Goal: Information Seeking & Learning: Learn about a topic

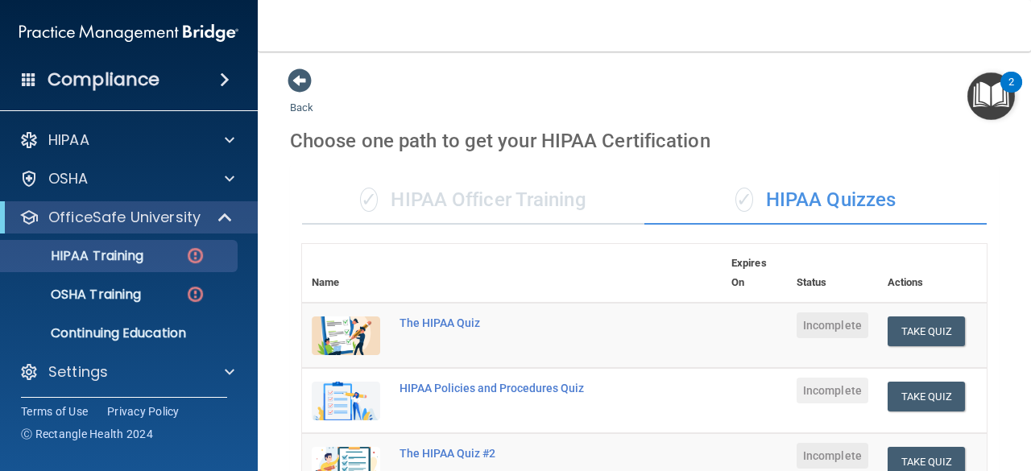
scroll to position [543, 0]
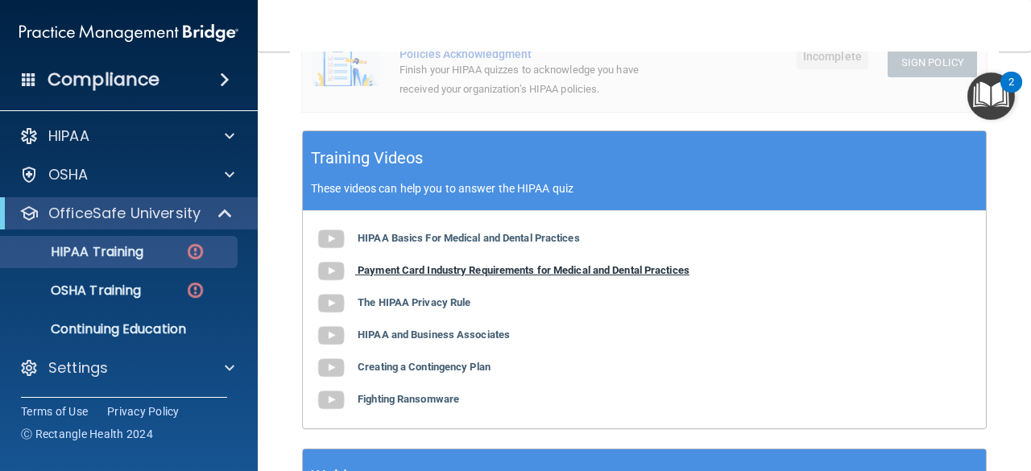
click at [513, 275] on b "Payment Card Industry Requirements for Medical and Dental Practices" at bounding box center [524, 270] width 332 height 12
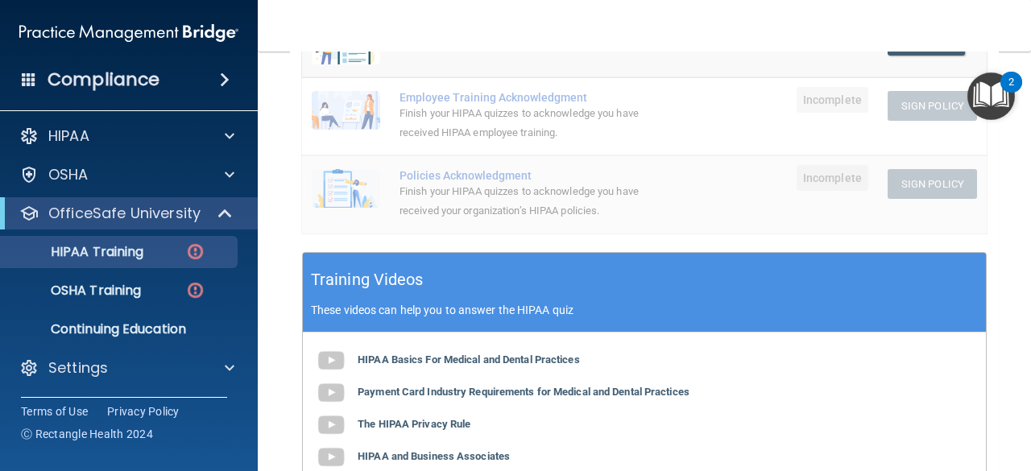
scroll to position [564, 0]
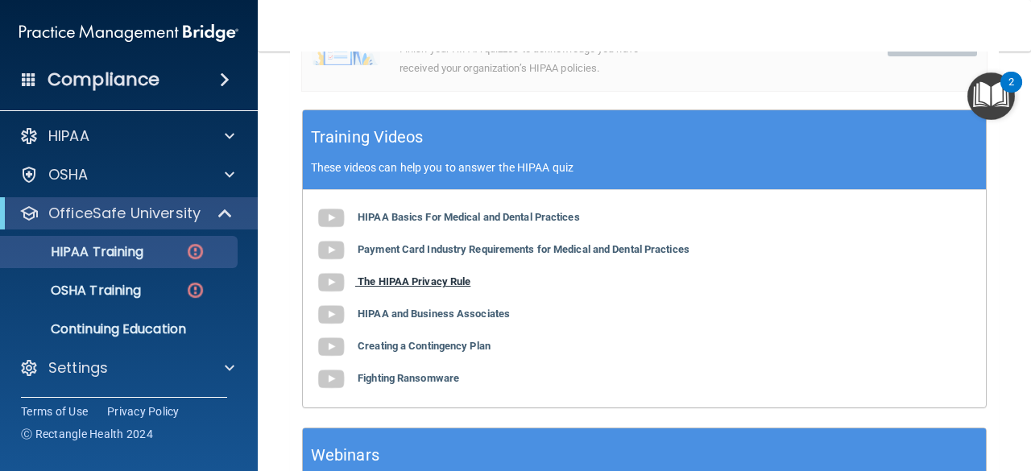
click at [456, 279] on b "The HIPAA Privacy Rule" at bounding box center [414, 282] width 113 height 12
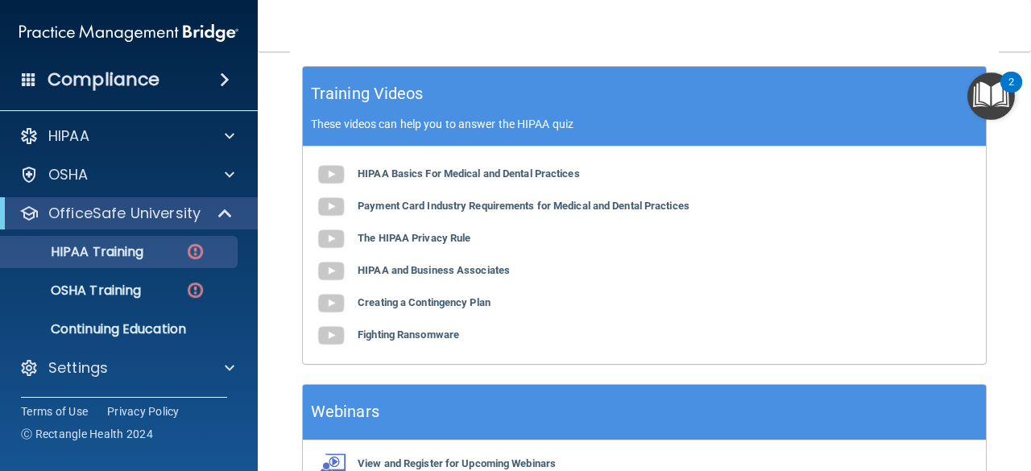
scroll to position [645, 0]
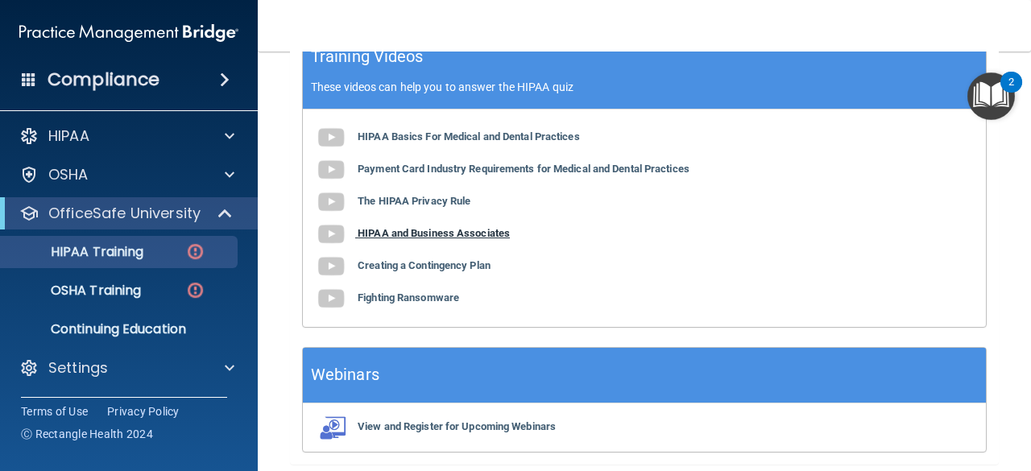
click at [441, 237] on b "HIPAA and Business Associates" at bounding box center [434, 233] width 152 height 12
click at [438, 268] on b "Creating a Contingency Plan" at bounding box center [424, 265] width 133 height 12
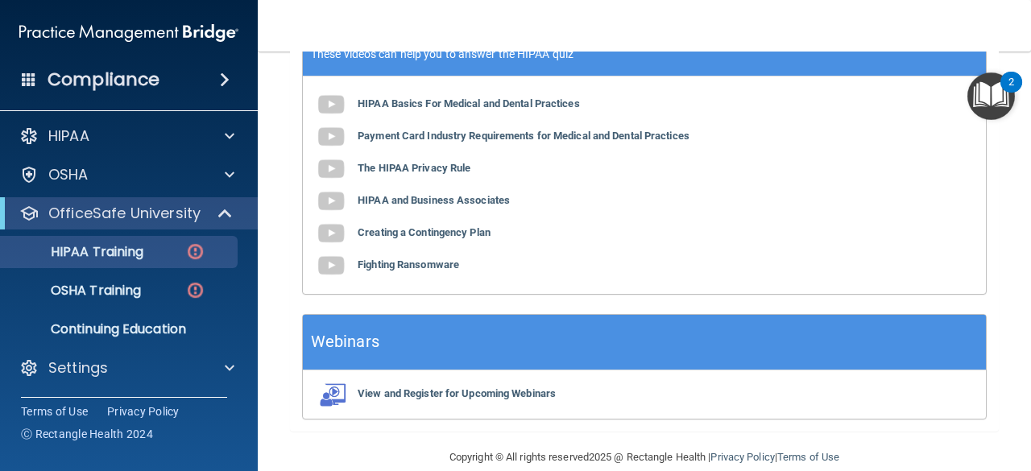
scroll to position [704, 0]
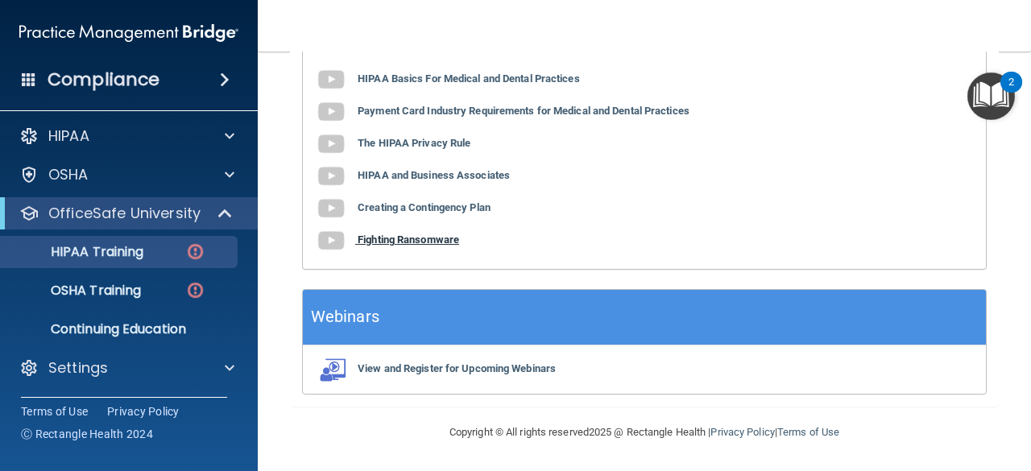
click at [412, 245] on b "Fighting Ransomware" at bounding box center [409, 240] width 102 height 12
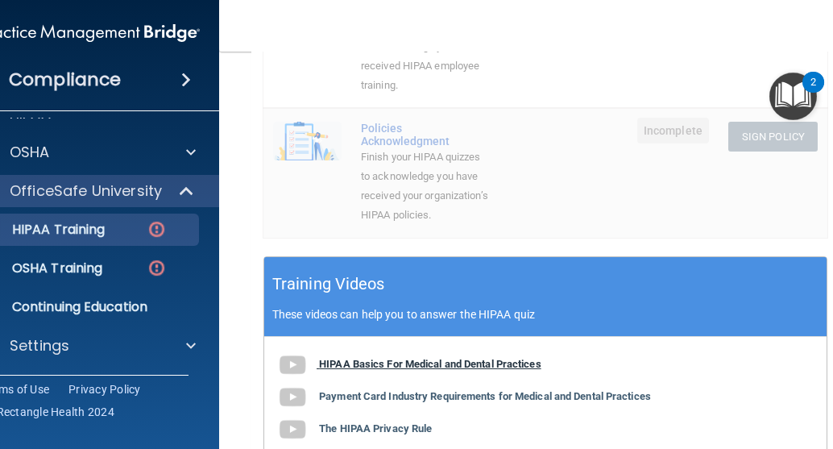
scroll to position [287, 0]
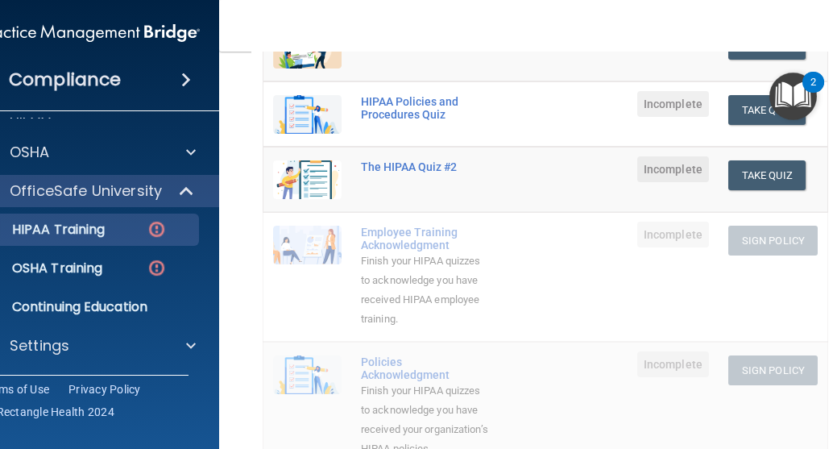
click at [806, 99] on img "Open Resource Center, 2 new notifications" at bounding box center [793, 97] width 48 height 48
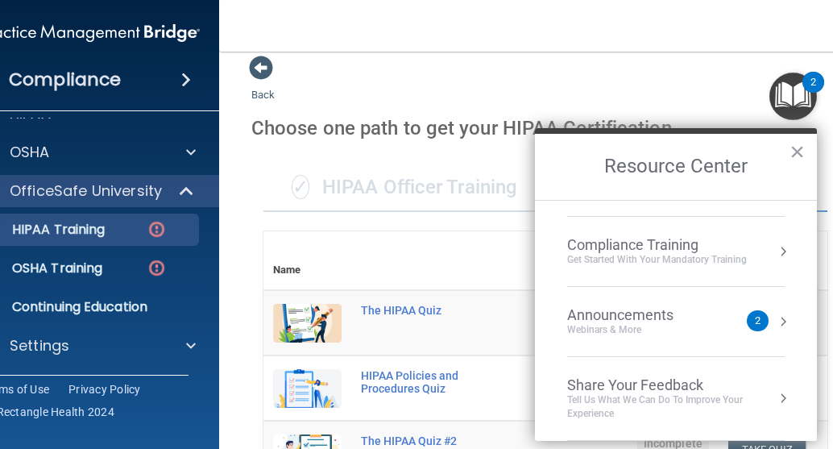
scroll to position [0, 0]
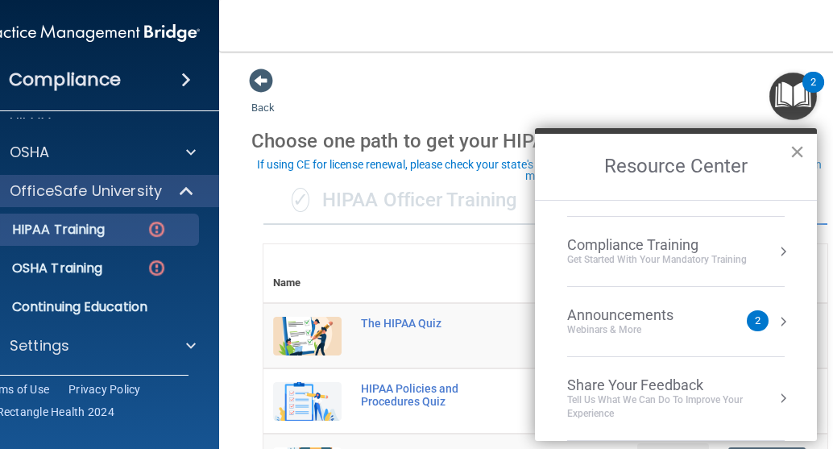
click at [794, 152] on button "×" at bounding box center [797, 152] width 15 height 26
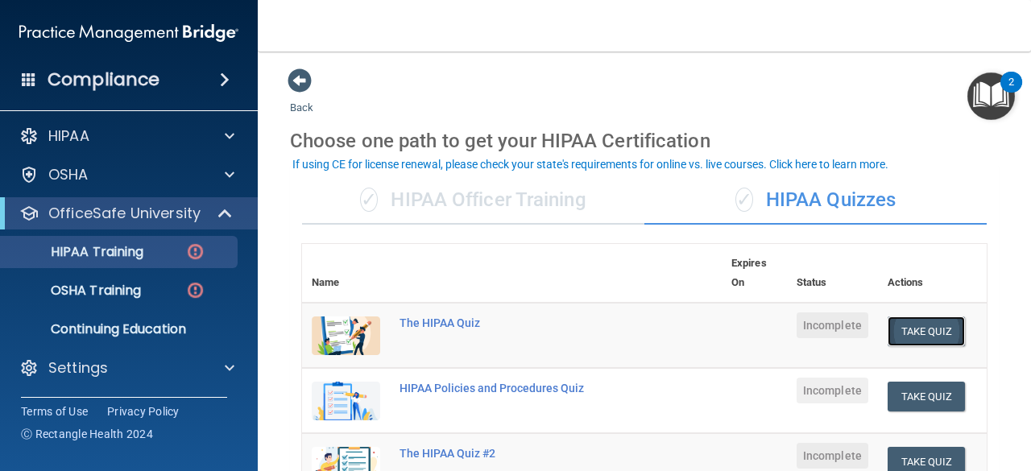
click at [911, 334] on button "Take Quiz" at bounding box center [926, 332] width 77 height 30
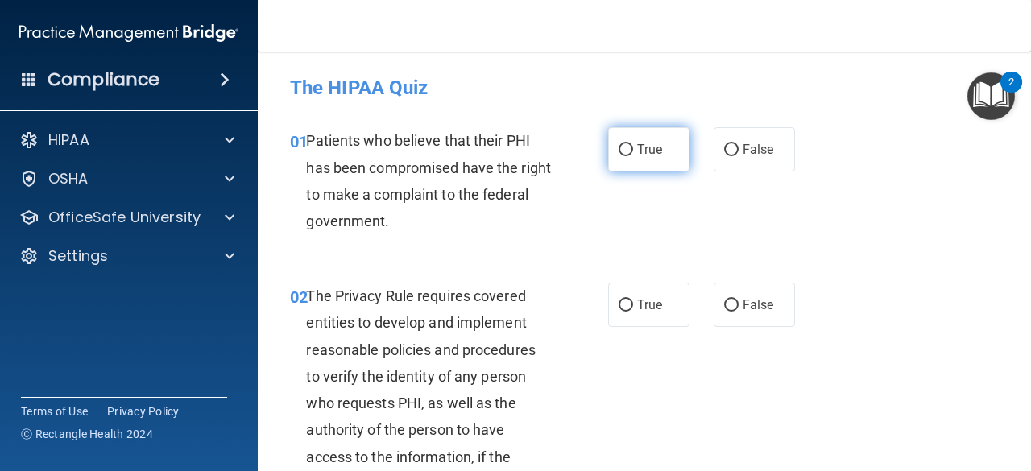
click at [637, 145] on span "True" at bounding box center [649, 149] width 25 height 15
click at [633, 145] on input "True" at bounding box center [626, 150] width 15 height 12
radio input "true"
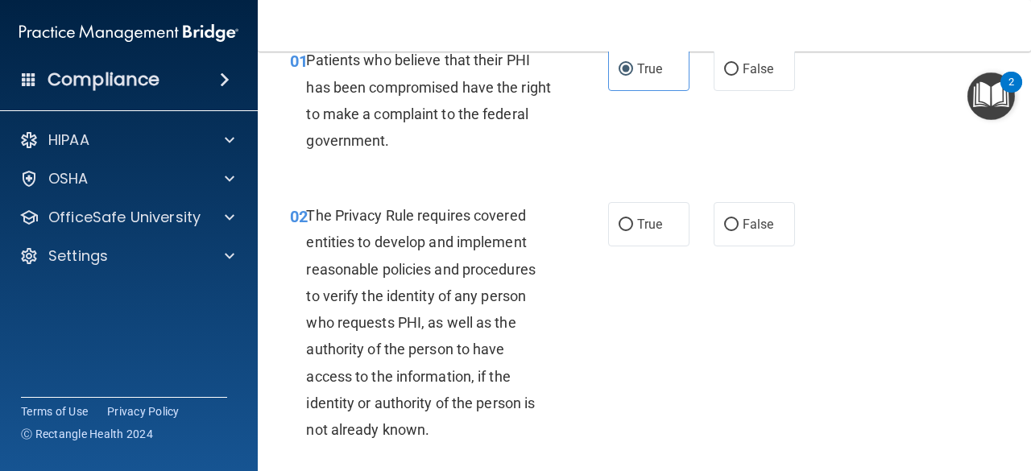
scroll to position [161, 0]
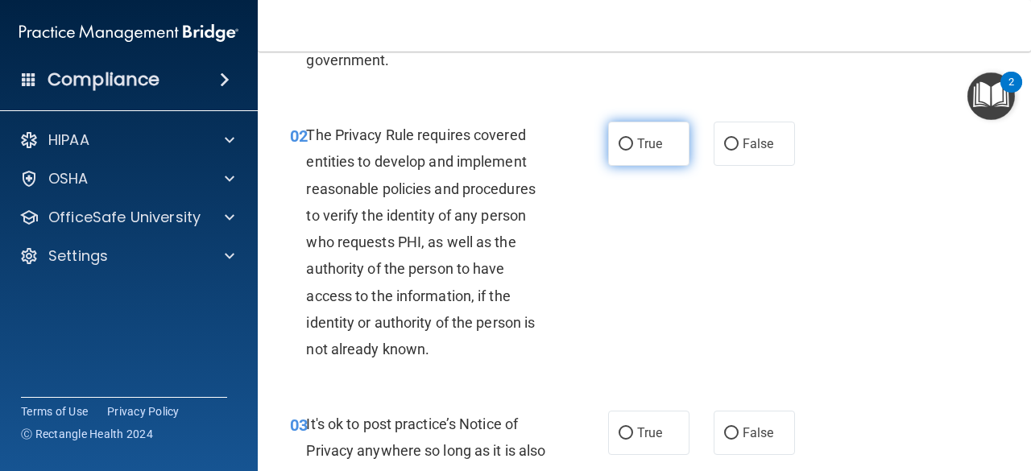
click at [674, 153] on label "True" at bounding box center [648, 144] width 81 height 44
click at [633, 151] on input "True" at bounding box center [626, 145] width 15 height 12
radio input "true"
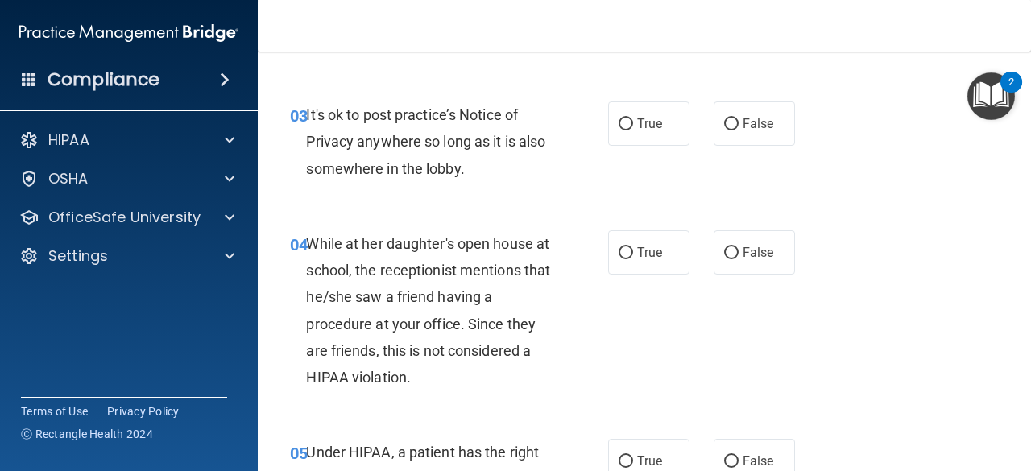
scroll to position [483, 0]
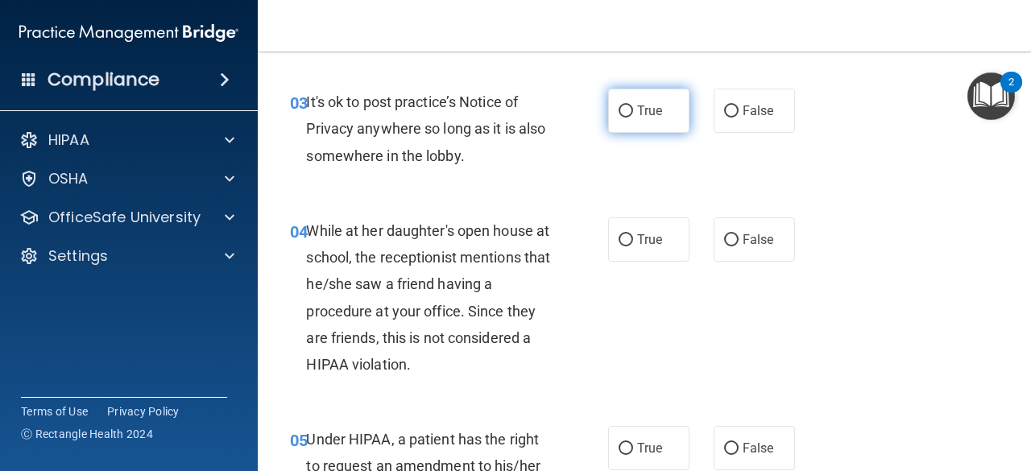
drag, startPoint x: 636, startPoint y: 118, endPoint x: 629, endPoint y: 132, distance: 16.2
click at [636, 121] on label "True" at bounding box center [648, 111] width 81 height 44
click at [633, 118] on input "True" at bounding box center [626, 112] width 15 height 12
radio input "true"
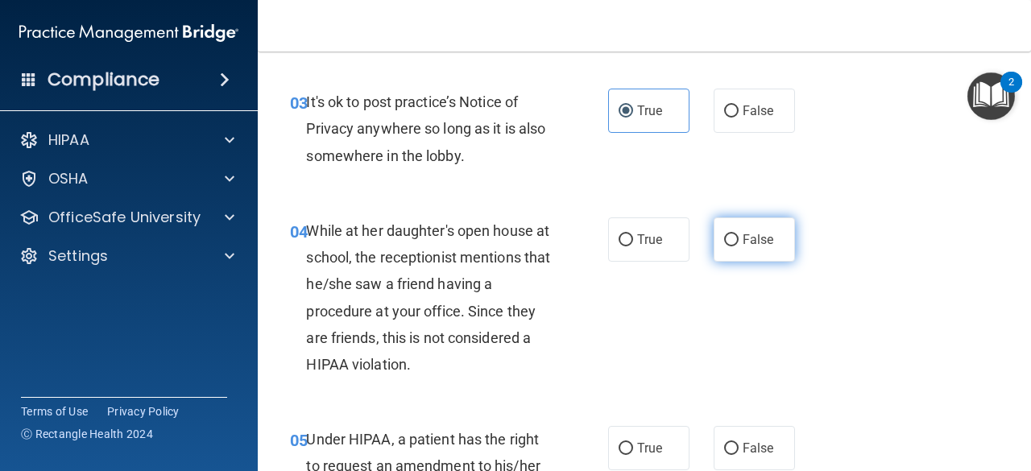
click at [773, 239] on label "False" at bounding box center [754, 240] width 81 height 44
click at [739, 239] on input "False" at bounding box center [731, 240] width 15 height 12
radio input "true"
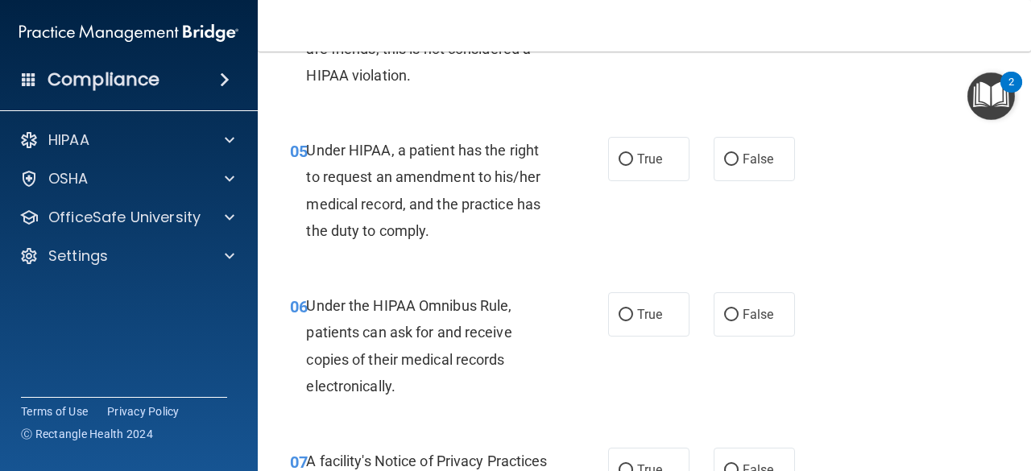
scroll to position [806, 0]
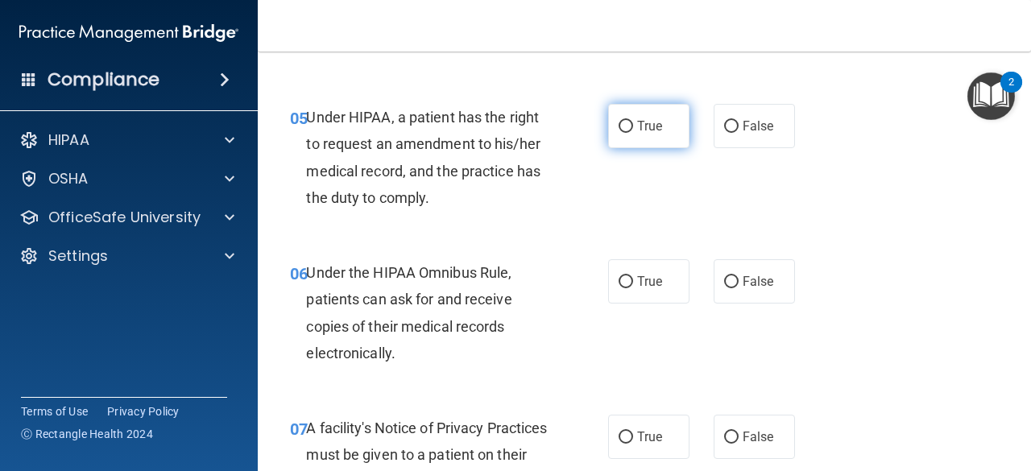
click at [642, 117] on label "True" at bounding box center [648, 126] width 81 height 44
click at [633, 121] on input "True" at bounding box center [626, 127] width 15 height 12
radio input "true"
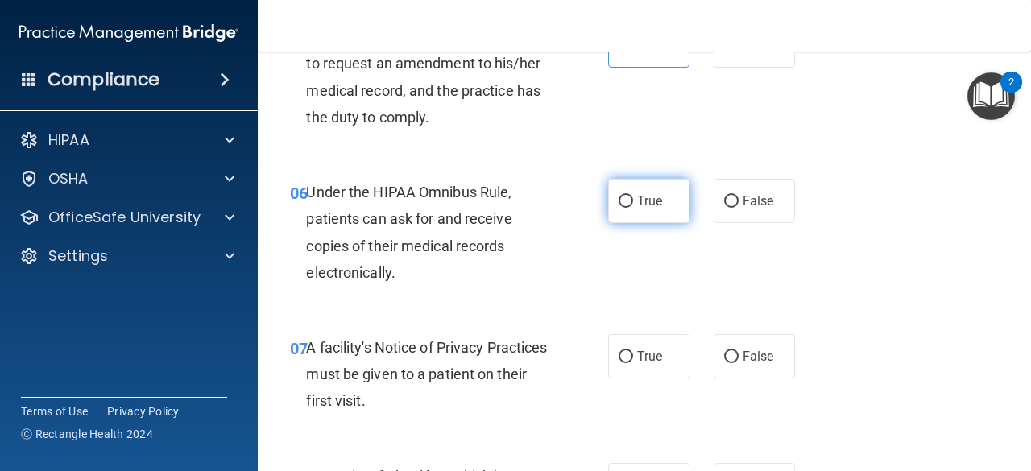
click at [645, 197] on span "True" at bounding box center [649, 200] width 25 height 15
click at [633, 197] on input "True" at bounding box center [626, 202] width 15 height 12
radio input "true"
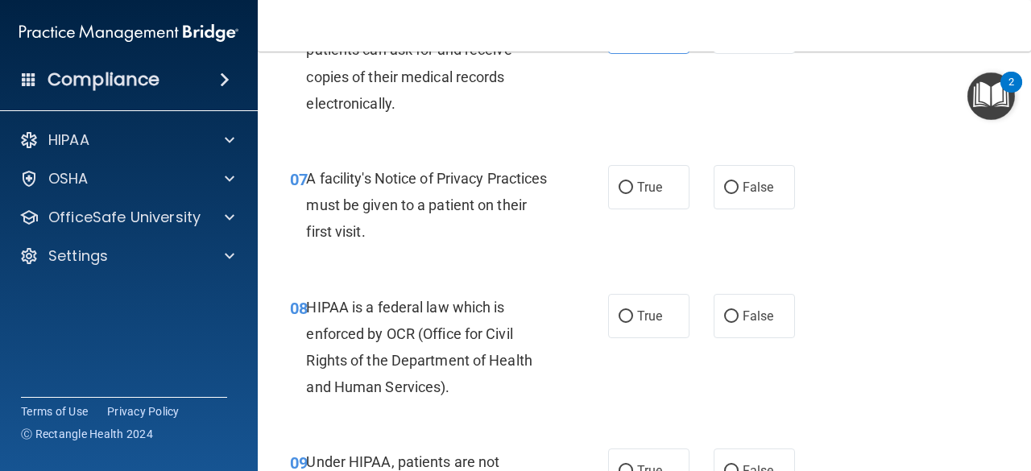
scroll to position [1128, 0]
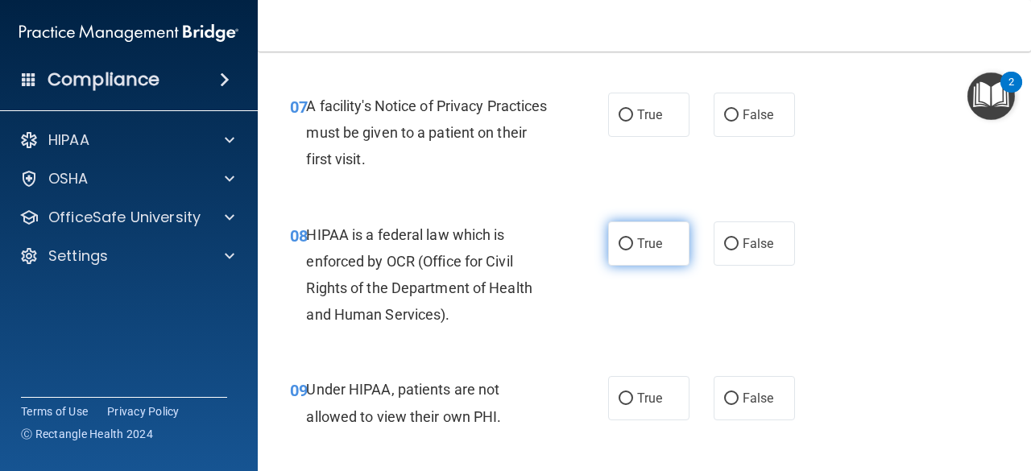
click at [659, 231] on label "True" at bounding box center [648, 244] width 81 height 44
click at [633, 238] on input "True" at bounding box center [626, 244] width 15 height 12
radio input "true"
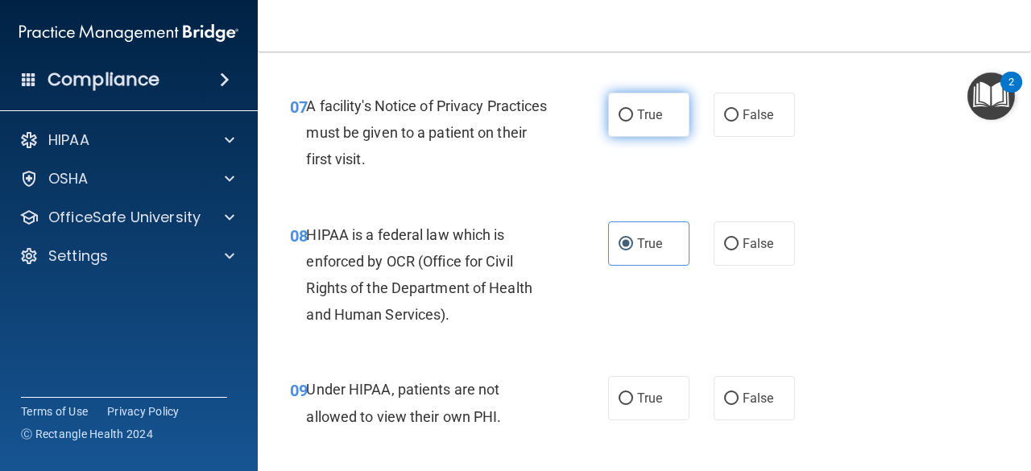
click at [638, 113] on span "True" at bounding box center [649, 114] width 25 height 15
click at [633, 113] on input "True" at bounding box center [626, 116] width 15 height 12
radio input "true"
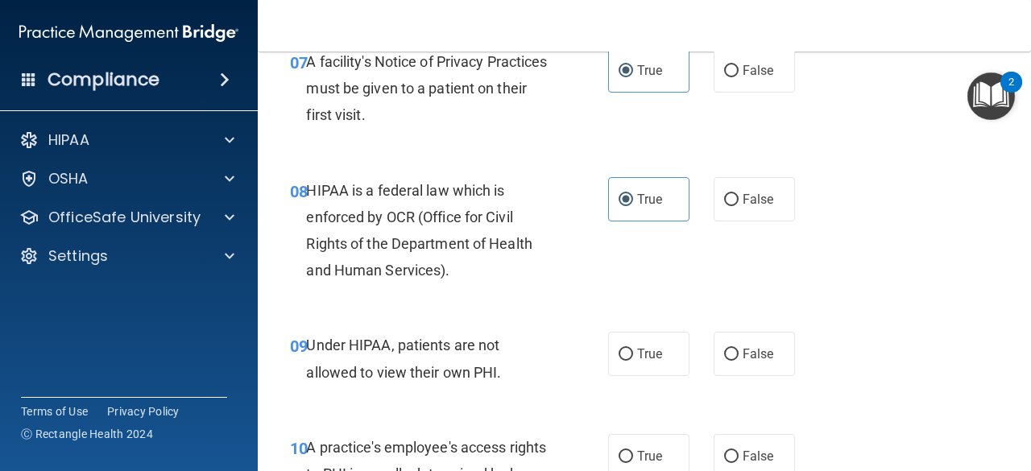
scroll to position [1208, 0]
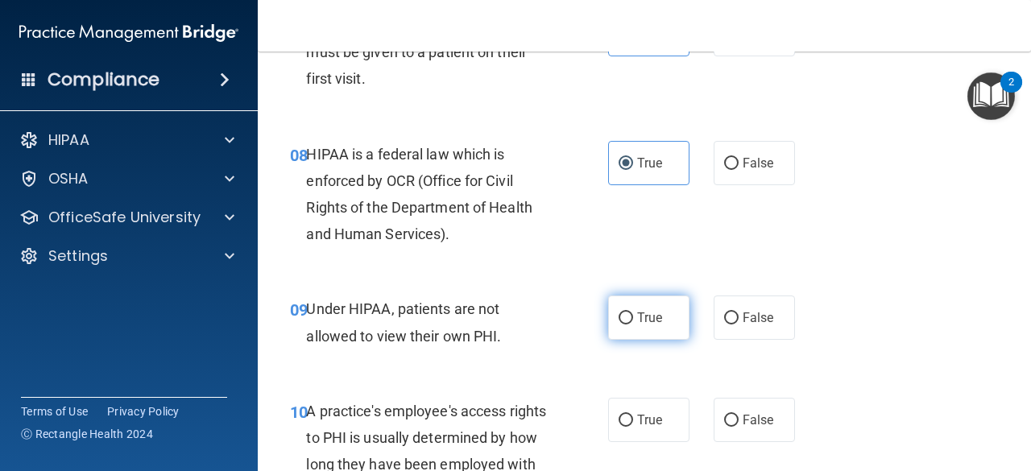
click at [619, 321] on input "True" at bounding box center [626, 319] width 15 height 12
radio input "true"
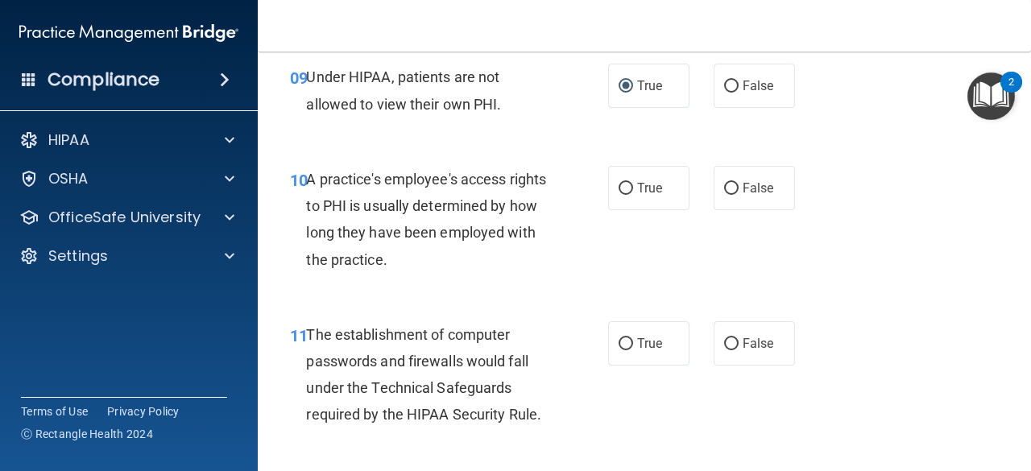
scroll to position [1450, 0]
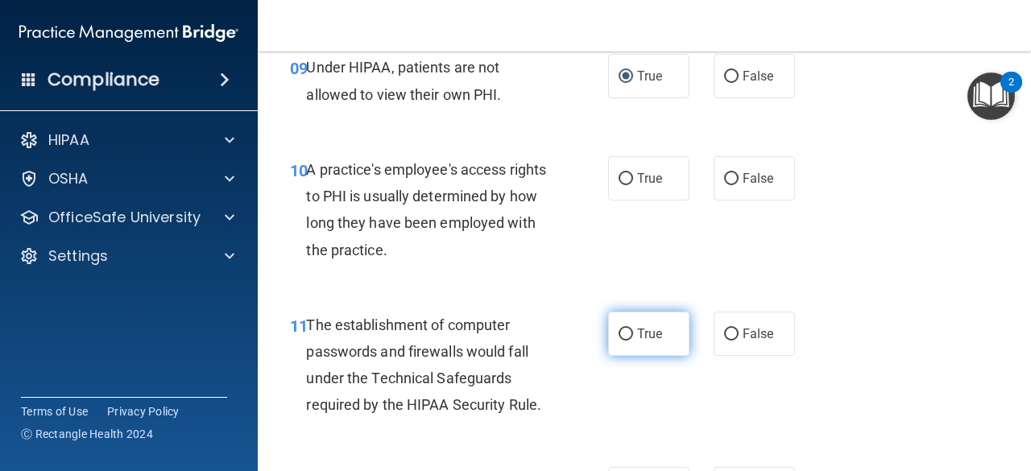
click at [645, 312] on label "True" at bounding box center [648, 334] width 81 height 44
click at [633, 329] on input "True" at bounding box center [626, 335] width 15 height 12
radio input "true"
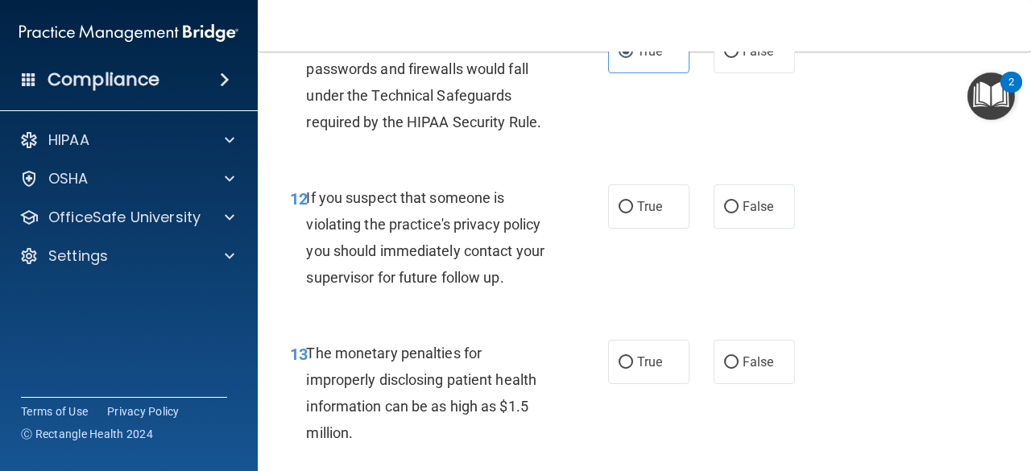
scroll to position [1772, 0]
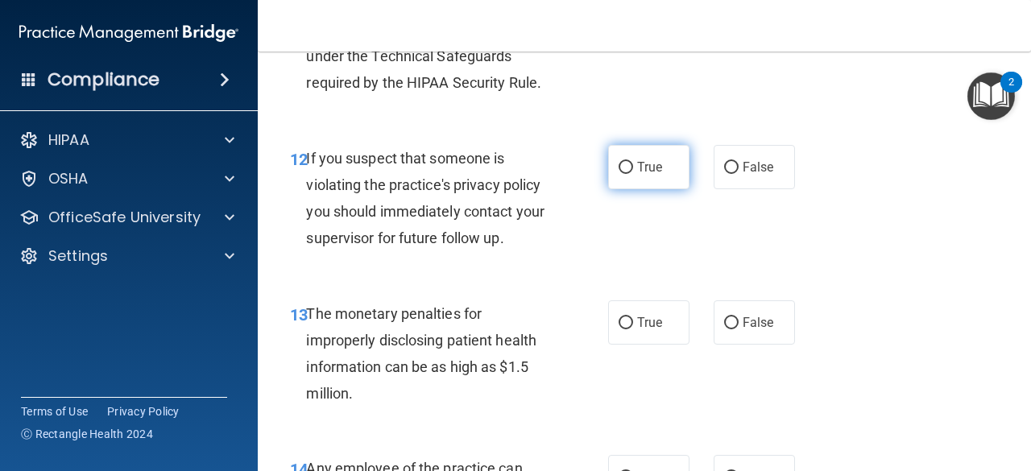
click at [611, 157] on label "True" at bounding box center [648, 167] width 81 height 44
click at [619, 162] on input "True" at bounding box center [626, 168] width 15 height 12
radio input "true"
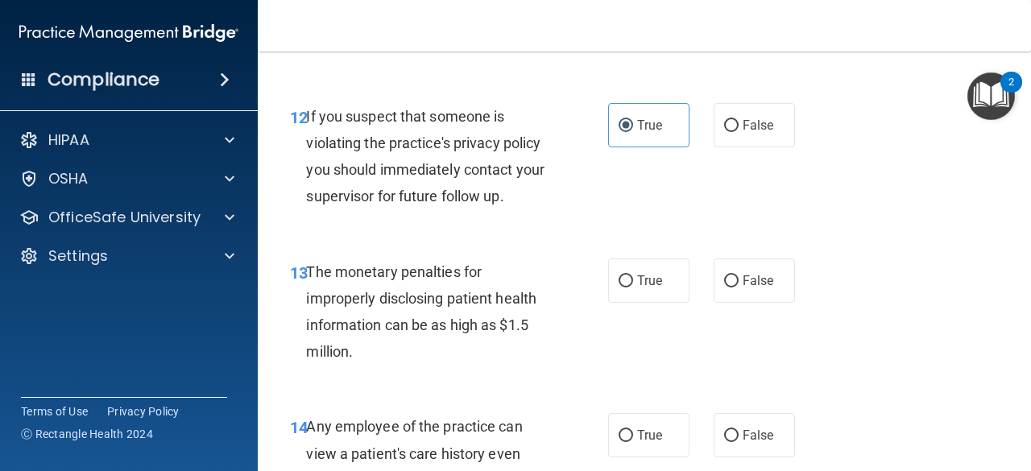
scroll to position [1934, 0]
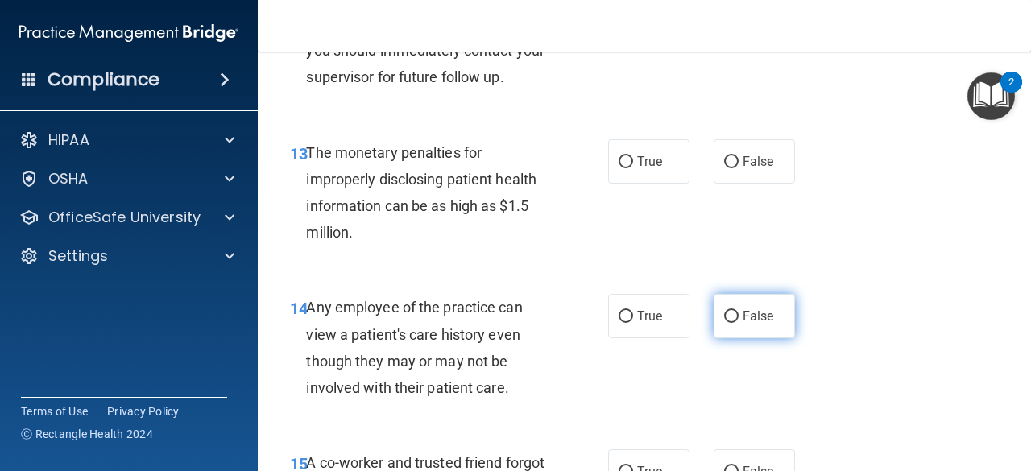
click at [770, 306] on label "False" at bounding box center [754, 316] width 81 height 44
click at [739, 311] on input "False" at bounding box center [731, 317] width 15 height 12
radio input "true"
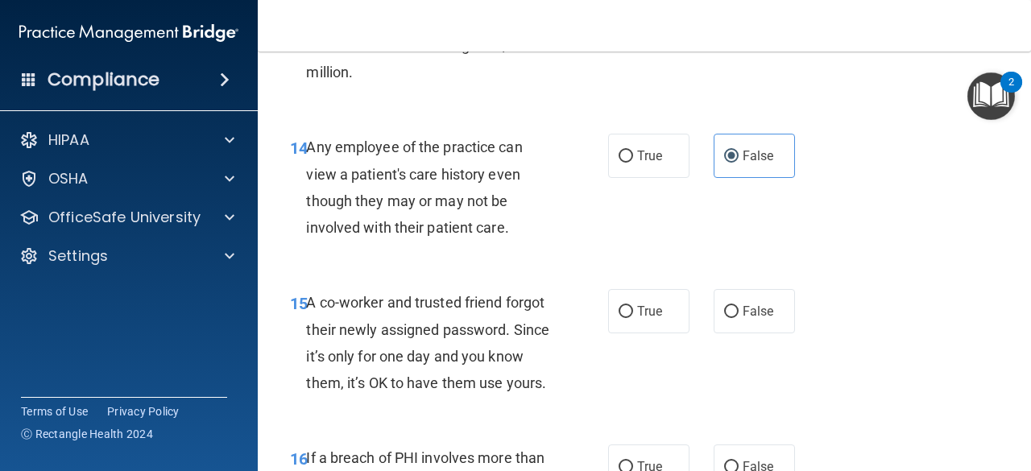
scroll to position [2095, 0]
click at [744, 313] on span "False" at bounding box center [758, 310] width 31 height 15
click at [739, 313] on input "False" at bounding box center [731, 311] width 15 height 12
radio input "true"
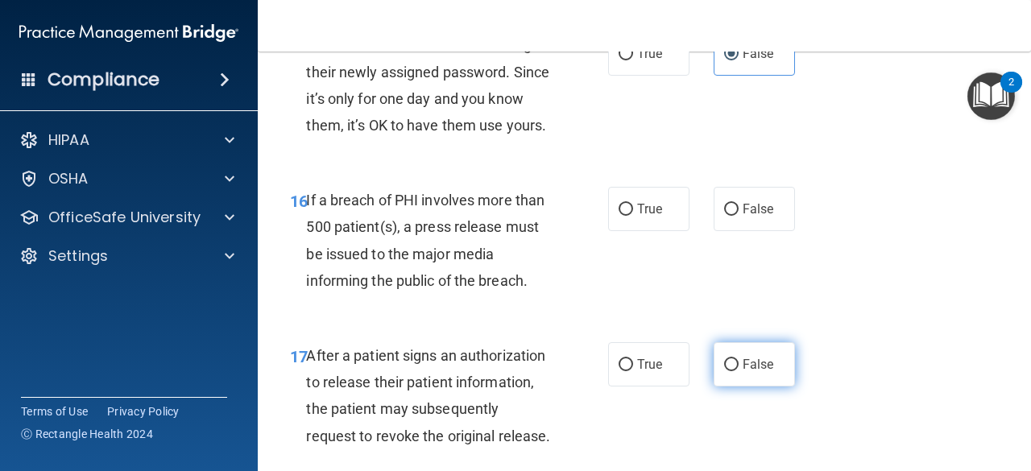
scroll to position [2417, 0]
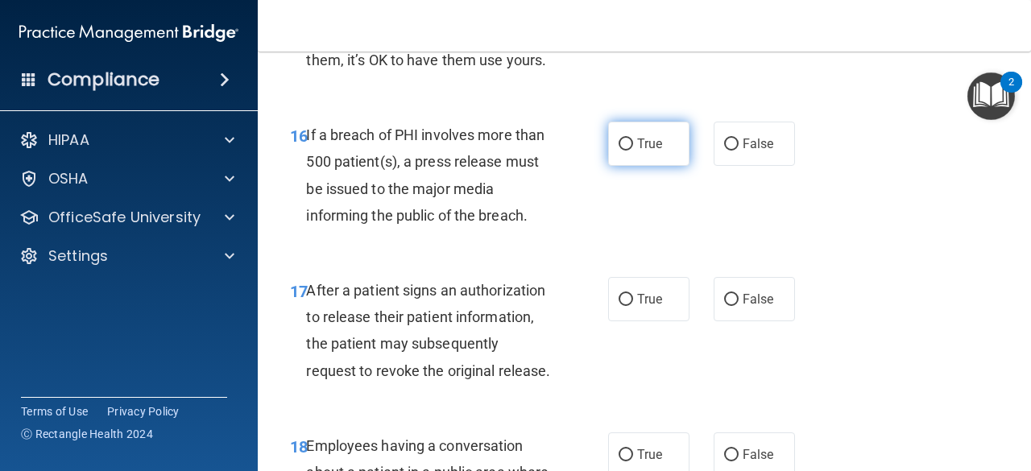
click at [657, 166] on label "True" at bounding box center [648, 144] width 81 height 44
click at [633, 151] on input "True" at bounding box center [626, 145] width 15 height 12
radio input "true"
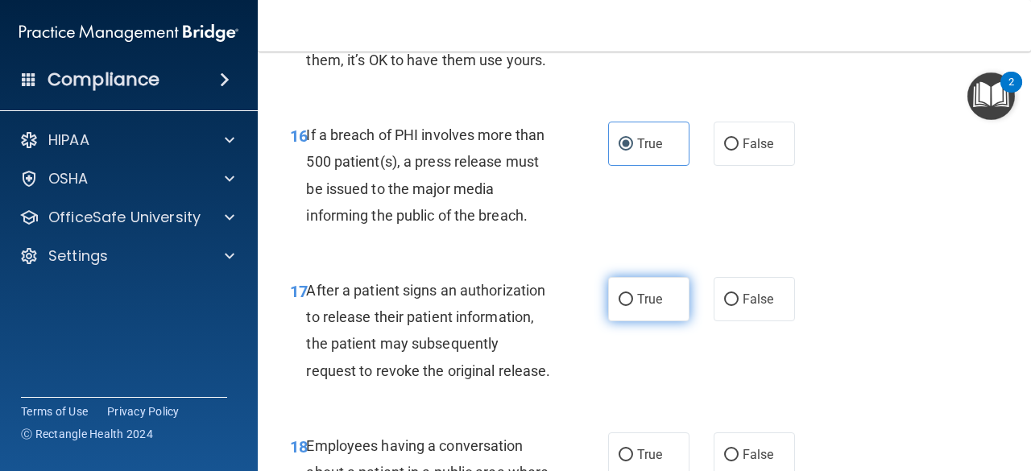
click at [642, 307] on span "True" at bounding box center [649, 299] width 25 height 15
click at [633, 306] on input "True" at bounding box center [626, 300] width 15 height 12
radio input "true"
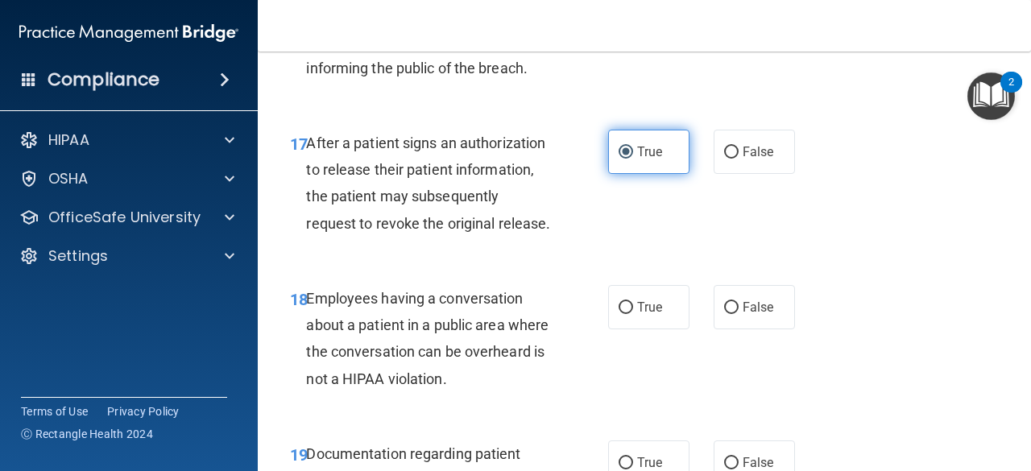
scroll to position [2578, 0]
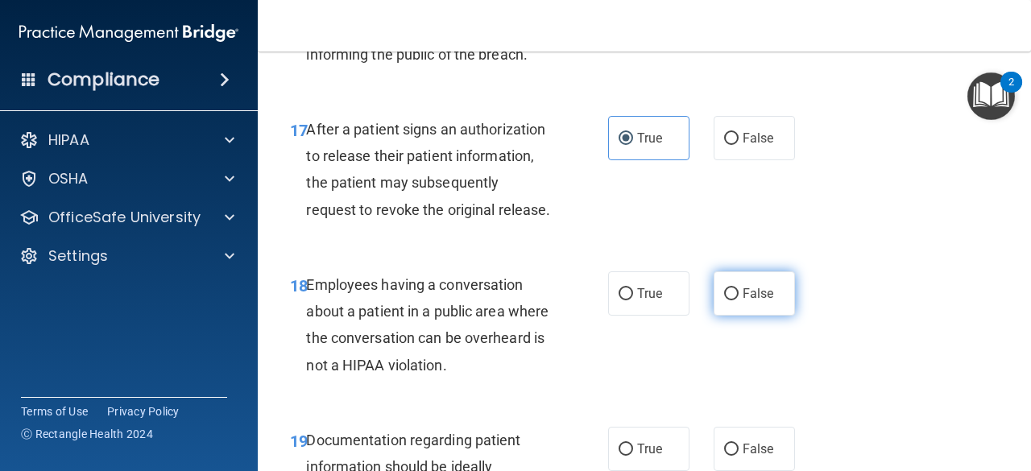
click at [750, 301] on span "False" at bounding box center [758, 293] width 31 height 15
click at [739, 301] on input "False" at bounding box center [731, 294] width 15 height 12
radio input "true"
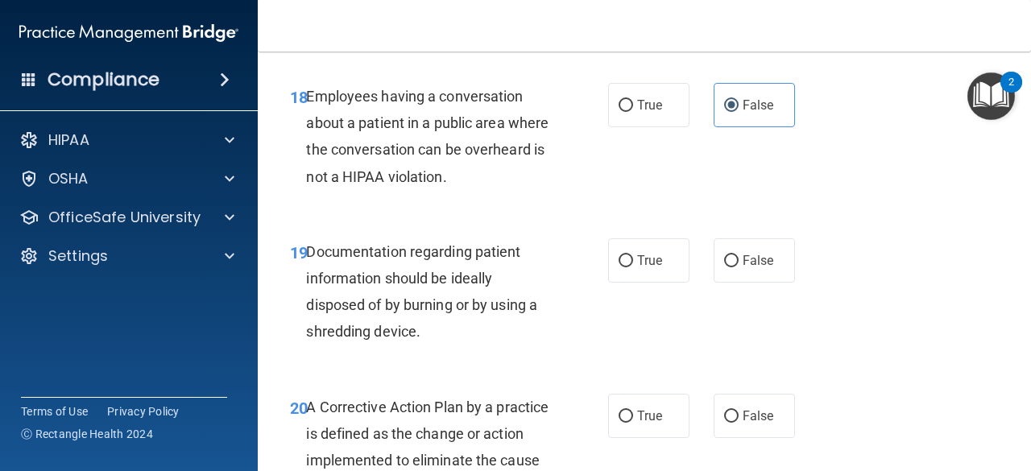
scroll to position [2820, 0]
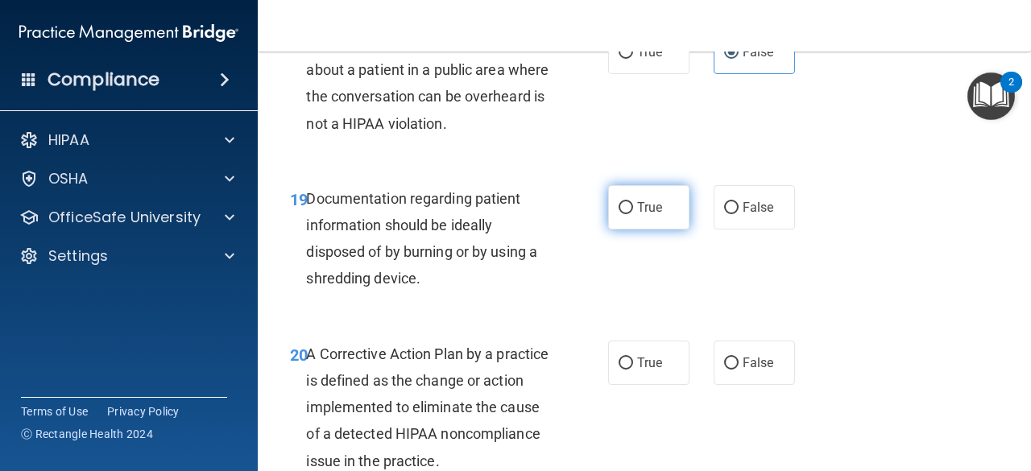
click at [632, 230] on label "True" at bounding box center [648, 207] width 81 height 44
click at [632, 214] on input "True" at bounding box center [626, 208] width 15 height 12
radio input "true"
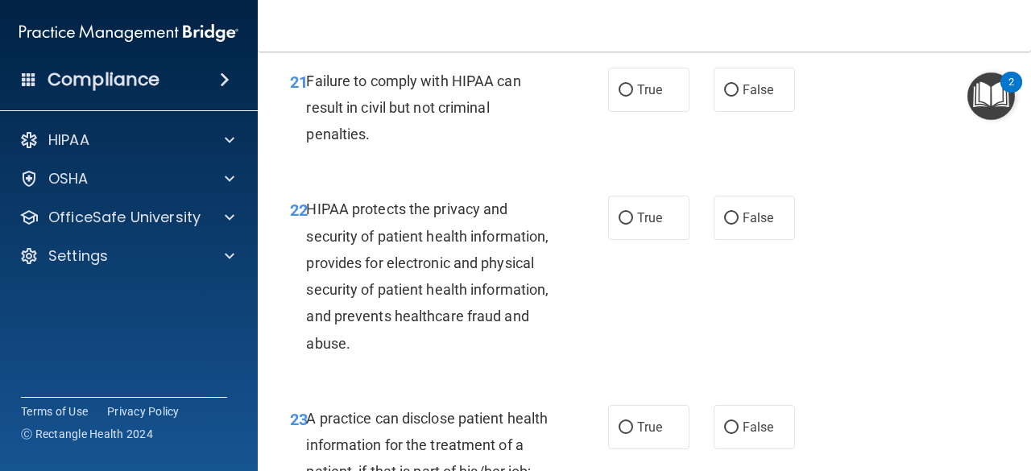
scroll to position [3303, 0]
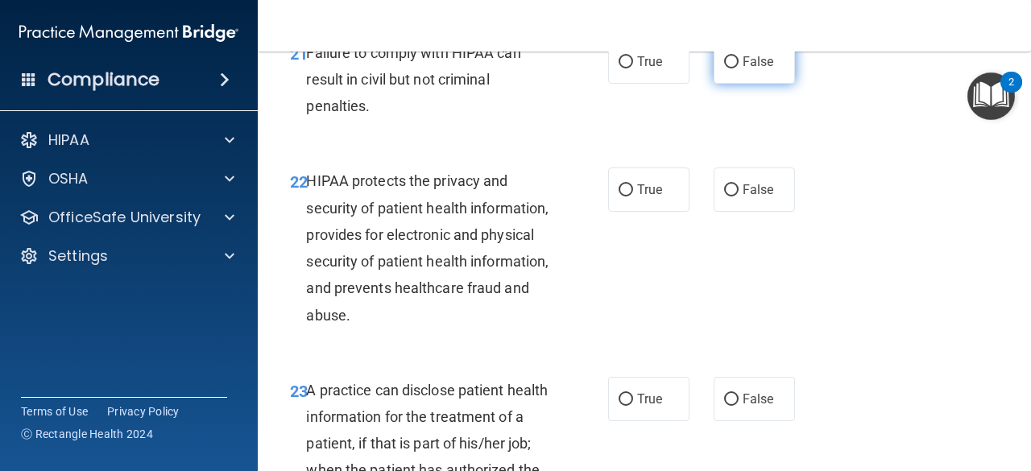
click at [757, 69] on span "False" at bounding box center [758, 61] width 31 height 15
click at [739, 68] on input "False" at bounding box center [731, 62] width 15 height 12
radio input "true"
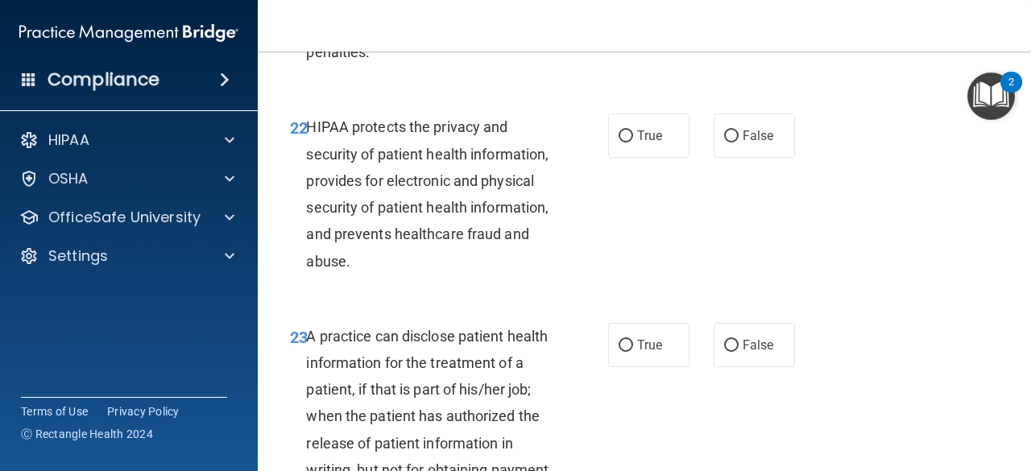
scroll to position [3384, 0]
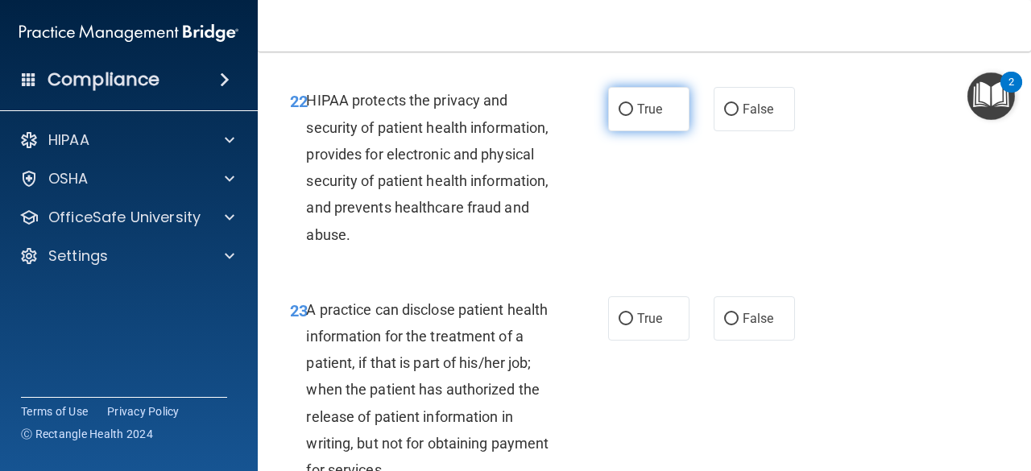
click at [638, 117] on span "True" at bounding box center [649, 109] width 25 height 15
click at [633, 116] on input "True" at bounding box center [626, 110] width 15 height 12
radio input "true"
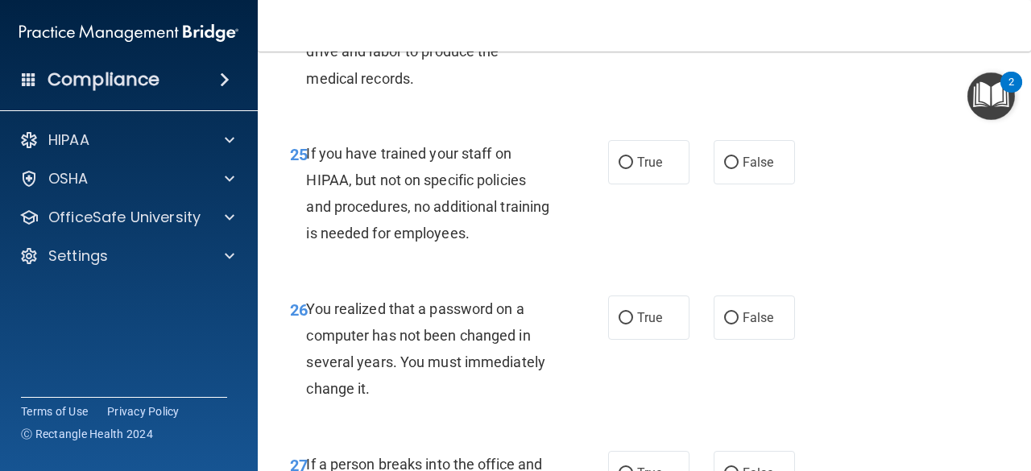
scroll to position [4028, 0]
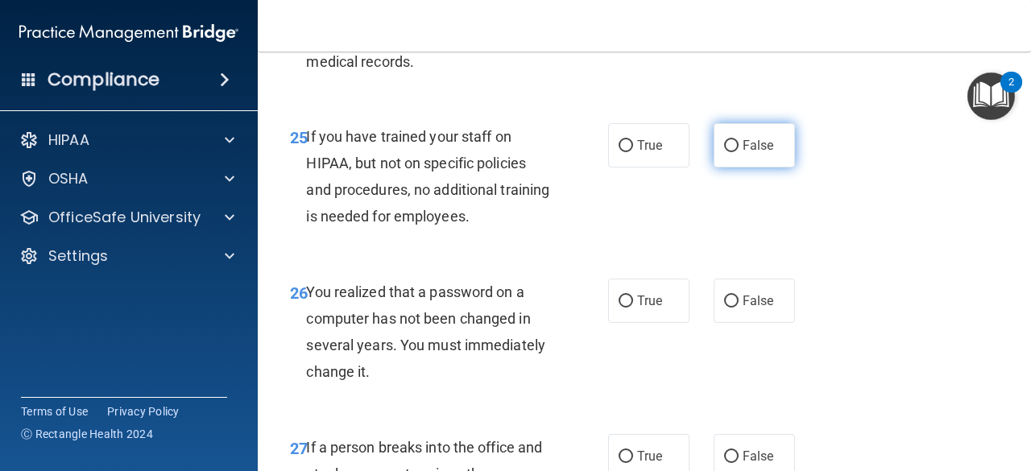
click at [748, 168] on label "False" at bounding box center [754, 145] width 81 height 44
click at [739, 152] on input "False" at bounding box center [731, 146] width 15 height 12
radio input "true"
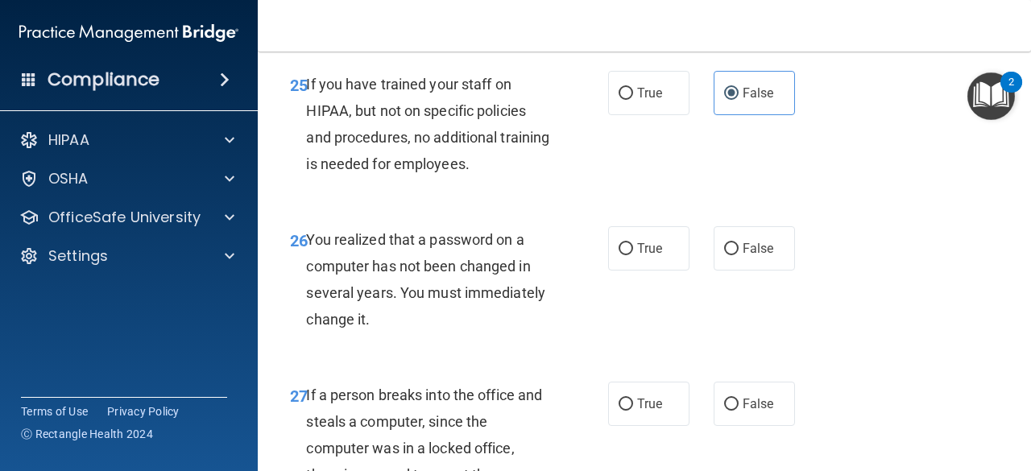
scroll to position [4189, 0]
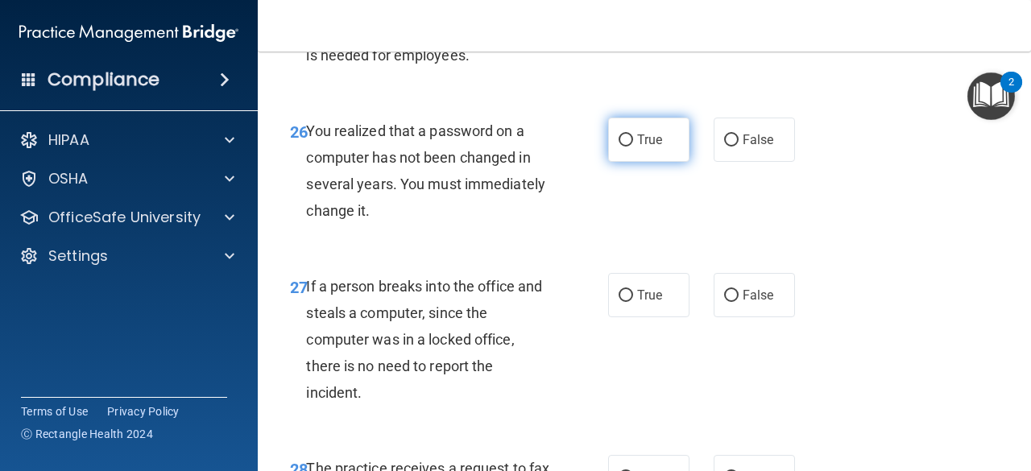
click at [674, 162] on label "True" at bounding box center [648, 140] width 81 height 44
click at [633, 147] on input "True" at bounding box center [626, 141] width 15 height 12
radio input "true"
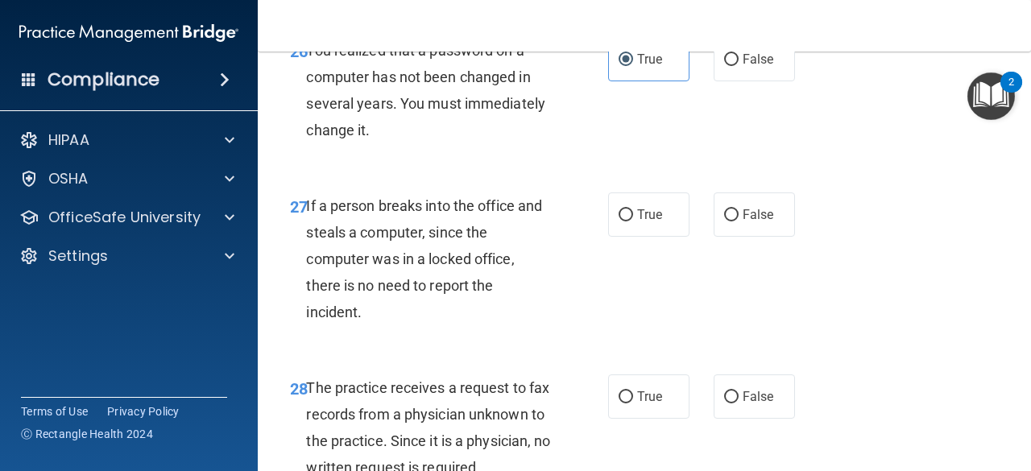
scroll to position [4350, 0]
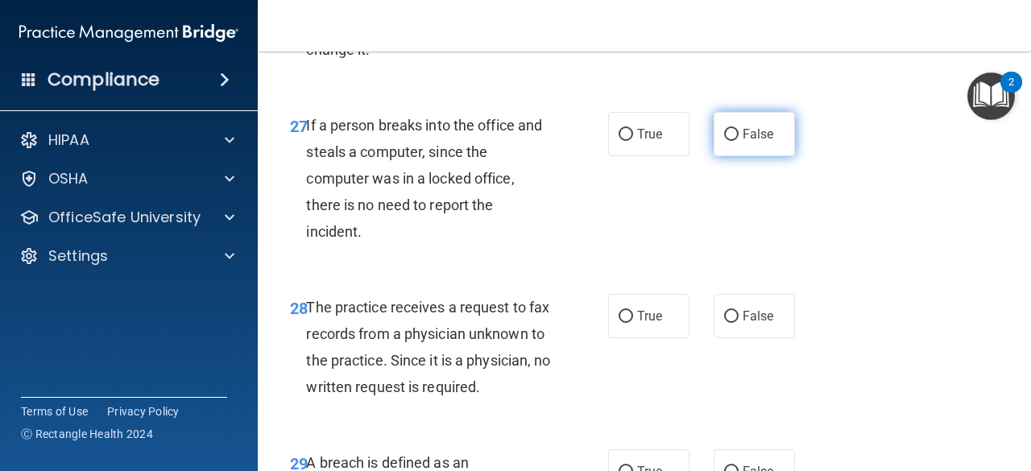
click at [743, 142] on span "False" at bounding box center [758, 133] width 31 height 15
click at [739, 141] on input "False" at bounding box center [731, 135] width 15 height 12
radio input "true"
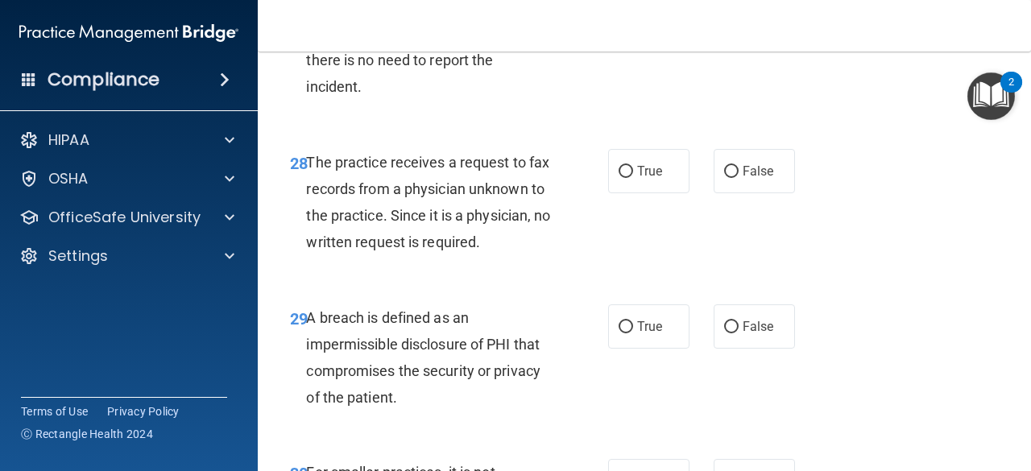
scroll to position [4512, 0]
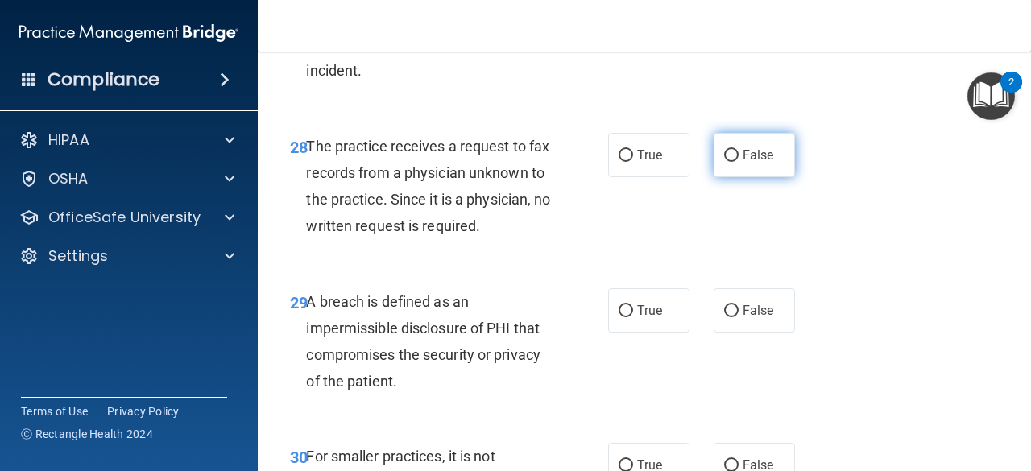
click at [727, 162] on input "False" at bounding box center [731, 156] width 15 height 12
radio input "true"
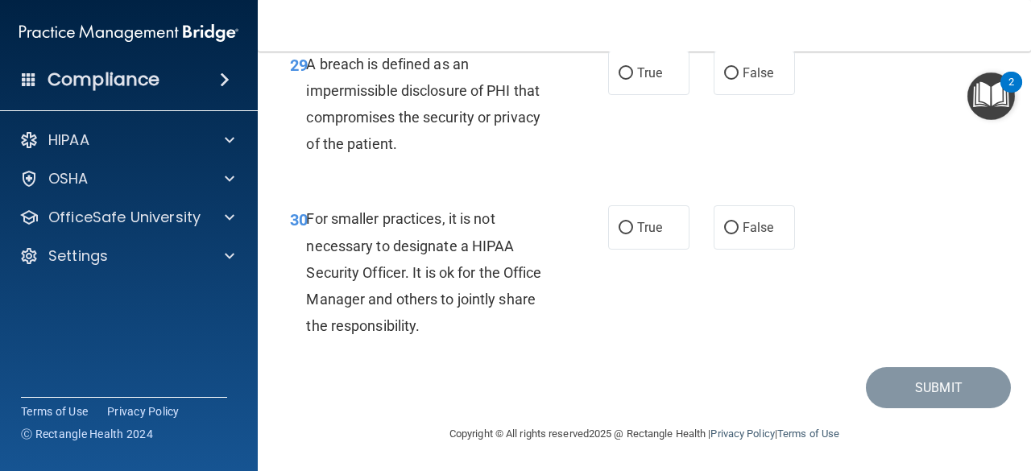
scroll to position [4753, 0]
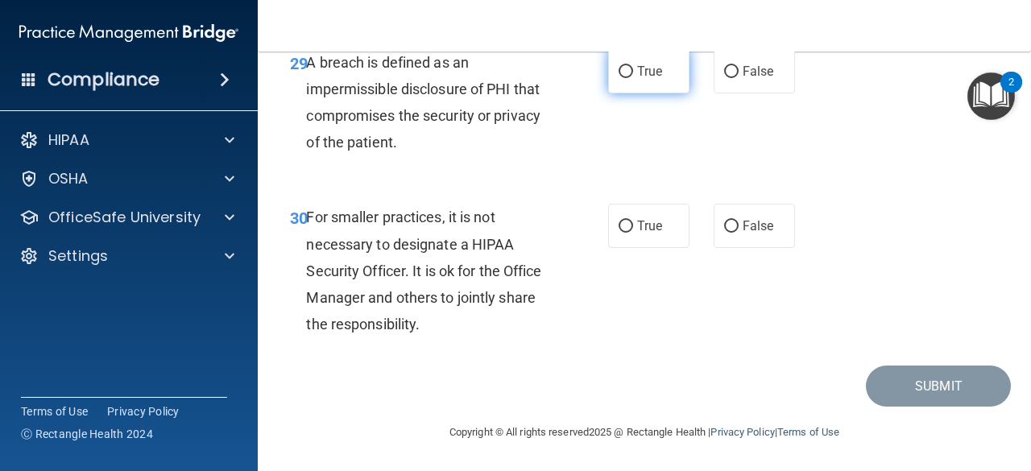
click at [651, 79] on span "True" at bounding box center [649, 71] width 25 height 15
click at [633, 78] on input "True" at bounding box center [626, 72] width 15 height 12
radio input "true"
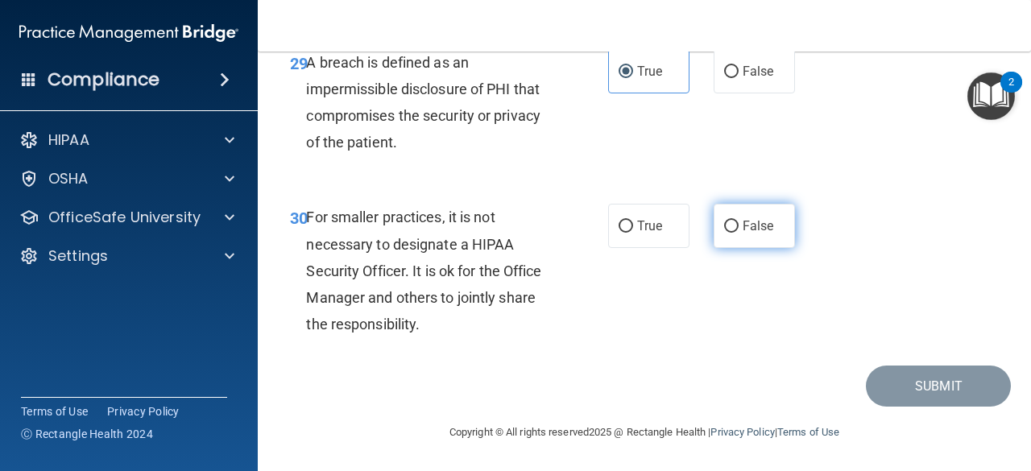
click at [734, 220] on label "False" at bounding box center [754, 226] width 81 height 44
click at [734, 221] on input "False" at bounding box center [731, 227] width 15 height 12
radio input "true"
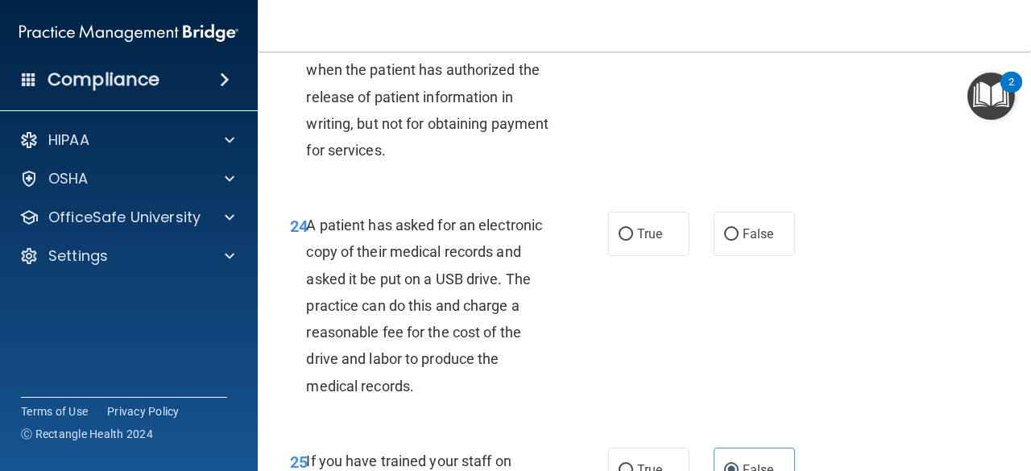
scroll to position [3784, 0]
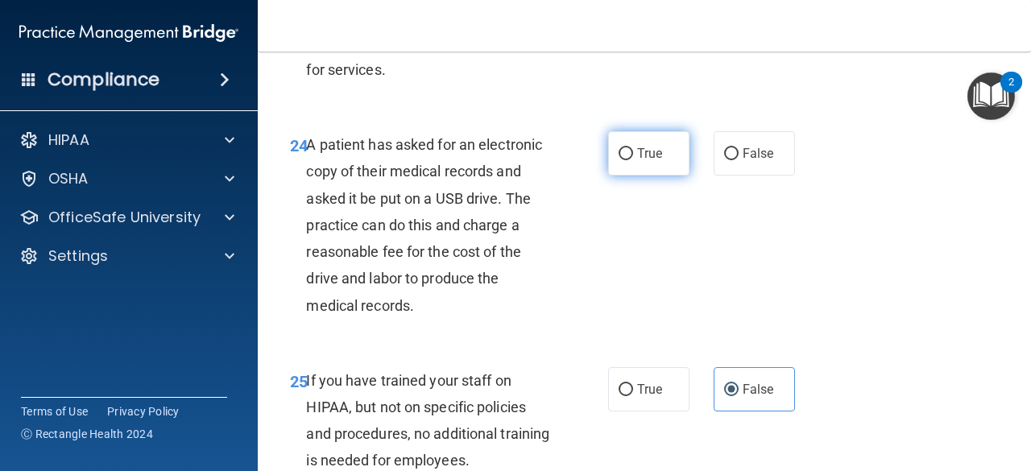
click at [618, 176] on label "True" at bounding box center [648, 153] width 81 height 44
click at [619, 160] on input "True" at bounding box center [626, 154] width 15 height 12
radio input "true"
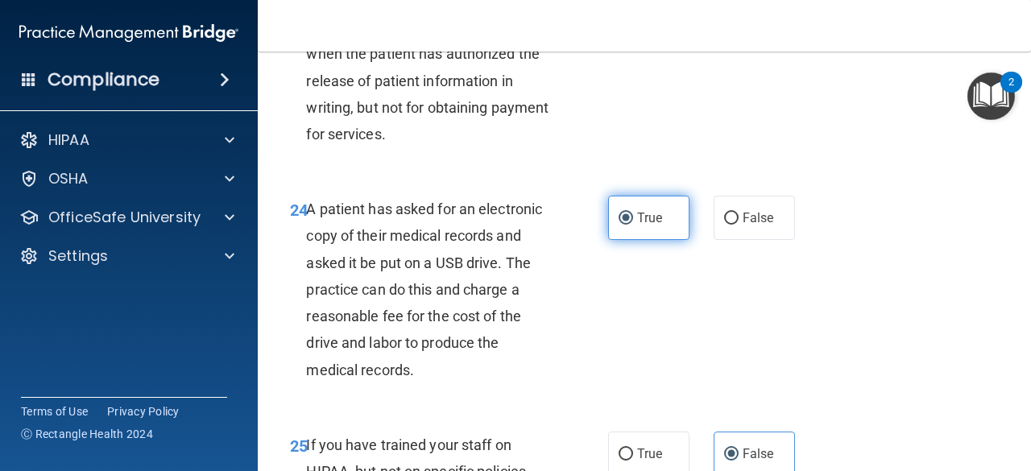
scroll to position [3623, 0]
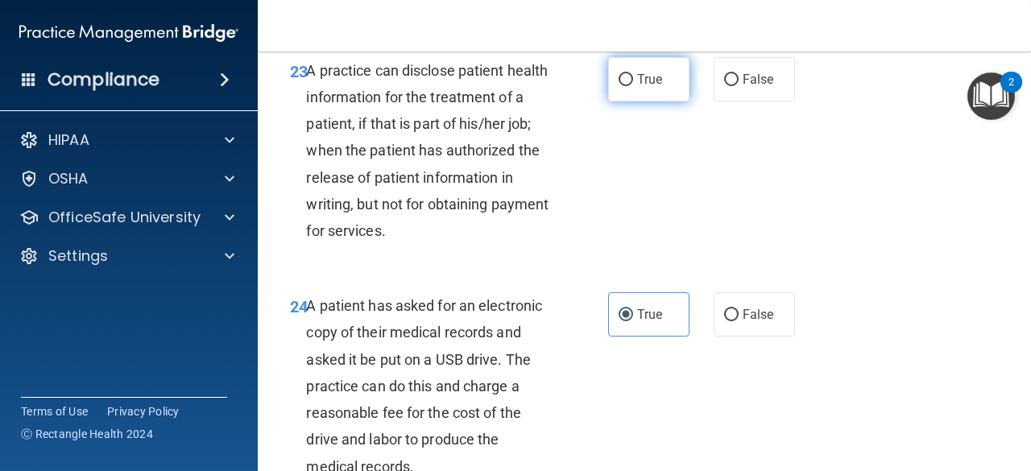
click at [659, 102] on label "True" at bounding box center [648, 79] width 81 height 44
click at [633, 86] on input "True" at bounding box center [626, 80] width 15 height 12
radio input "true"
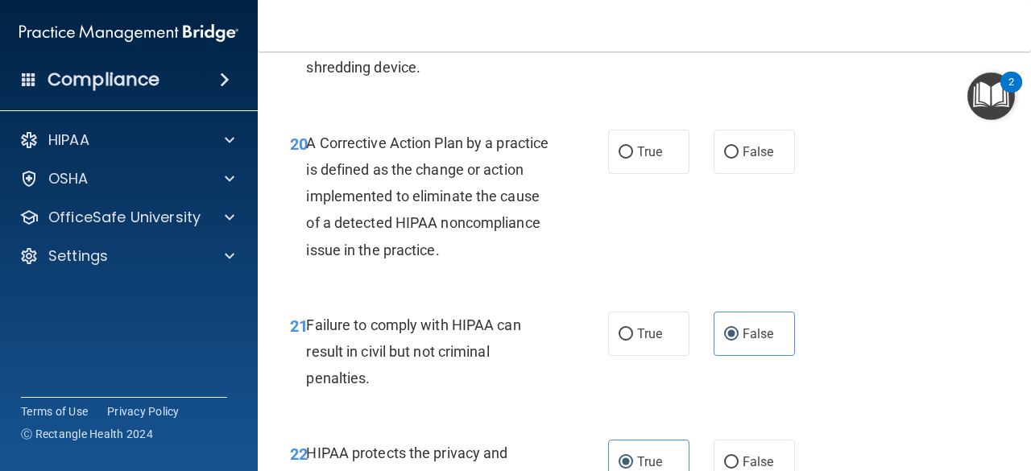
scroll to position [3059, 0]
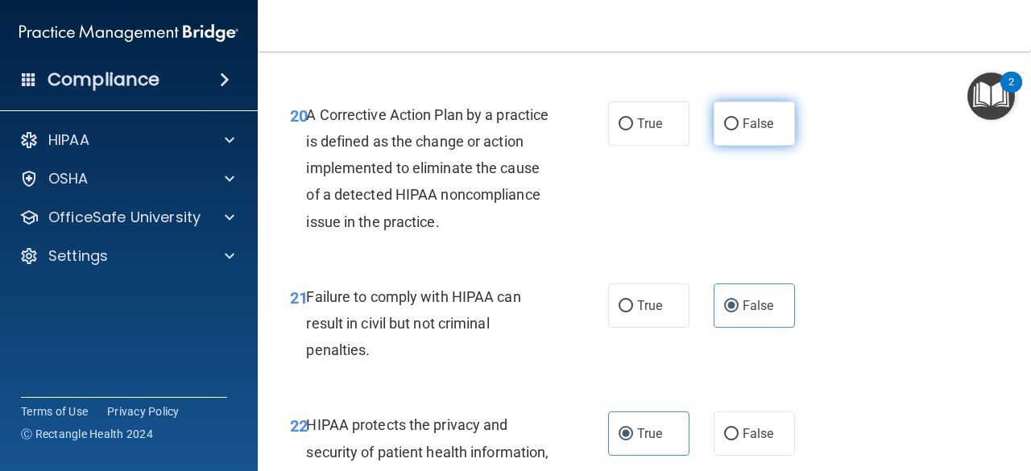
click at [769, 146] on label "False" at bounding box center [754, 124] width 81 height 44
click at [739, 131] on input "False" at bounding box center [731, 124] width 15 height 12
radio input "true"
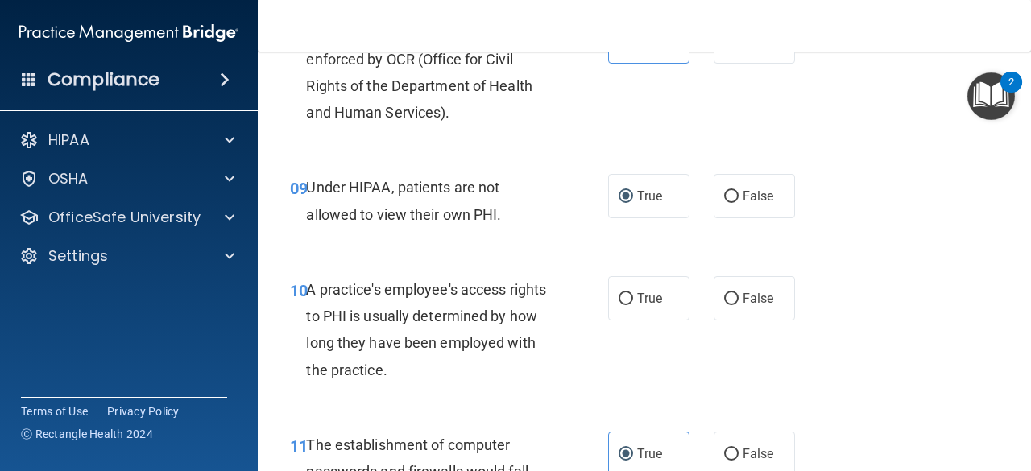
scroll to position [1367, 0]
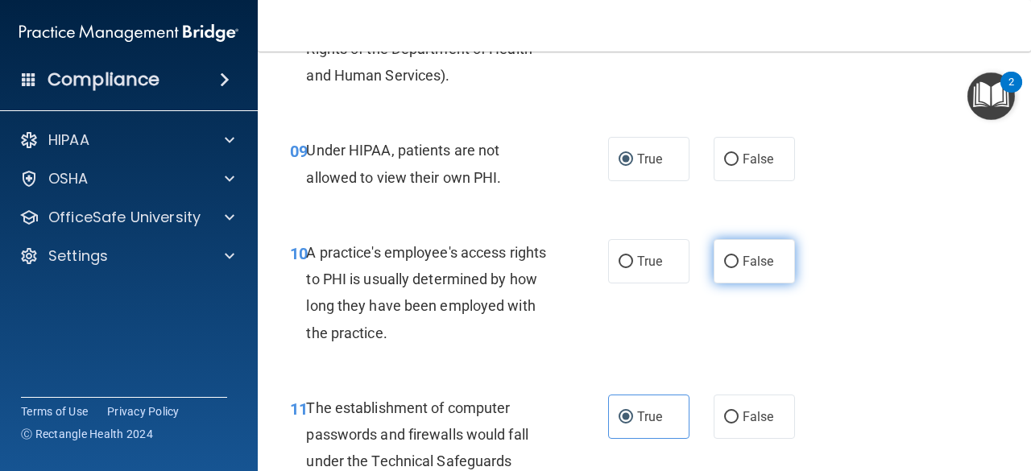
click at [760, 270] on label "False" at bounding box center [754, 261] width 81 height 44
click at [739, 268] on input "False" at bounding box center [731, 262] width 15 height 12
radio input "true"
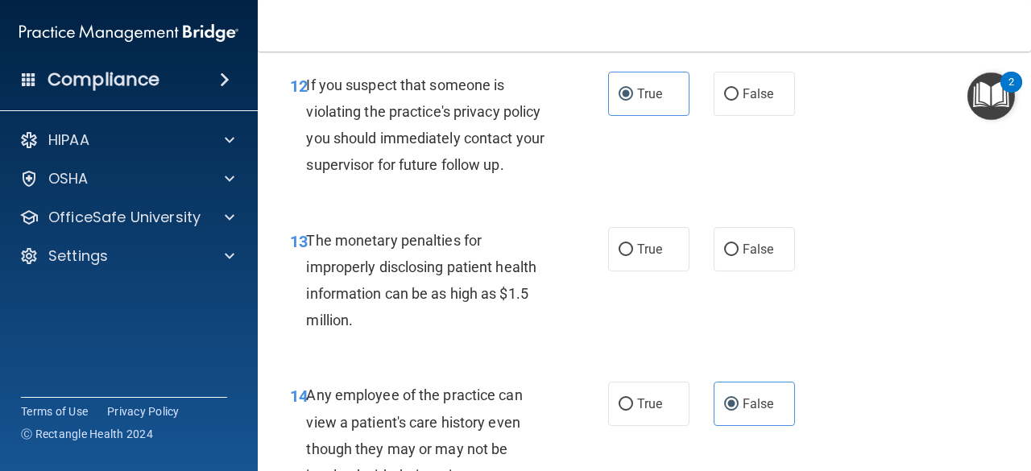
scroll to position [1853, 0]
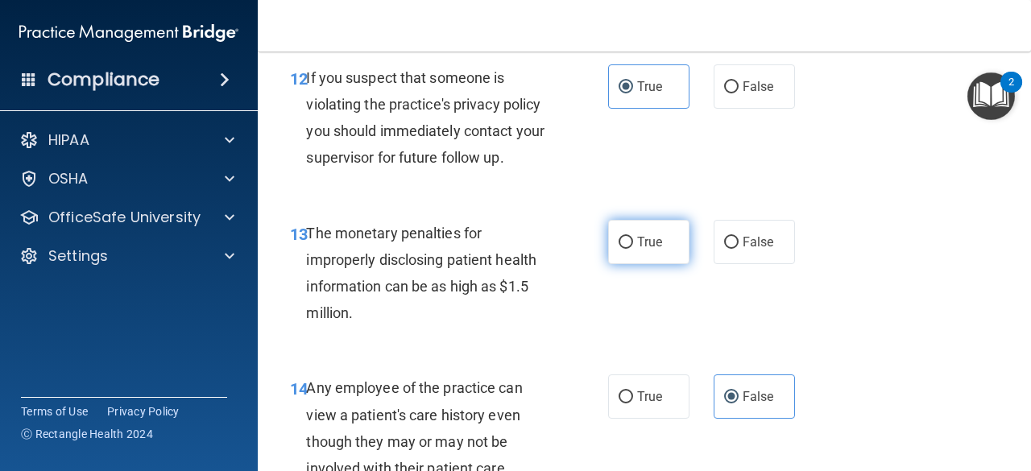
click at [645, 247] on span "True" at bounding box center [649, 241] width 25 height 15
click at [633, 247] on input "True" at bounding box center [626, 243] width 15 height 12
radio input "true"
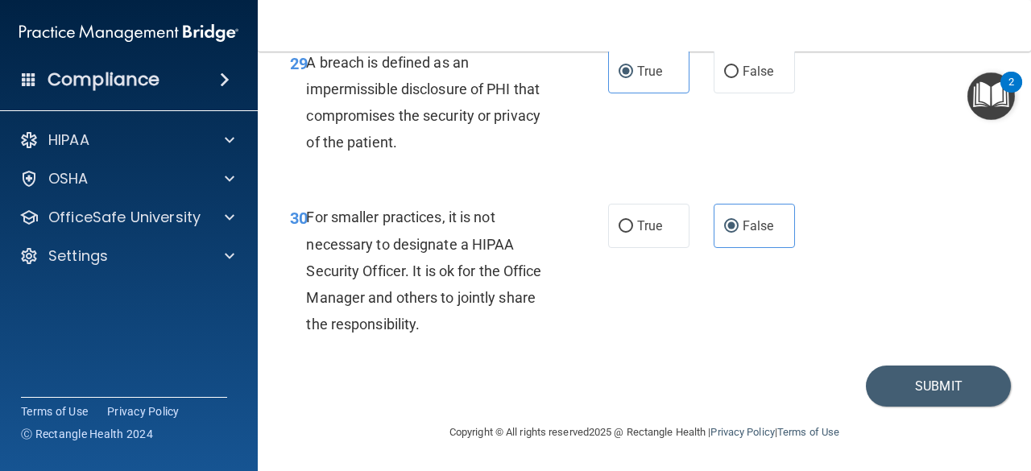
scroll to position [4831, 0]
click at [881, 390] on button "Submit" at bounding box center [938, 386] width 145 height 41
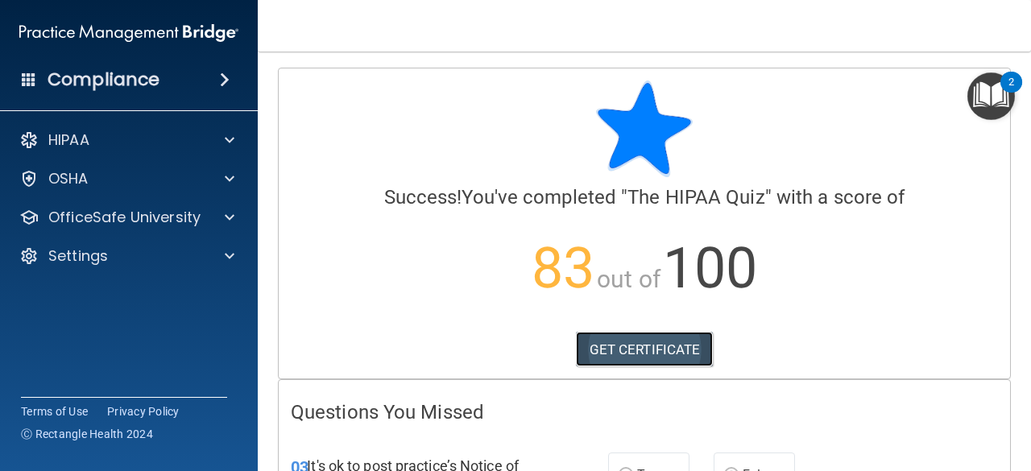
click at [646, 359] on link "GET CERTIFICATE" at bounding box center [645, 349] width 138 height 35
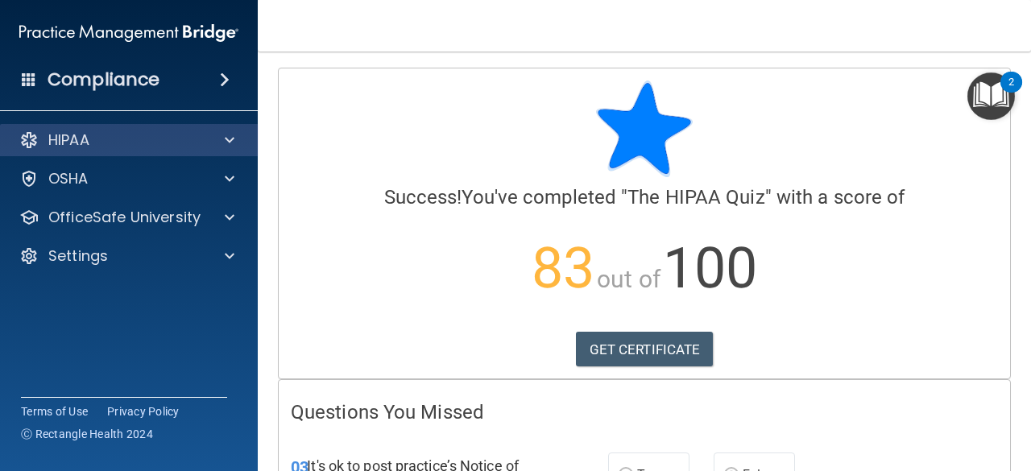
click at [222, 127] on div "HIPAA" at bounding box center [129, 140] width 259 height 32
click at [236, 136] on div at bounding box center [227, 140] width 40 height 19
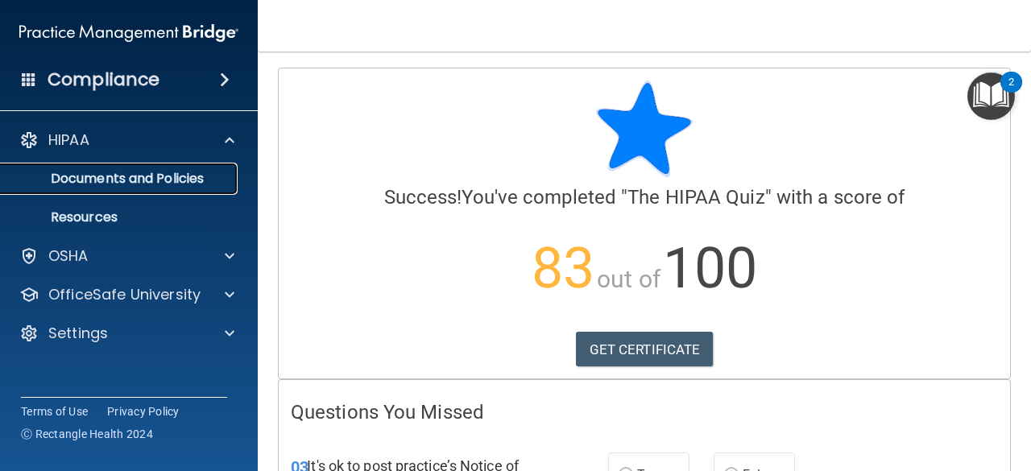
click at [194, 175] on p "Documents and Policies" at bounding box center [120, 179] width 220 height 16
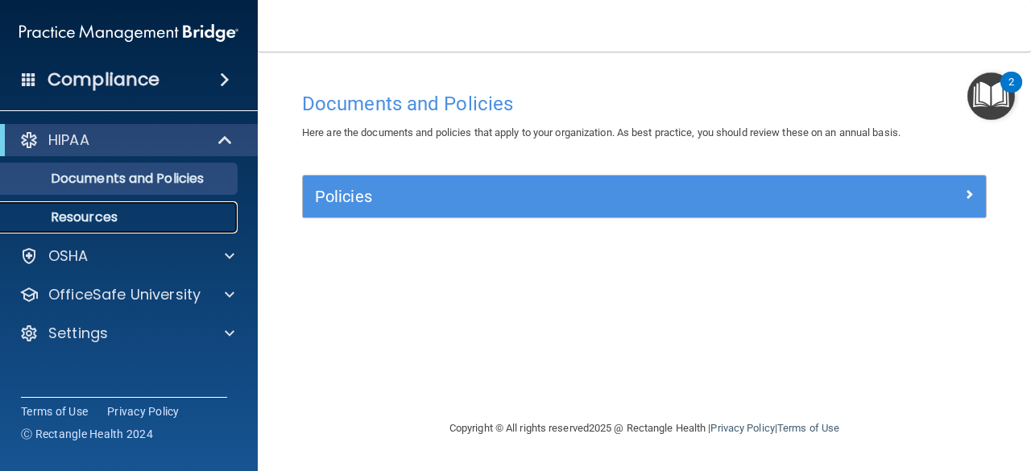
drag, startPoint x: 171, startPoint y: 217, endPoint x: 170, endPoint y: 209, distance: 8.1
click at [171, 216] on p "Resources" at bounding box center [120, 217] width 220 height 16
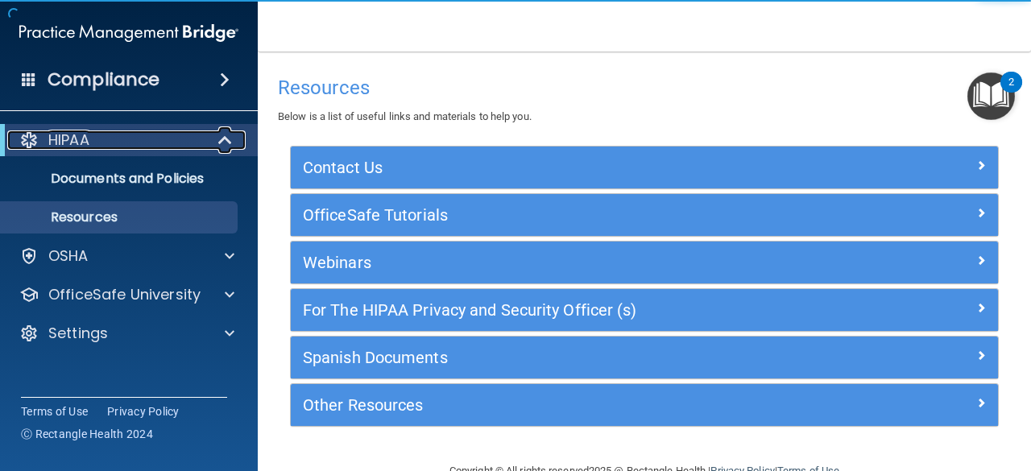
click at [191, 138] on div "HIPAA" at bounding box center [106, 140] width 199 height 19
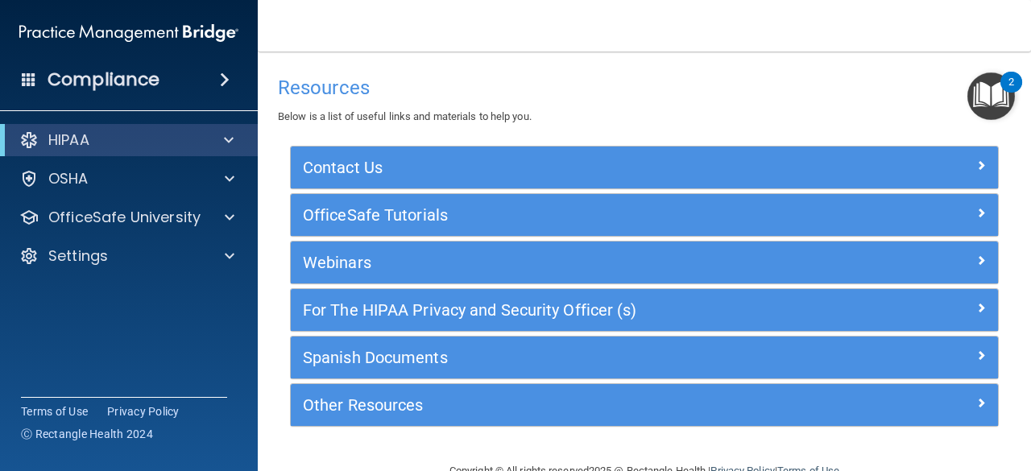
click at [155, 84] on h4 "Compliance" at bounding box center [104, 79] width 112 height 23
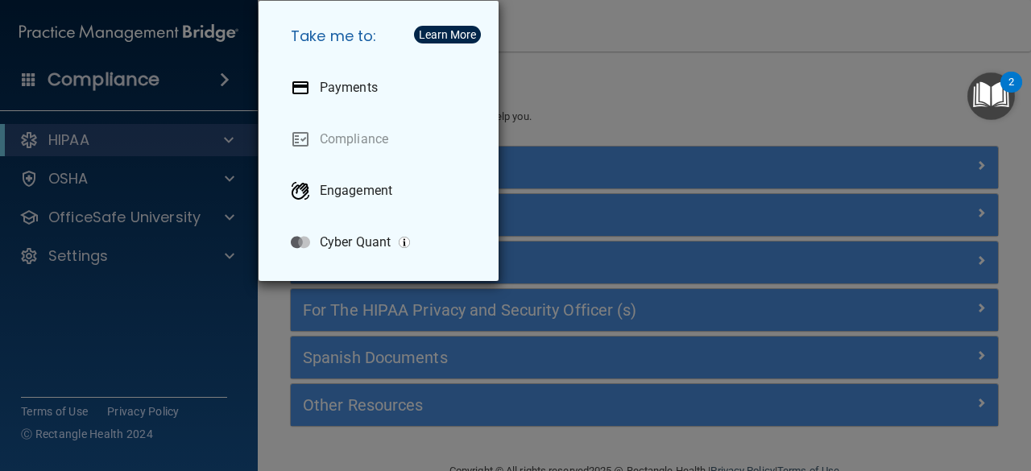
click at [627, 89] on div "Take me to: Payments Compliance Engagement Cyber Quant" at bounding box center [515, 235] width 1031 height 471
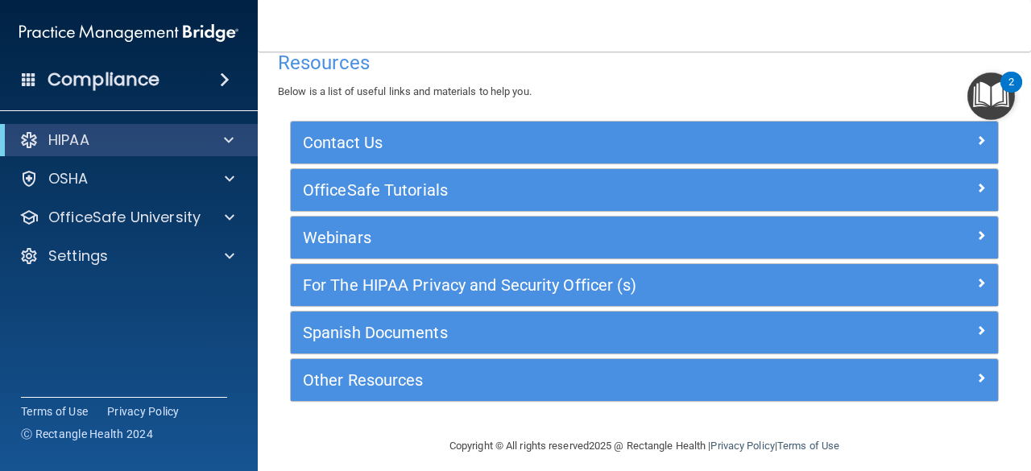
scroll to position [39, 0]
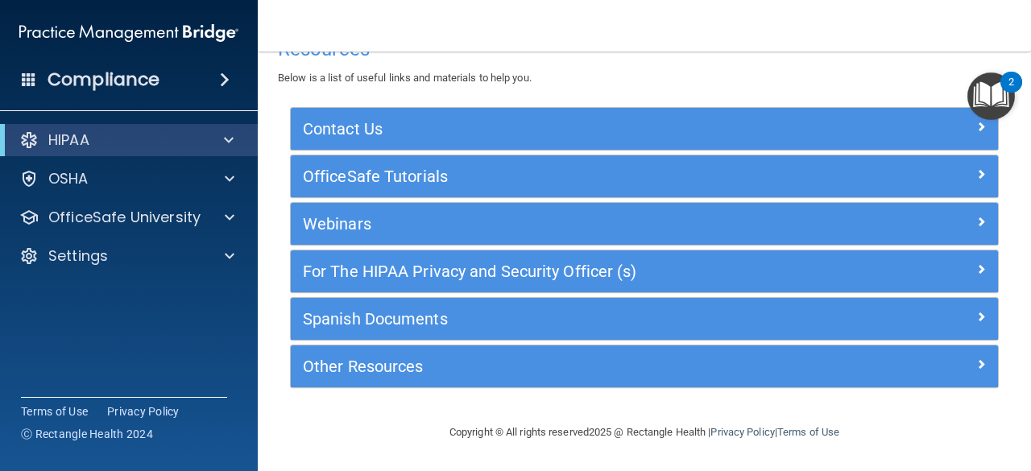
click at [997, 106] on img "Open Resource Center, 2 new notifications" at bounding box center [992, 97] width 48 height 48
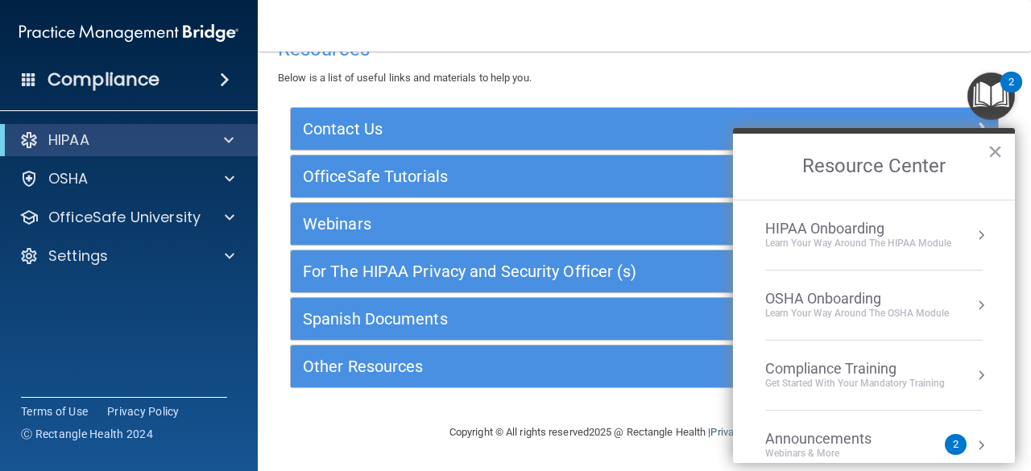
click at [944, 235] on div "HIPAA Onboarding" at bounding box center [858, 229] width 186 height 18
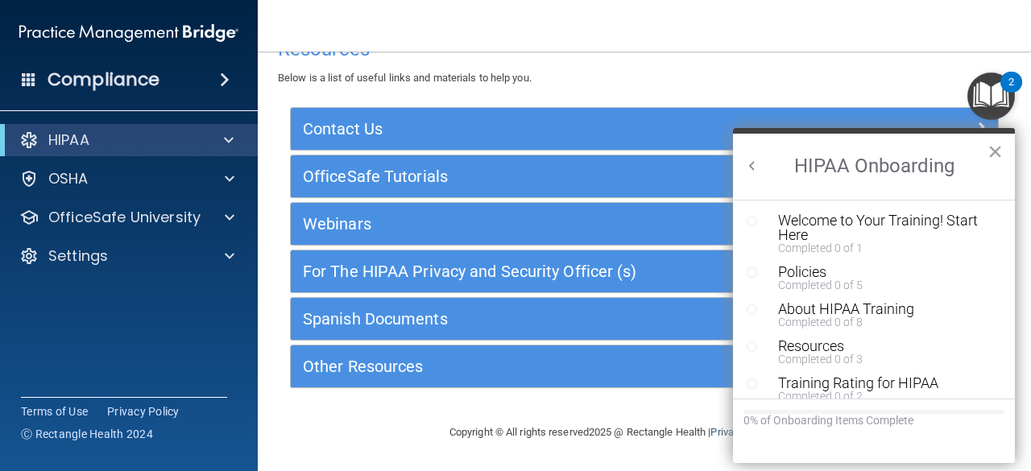
scroll to position [0, 0]
click at [875, 230] on div "Welcome to Your Training! Start Here" at bounding box center [880, 227] width 204 height 29
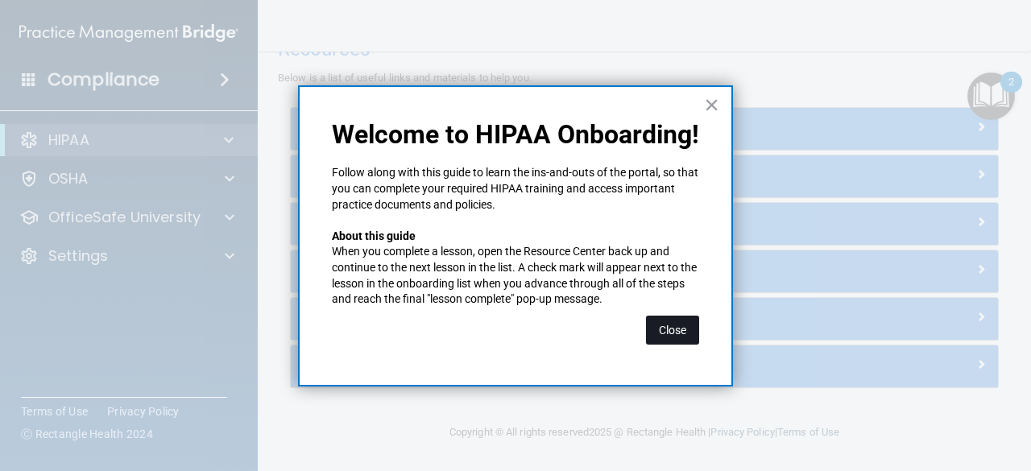
click at [690, 330] on button "Close" at bounding box center [672, 330] width 53 height 29
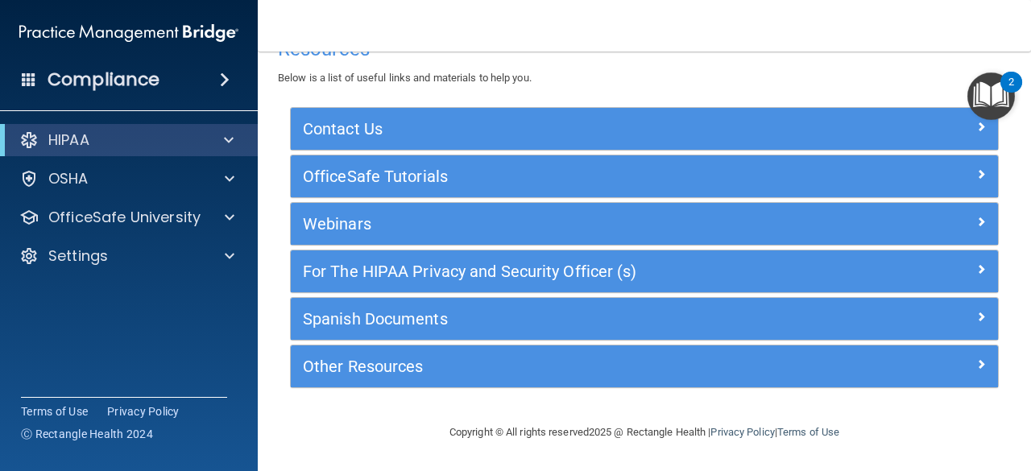
click at [1005, 94] on button "2" at bounding box center [992, 97] width 48 height 48
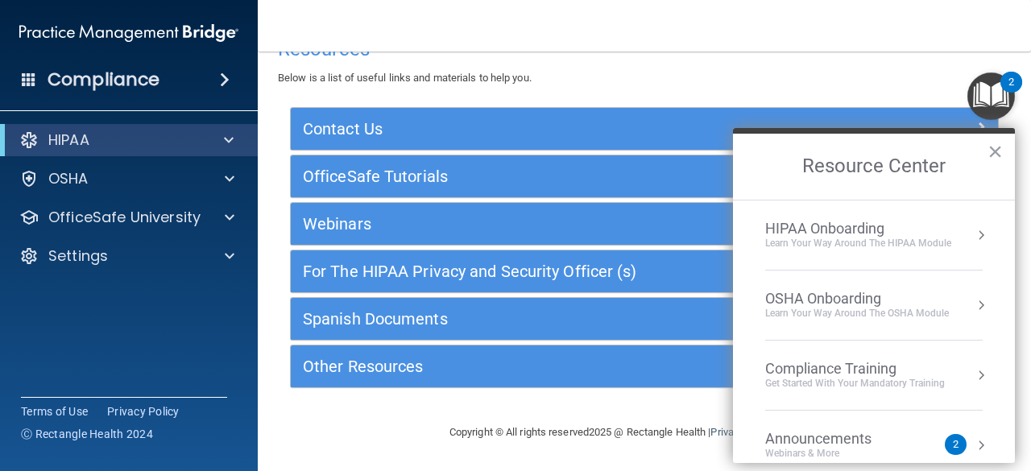
click at [951, 238] on div "HIPAA Onboarding Learn Your Way around the HIPAA module" at bounding box center [874, 235] width 218 height 31
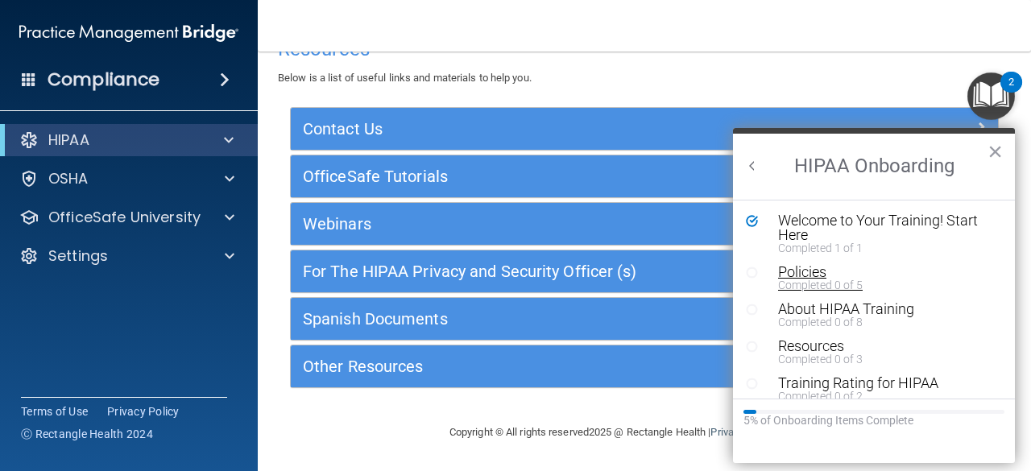
click at [830, 281] on div "Completed 0 of 5" at bounding box center [880, 285] width 204 height 11
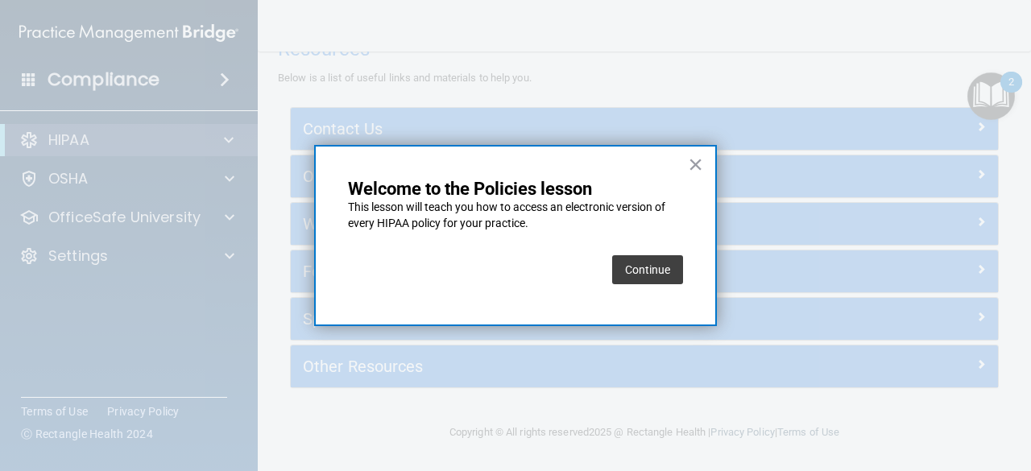
click at [665, 269] on button "Continue" at bounding box center [647, 269] width 71 height 29
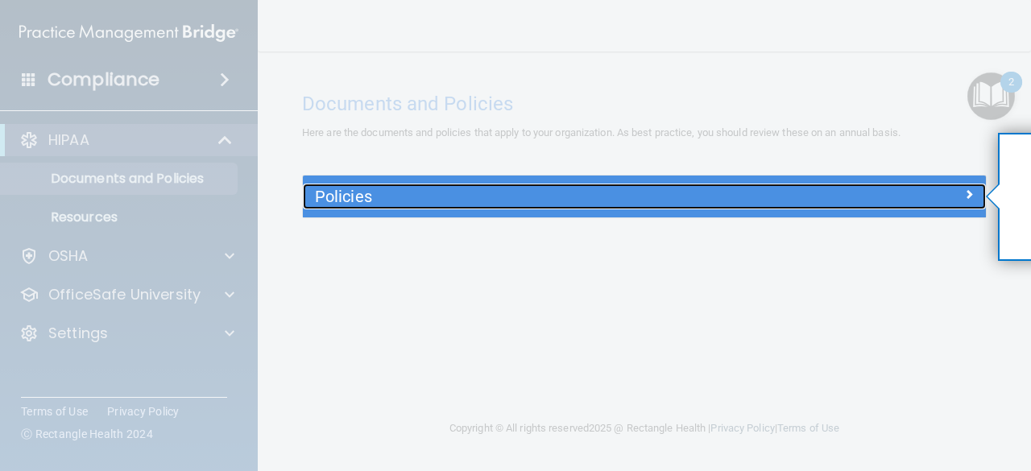
click at [948, 198] on div at bounding box center [900, 193] width 171 height 19
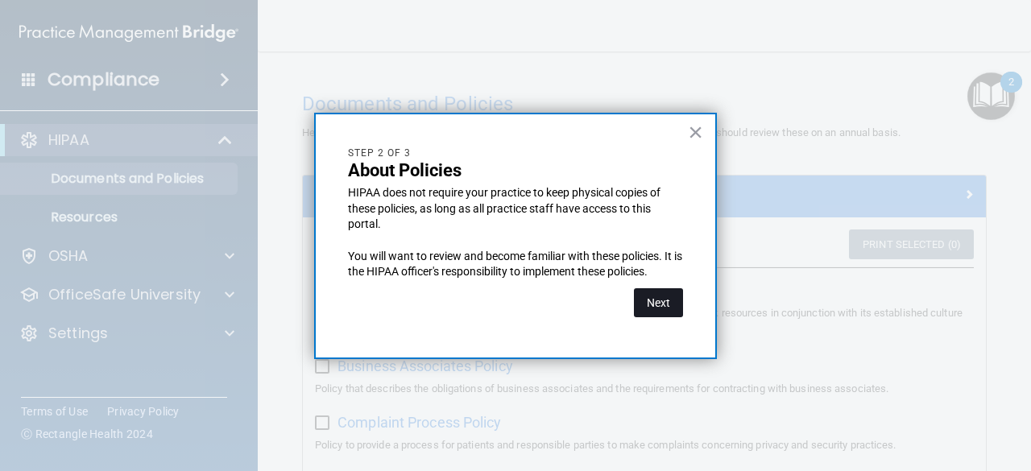
click at [673, 301] on button "Next" at bounding box center [658, 302] width 49 height 29
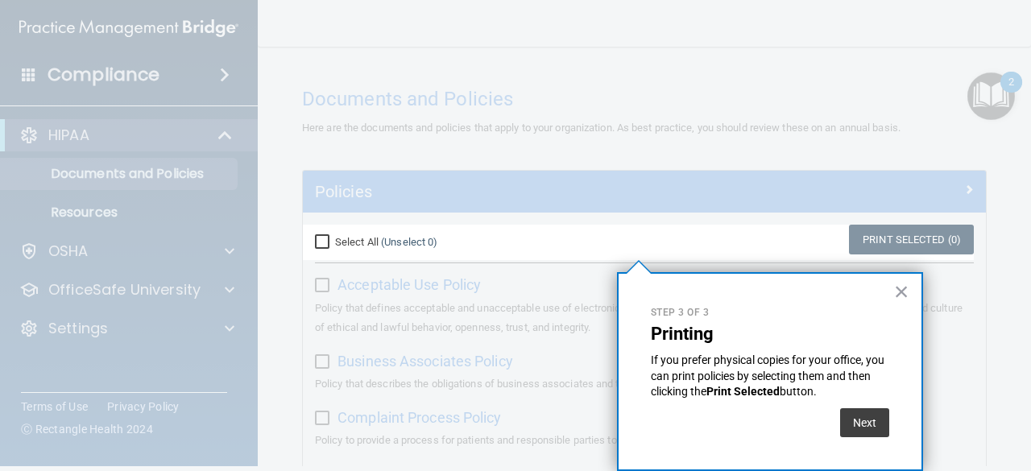
click at [918, 276] on div "Step 3 of 3 Printing If you prefer physical copies for your office, you can pri…" at bounding box center [770, 371] width 306 height 199
click at [887, 300] on div "Step 3 of 3 Printing If you prefer physical copies for your office, you can pri…" at bounding box center [770, 371] width 306 height 199
click at [903, 291] on button "×" at bounding box center [901, 292] width 15 height 26
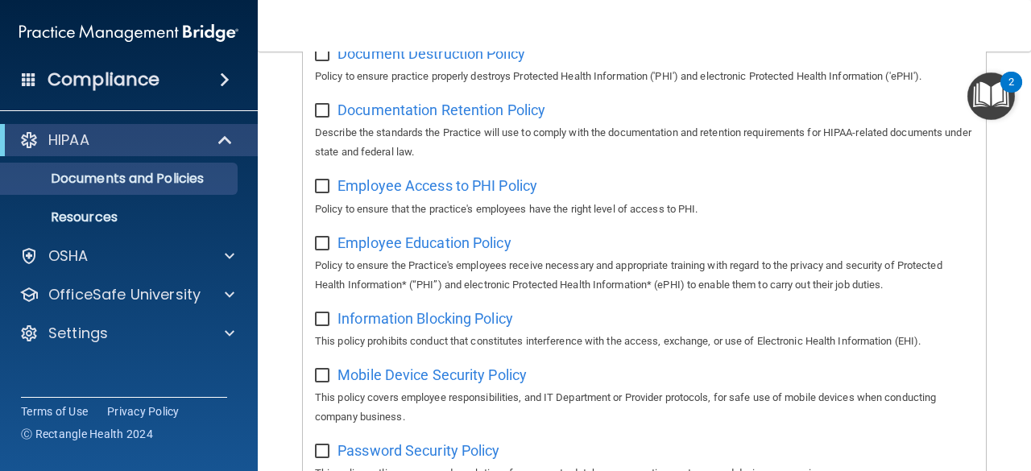
scroll to position [564, 0]
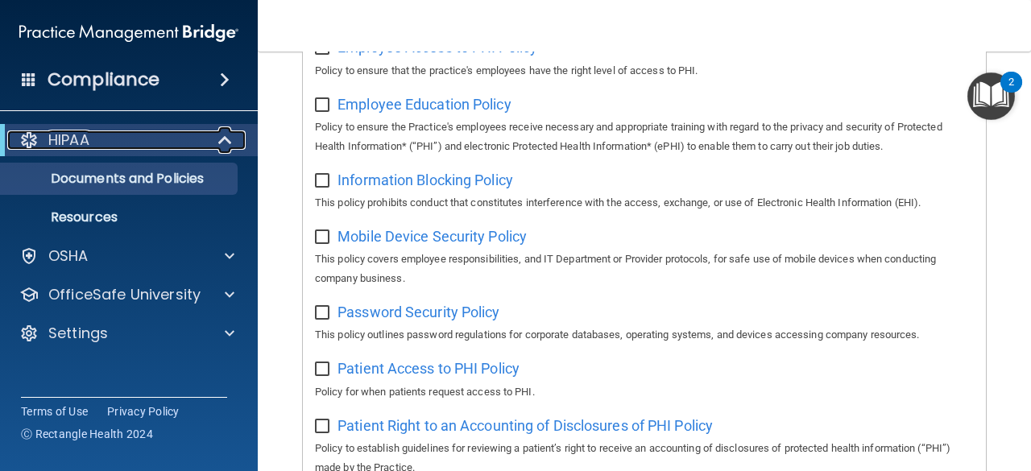
click at [114, 143] on div "HIPAA" at bounding box center [106, 140] width 199 height 19
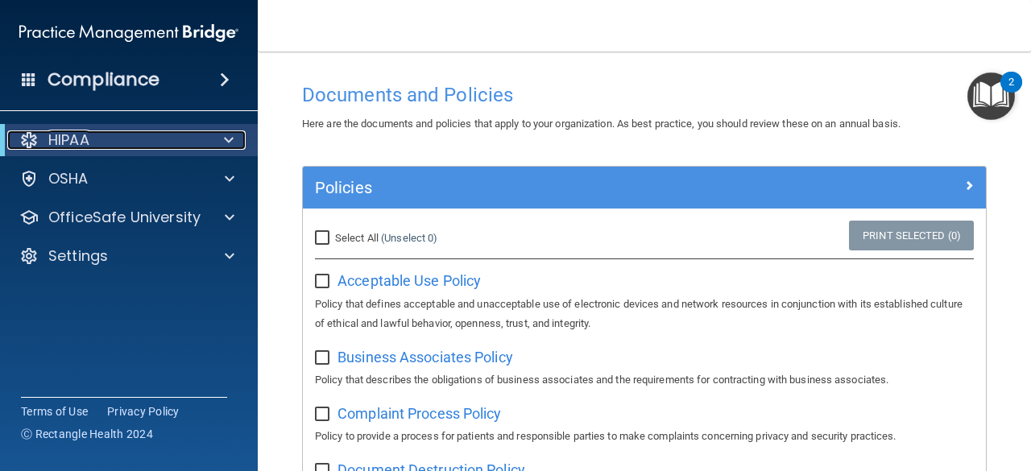
scroll to position [6, 0]
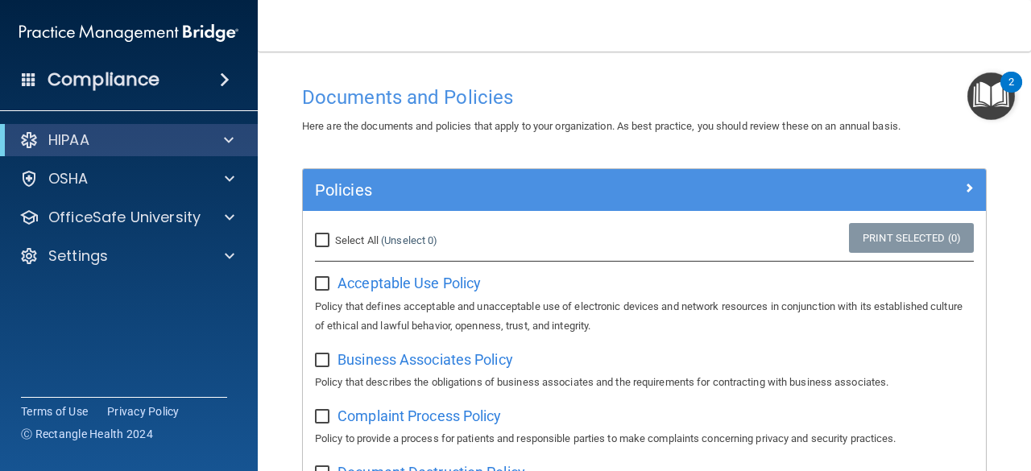
click at [322, 234] on input "Select All (Unselect 0) Unselect All" at bounding box center [324, 240] width 19 height 13
checkbox input "true"
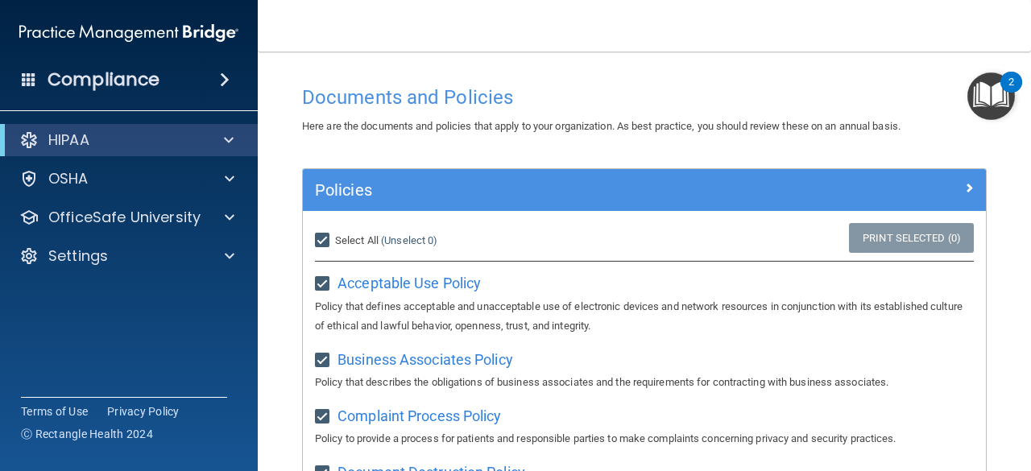
checkbox input "true"
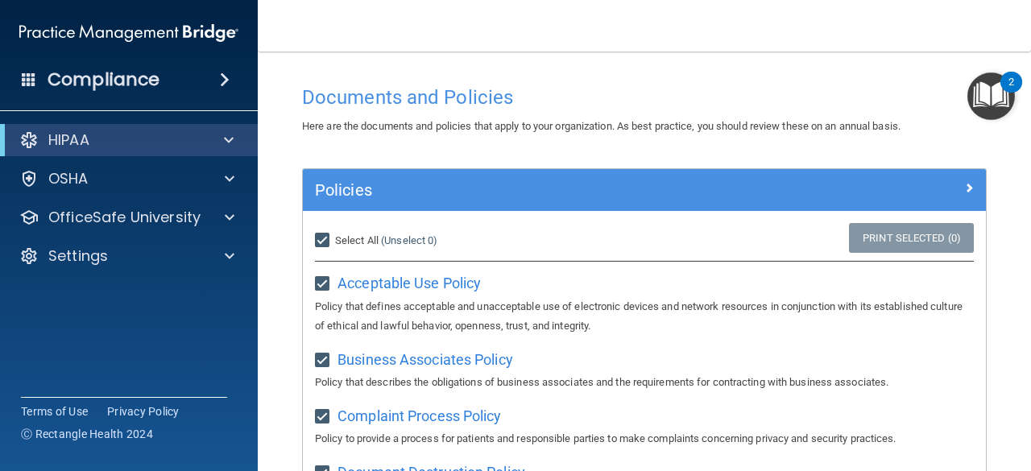
checkbox input "true"
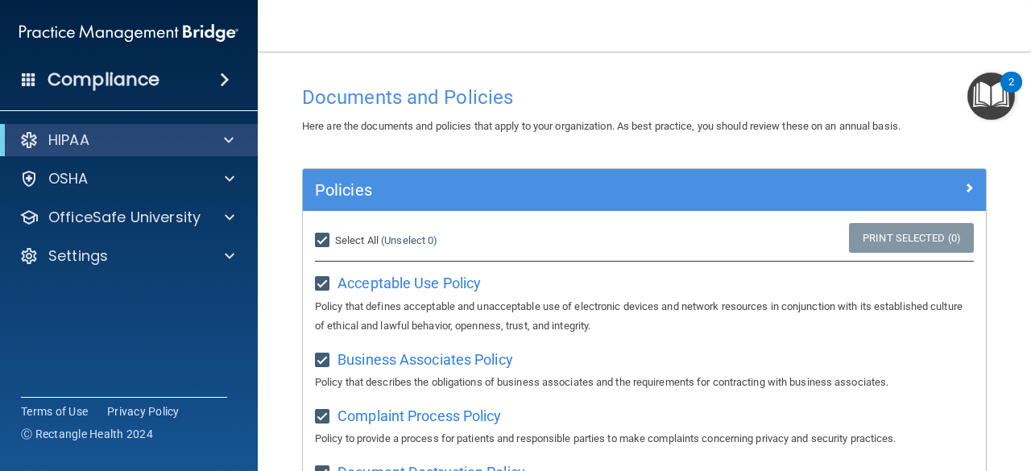
checkbox input "true"
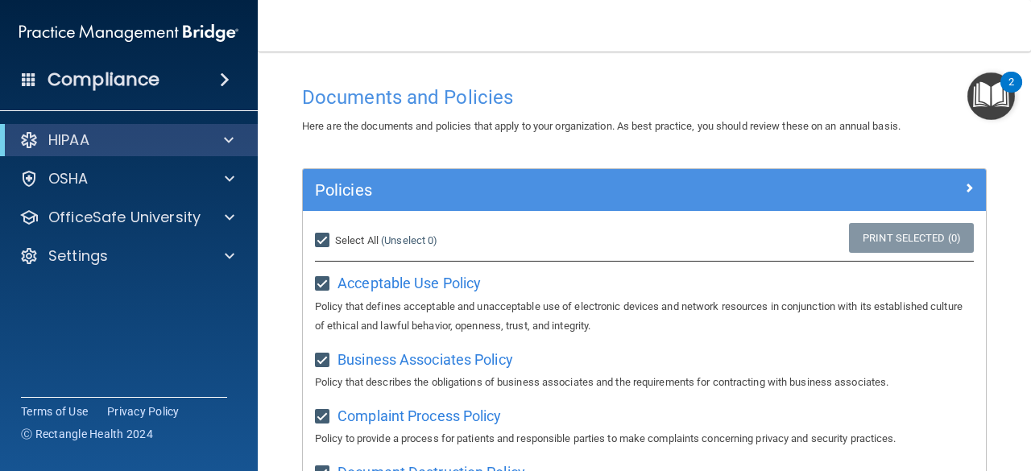
checkbox input "true"
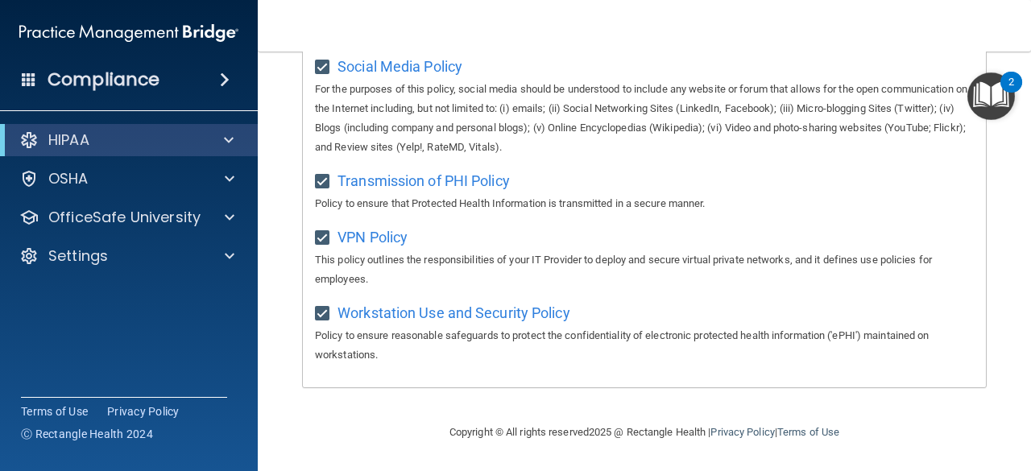
scroll to position [1376, 0]
click at [970, 102] on img "Open Resource Center, 2 new notifications" at bounding box center [992, 97] width 48 height 48
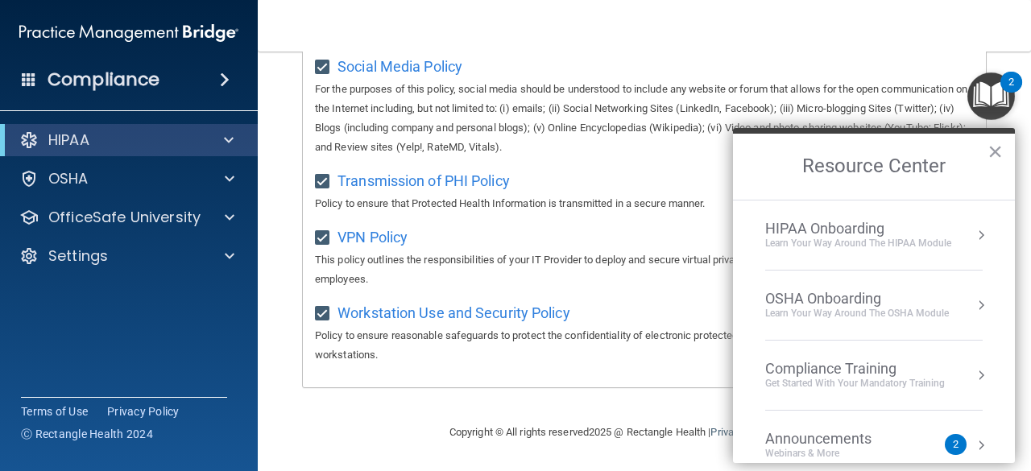
click at [890, 230] on div "HIPAA Onboarding" at bounding box center [858, 229] width 186 height 18
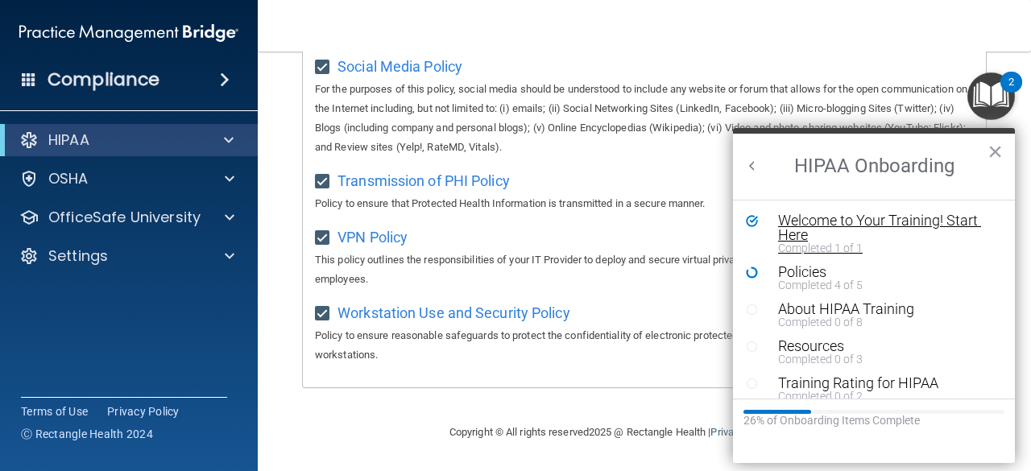
scroll to position [0, 0]
click at [802, 276] on div "Policies" at bounding box center [880, 272] width 204 height 15
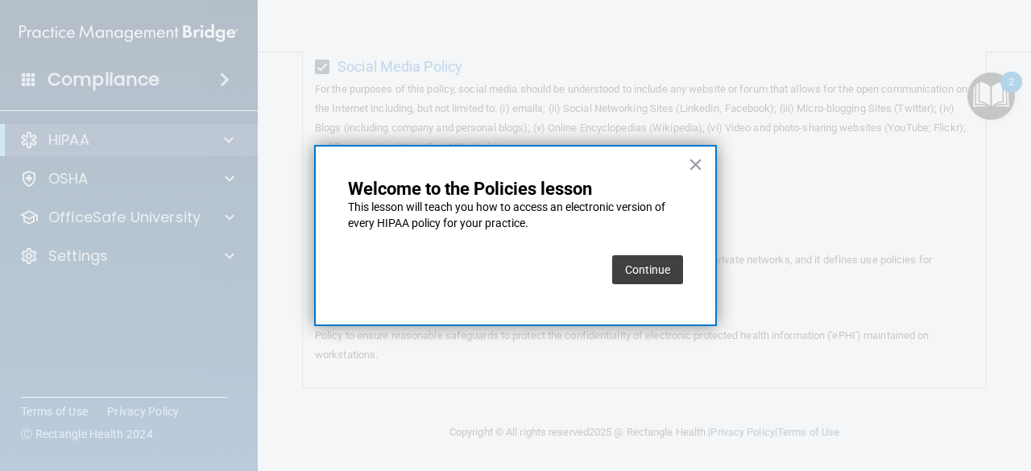
click at [660, 267] on button "Continue" at bounding box center [647, 269] width 71 height 29
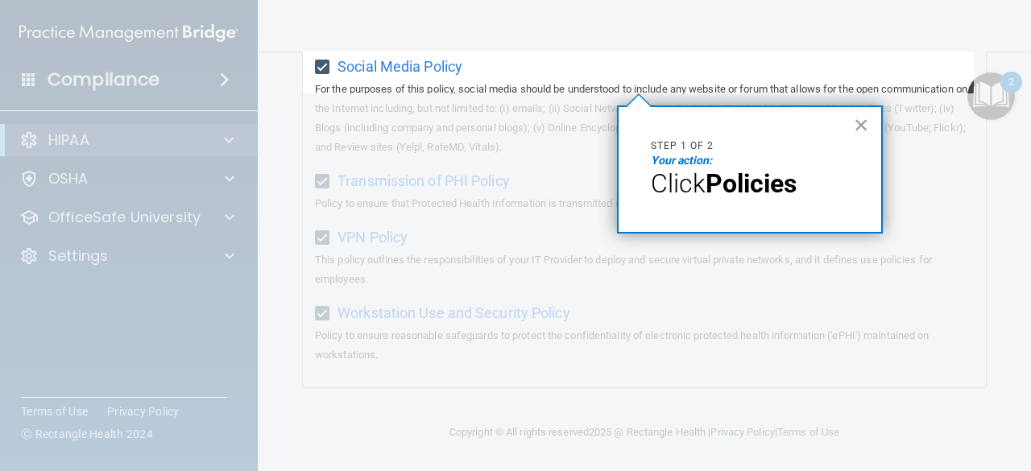
scroll to position [124, 0]
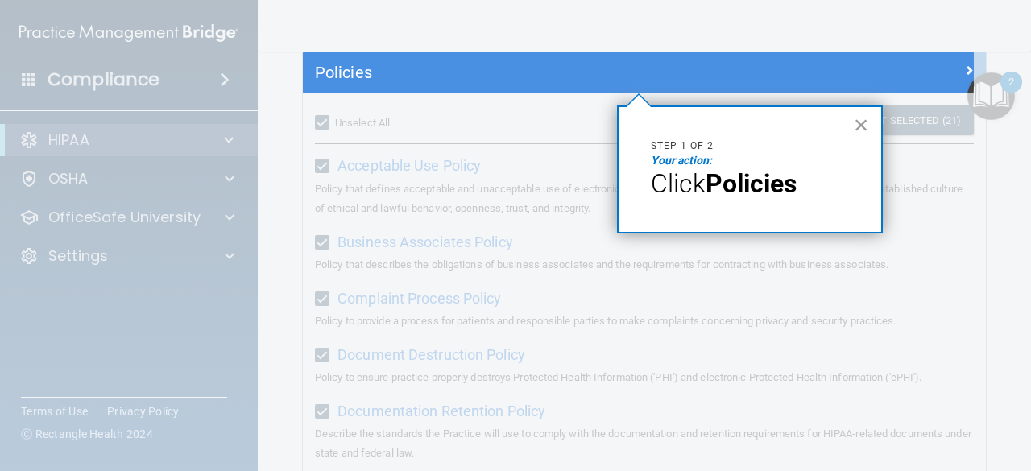
click at [864, 124] on button "×" at bounding box center [861, 125] width 15 height 26
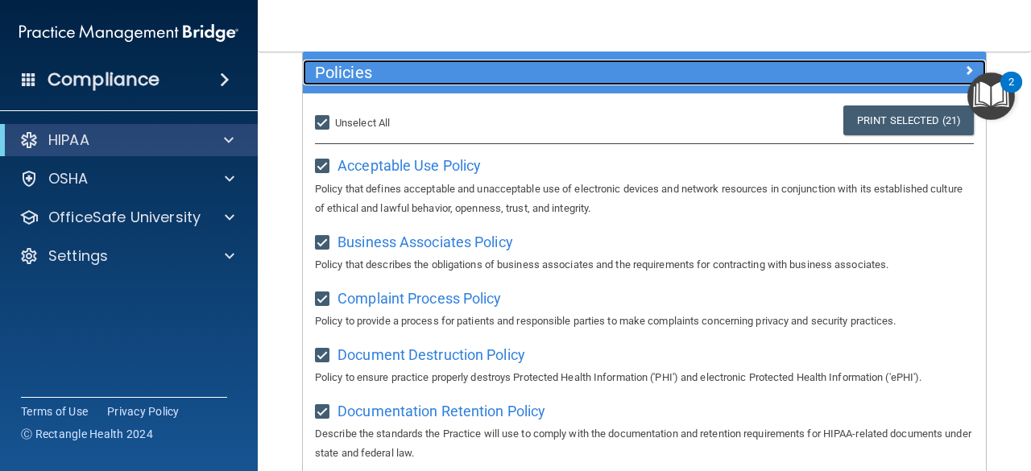
click at [964, 67] on span at bounding box center [969, 69] width 10 height 19
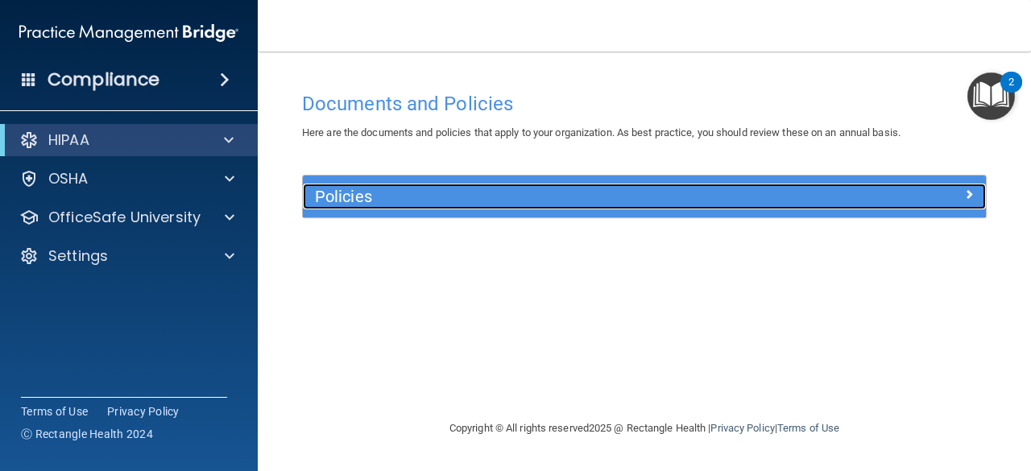
scroll to position [0, 0]
click at [785, 184] on div "Policies" at bounding box center [559, 197] width 512 height 26
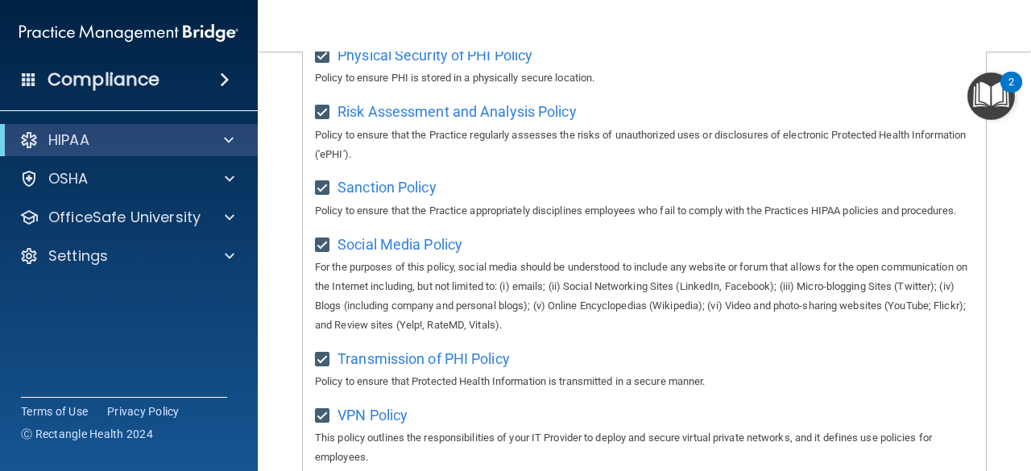
scroll to position [1376, 0]
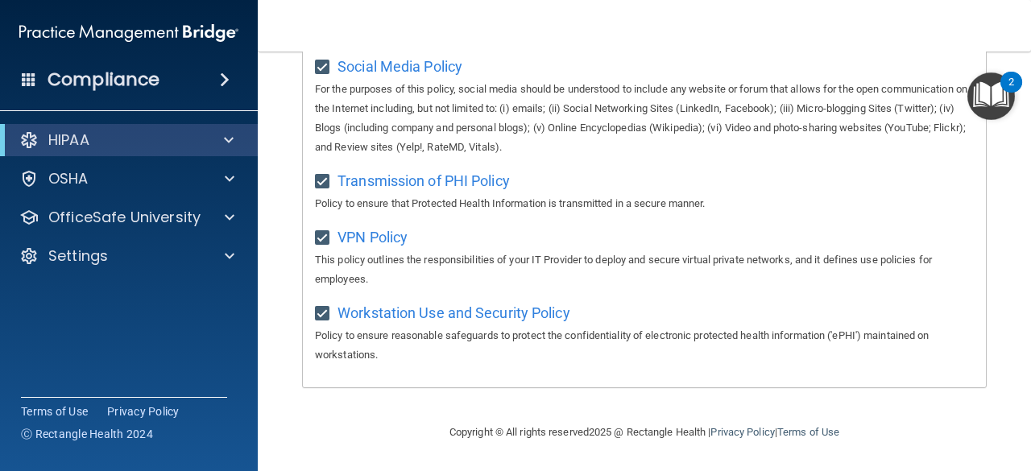
click at [988, 93] on img "Open Resource Center, 2 new notifications" at bounding box center [992, 97] width 48 height 48
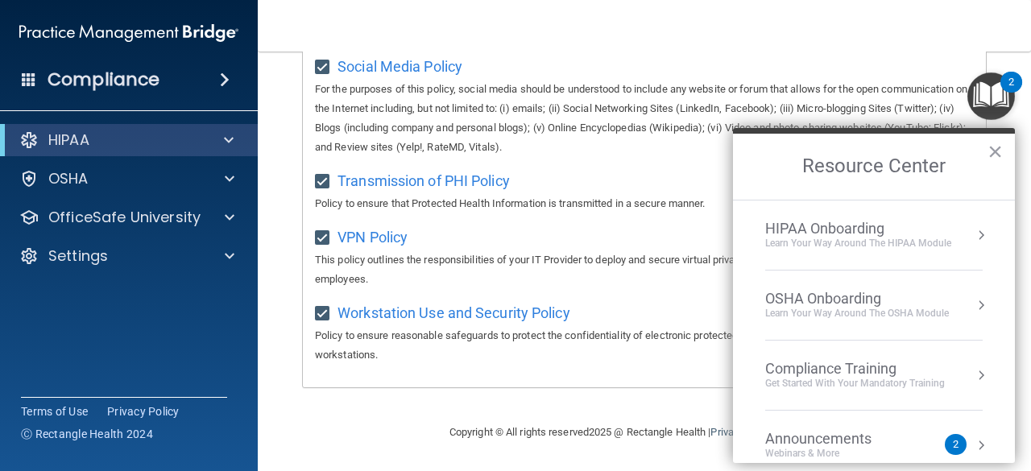
click at [873, 233] on div "HIPAA Onboarding" at bounding box center [858, 229] width 186 height 18
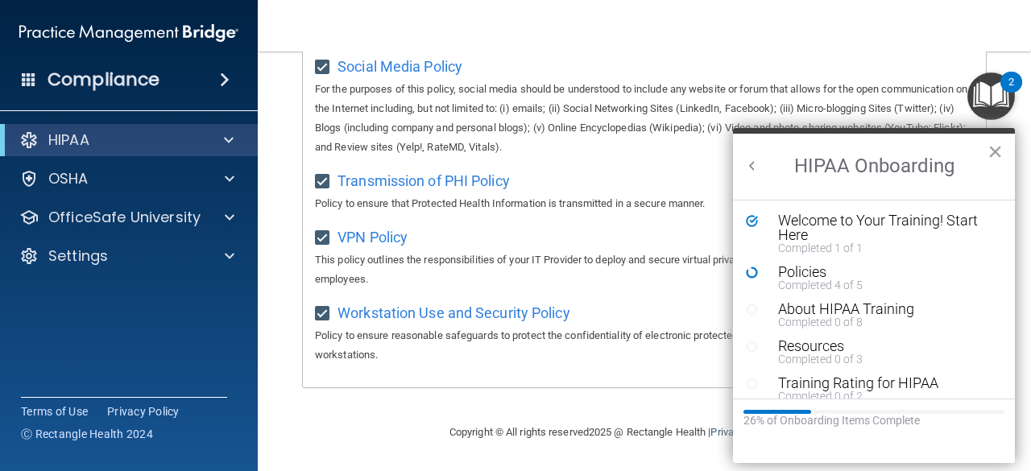
scroll to position [0, 0]
click at [827, 313] on div "About HIPAA Training" at bounding box center [880, 309] width 204 height 15
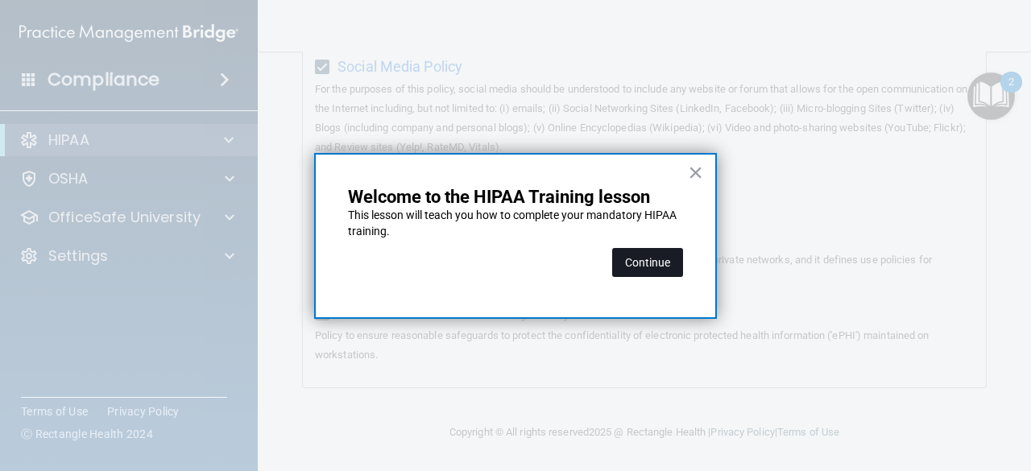
click at [674, 262] on button "Continue" at bounding box center [647, 262] width 71 height 29
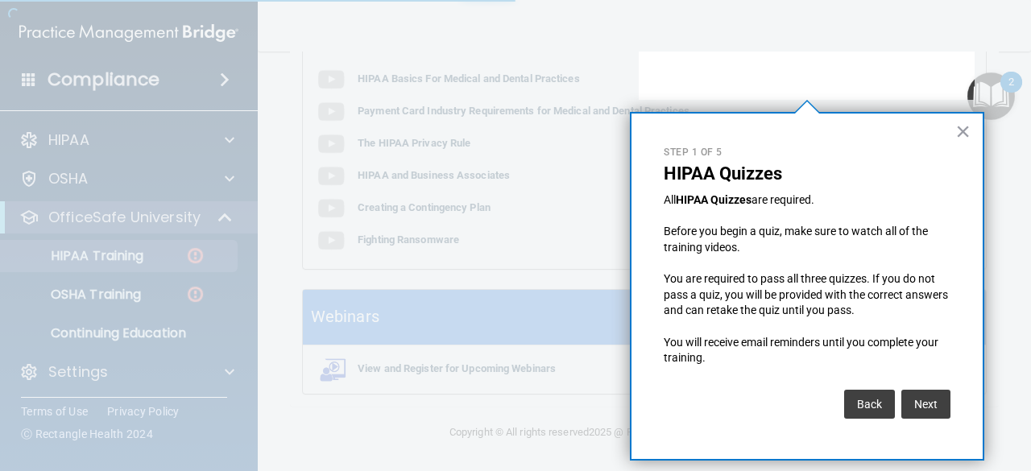
scroll to position [125, 0]
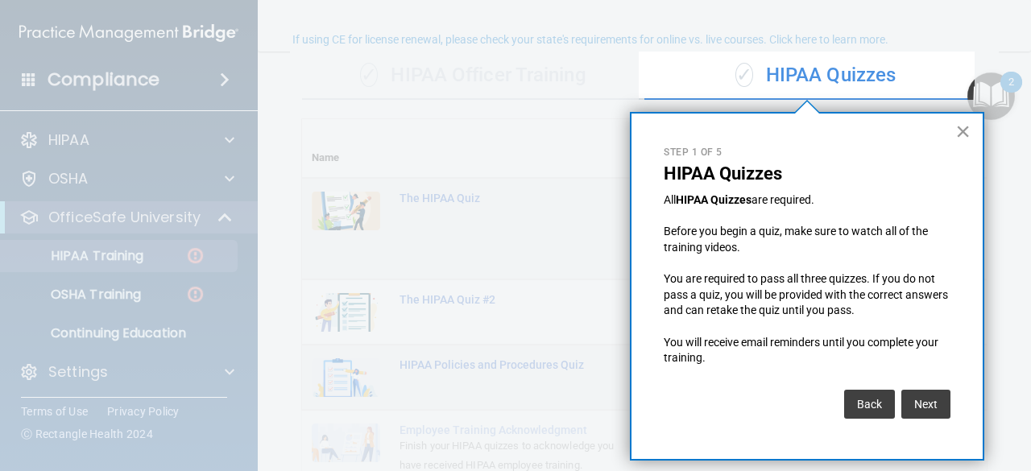
click at [963, 127] on button "×" at bounding box center [962, 131] width 15 height 26
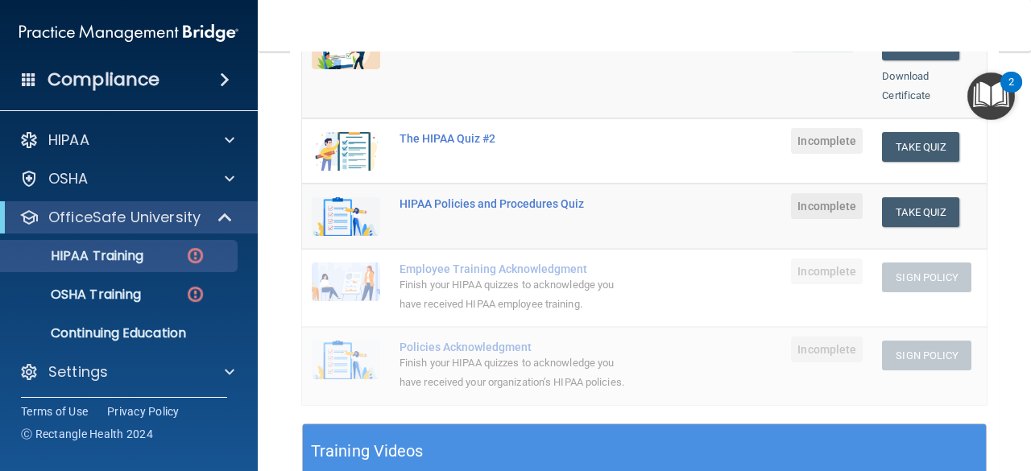
scroll to position [205, 0]
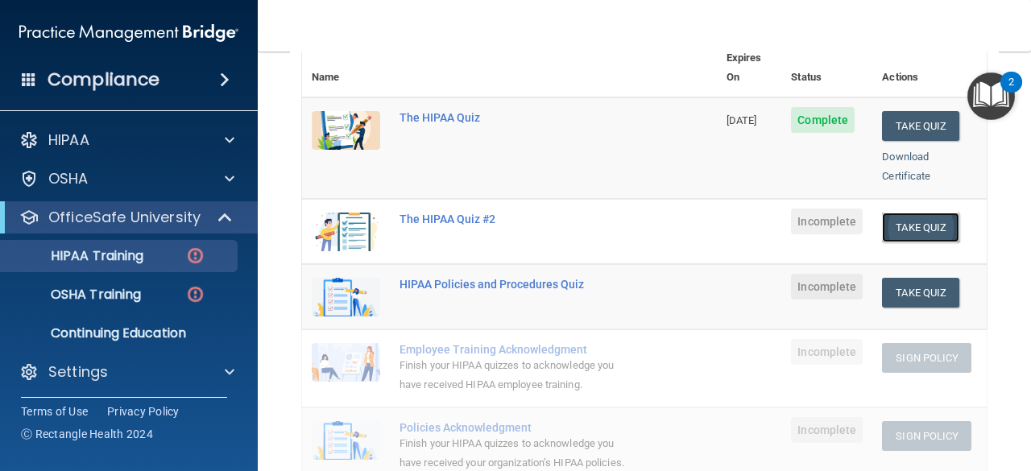
click at [906, 213] on button "Take Quiz" at bounding box center [920, 228] width 77 height 30
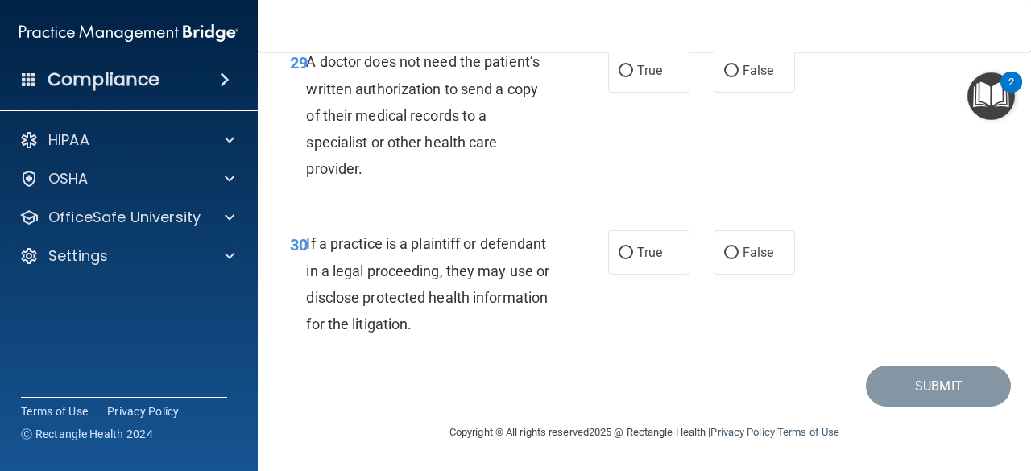
scroll to position [4777, 0]
click at [649, 251] on span "True" at bounding box center [649, 252] width 25 height 15
click at [633, 251] on input "True" at bounding box center [626, 253] width 15 height 12
radio input "true"
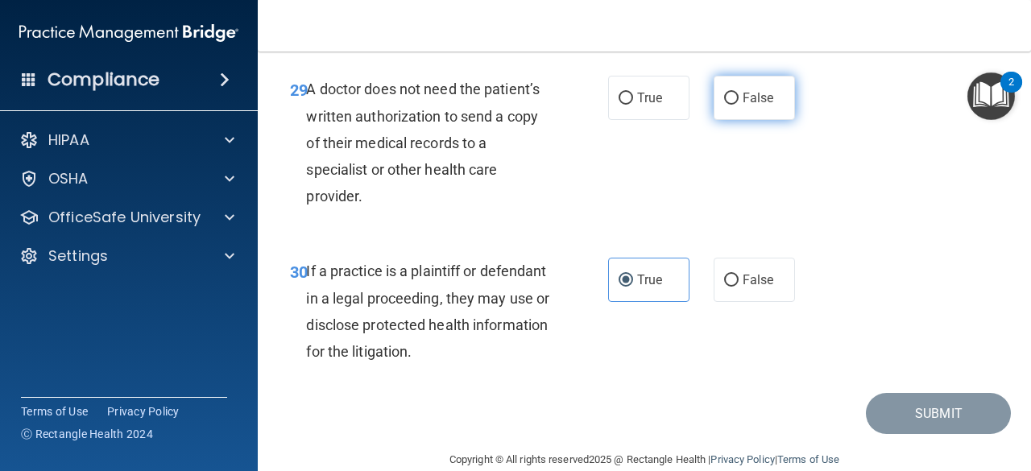
click at [751, 106] on span "False" at bounding box center [758, 97] width 31 height 15
click at [739, 105] on input "False" at bounding box center [731, 99] width 15 height 12
radio input "true"
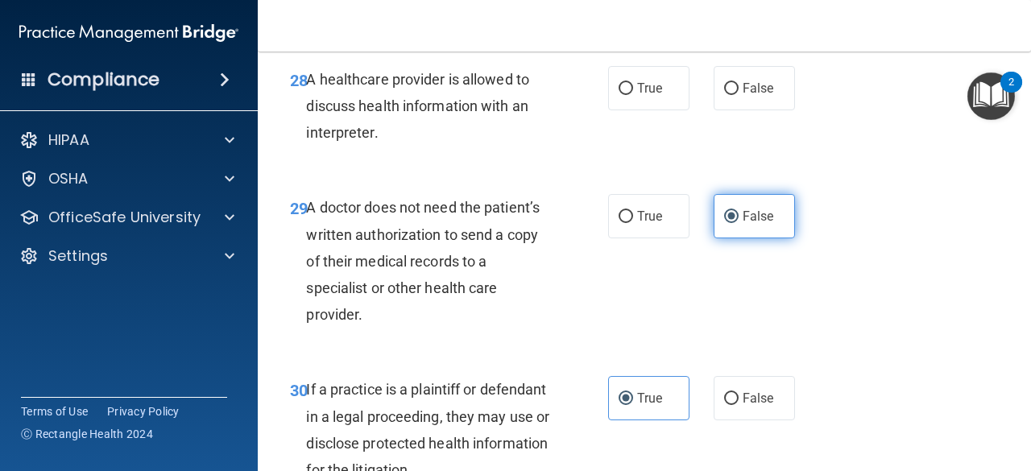
scroll to position [4536, 0]
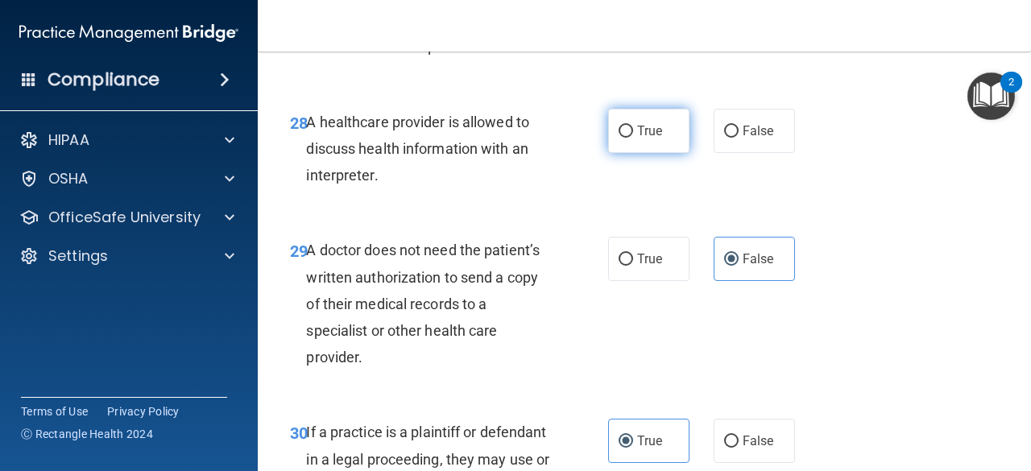
click at [650, 153] on label "True" at bounding box center [648, 131] width 81 height 44
click at [633, 138] on input "True" at bounding box center [626, 132] width 15 height 12
radio input "true"
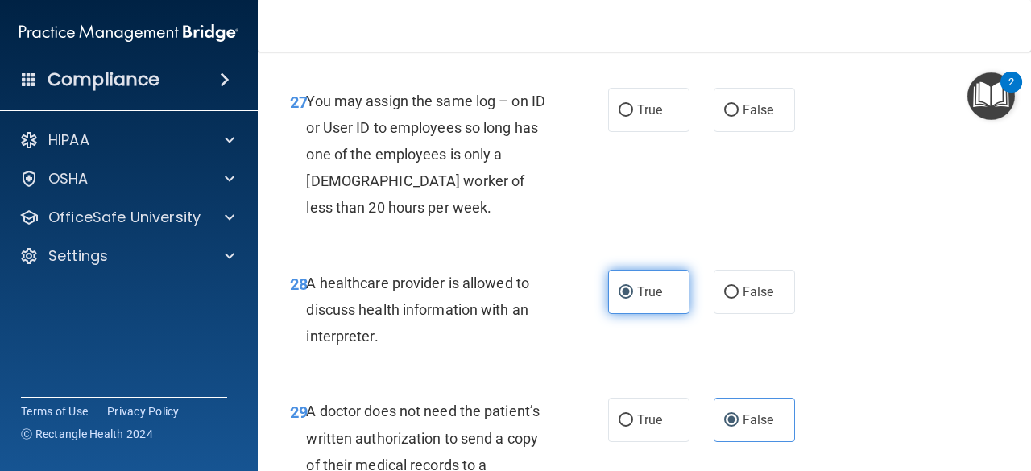
scroll to position [4294, 0]
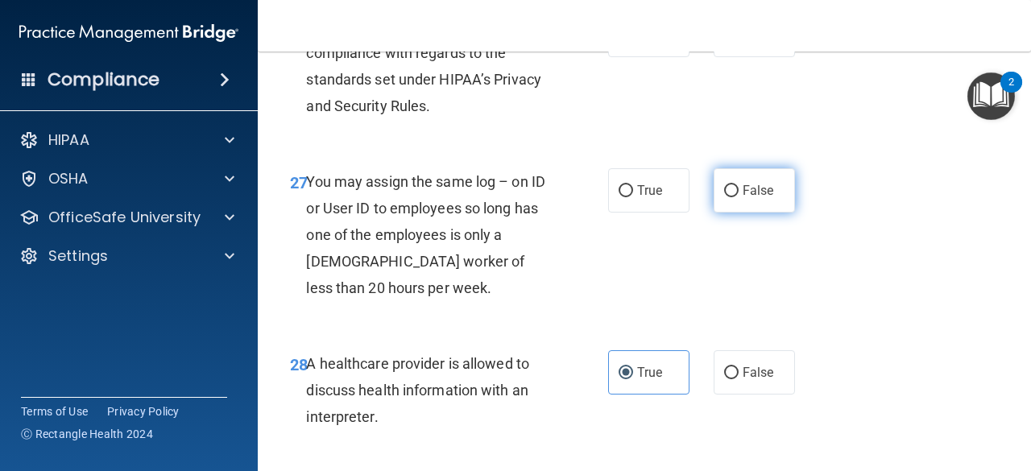
click at [724, 197] on input "False" at bounding box center [731, 191] width 15 height 12
radio input "true"
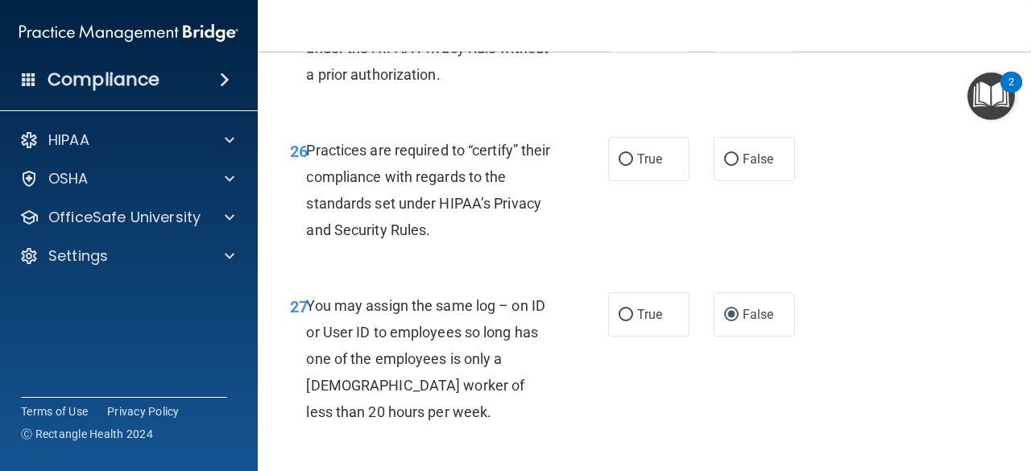
scroll to position [4133, 0]
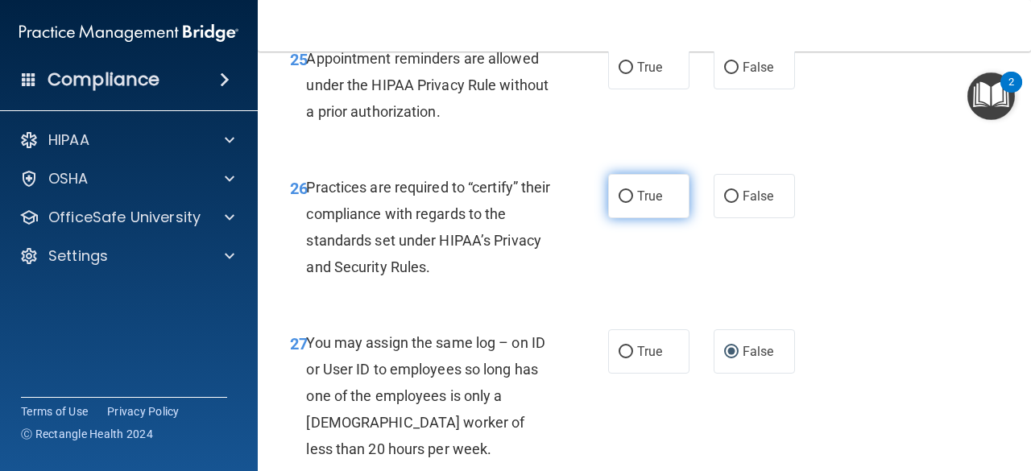
click at [649, 204] on span "True" at bounding box center [649, 196] width 25 height 15
click at [633, 203] on input "True" at bounding box center [626, 197] width 15 height 12
radio input "true"
click at [645, 75] on span "True" at bounding box center [649, 67] width 25 height 15
click at [633, 74] on input "True" at bounding box center [626, 68] width 15 height 12
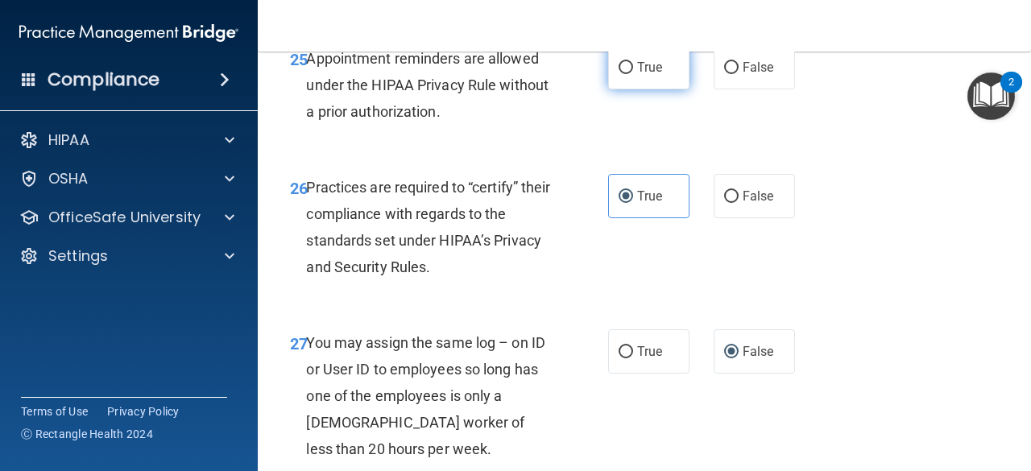
radio input "true"
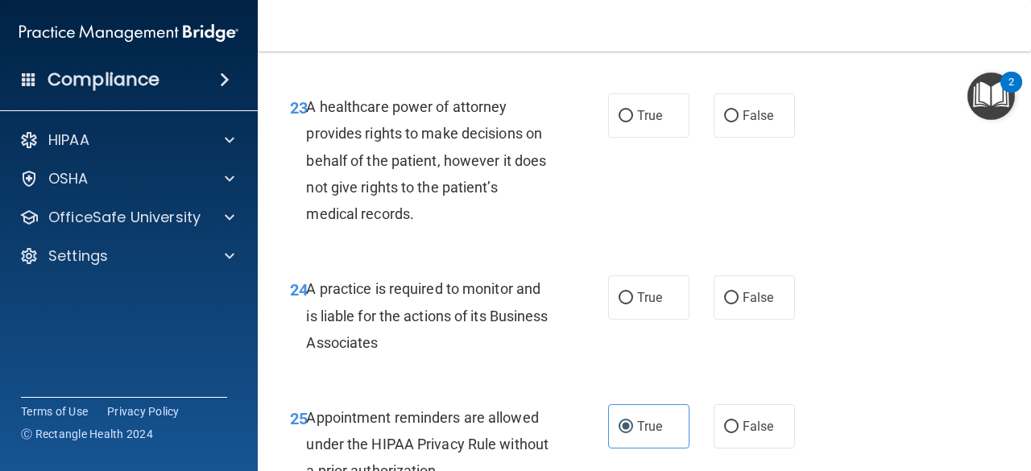
scroll to position [3730, 0]
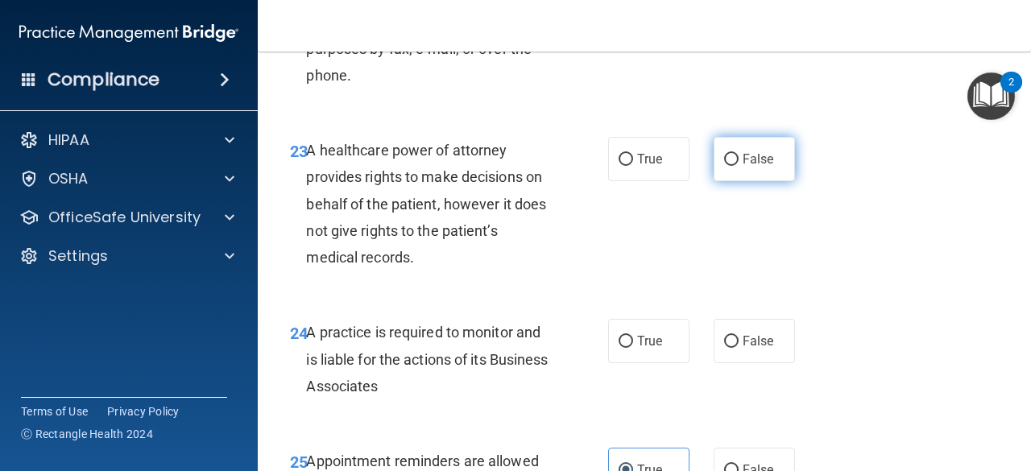
click at [733, 181] on label "False" at bounding box center [754, 159] width 81 height 44
click at [733, 166] on input "False" at bounding box center [731, 160] width 15 height 12
radio input "true"
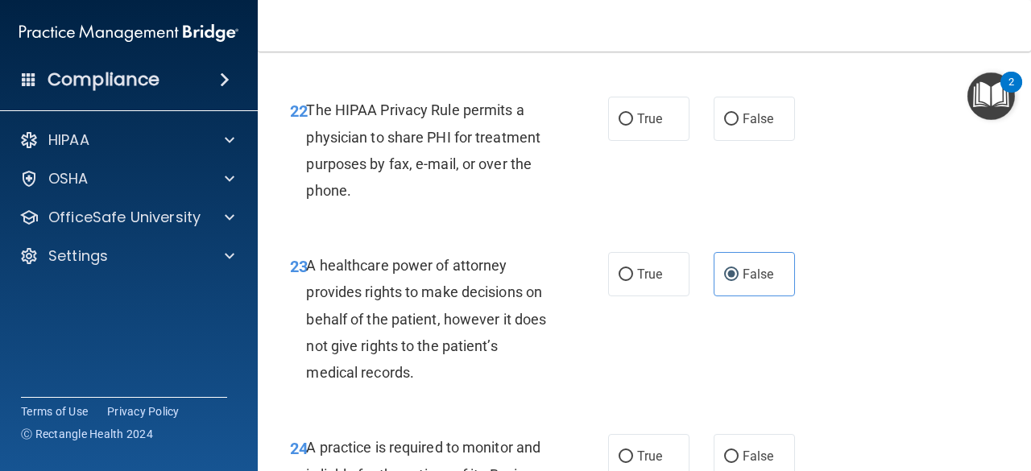
scroll to position [3569, 0]
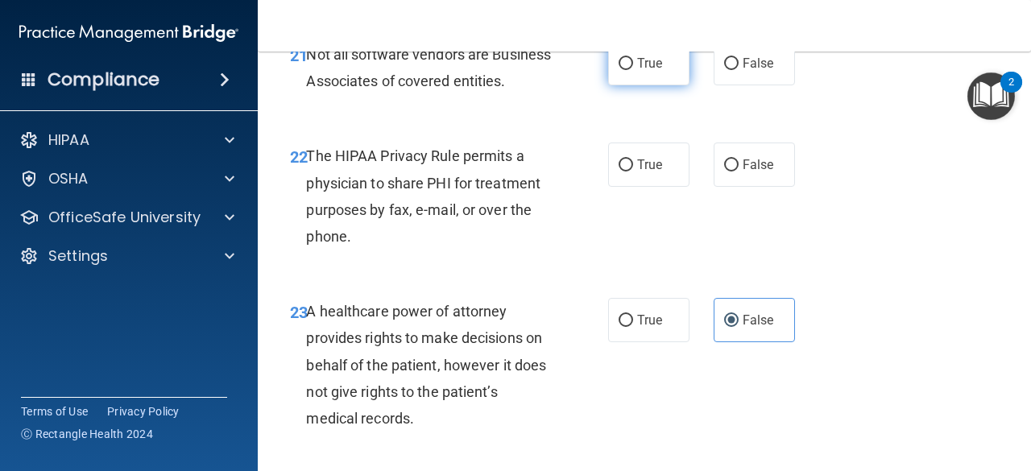
click at [629, 83] on label "True" at bounding box center [648, 63] width 81 height 44
click at [629, 70] on input "True" at bounding box center [626, 64] width 15 height 12
radio input "true"
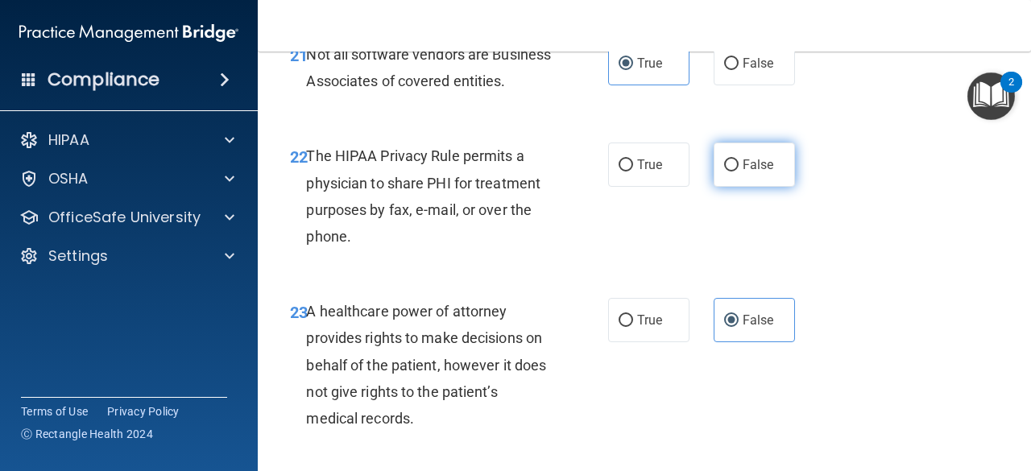
click at [736, 187] on label "False" at bounding box center [754, 165] width 81 height 44
click at [736, 172] on input "False" at bounding box center [731, 166] width 15 height 12
radio input "true"
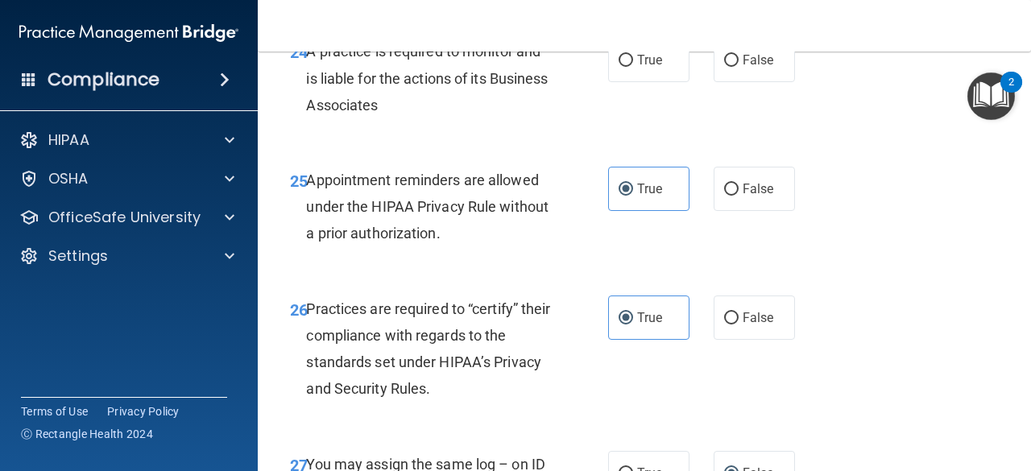
scroll to position [3972, 0]
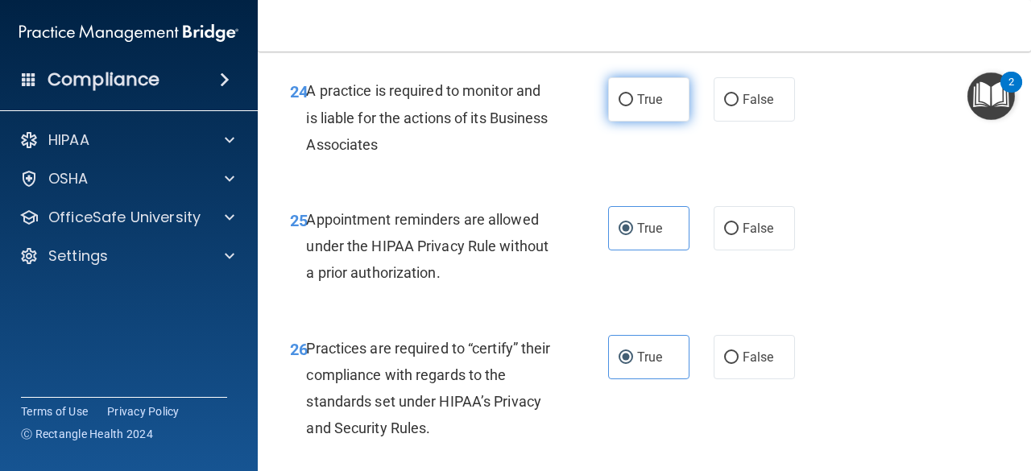
click at [649, 122] on label "True" at bounding box center [648, 99] width 81 height 44
click at [633, 106] on input "True" at bounding box center [626, 100] width 15 height 12
radio input "true"
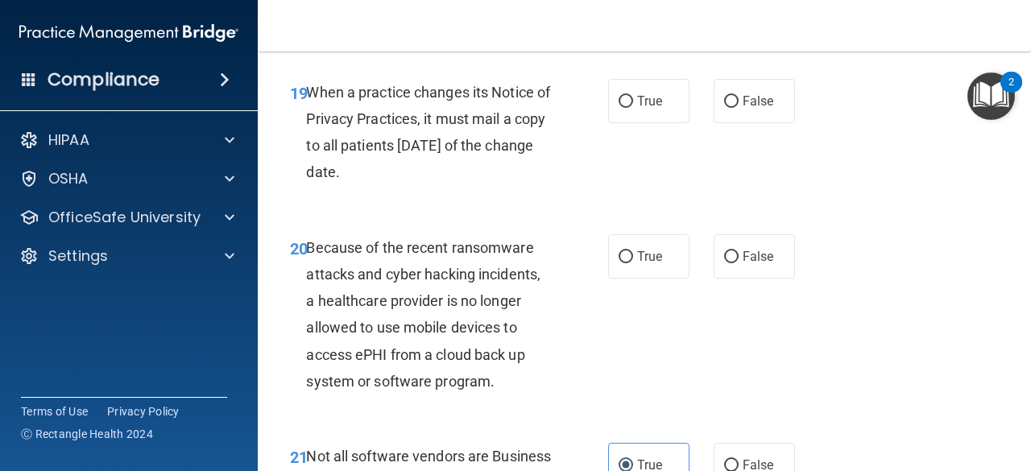
scroll to position [3166, 0]
click at [654, 265] on span "True" at bounding box center [649, 257] width 25 height 15
click at [633, 264] on input "True" at bounding box center [626, 258] width 15 height 12
radio input "true"
click at [676, 124] on label "True" at bounding box center [648, 102] width 81 height 44
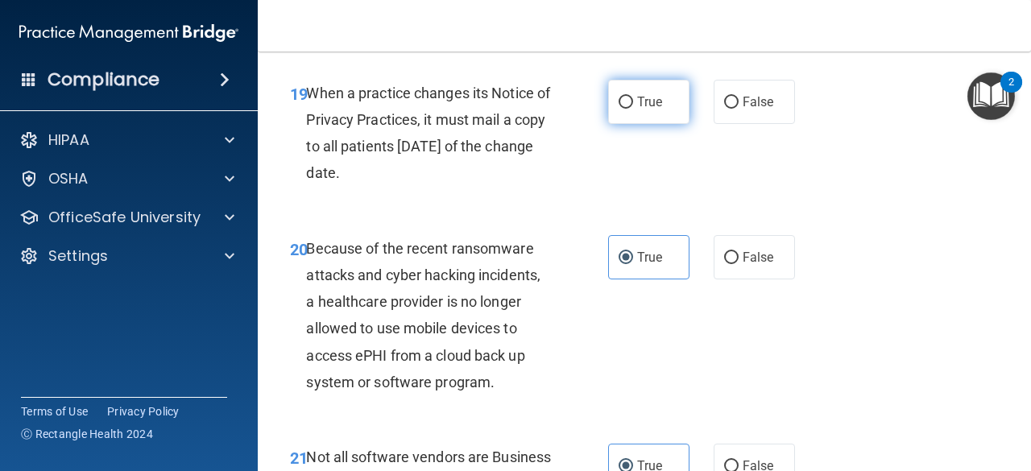
click at [633, 109] on input "True" at bounding box center [626, 103] width 15 height 12
radio input "true"
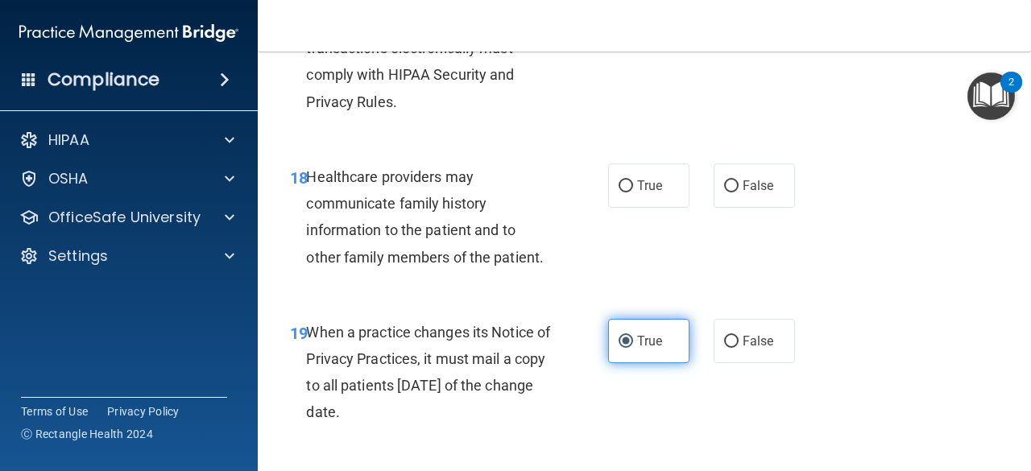
scroll to position [2924, 0]
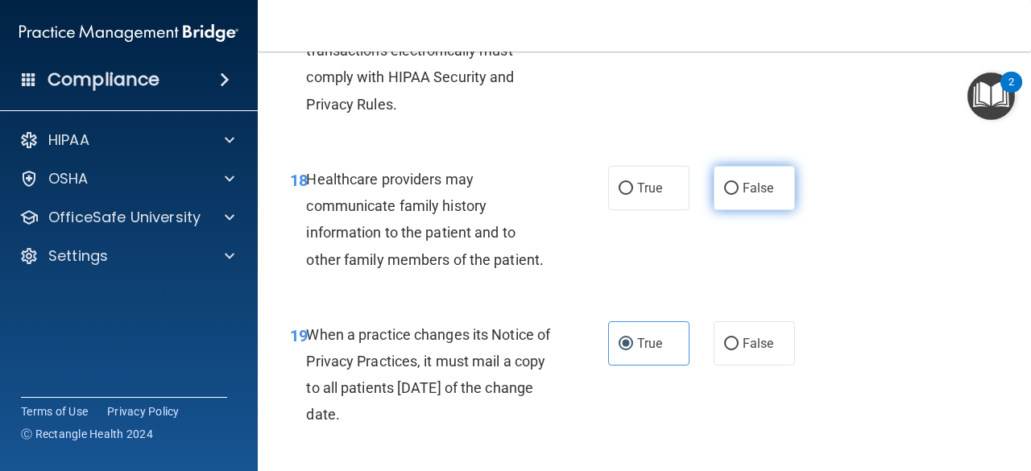
drag, startPoint x: 748, startPoint y: 220, endPoint x: 752, endPoint y: 228, distance: 9.0
click at [749, 210] on label "False" at bounding box center [754, 188] width 81 height 44
click at [739, 195] on input "False" at bounding box center [731, 189] width 15 height 12
radio input "true"
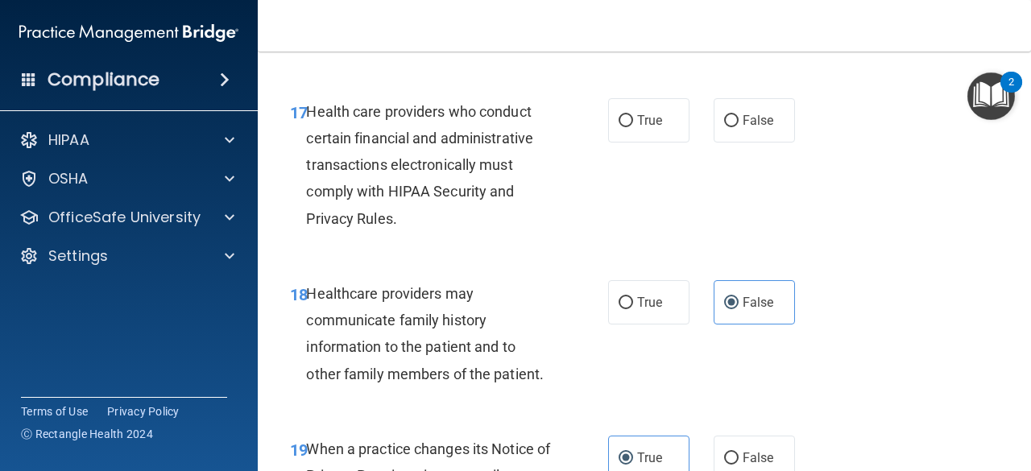
scroll to position [2763, 0]
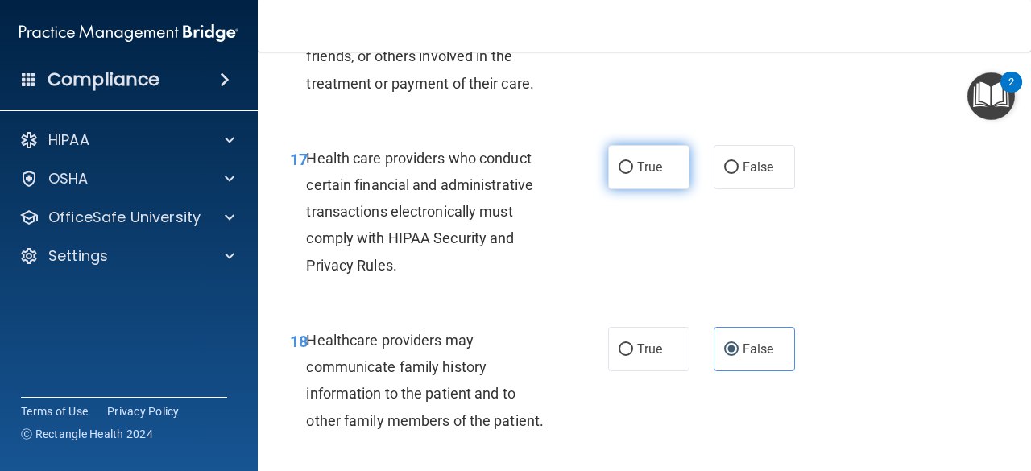
click at [630, 189] on label "True" at bounding box center [648, 167] width 81 height 44
click at [630, 174] on input "True" at bounding box center [626, 168] width 15 height 12
radio input "true"
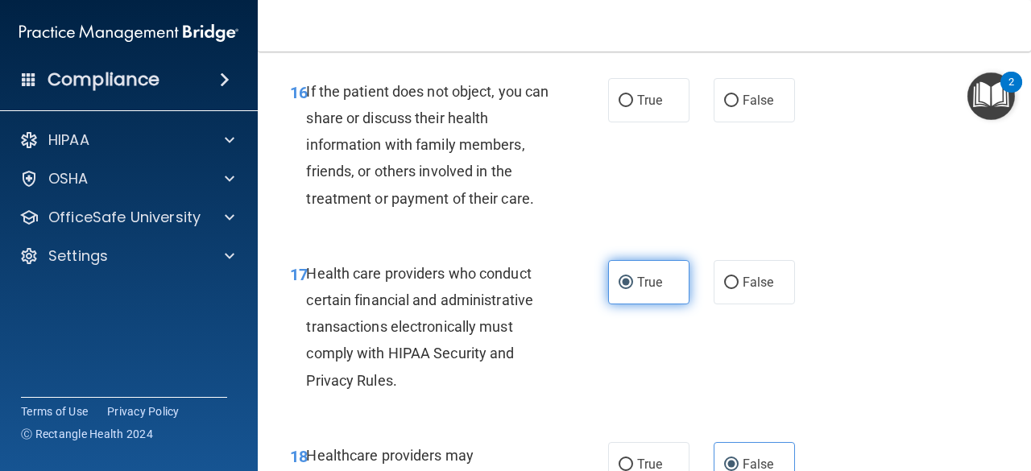
scroll to position [2602, 0]
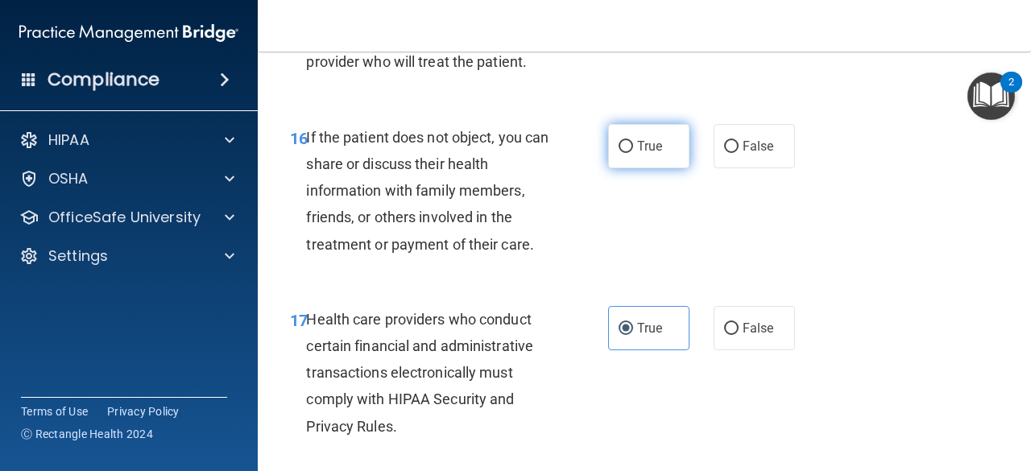
click at [636, 168] on label "True" at bounding box center [648, 146] width 81 height 44
click at [633, 153] on input "True" at bounding box center [626, 147] width 15 height 12
radio input "true"
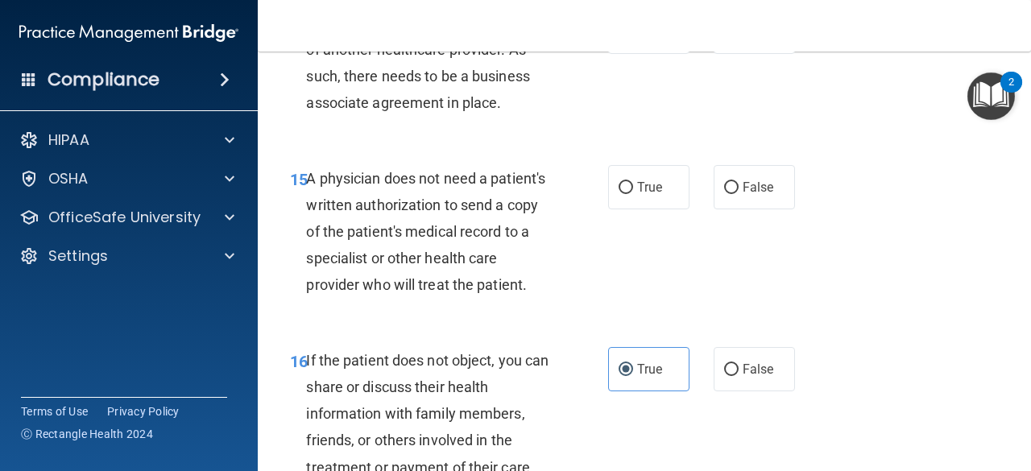
scroll to position [2361, 0]
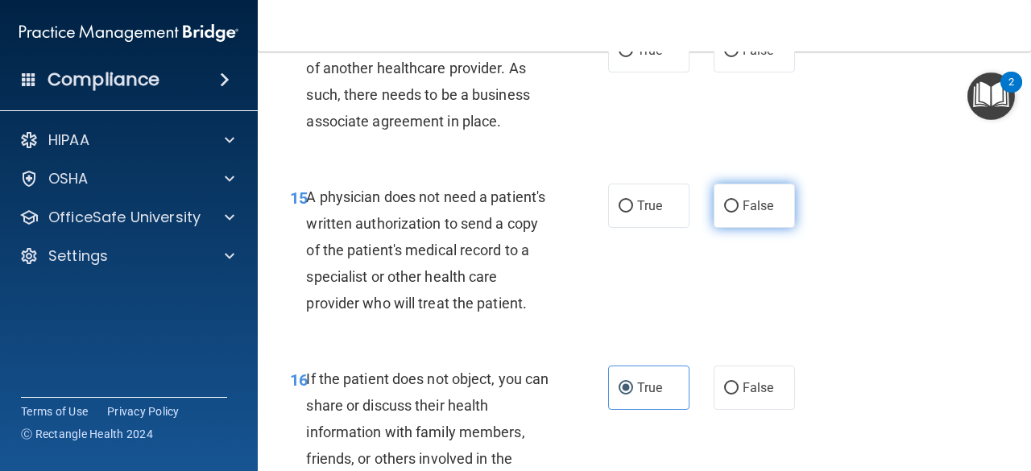
click at [751, 200] on span "False" at bounding box center [758, 205] width 31 height 15
click at [739, 201] on input "False" at bounding box center [731, 207] width 15 height 12
radio input "true"
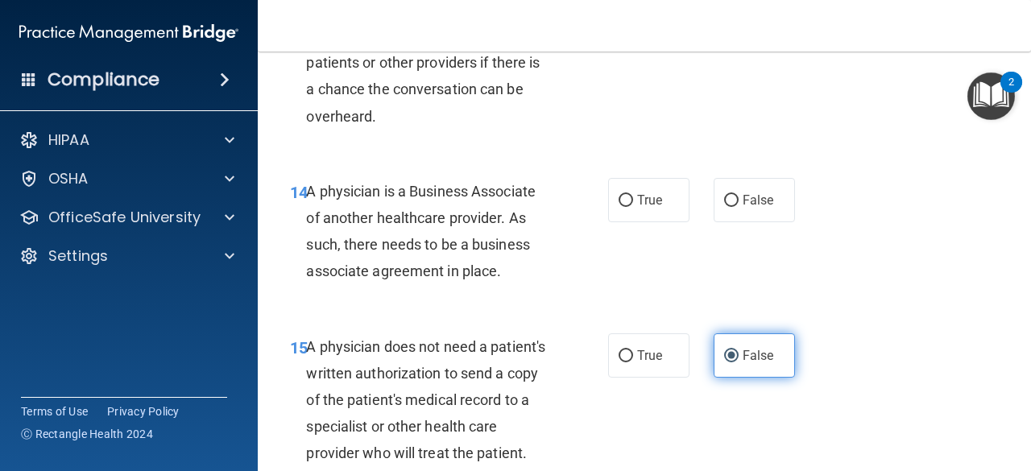
scroll to position [2199, 0]
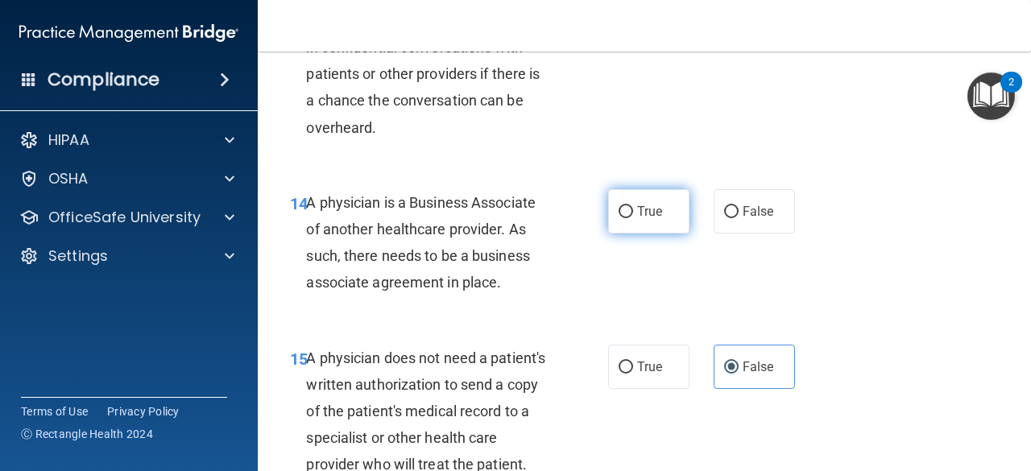
click at [644, 219] on label "True" at bounding box center [648, 211] width 81 height 44
click at [633, 218] on input "True" at bounding box center [626, 212] width 15 height 12
radio input "true"
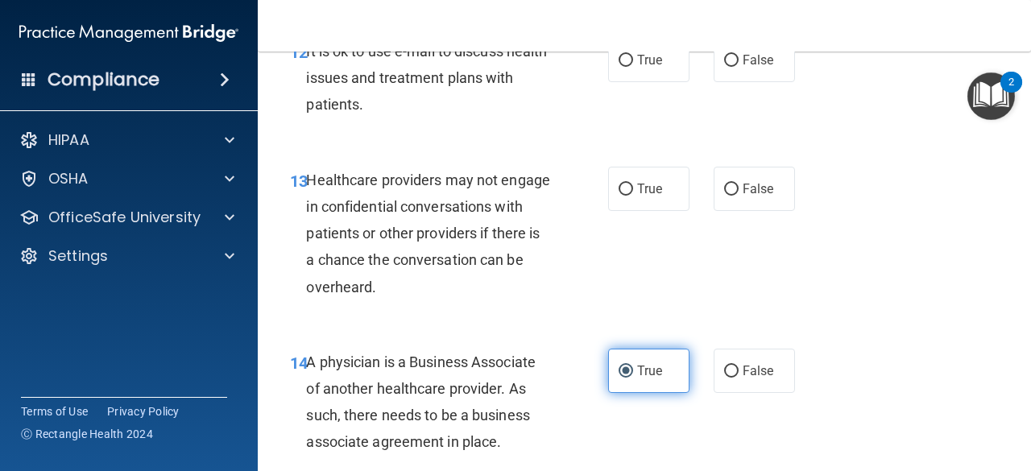
scroll to position [1958, 0]
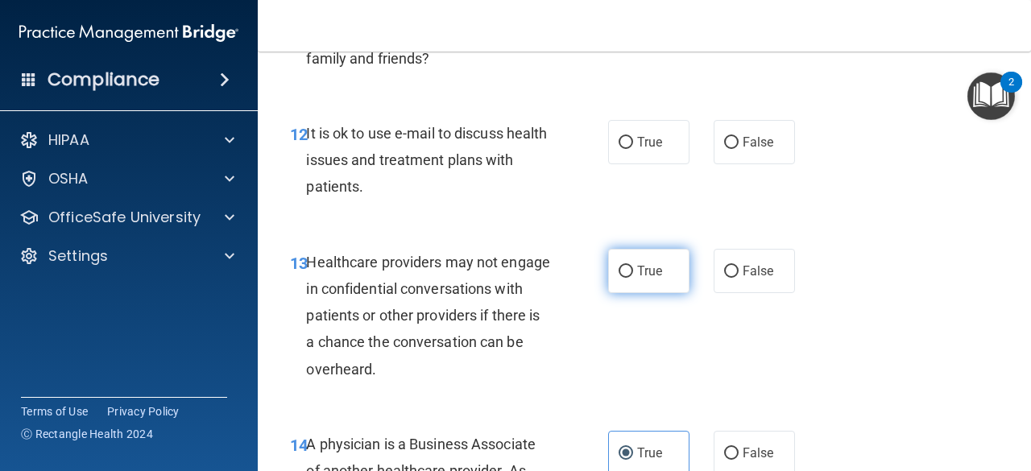
click at [626, 285] on label "True" at bounding box center [648, 271] width 81 height 44
click at [626, 278] on input "True" at bounding box center [626, 272] width 15 height 12
radio input "true"
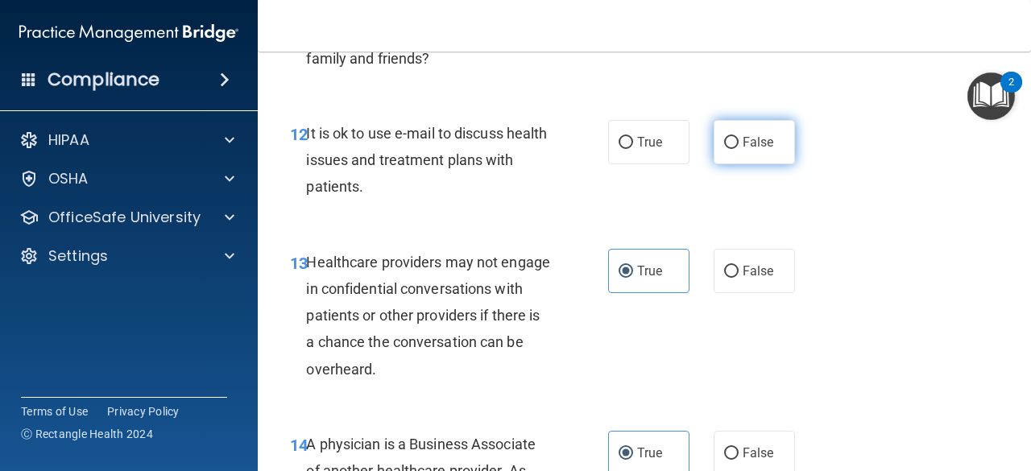
click at [744, 141] on span "False" at bounding box center [758, 142] width 31 height 15
click at [739, 141] on input "False" at bounding box center [731, 143] width 15 height 12
radio input "true"
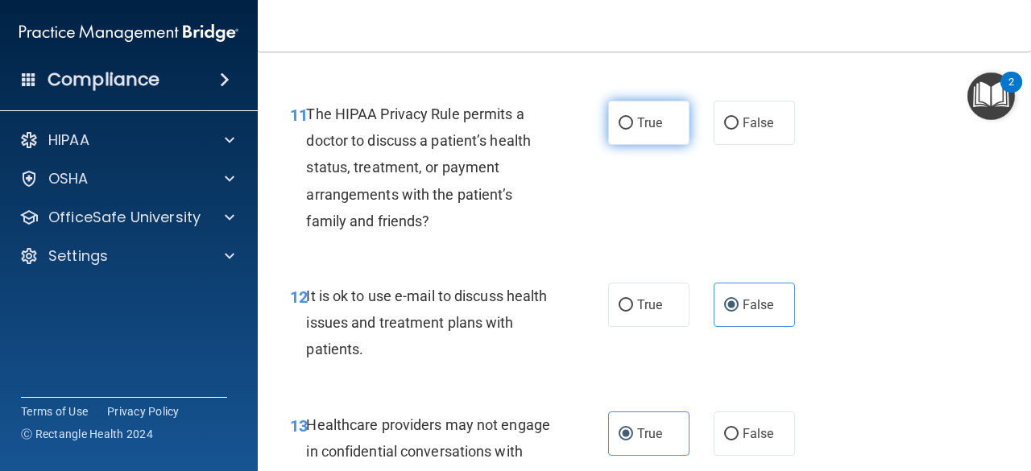
scroll to position [1716, 0]
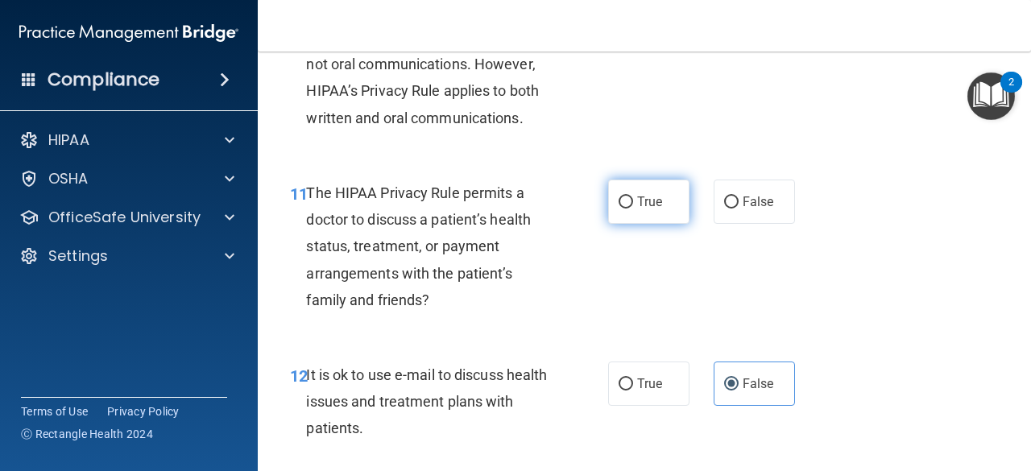
click at [664, 199] on label "True" at bounding box center [648, 202] width 81 height 44
click at [633, 199] on input "True" at bounding box center [626, 203] width 15 height 12
radio input "true"
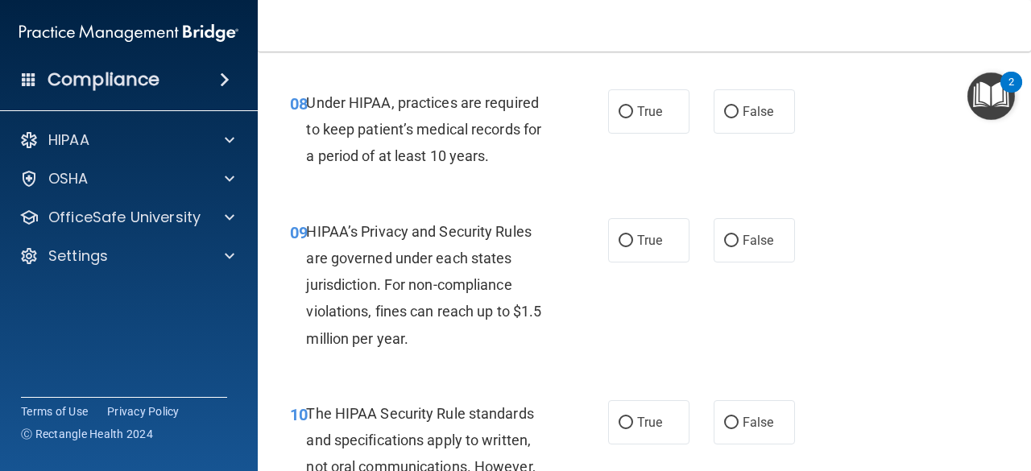
scroll to position [1233, 0]
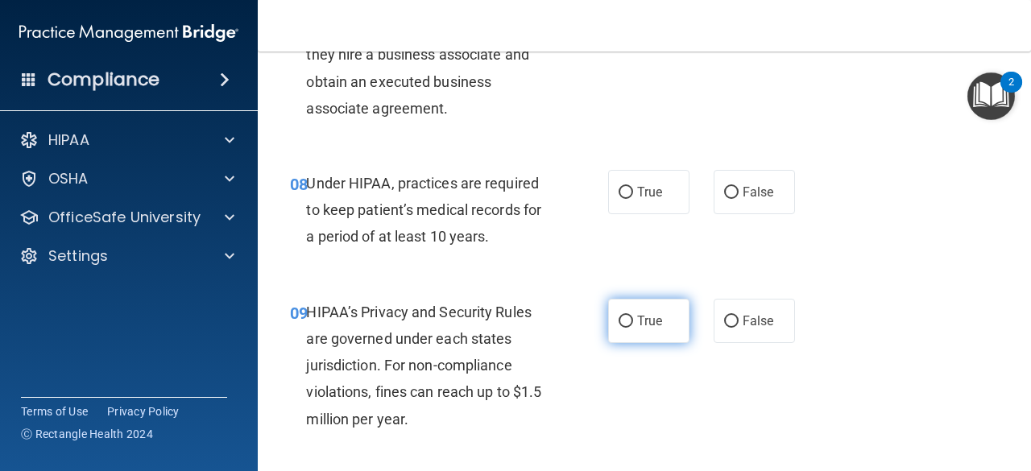
click at [654, 320] on span "True" at bounding box center [649, 320] width 25 height 15
click at [633, 320] on input "True" at bounding box center [626, 322] width 15 height 12
radio input "true"
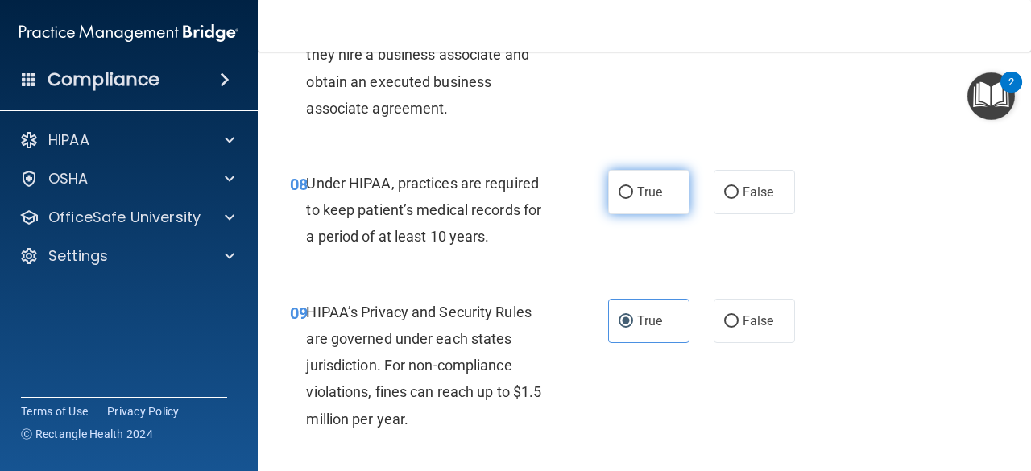
click at [675, 197] on label "True" at bounding box center [648, 192] width 81 height 44
click at [633, 197] on input "True" at bounding box center [626, 193] width 15 height 12
radio input "true"
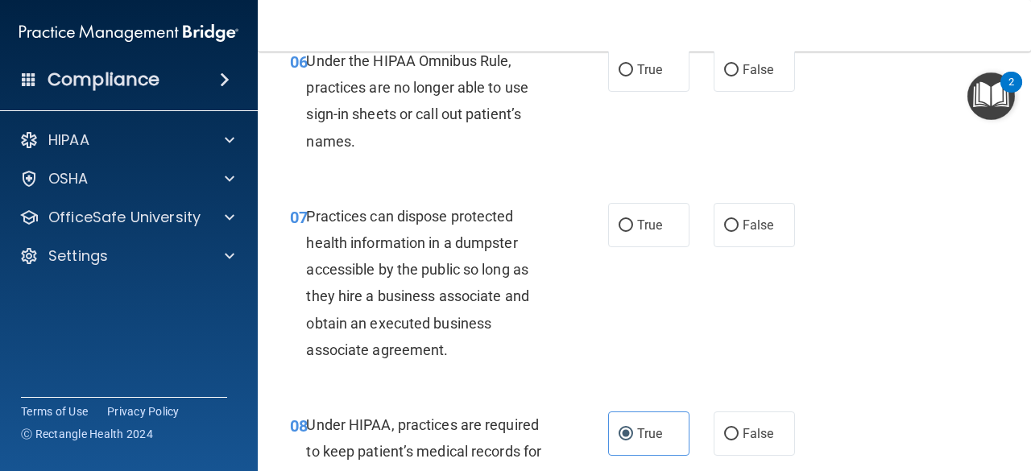
scroll to position [910, 0]
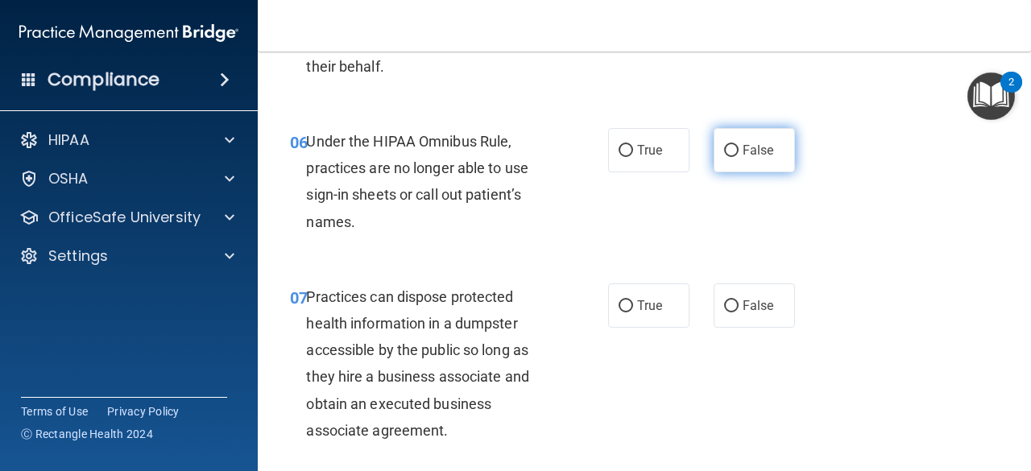
click at [785, 151] on label "False" at bounding box center [754, 150] width 81 height 44
click at [739, 151] on input "False" at bounding box center [731, 151] width 15 height 12
radio input "true"
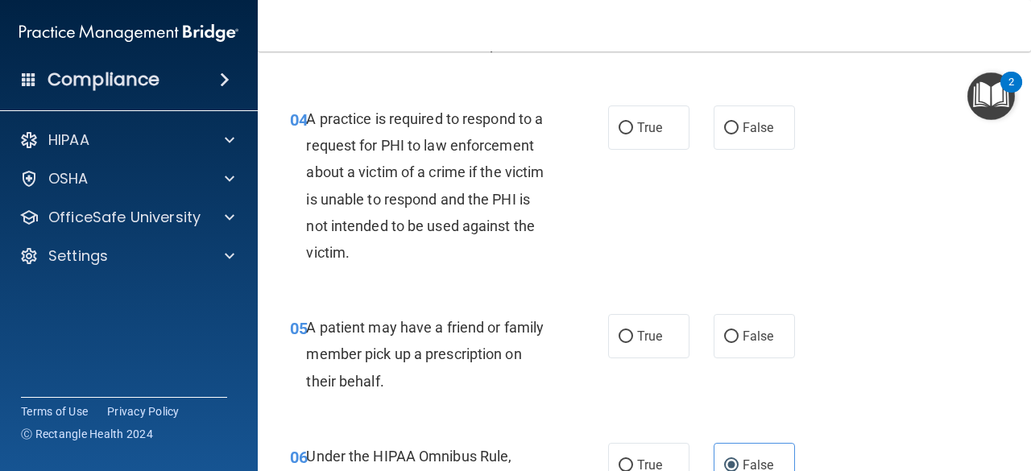
scroll to position [588, 0]
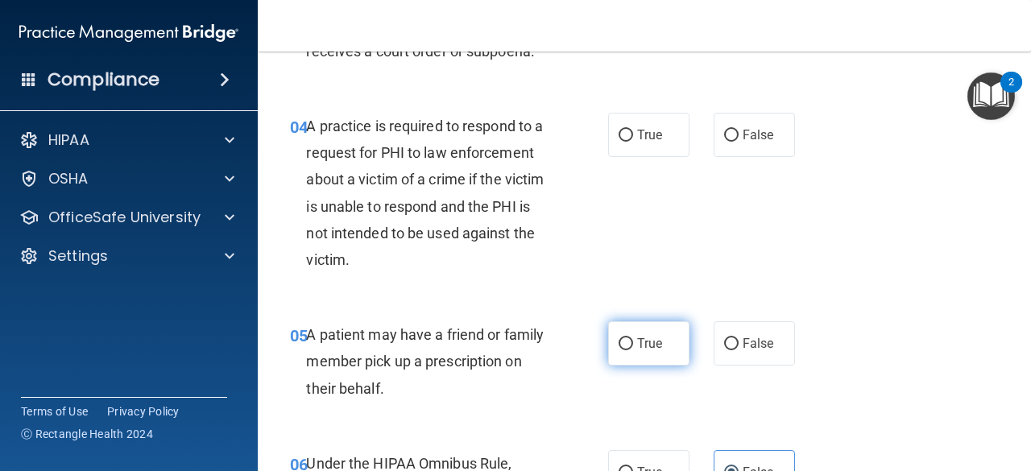
click at [677, 339] on label "True" at bounding box center [648, 343] width 81 height 44
click at [633, 339] on input "True" at bounding box center [626, 344] width 15 height 12
radio input "true"
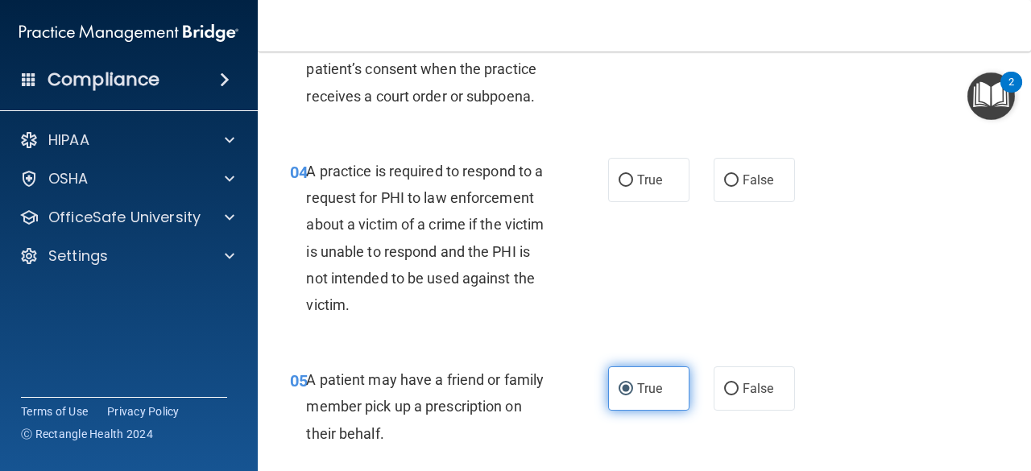
scroll to position [508, 0]
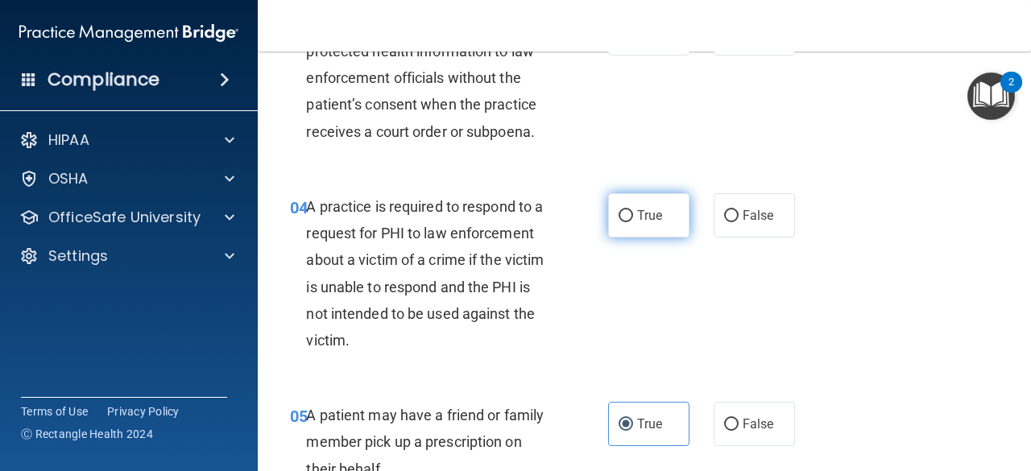
click at [628, 226] on label "True" at bounding box center [648, 215] width 81 height 44
click at [628, 222] on input "True" at bounding box center [626, 216] width 15 height 12
radio input "true"
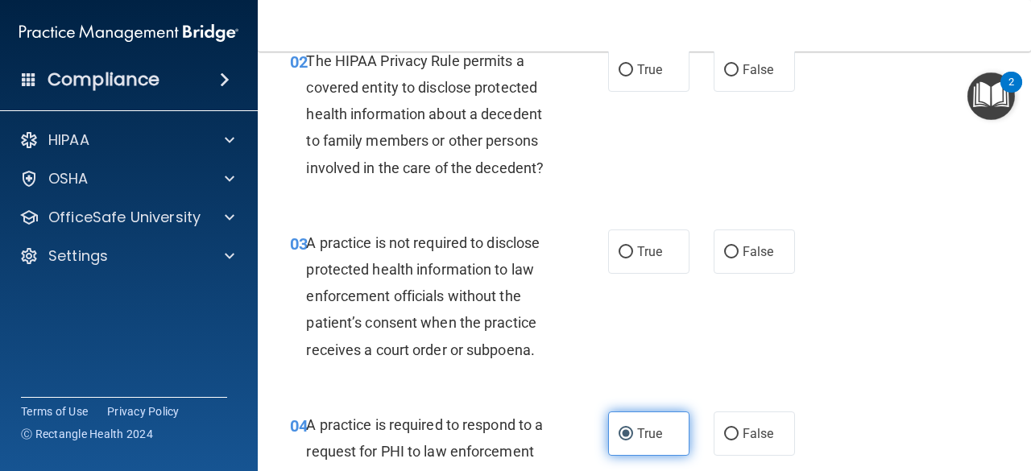
scroll to position [266, 0]
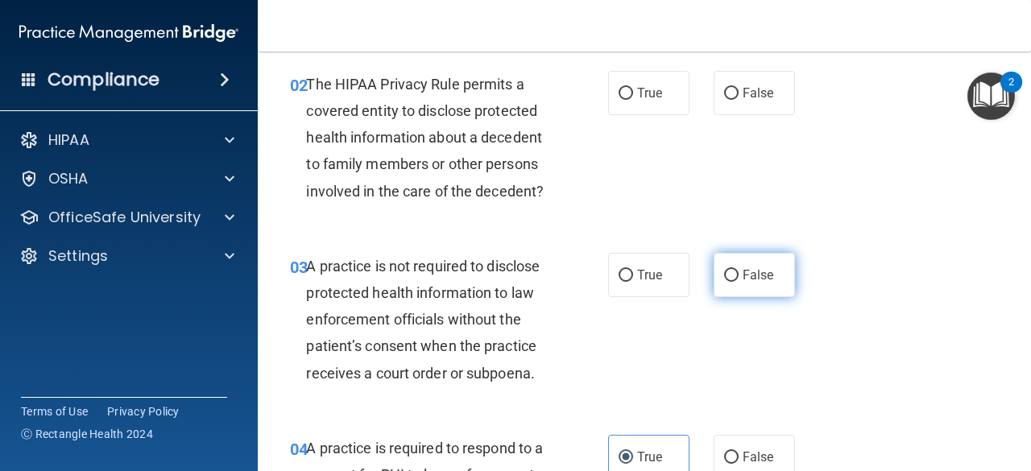
click at [773, 273] on label "False" at bounding box center [754, 275] width 81 height 44
click at [739, 273] on input "False" at bounding box center [731, 276] width 15 height 12
radio input "true"
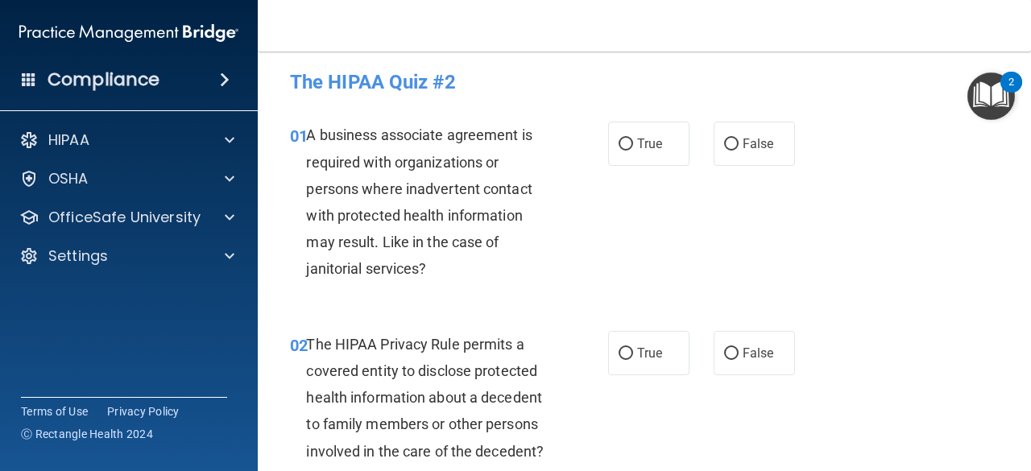
scroll to position [0, 0]
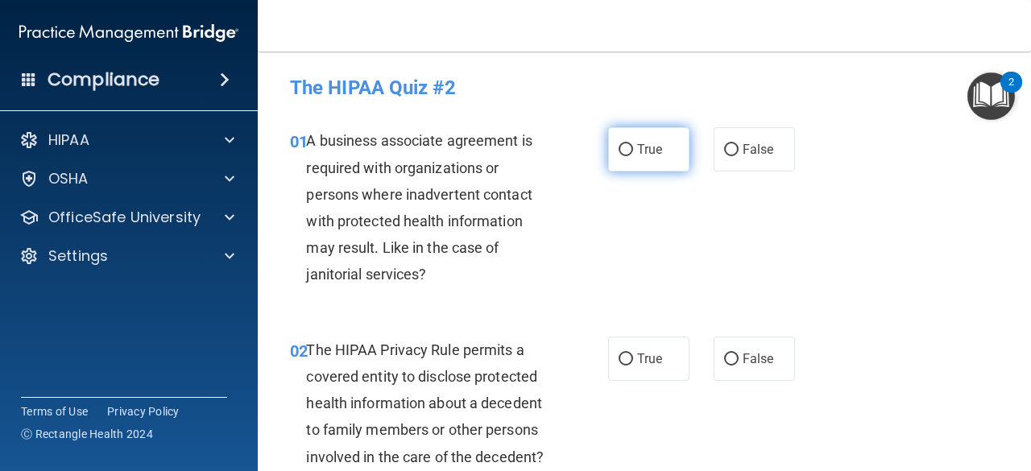
click at [645, 161] on label "True" at bounding box center [648, 149] width 81 height 44
click at [633, 156] on input "True" at bounding box center [626, 150] width 15 height 12
radio input "true"
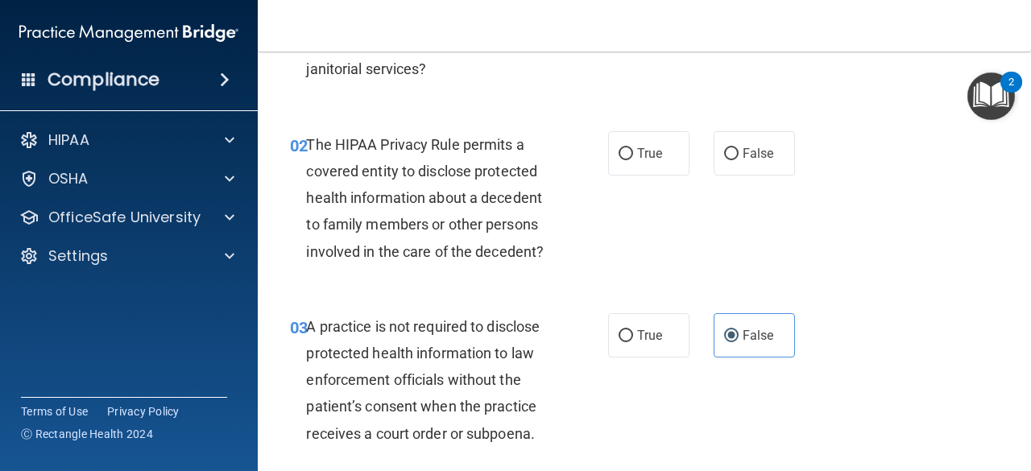
scroll to position [242, 0]
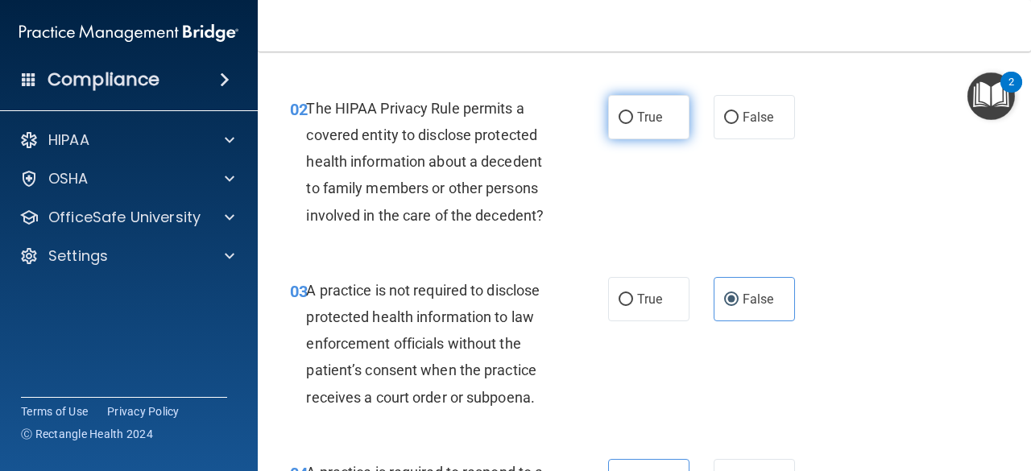
click at [639, 132] on label "True" at bounding box center [648, 117] width 81 height 44
click at [633, 124] on input "True" at bounding box center [626, 118] width 15 height 12
radio input "true"
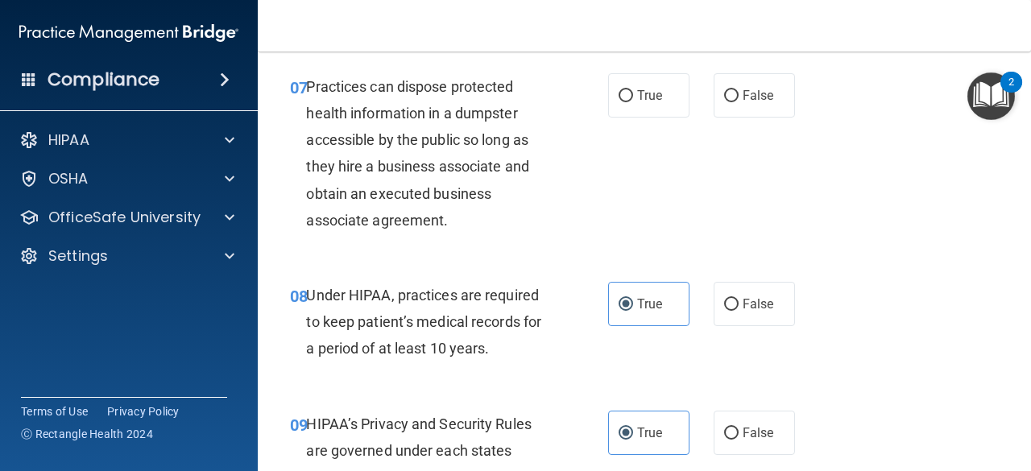
scroll to position [1128, 0]
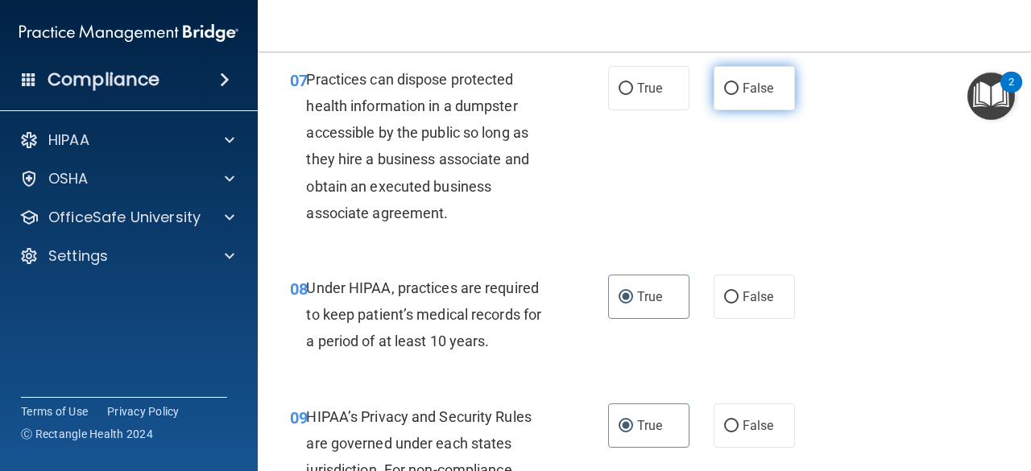
click at [722, 98] on label "False" at bounding box center [754, 88] width 81 height 44
click at [724, 95] on input "False" at bounding box center [731, 89] width 15 height 12
radio input "true"
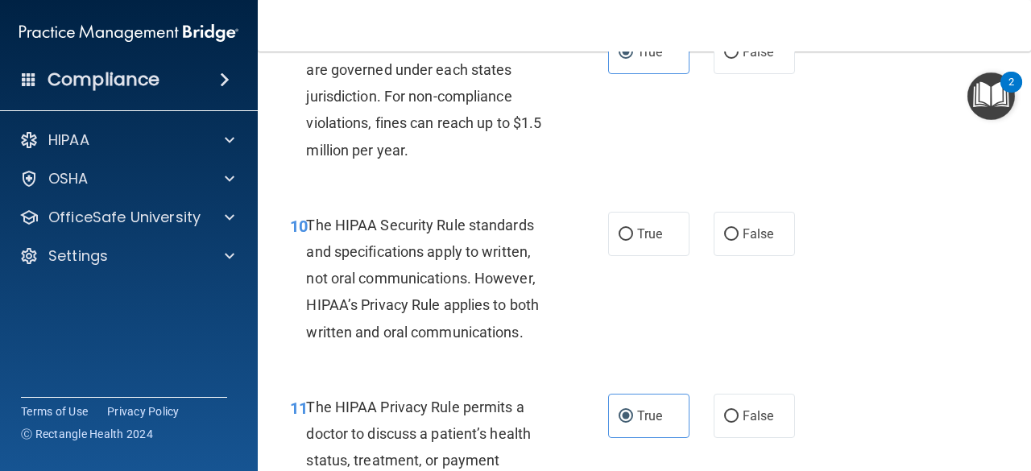
scroll to position [1611, 0]
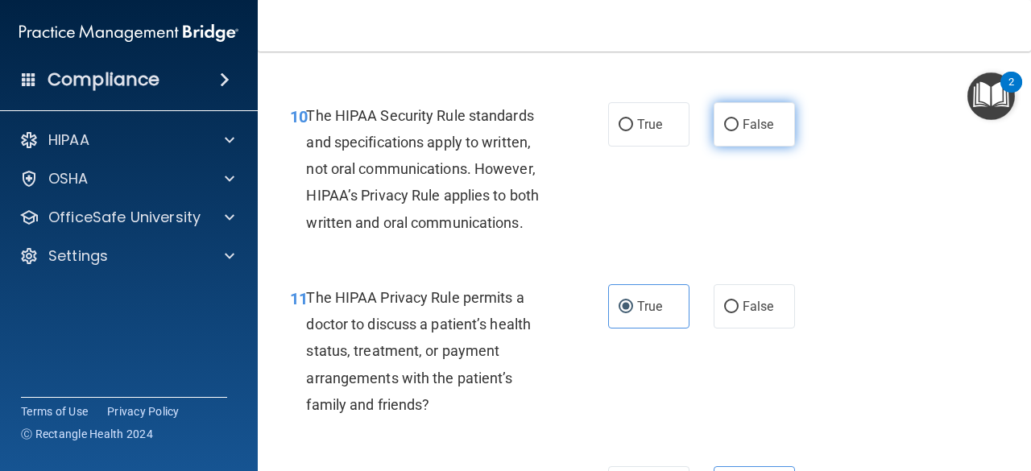
click at [732, 130] on label "False" at bounding box center [754, 124] width 81 height 44
click at [732, 130] on input "False" at bounding box center [731, 125] width 15 height 12
radio input "true"
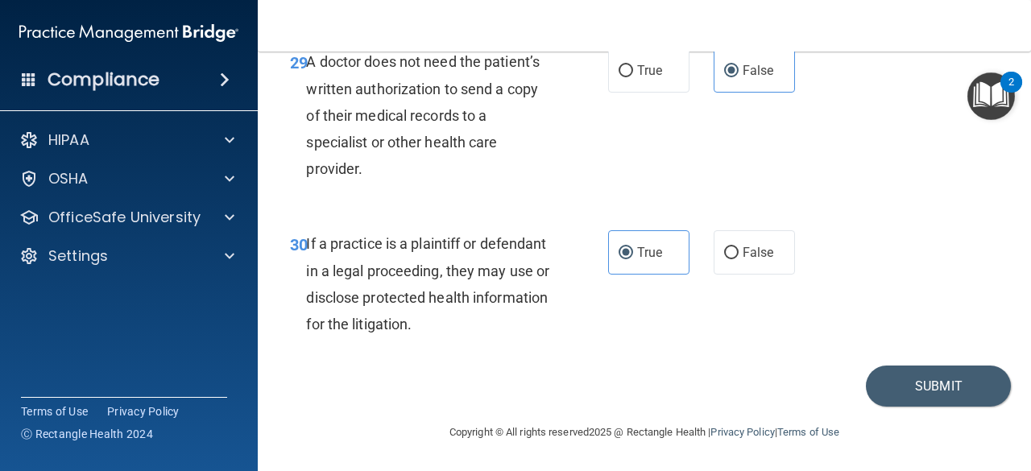
scroll to position [4777, 0]
click at [918, 384] on button "Submit" at bounding box center [938, 386] width 145 height 41
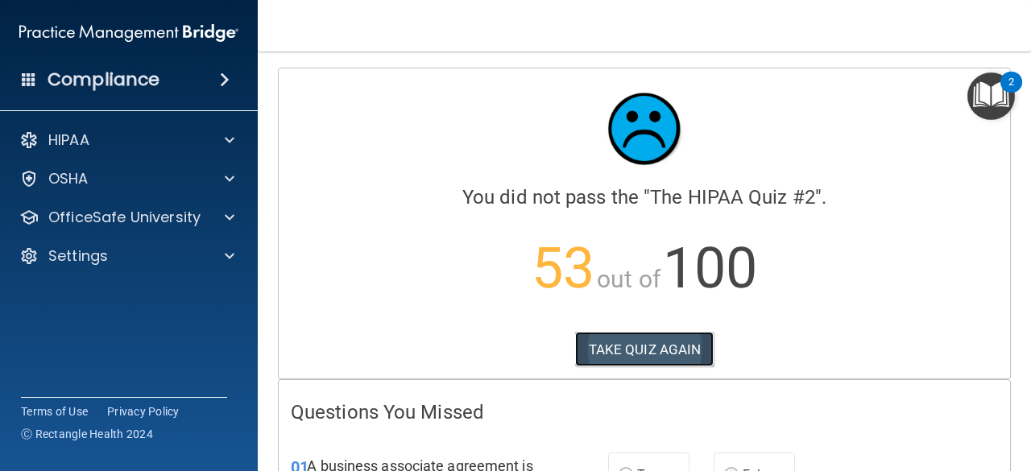
click at [634, 352] on button "TAKE QUIZ AGAIN" at bounding box center [644, 349] width 139 height 35
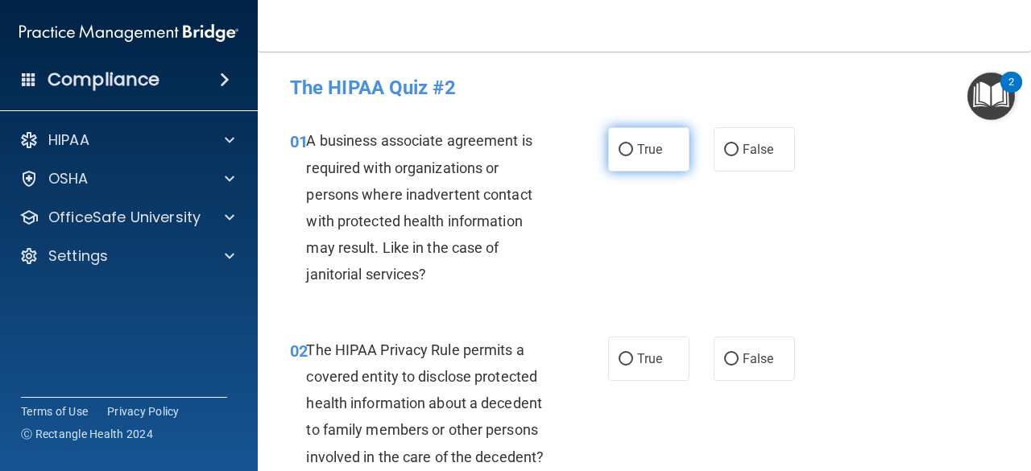
click at [621, 148] on input "True" at bounding box center [626, 150] width 15 height 12
radio input "true"
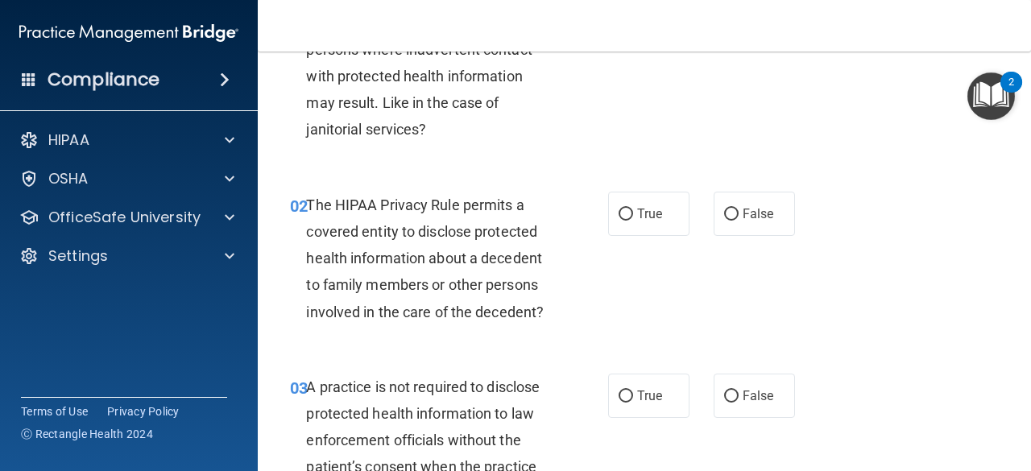
scroll to position [161, 0]
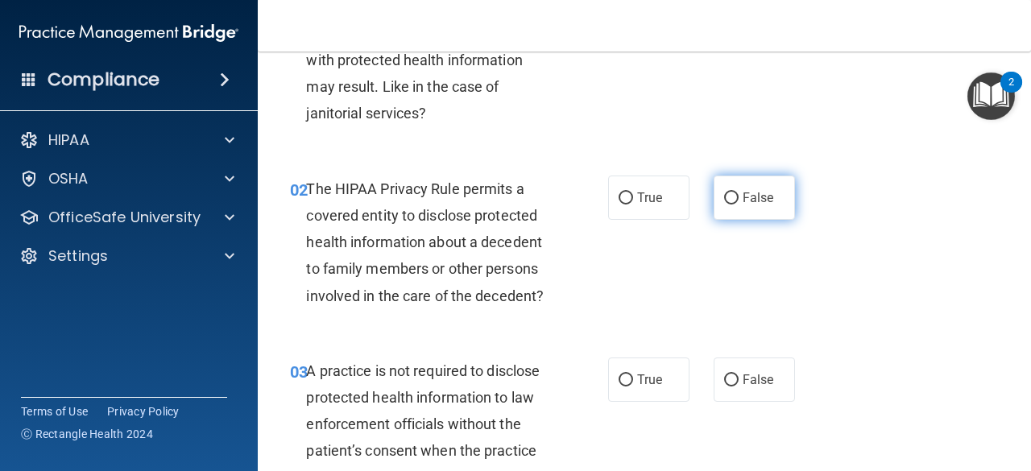
click at [740, 210] on label "False" at bounding box center [754, 198] width 81 height 44
click at [739, 205] on input "False" at bounding box center [731, 199] width 15 height 12
radio input "true"
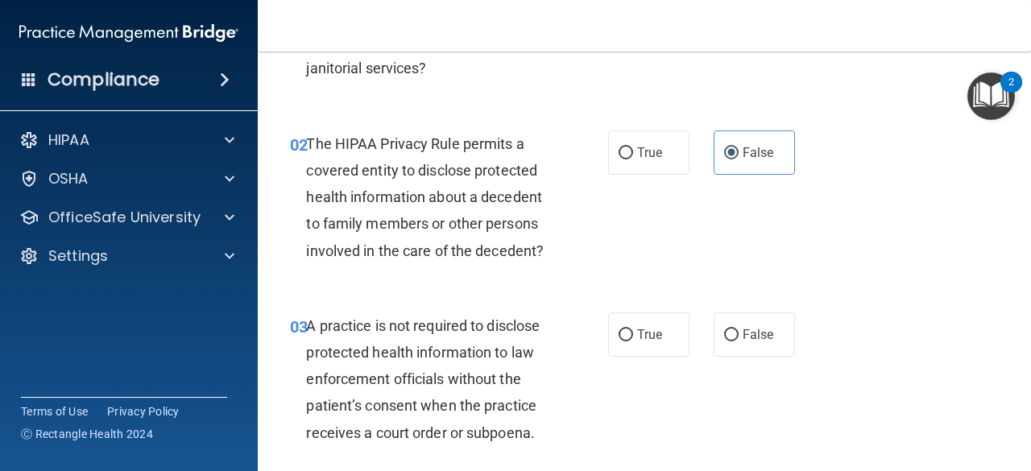
scroll to position [322, 0]
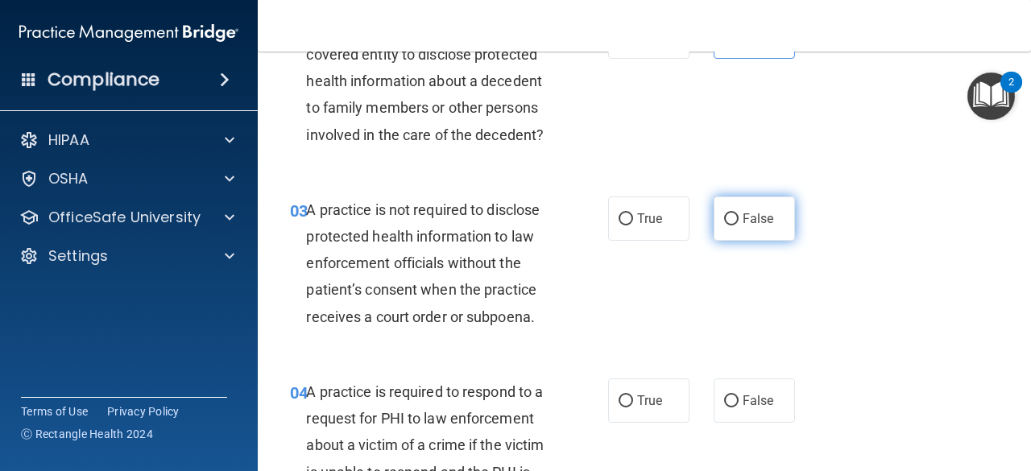
click at [720, 211] on label "False" at bounding box center [754, 219] width 81 height 44
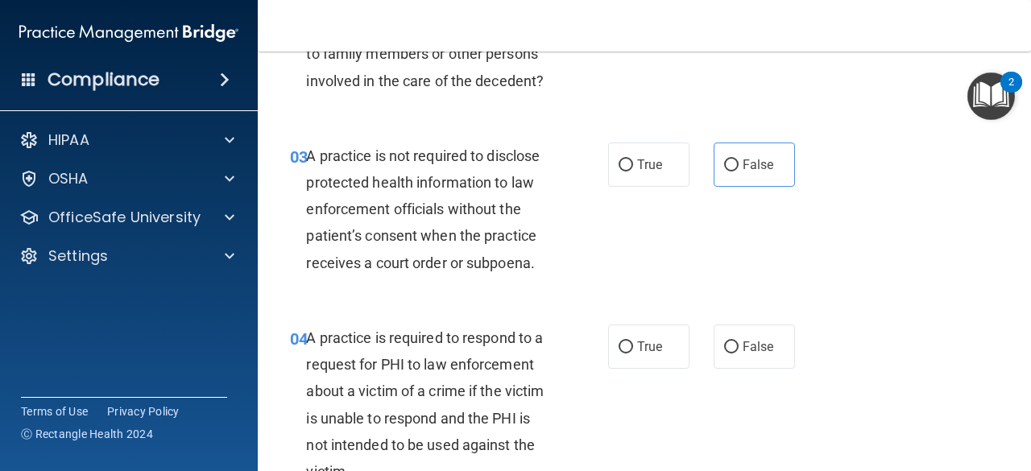
scroll to position [564, 0]
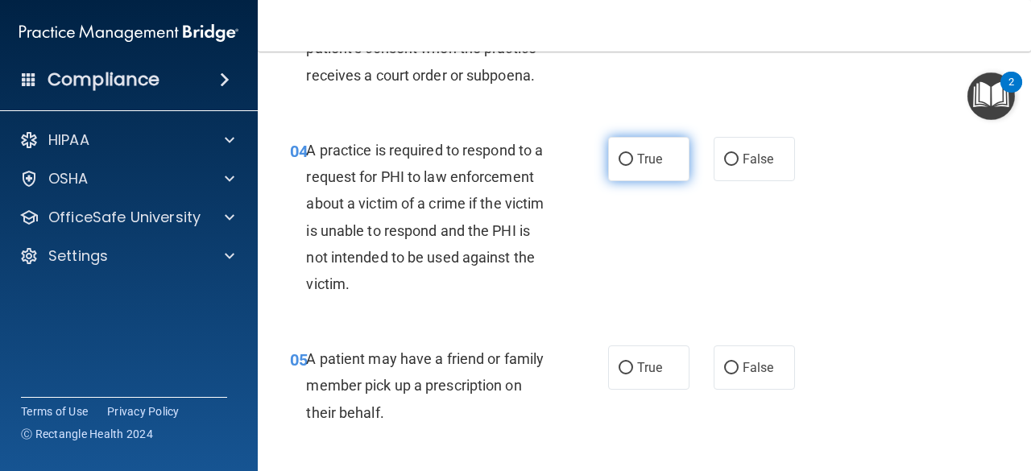
click at [623, 162] on input "True" at bounding box center [626, 160] width 15 height 12
radio input "true"
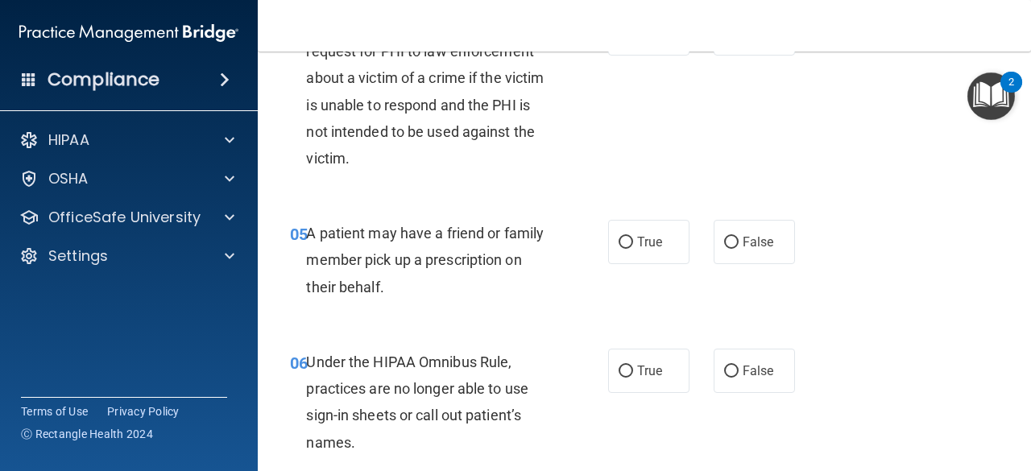
scroll to position [725, 0]
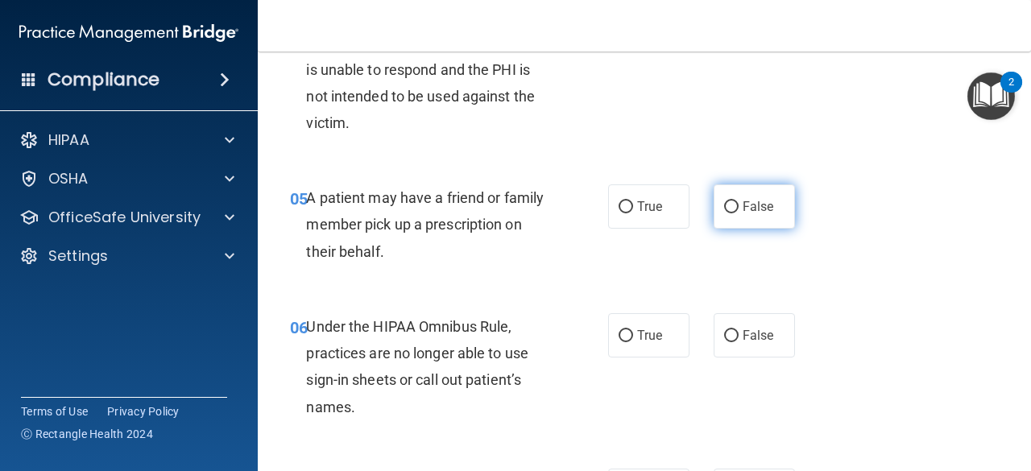
click at [743, 209] on span "False" at bounding box center [758, 206] width 31 height 15
click at [739, 209] on input "False" at bounding box center [731, 207] width 15 height 12
radio input "true"
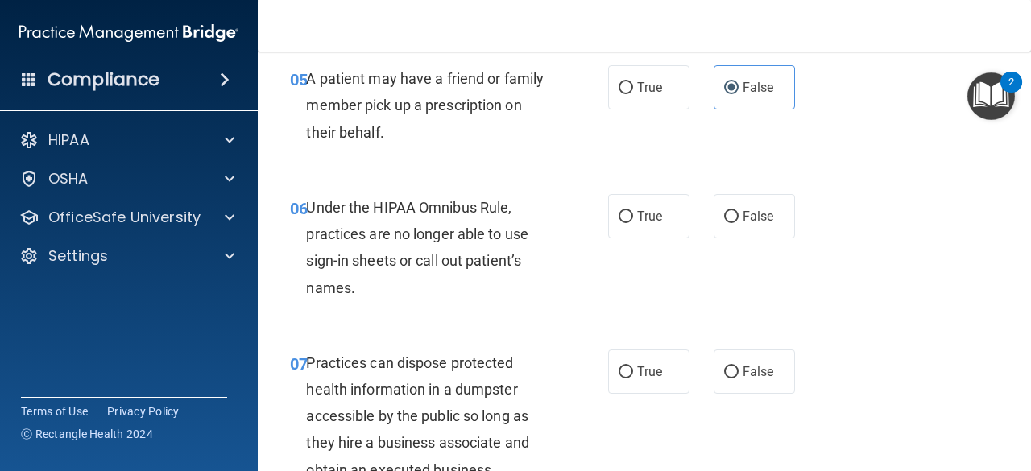
scroll to position [886, 0]
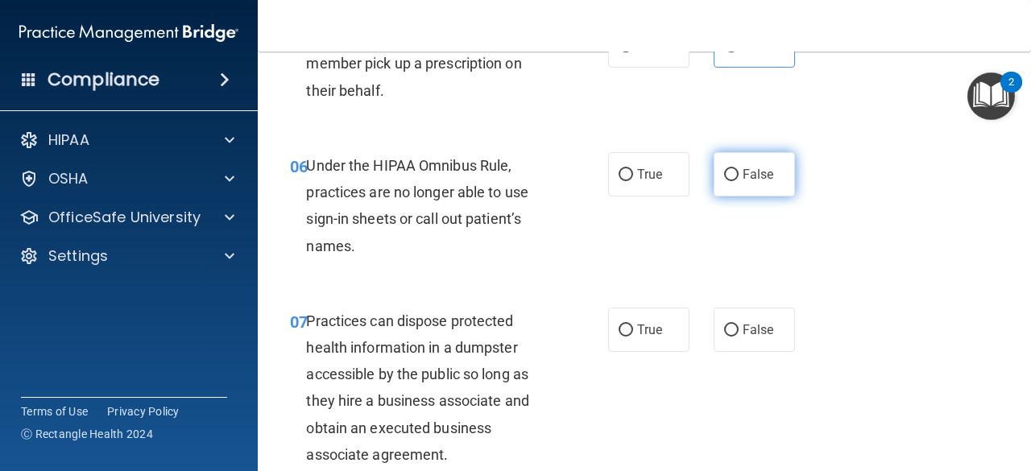
click at [748, 176] on span "False" at bounding box center [758, 174] width 31 height 15
click at [739, 176] on input "False" at bounding box center [731, 175] width 15 height 12
radio input "true"
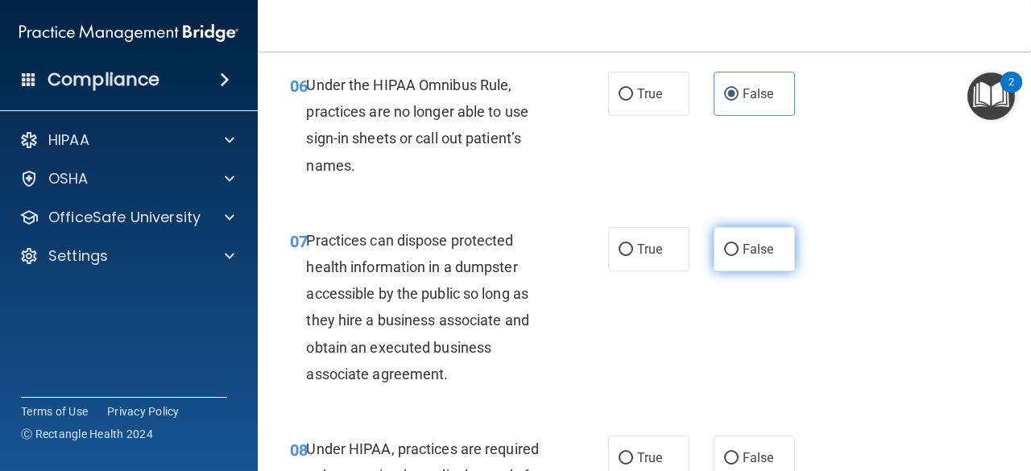
click at [744, 241] on label "False" at bounding box center [754, 249] width 81 height 44
click at [739, 244] on input "False" at bounding box center [731, 250] width 15 height 12
radio input "true"
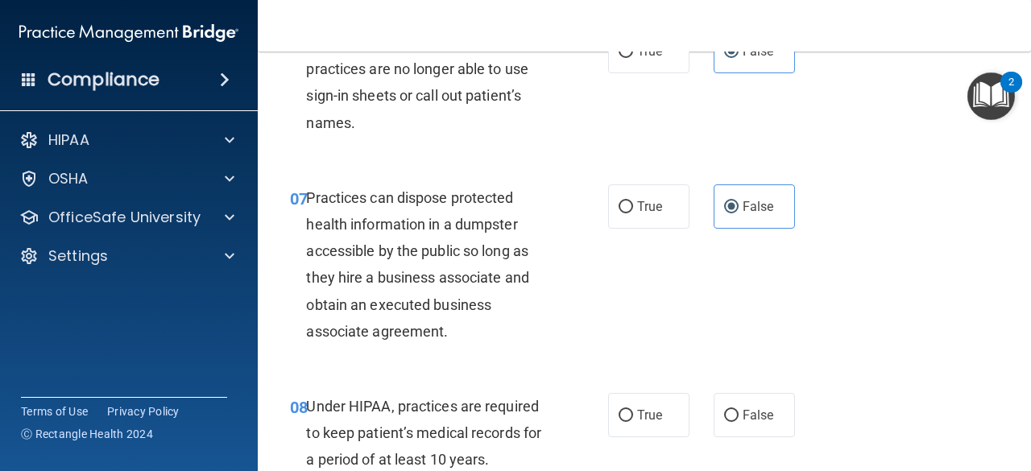
scroll to position [1208, 0]
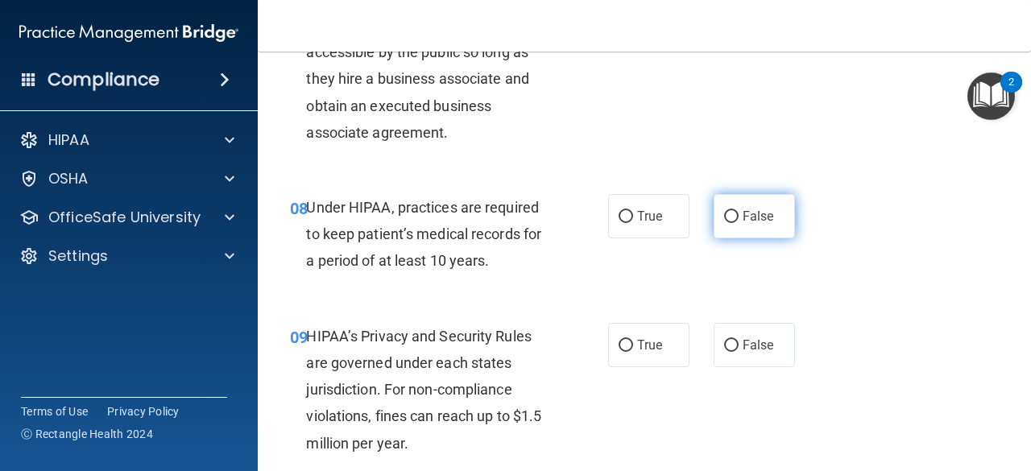
click at [727, 219] on input "False" at bounding box center [731, 217] width 15 height 12
radio input "true"
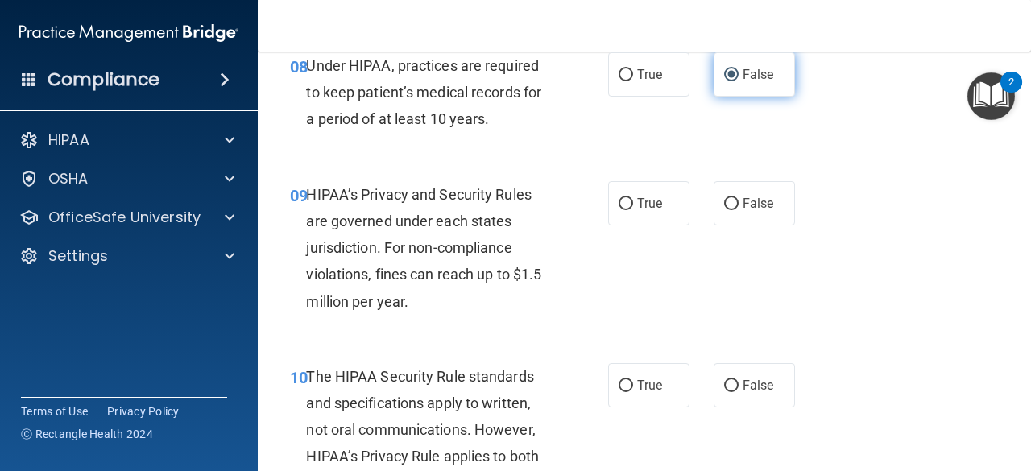
scroll to position [1370, 0]
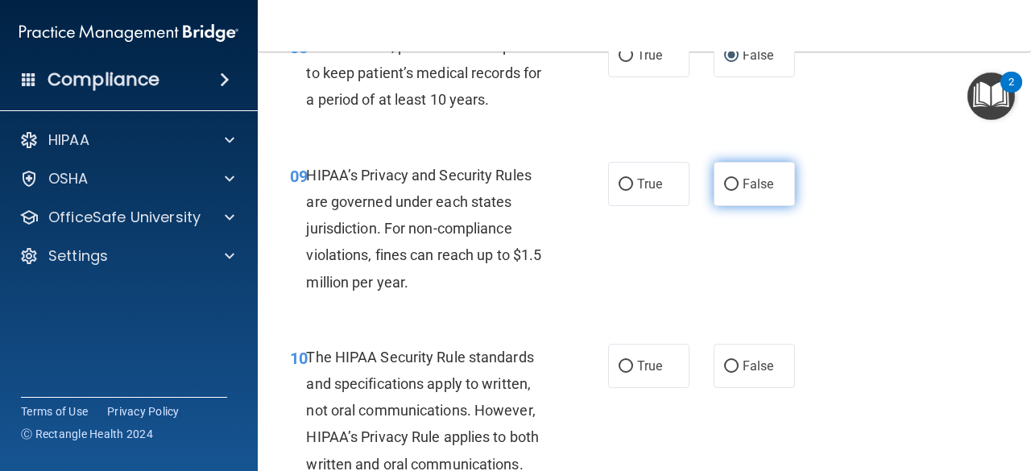
click at [724, 186] on input "False" at bounding box center [731, 185] width 15 height 12
radio input "true"
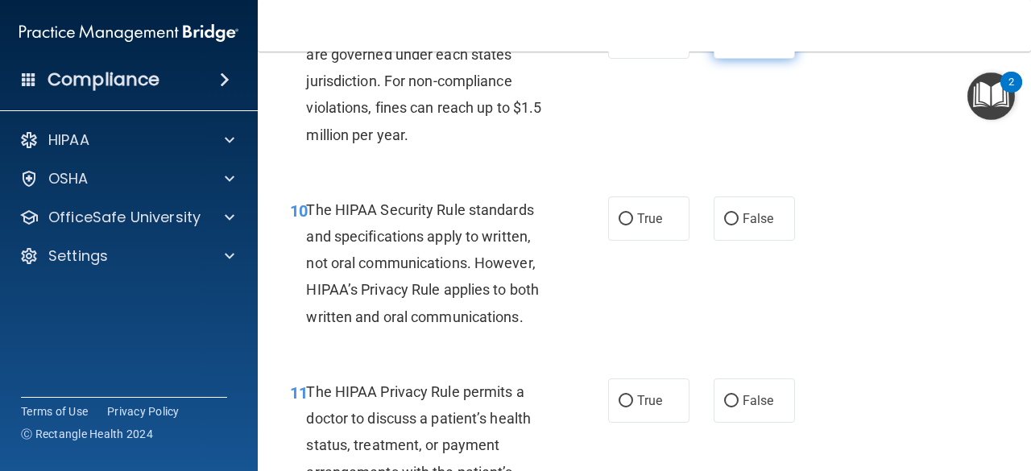
scroll to position [1531, 0]
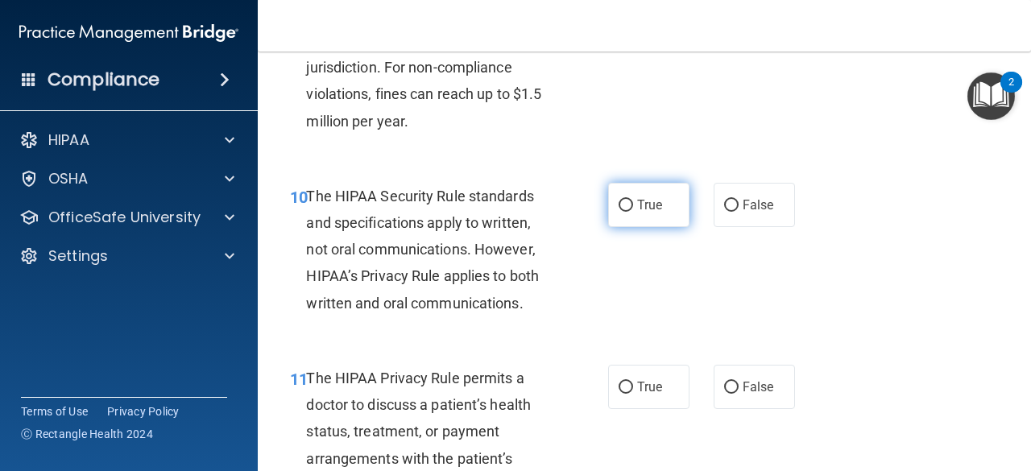
click at [667, 206] on label "True" at bounding box center [648, 205] width 81 height 44
click at [633, 206] on input "True" at bounding box center [626, 206] width 15 height 12
radio input "true"
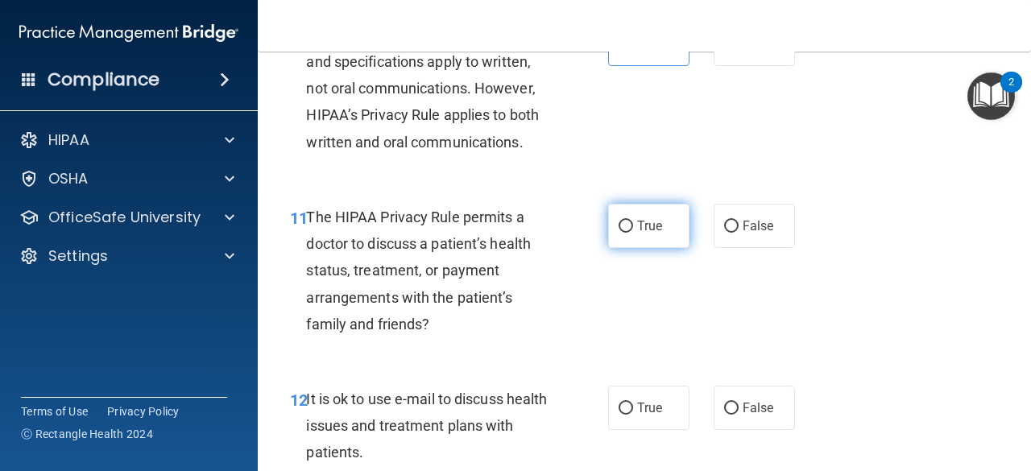
click at [642, 223] on span "True" at bounding box center [649, 225] width 25 height 15
click at [633, 223] on input "True" at bounding box center [626, 227] width 15 height 12
radio input "true"
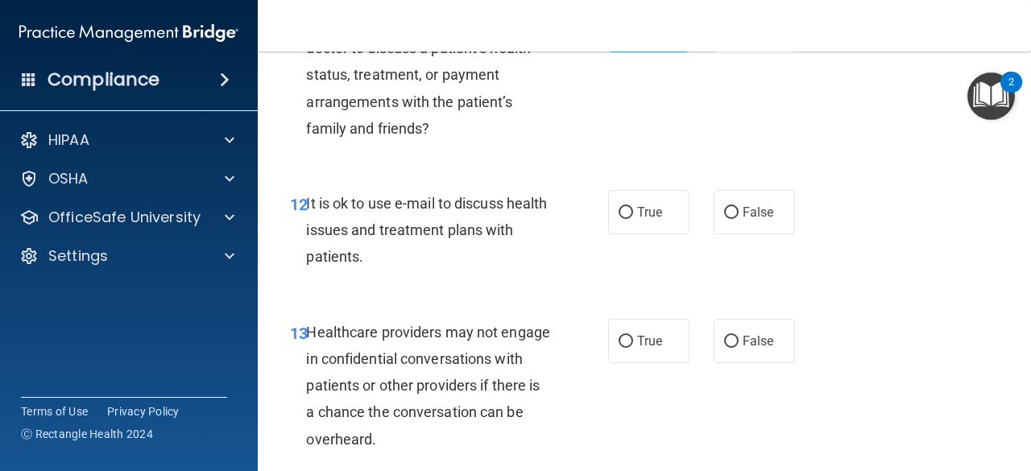
scroll to position [1934, 0]
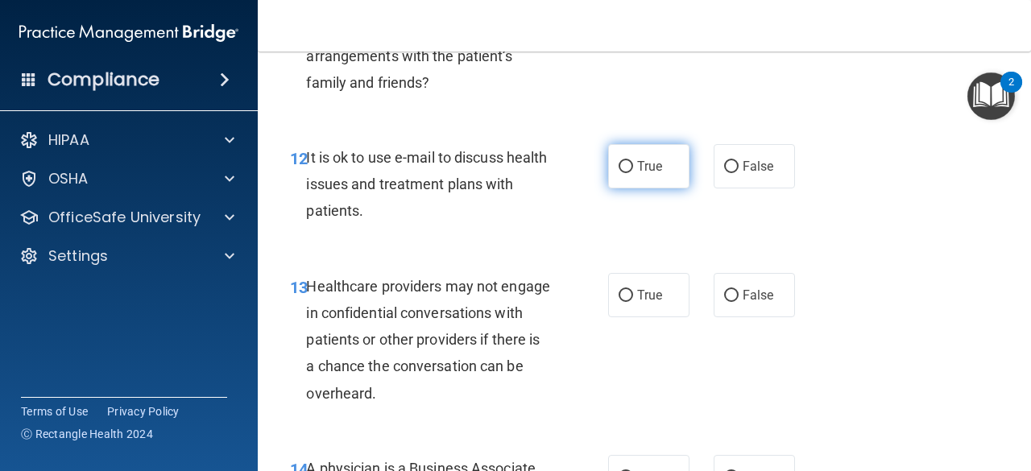
click at [667, 179] on label "True" at bounding box center [648, 166] width 81 height 44
click at [633, 173] on input "True" at bounding box center [626, 167] width 15 height 12
radio input "true"
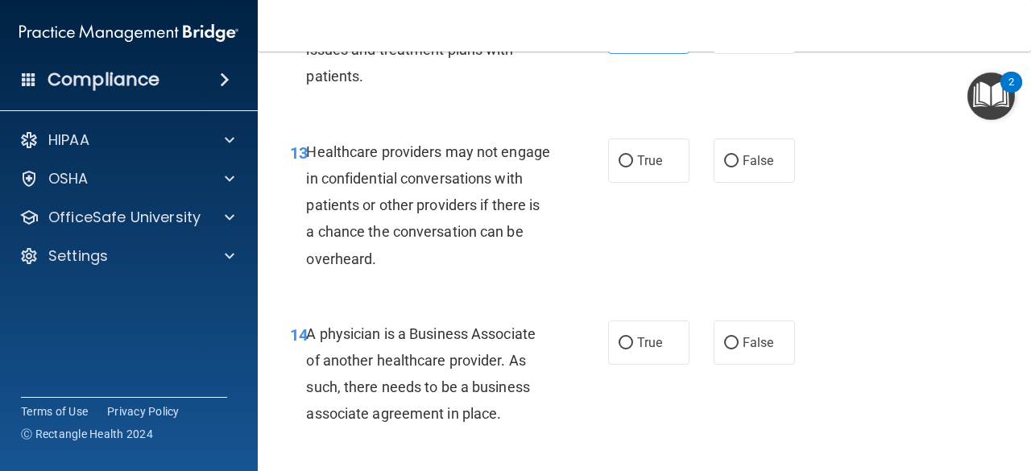
scroll to position [2095, 0]
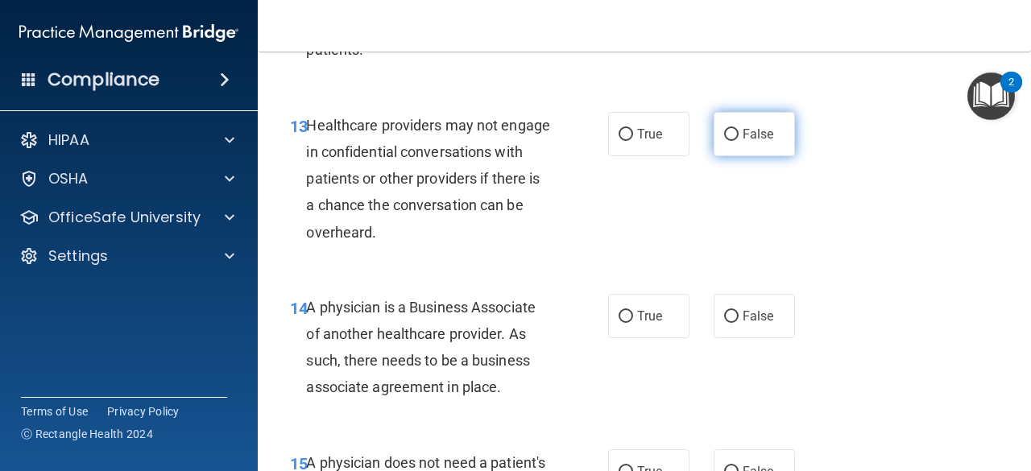
click at [753, 131] on span "False" at bounding box center [758, 133] width 31 height 15
click at [739, 131] on input "False" at bounding box center [731, 135] width 15 height 12
radio input "true"
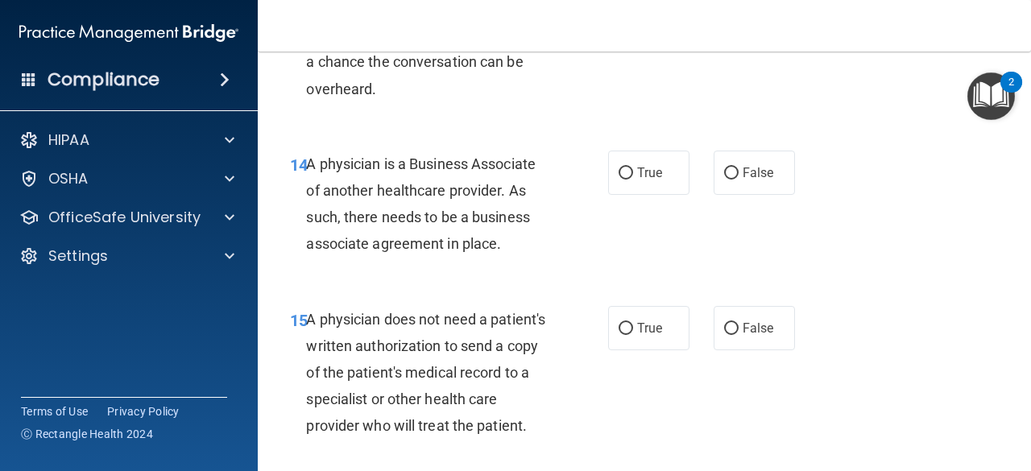
scroll to position [2256, 0]
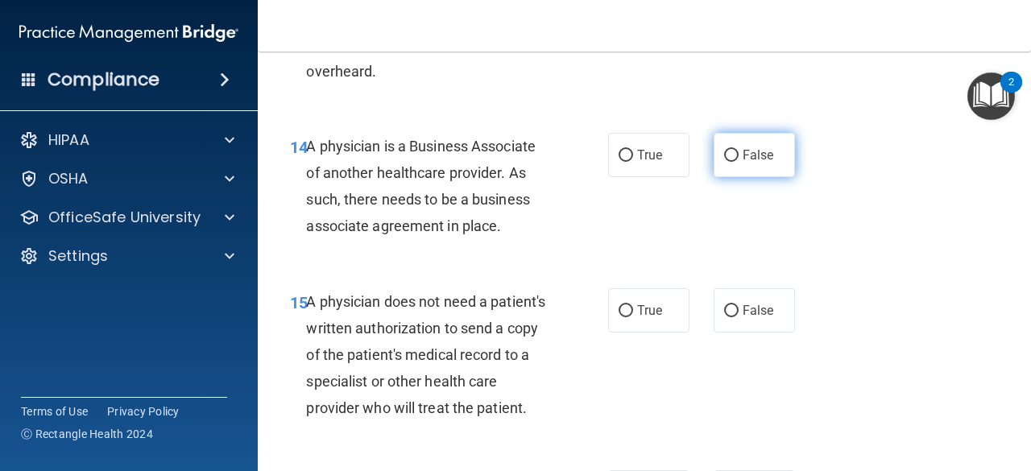
click at [737, 165] on label "False" at bounding box center [754, 155] width 81 height 44
click at [737, 162] on input "False" at bounding box center [731, 156] width 15 height 12
radio input "true"
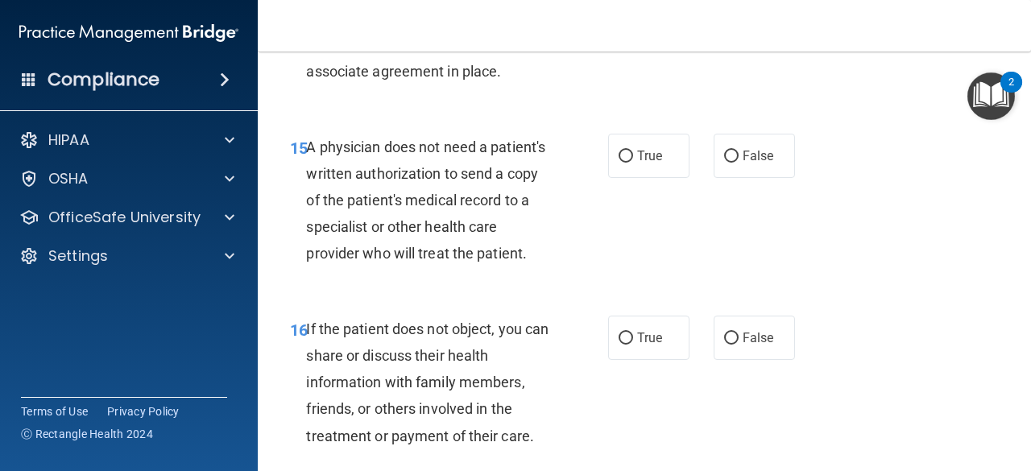
scroll to position [2417, 0]
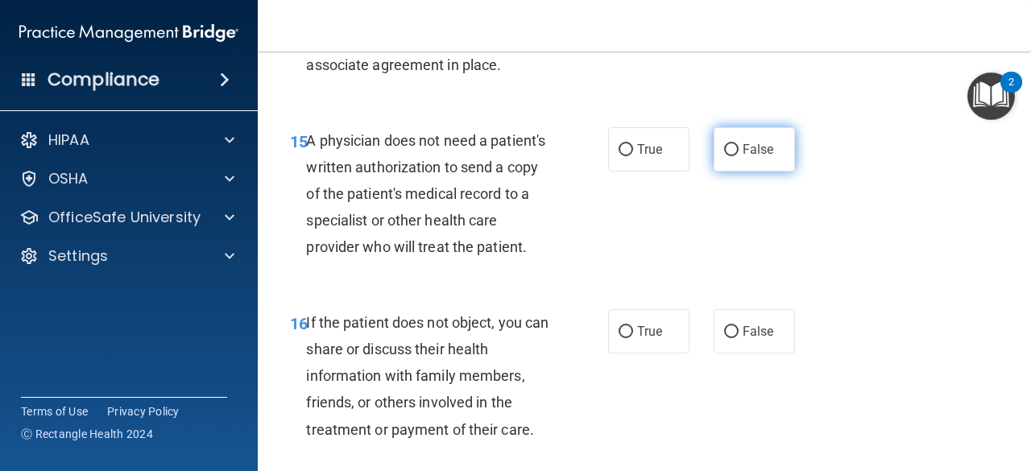
click at [762, 132] on label "False" at bounding box center [754, 149] width 81 height 44
click at [739, 144] on input "False" at bounding box center [731, 150] width 15 height 12
radio input "true"
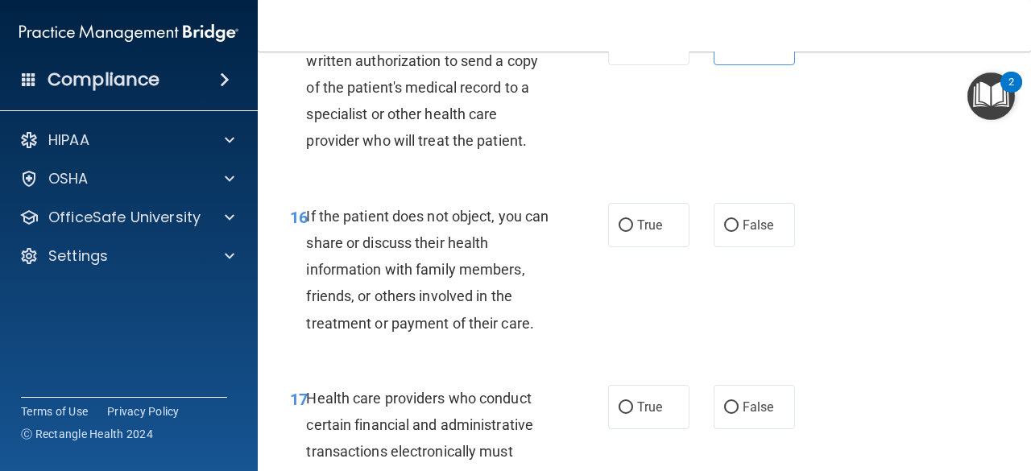
scroll to position [2578, 0]
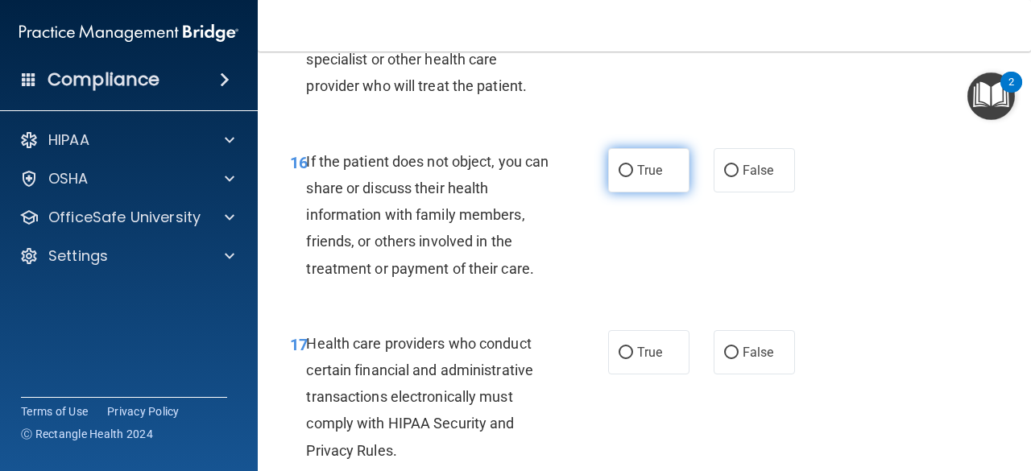
click at [637, 178] on span "True" at bounding box center [649, 170] width 25 height 15
click at [632, 177] on input "True" at bounding box center [626, 171] width 15 height 12
radio input "true"
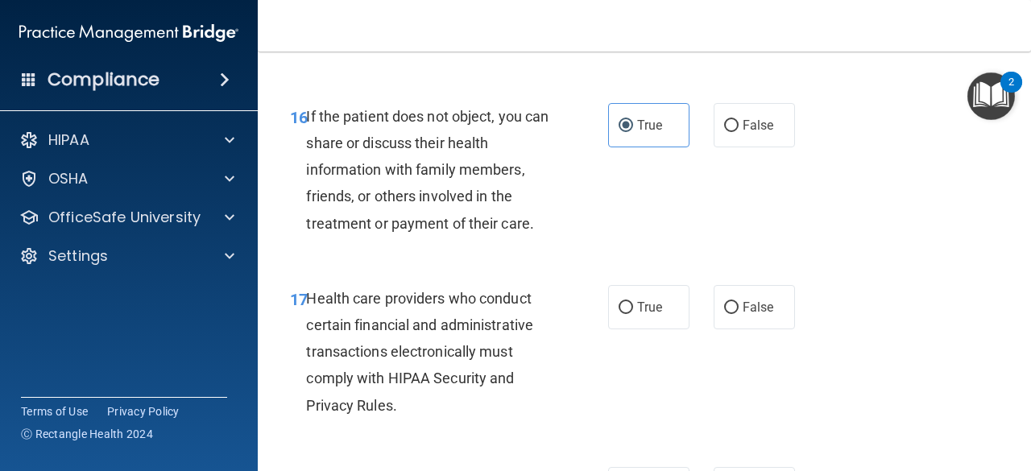
scroll to position [2739, 0]
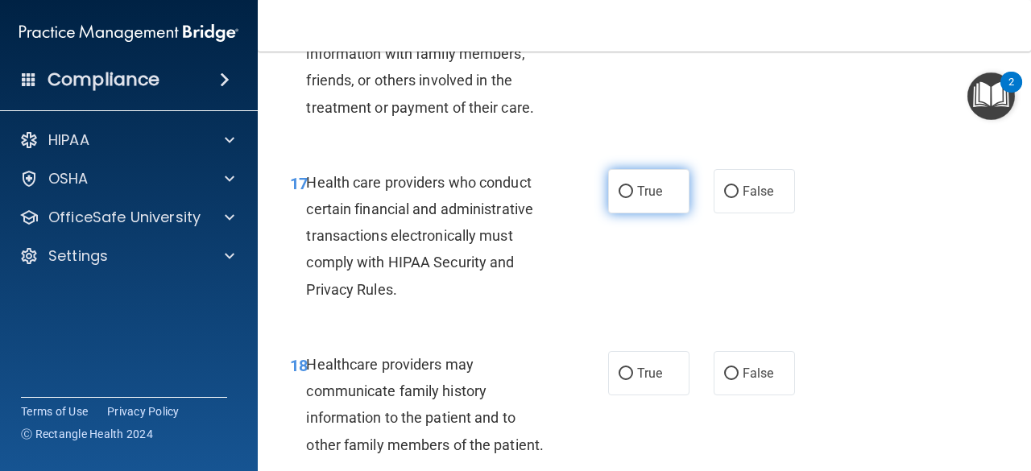
click at [640, 202] on label "True" at bounding box center [648, 191] width 81 height 44
click at [633, 198] on input "True" at bounding box center [626, 192] width 15 height 12
radio input "true"
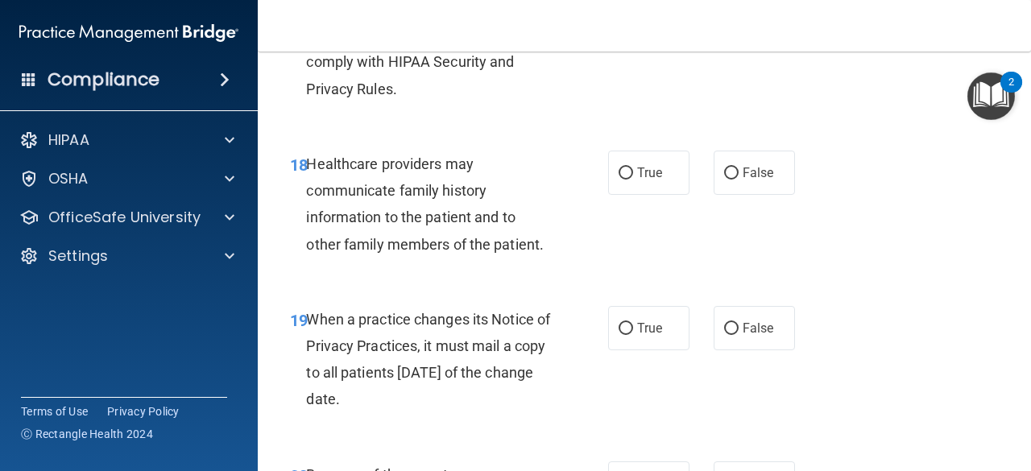
scroll to position [2981, 0]
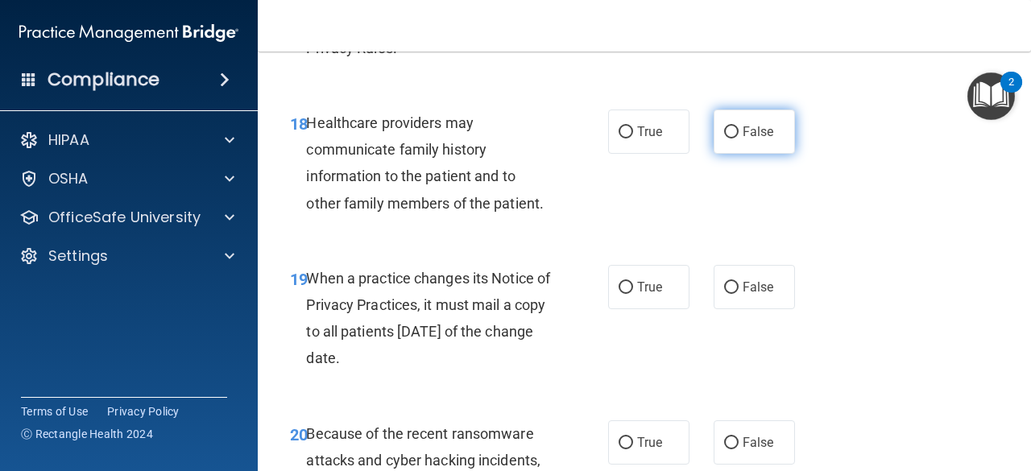
click at [761, 139] on span "False" at bounding box center [758, 131] width 31 height 15
click at [739, 139] on input "False" at bounding box center [731, 132] width 15 height 12
radio input "true"
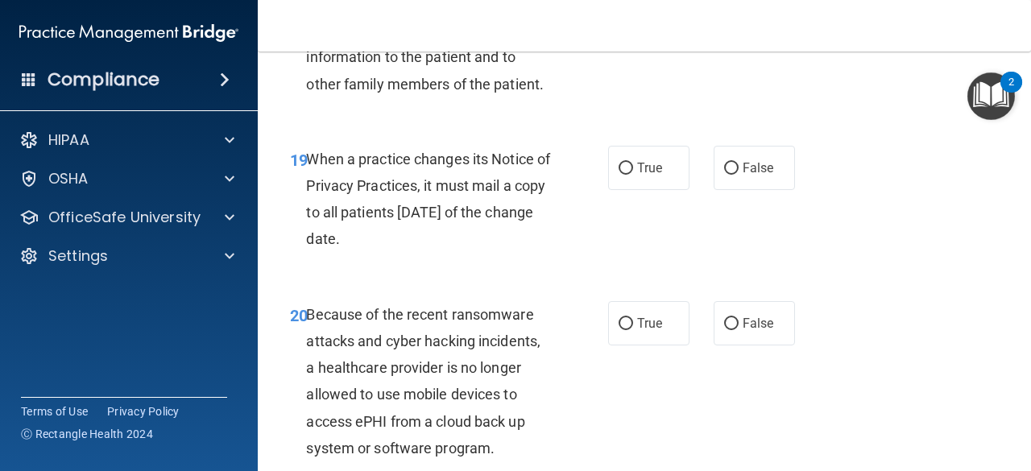
scroll to position [3142, 0]
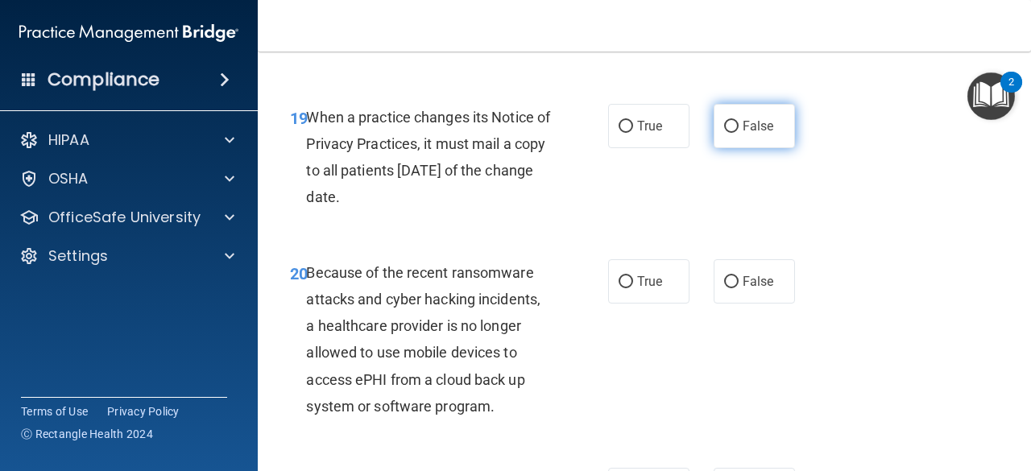
click at [734, 148] on label "False" at bounding box center [754, 126] width 81 height 44
click at [734, 133] on input "False" at bounding box center [731, 127] width 15 height 12
radio input "true"
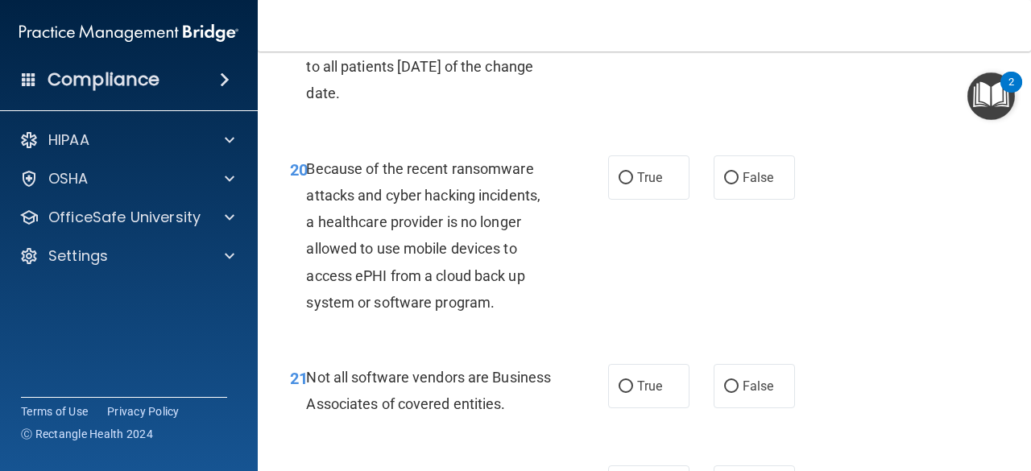
scroll to position [3303, 0]
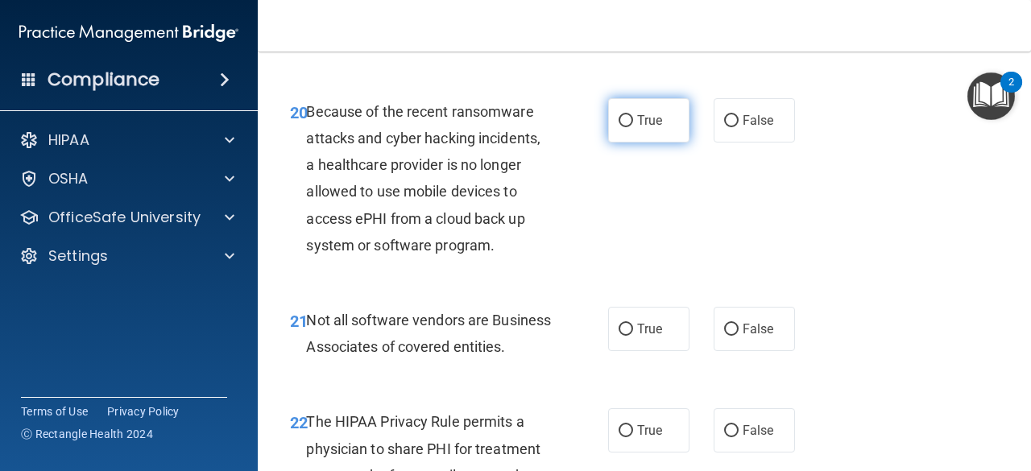
click at [655, 128] on span "True" at bounding box center [649, 120] width 25 height 15
click at [633, 127] on input "True" at bounding box center [626, 121] width 15 height 12
radio input "true"
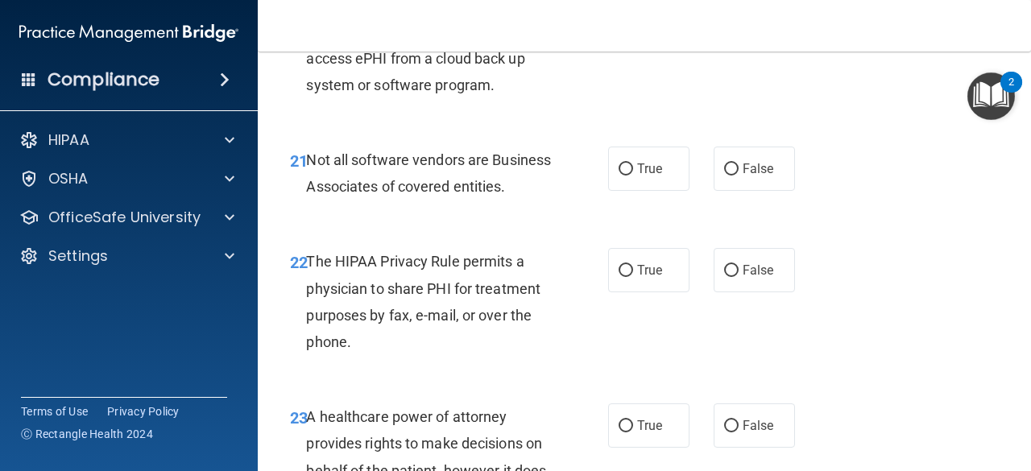
scroll to position [3464, 0]
click at [663, 183] on label "True" at bounding box center [648, 168] width 81 height 44
click at [633, 175] on input "True" at bounding box center [626, 169] width 15 height 12
radio input "true"
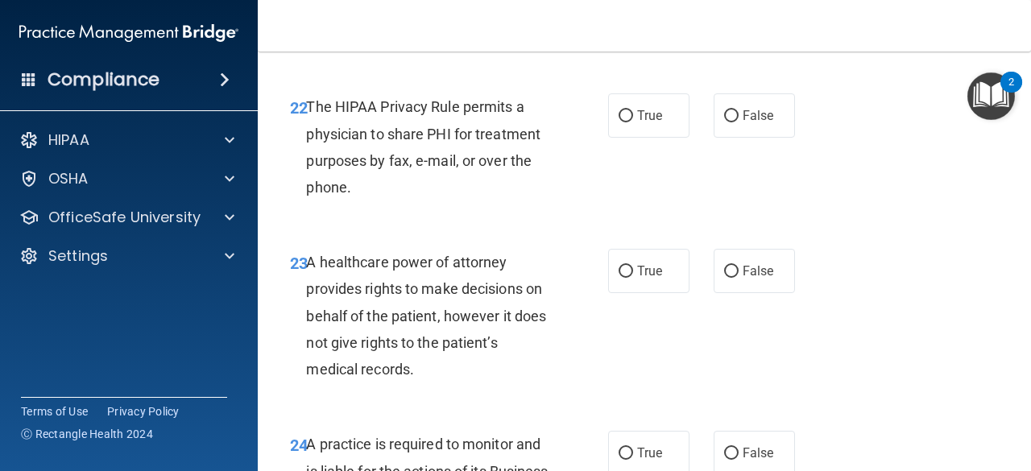
scroll to position [3625, 0]
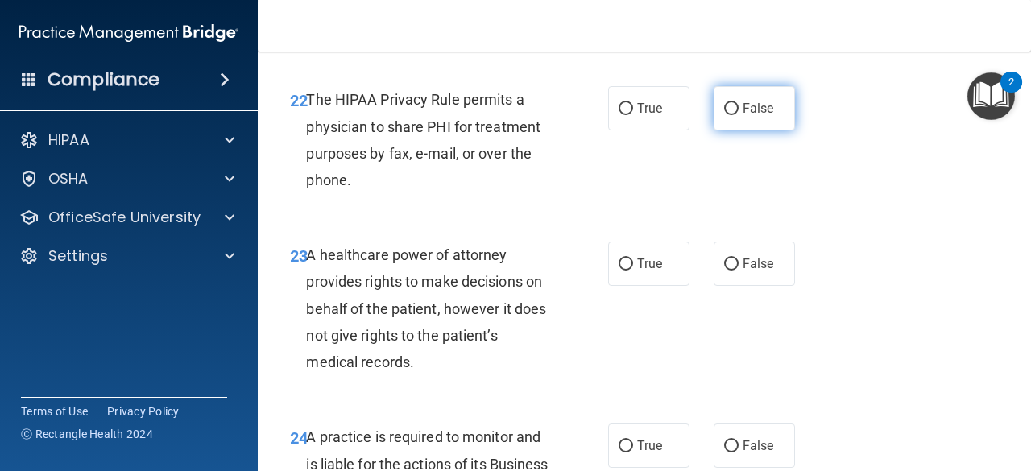
click at [760, 131] on label "False" at bounding box center [754, 108] width 81 height 44
click at [739, 115] on input "False" at bounding box center [731, 109] width 15 height 12
radio input "true"
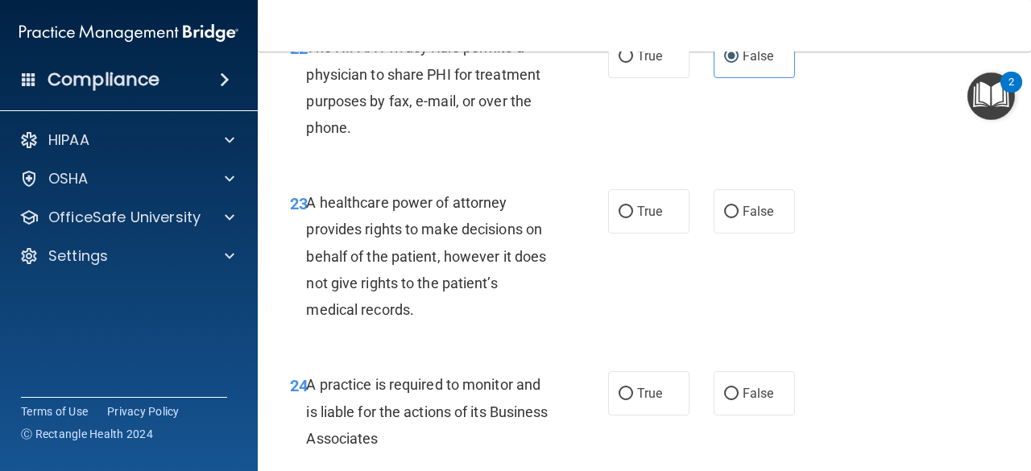
scroll to position [3706, 0]
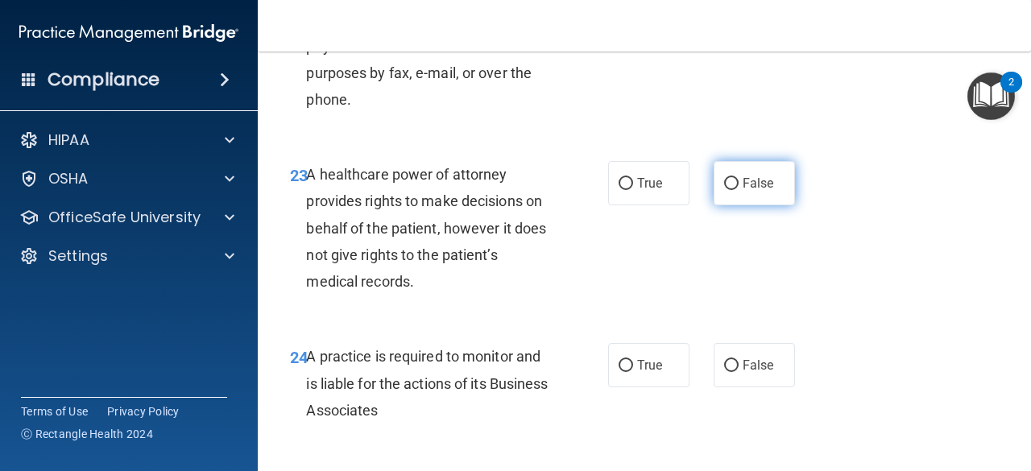
click at [730, 190] on input "False" at bounding box center [731, 184] width 15 height 12
radio input "true"
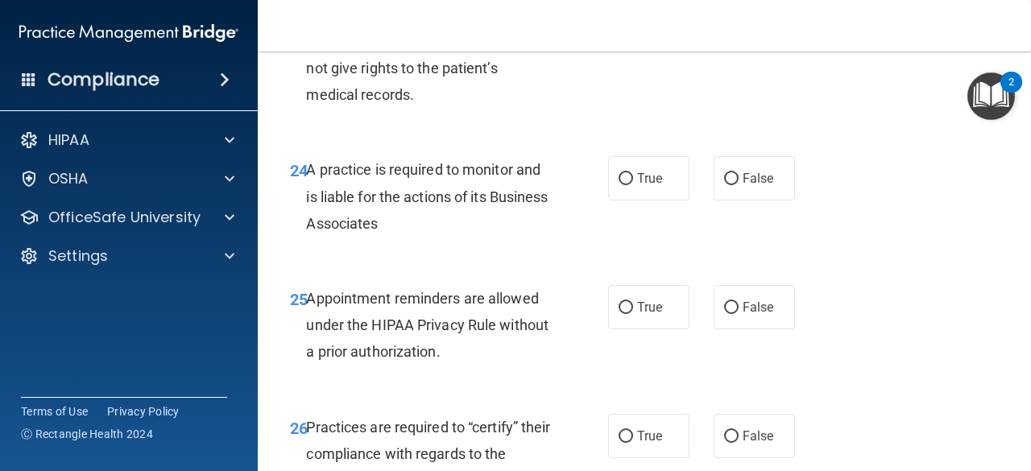
scroll to position [3948, 0]
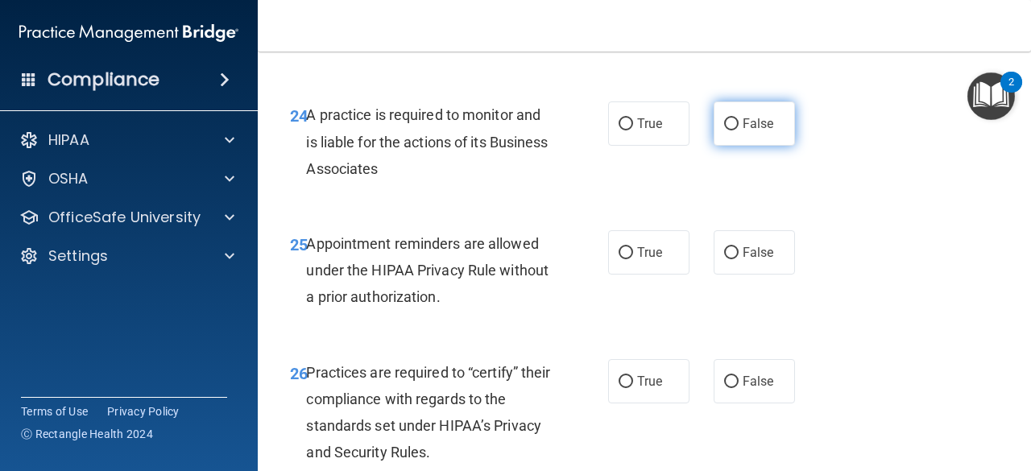
click at [765, 146] on label "False" at bounding box center [754, 124] width 81 height 44
click at [739, 131] on input "False" at bounding box center [731, 124] width 15 height 12
radio input "true"
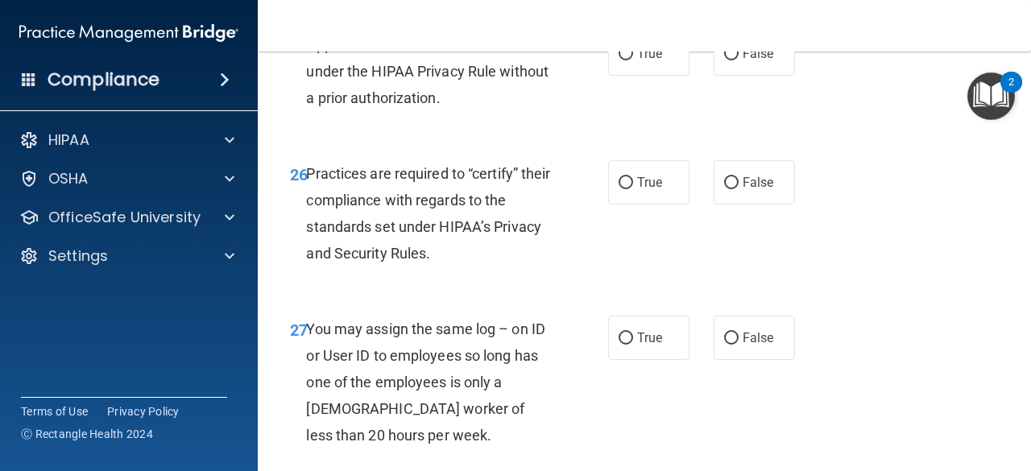
scroll to position [4109, 0]
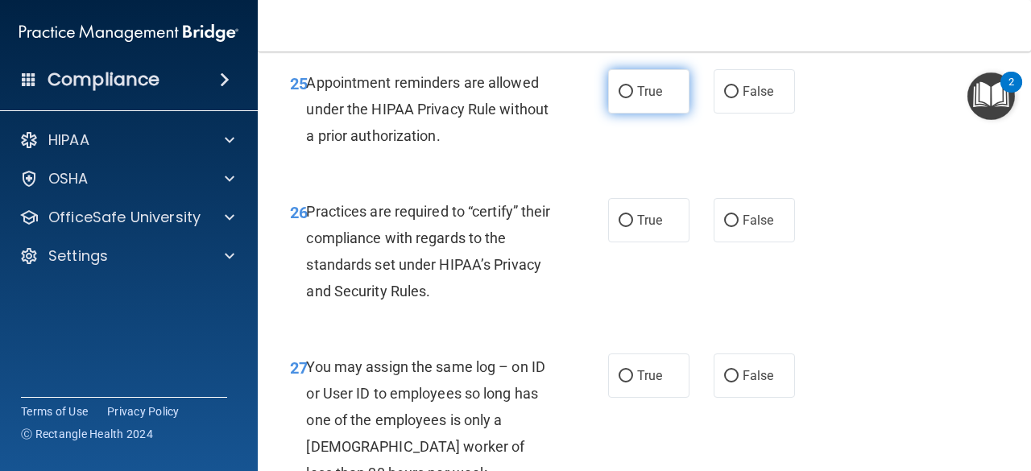
click at [633, 114] on label "True" at bounding box center [648, 91] width 81 height 44
click at [633, 98] on input "True" at bounding box center [626, 92] width 15 height 12
radio input "true"
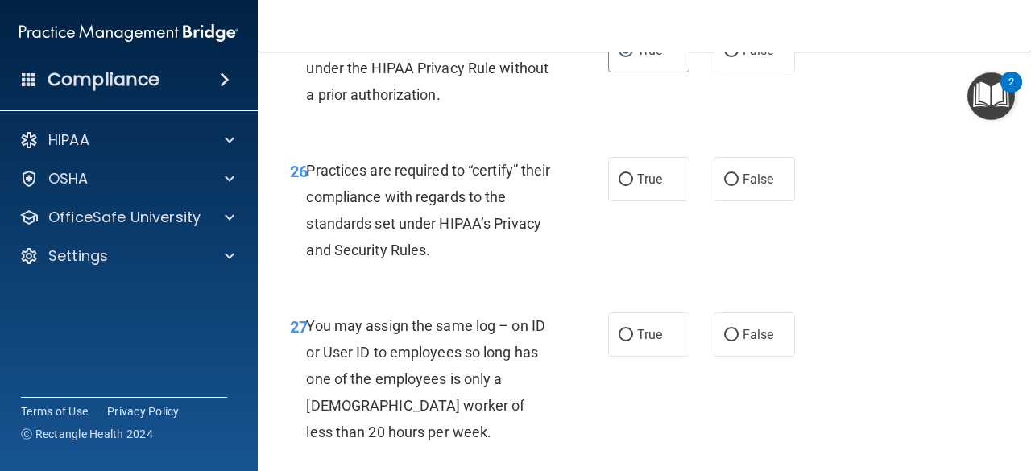
scroll to position [4189, 0]
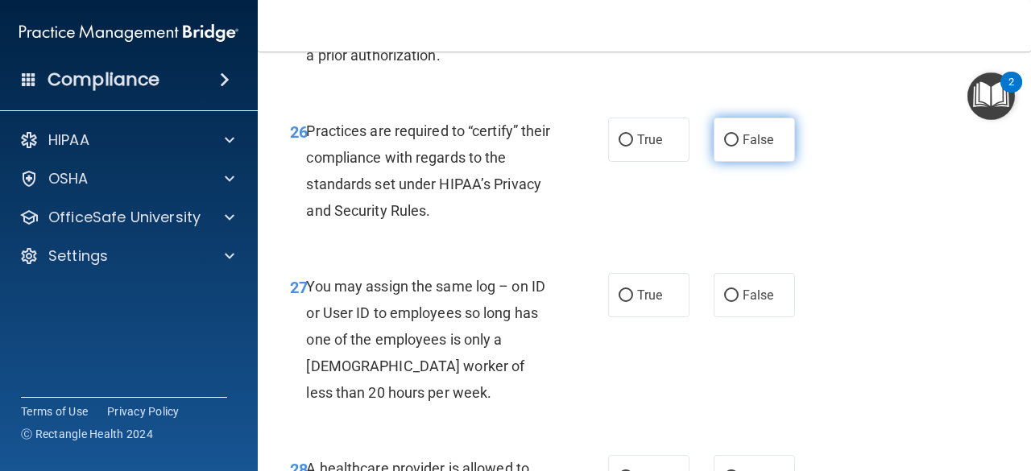
click at [748, 147] on span "False" at bounding box center [758, 139] width 31 height 15
click at [739, 147] on input "False" at bounding box center [731, 141] width 15 height 12
radio input "true"
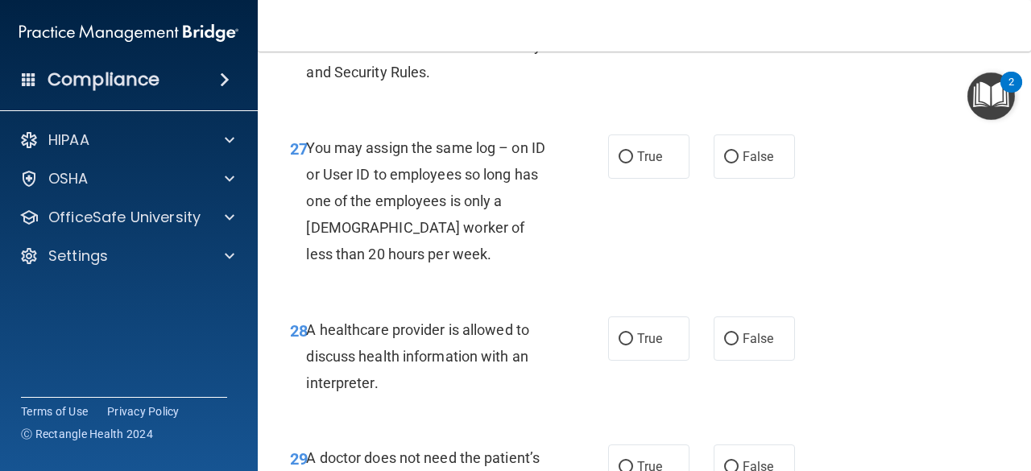
scroll to position [4431, 0]
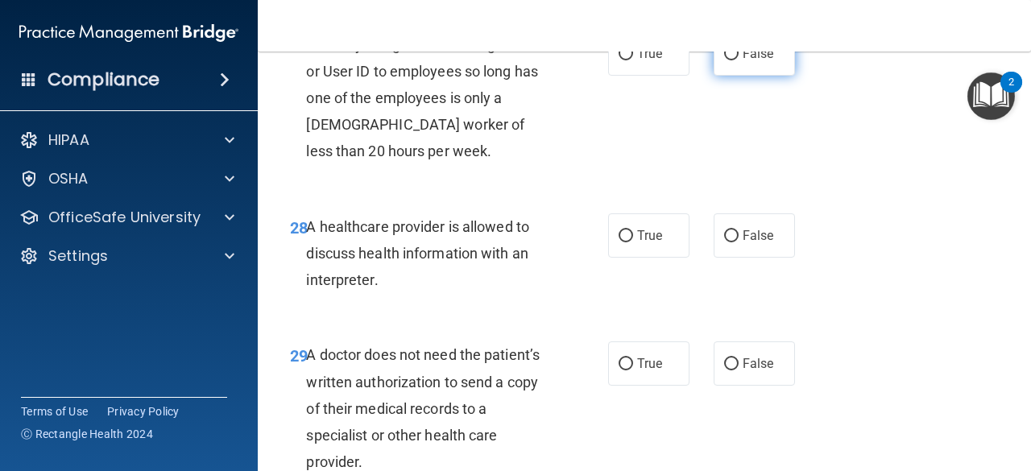
click at [758, 61] on span "False" at bounding box center [758, 53] width 31 height 15
click at [739, 60] on input "False" at bounding box center [731, 54] width 15 height 12
radio input "true"
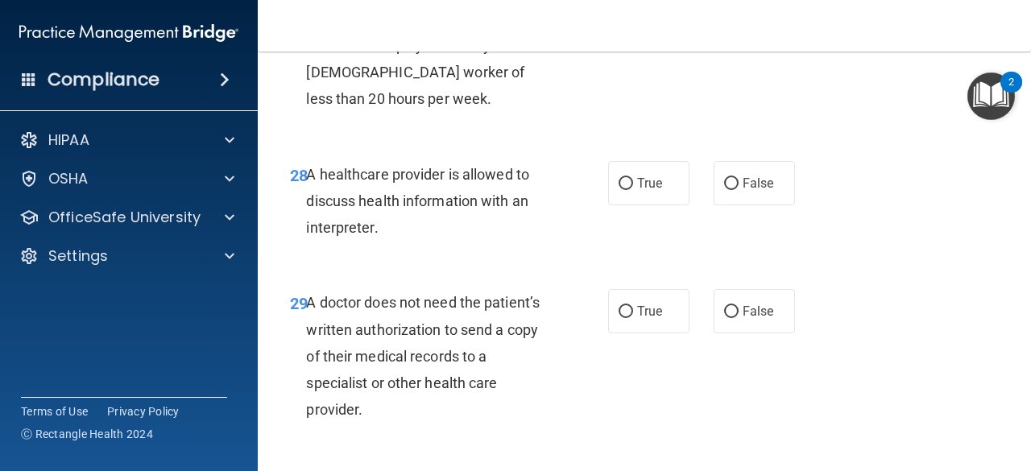
scroll to position [4512, 0]
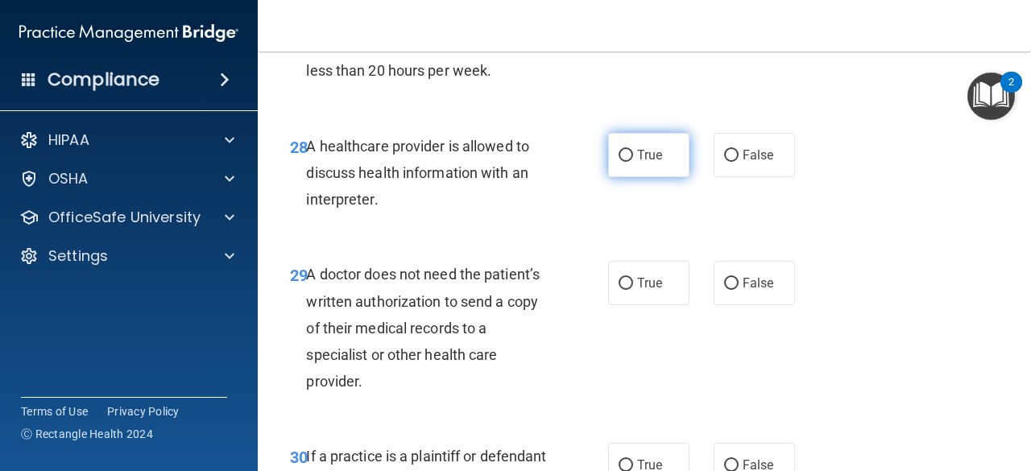
click at [649, 163] on span "True" at bounding box center [649, 154] width 25 height 15
click at [633, 162] on input "True" at bounding box center [626, 156] width 15 height 12
radio input "true"
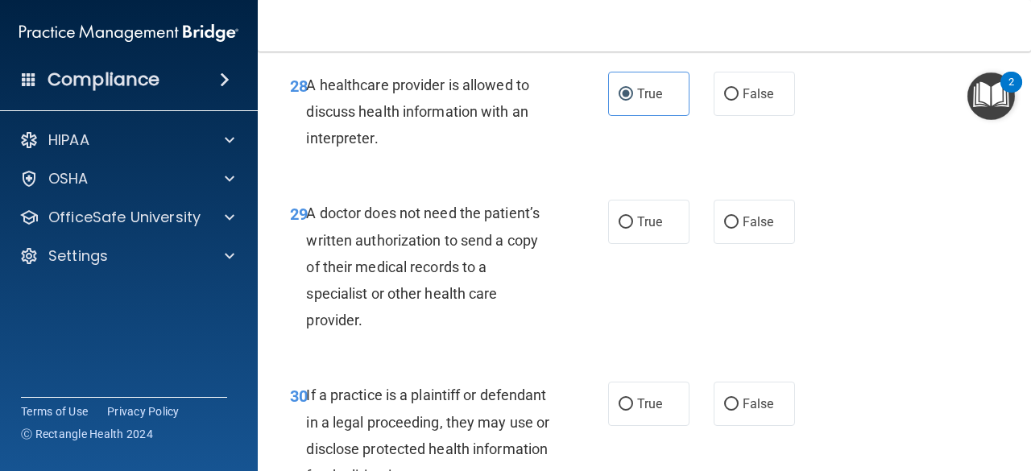
scroll to position [4673, 0]
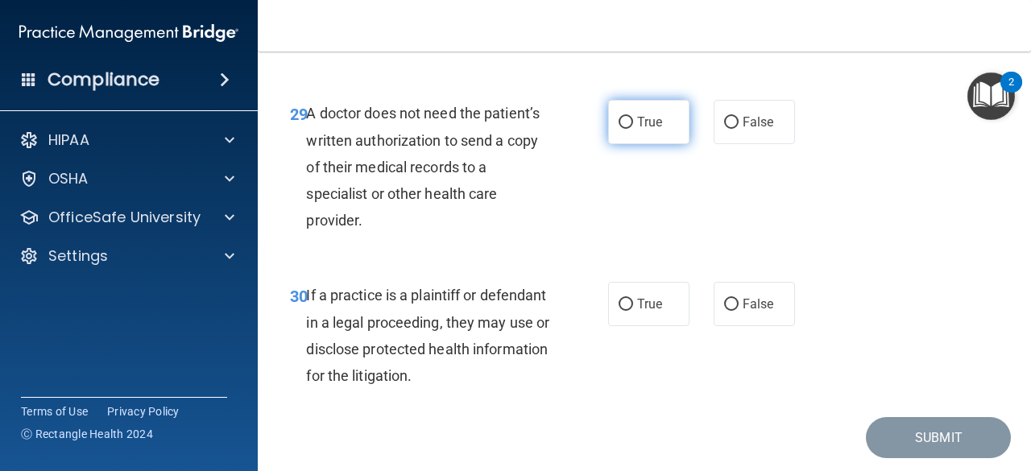
click at [663, 144] on label "True" at bounding box center [648, 122] width 81 height 44
click at [633, 129] on input "True" at bounding box center [626, 123] width 15 height 12
radio input "true"
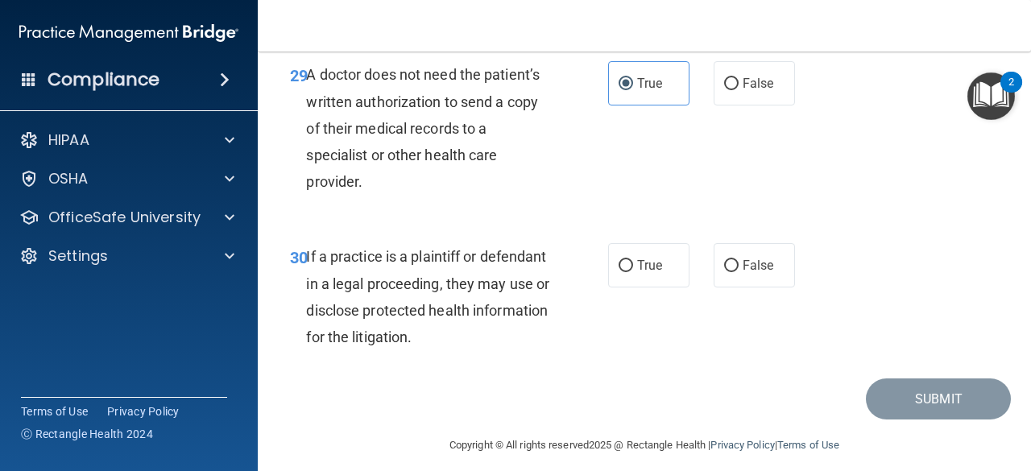
scroll to position [4777, 0]
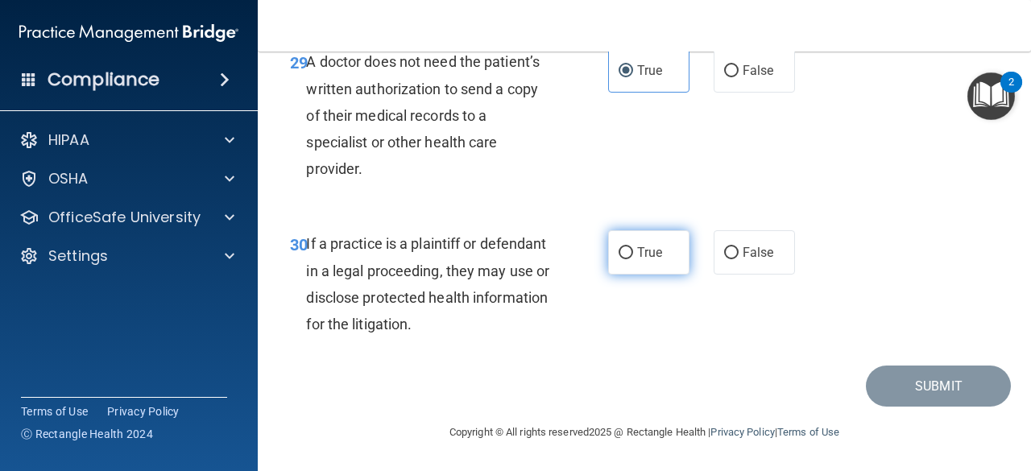
click at [645, 241] on label "True" at bounding box center [648, 252] width 81 height 44
click at [633, 247] on input "True" at bounding box center [626, 253] width 15 height 12
radio input "true"
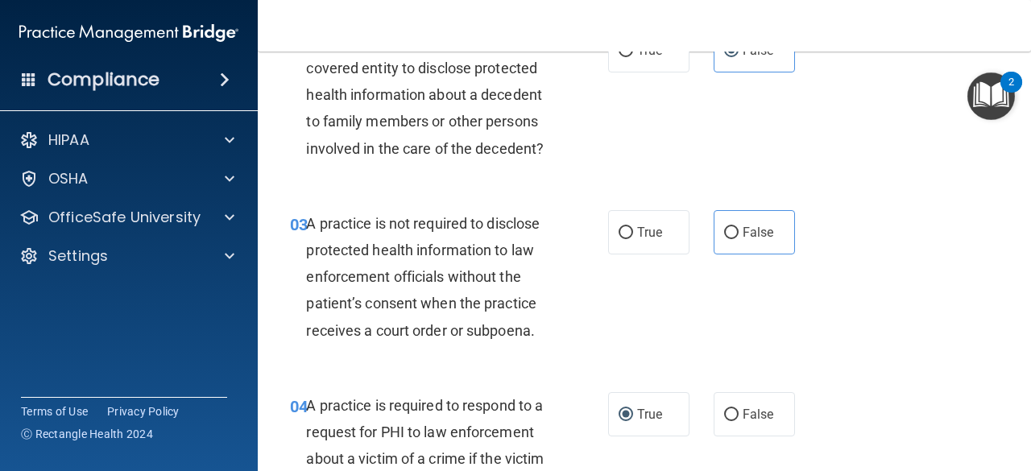
scroll to position [242, 0]
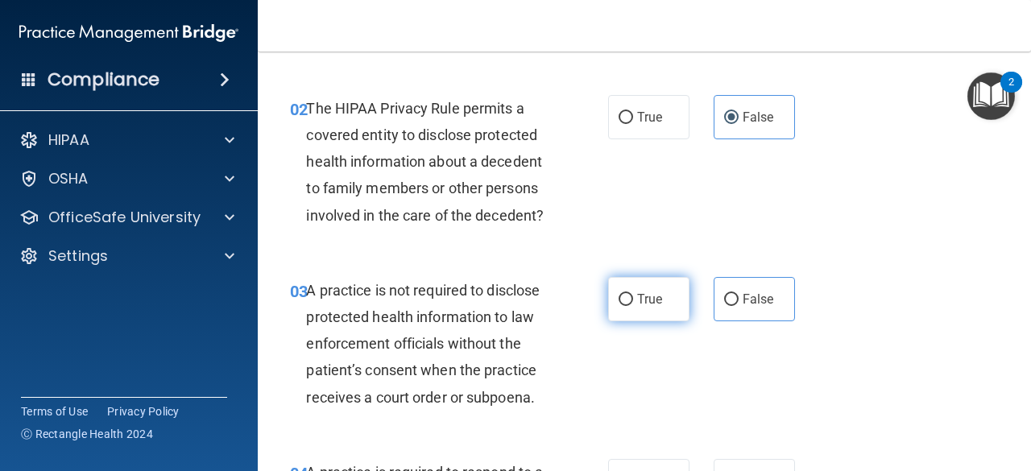
click at [653, 311] on label "True" at bounding box center [648, 299] width 81 height 44
click at [633, 306] on input "True" at bounding box center [626, 300] width 15 height 12
radio input "true"
click at [755, 295] on span "False" at bounding box center [758, 299] width 31 height 15
click at [739, 295] on input "False" at bounding box center [731, 300] width 15 height 12
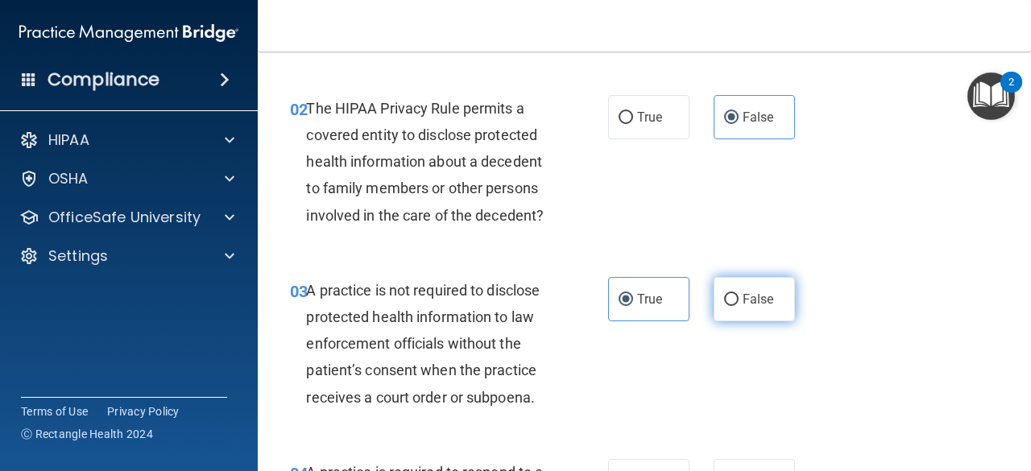
radio input "true"
radio input "false"
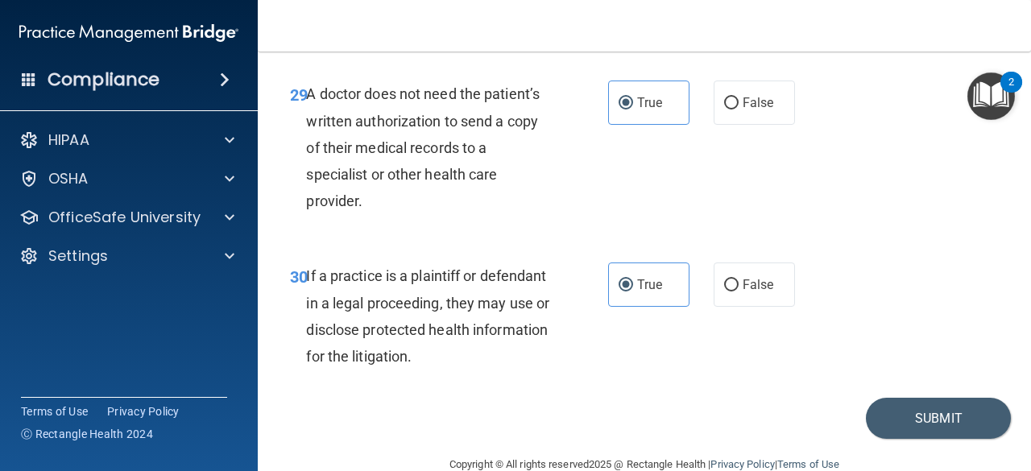
scroll to position [4777, 0]
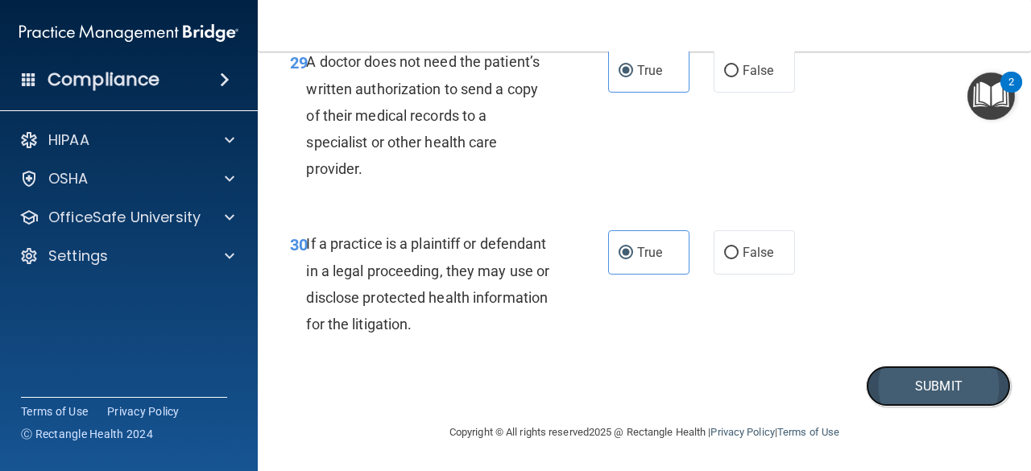
click at [887, 383] on button "Submit" at bounding box center [938, 386] width 145 height 41
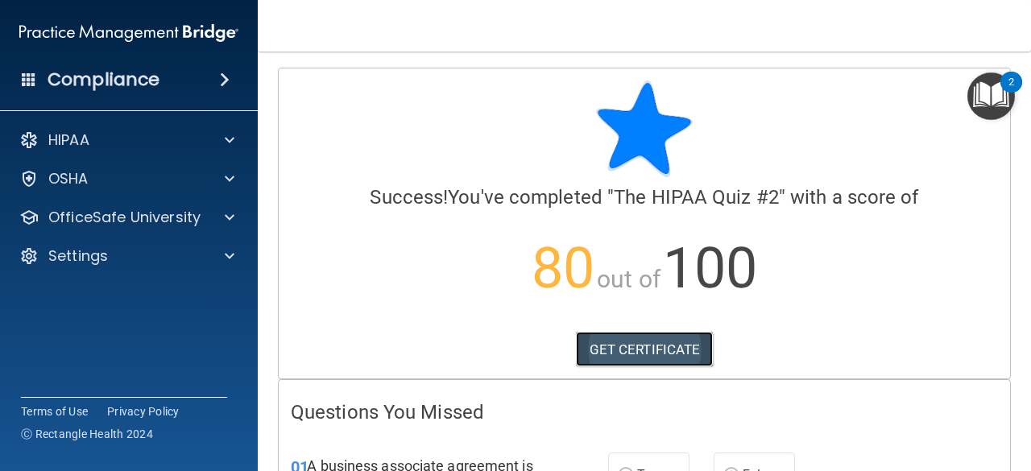
click at [668, 350] on link "GET CERTIFICATE" at bounding box center [645, 349] width 138 height 35
click at [1001, 108] on img "Open Resource Center, 2 new notifications" at bounding box center [992, 97] width 48 height 48
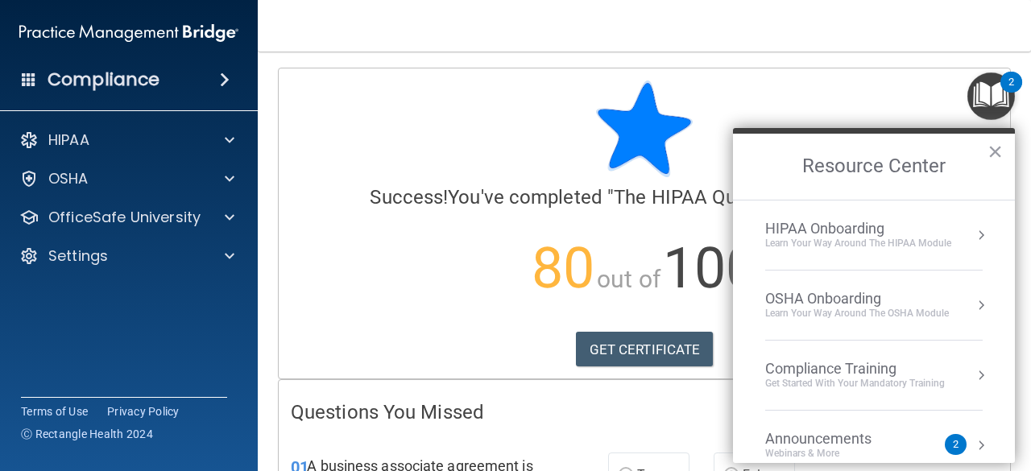
click at [963, 215] on li "HIPAA Onboarding Learn Your Way around the HIPAA module" at bounding box center [874, 236] width 218 height 70
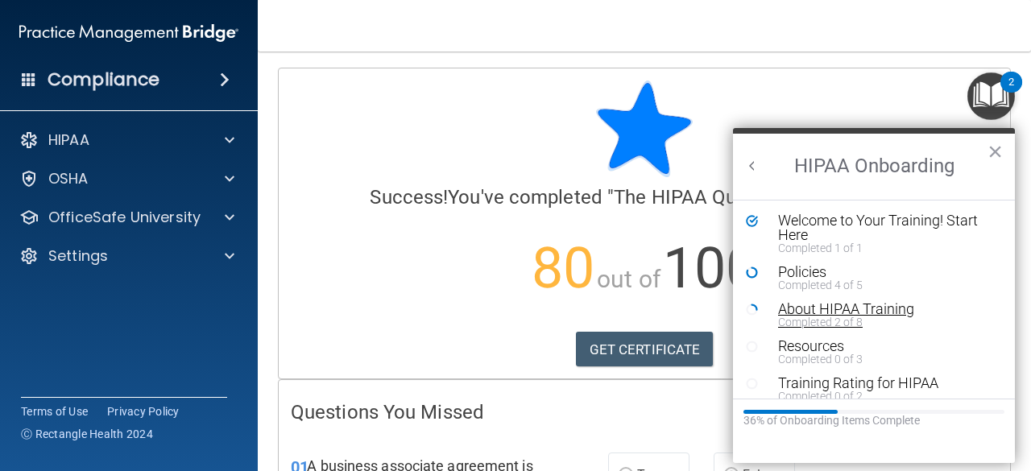
click at [846, 317] on div "Completed 2 of 8" at bounding box center [880, 322] width 204 height 11
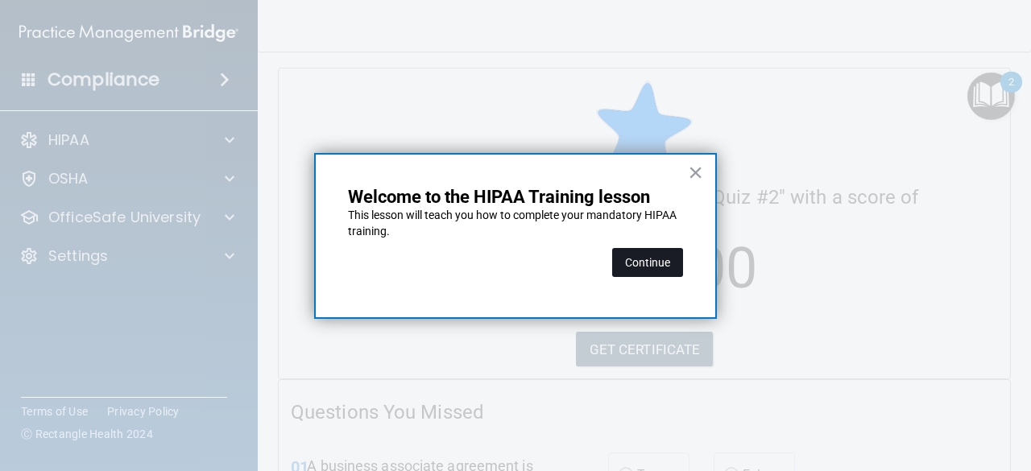
click at [671, 265] on button "Continue" at bounding box center [647, 262] width 71 height 29
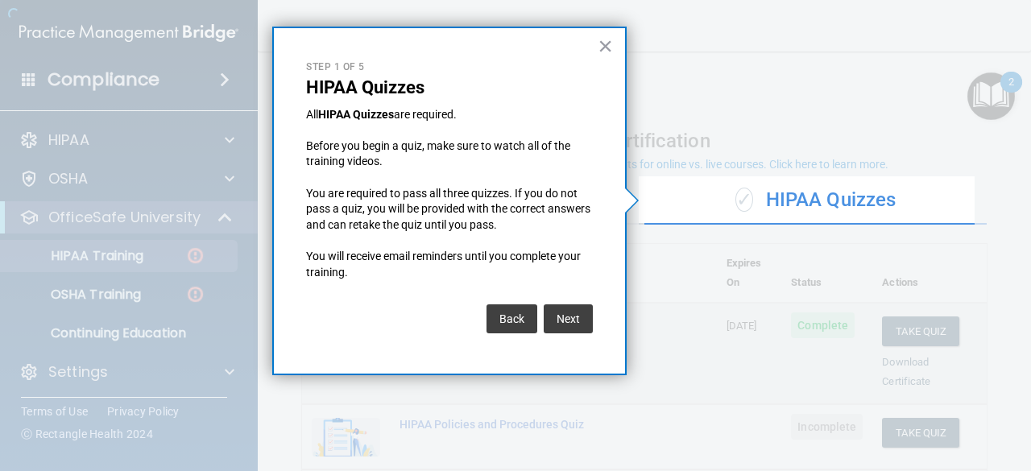
click at [200, 257] on div at bounding box center [319, 235] width 639 height 471
click at [600, 44] on button "×" at bounding box center [605, 46] width 15 height 26
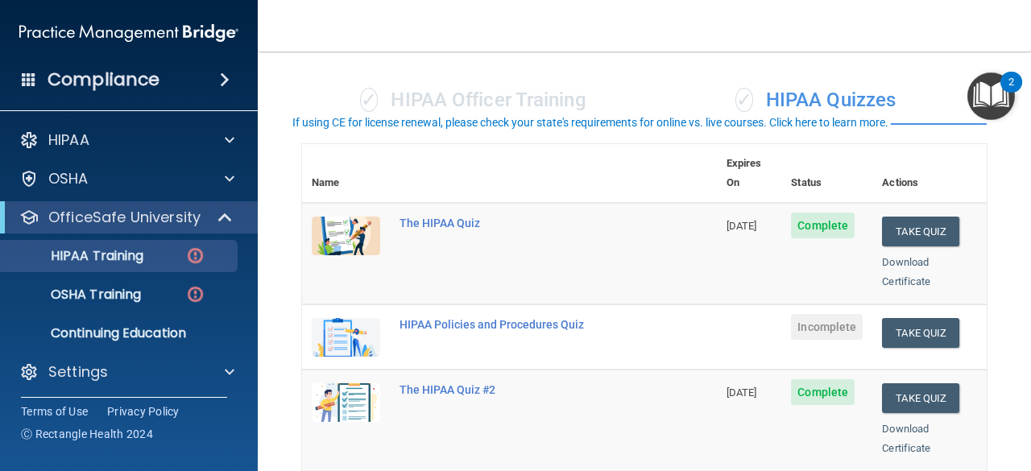
scroll to position [242, 0]
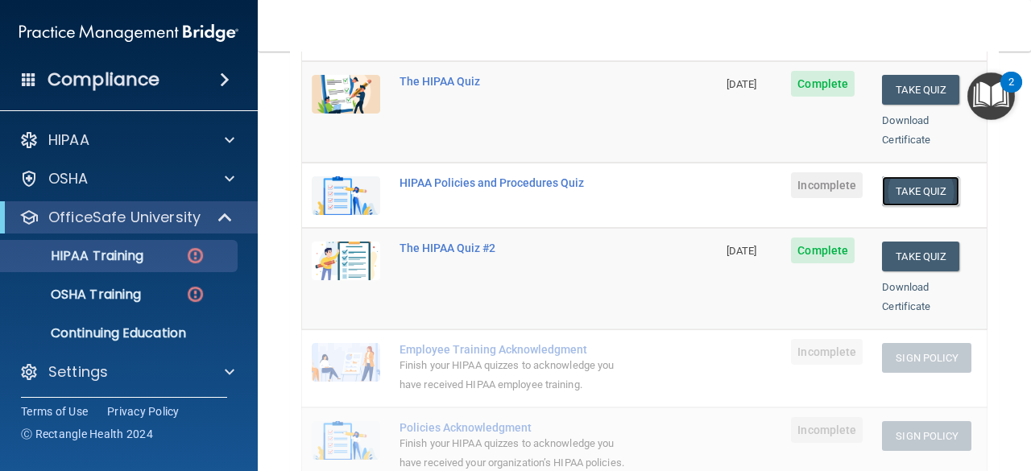
click at [924, 176] on button "Take Quiz" at bounding box center [920, 191] width 77 height 30
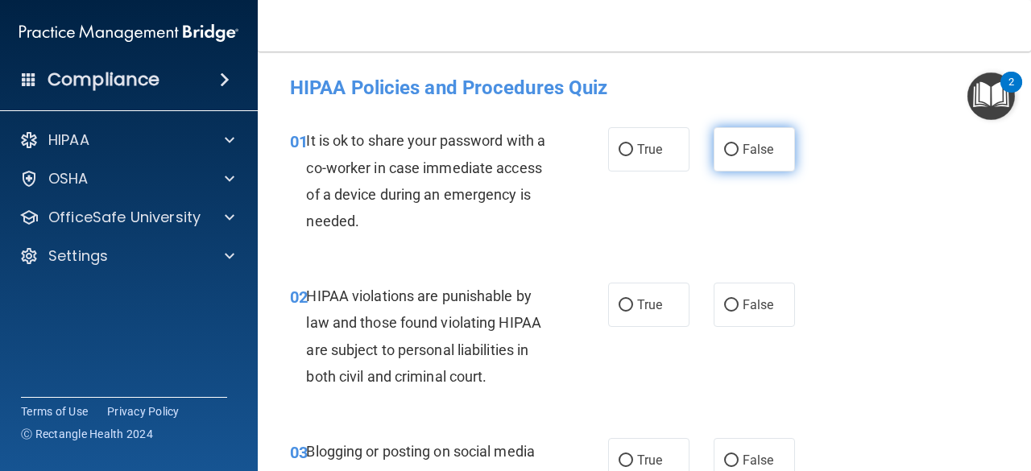
click at [778, 166] on label "False" at bounding box center [754, 149] width 81 height 44
click at [739, 156] on input "False" at bounding box center [731, 150] width 15 height 12
radio input "true"
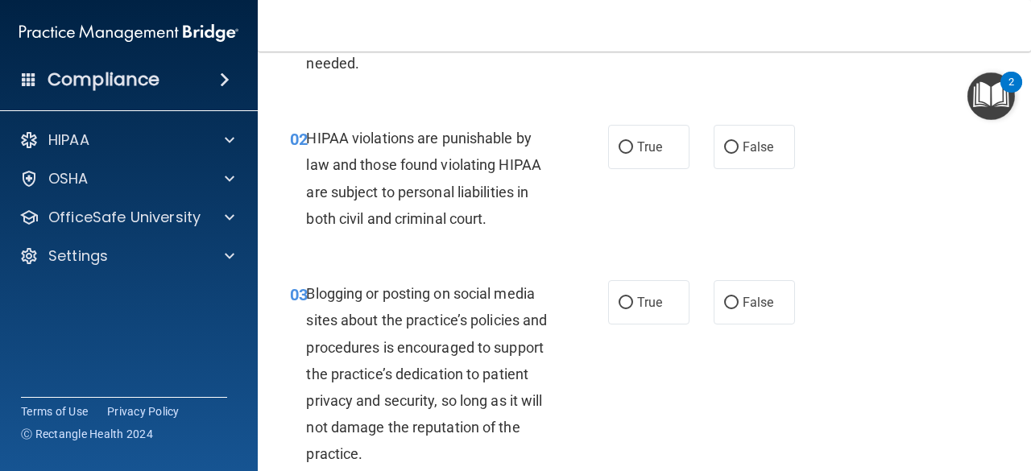
scroll to position [161, 0]
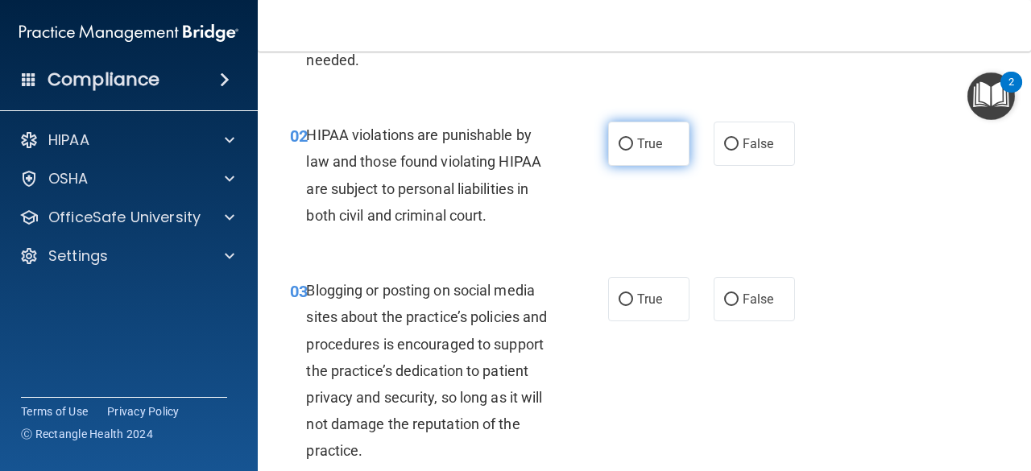
click at [657, 128] on label "True" at bounding box center [648, 144] width 81 height 44
click at [633, 139] on input "True" at bounding box center [626, 145] width 15 height 12
radio input "true"
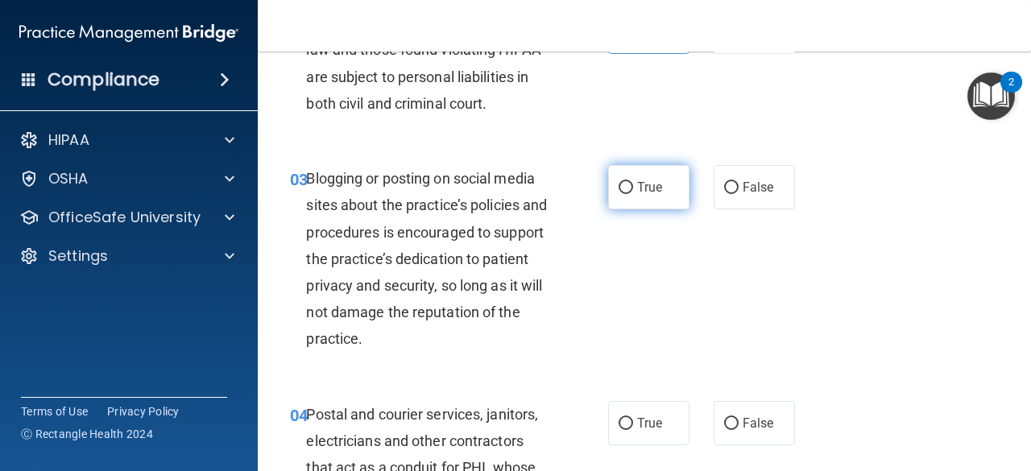
scroll to position [322, 0]
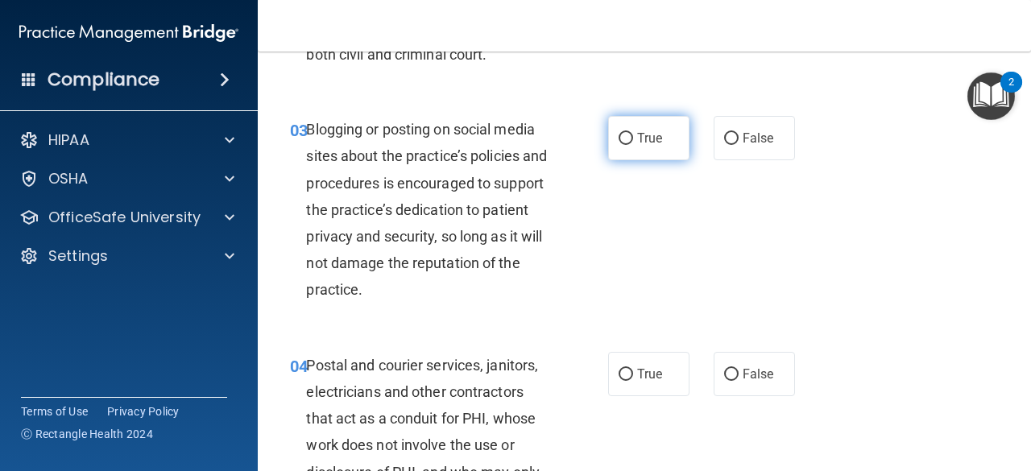
click at [649, 152] on label "True" at bounding box center [648, 138] width 81 height 44
click at [633, 145] on input "True" at bounding box center [626, 139] width 15 height 12
radio input "true"
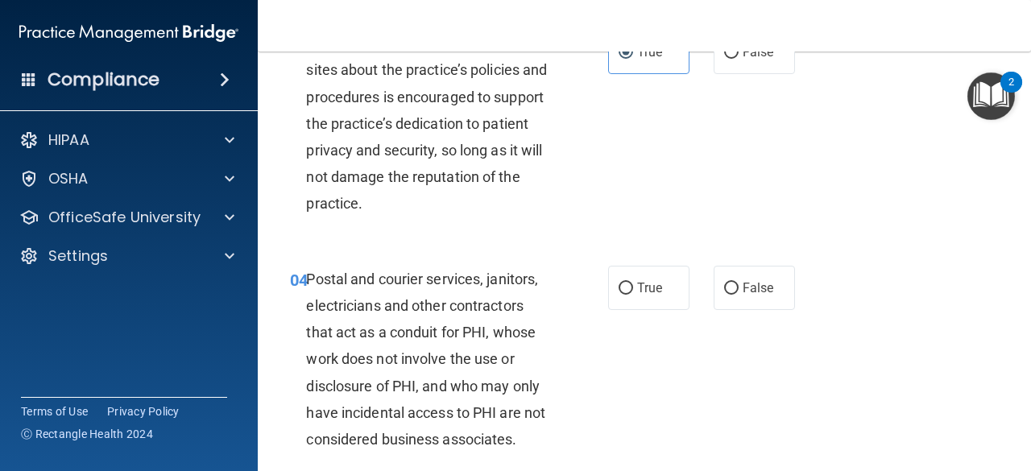
scroll to position [483, 0]
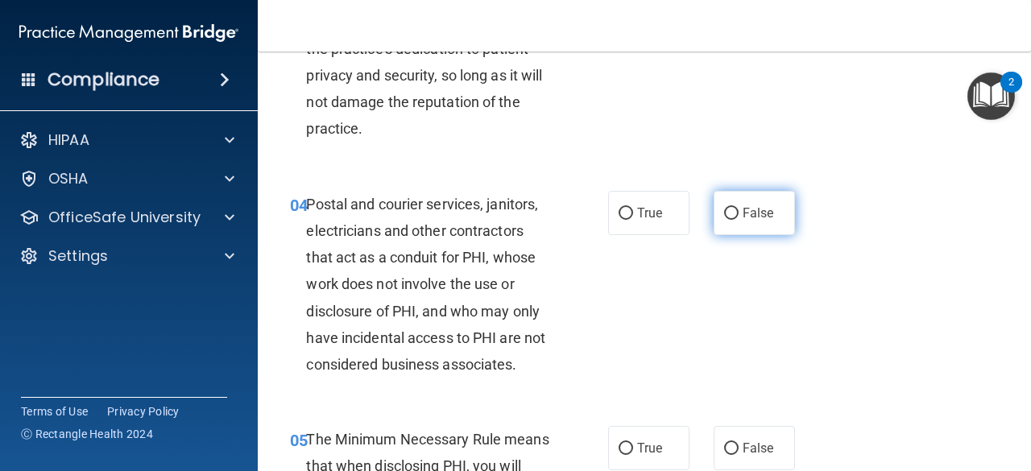
click at [731, 211] on input "False" at bounding box center [731, 214] width 15 height 12
radio input "true"
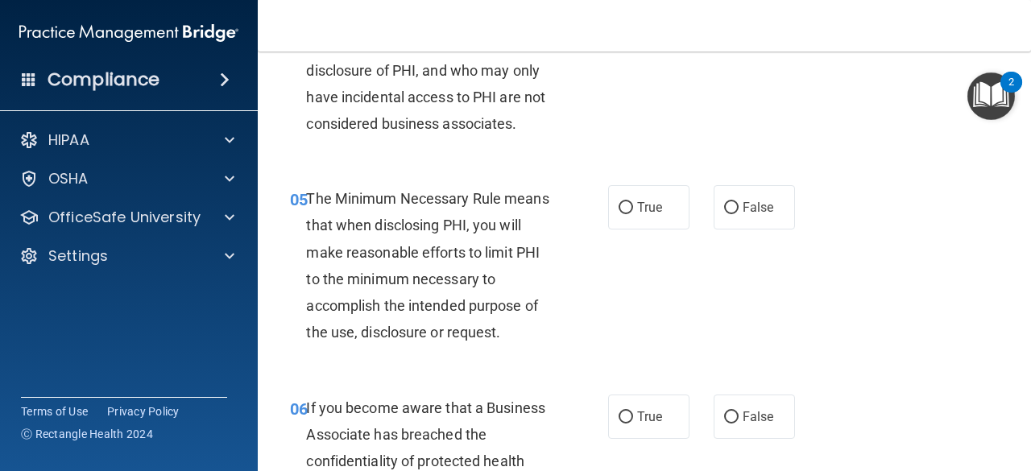
scroll to position [725, 0]
click at [628, 206] on label "True" at bounding box center [648, 206] width 81 height 44
click at [628, 206] on input "True" at bounding box center [626, 207] width 15 height 12
radio input "true"
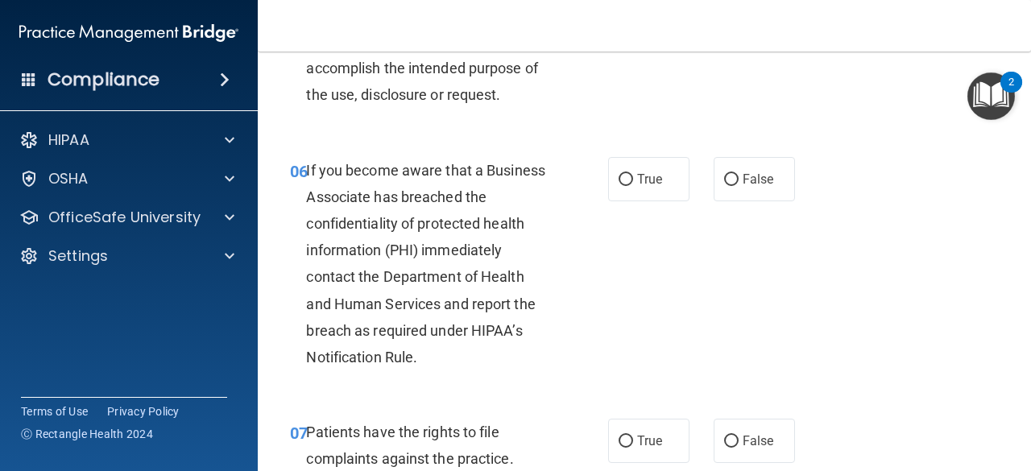
scroll to position [967, 0]
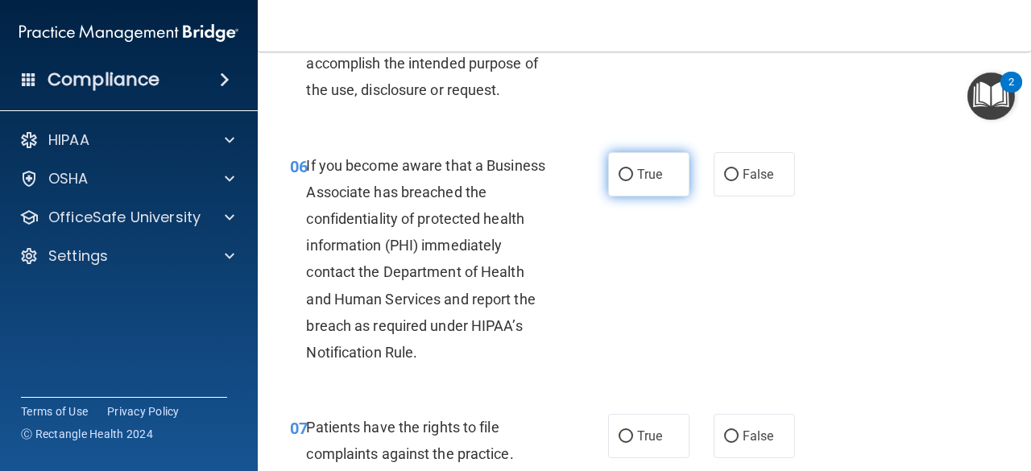
click at [619, 171] on input "True" at bounding box center [626, 175] width 15 height 12
radio input "true"
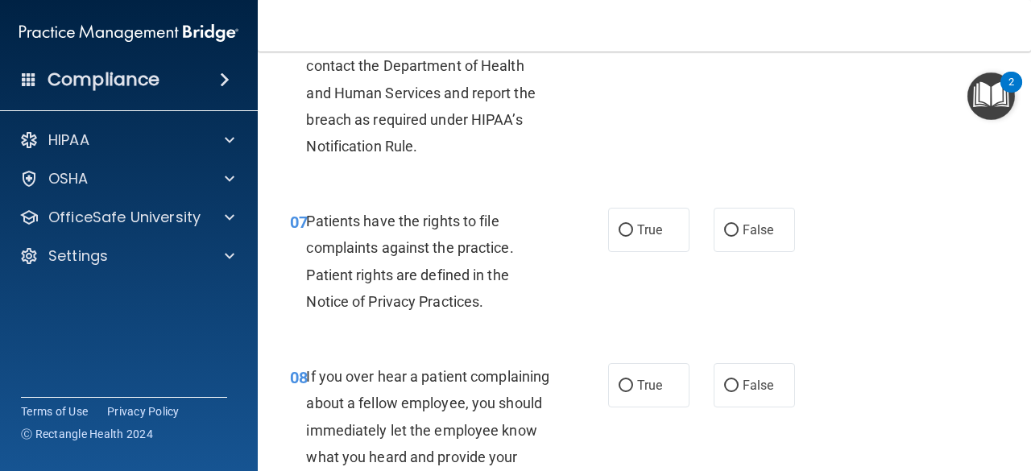
scroll to position [1208, 0]
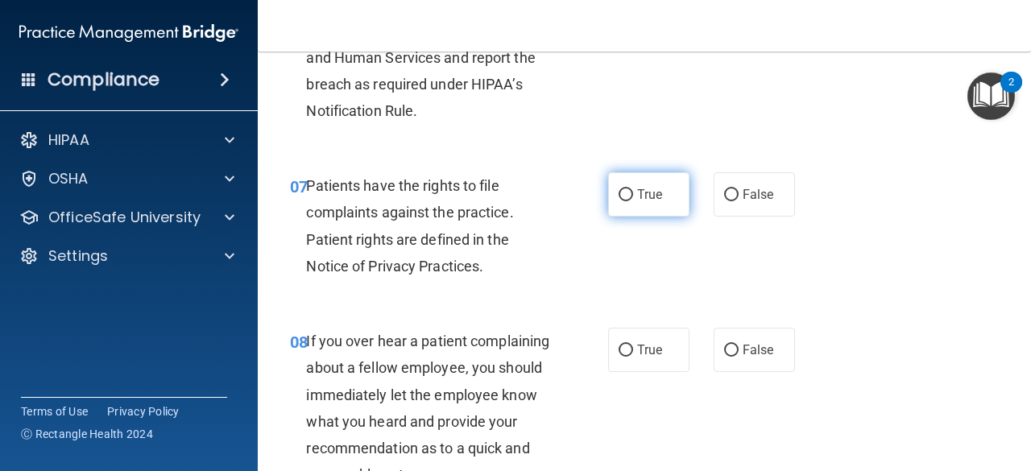
click at [628, 187] on label "True" at bounding box center [648, 194] width 81 height 44
click at [628, 189] on input "True" at bounding box center [626, 195] width 15 height 12
radio input "true"
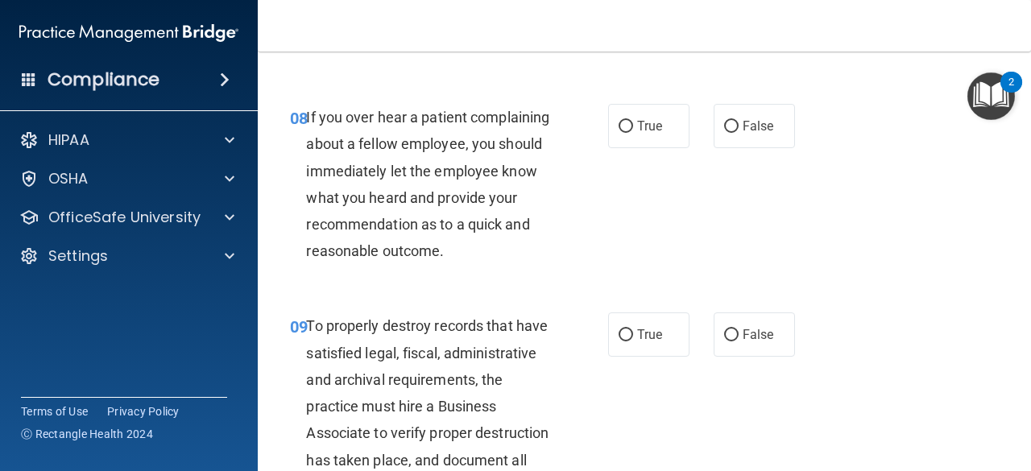
scroll to position [1450, 0]
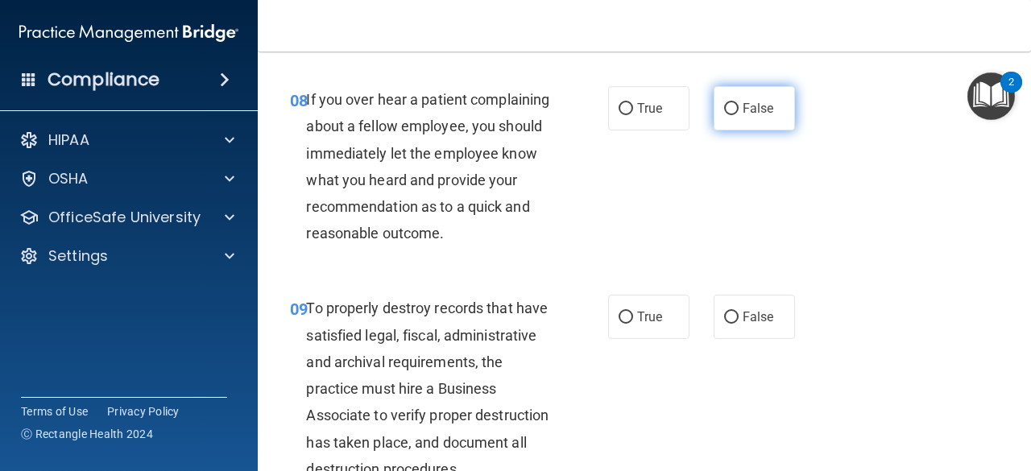
click at [756, 111] on span "False" at bounding box center [758, 108] width 31 height 15
click at [739, 111] on input "False" at bounding box center [731, 109] width 15 height 12
radio input "true"
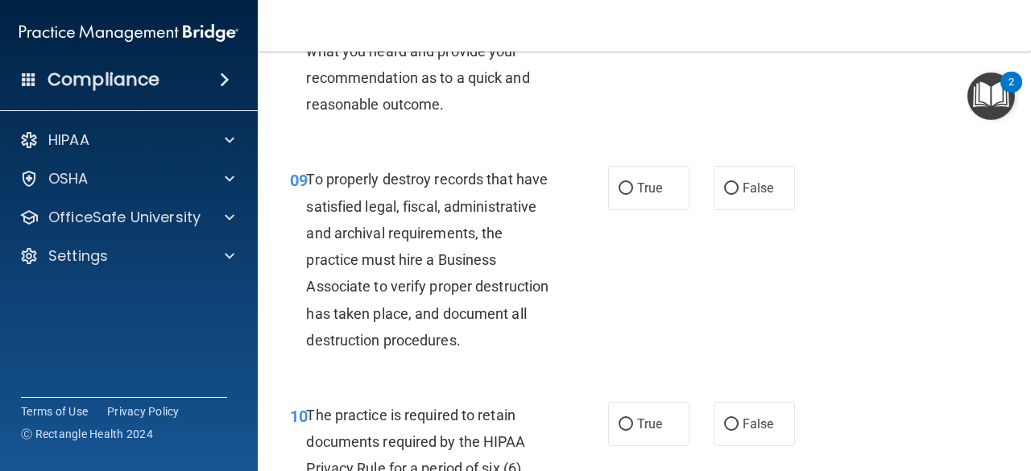
scroll to position [1611, 0]
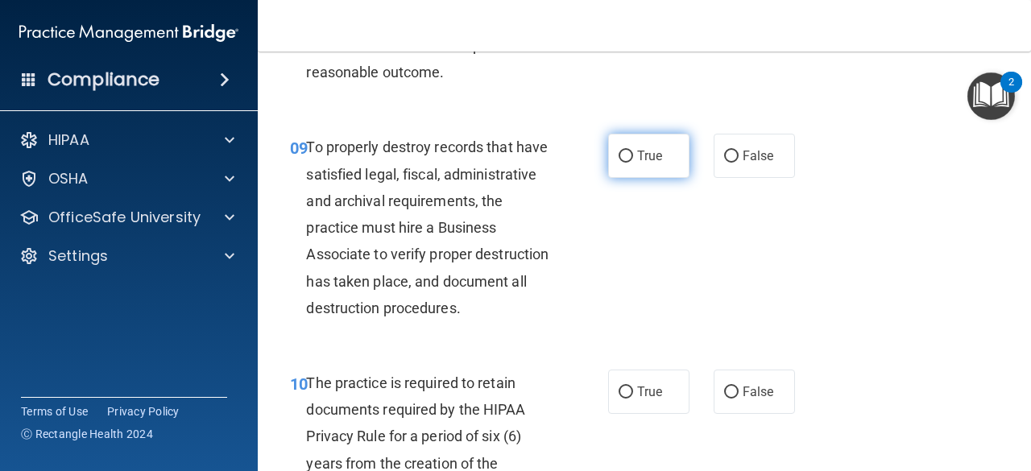
click at [649, 164] on span "True" at bounding box center [649, 155] width 25 height 15
click at [633, 163] on input "True" at bounding box center [626, 157] width 15 height 12
radio input "true"
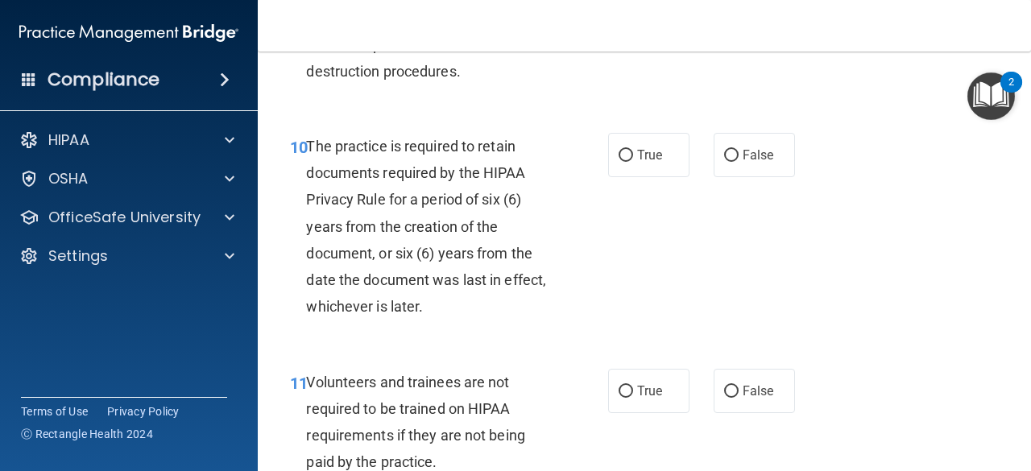
scroll to position [1853, 0]
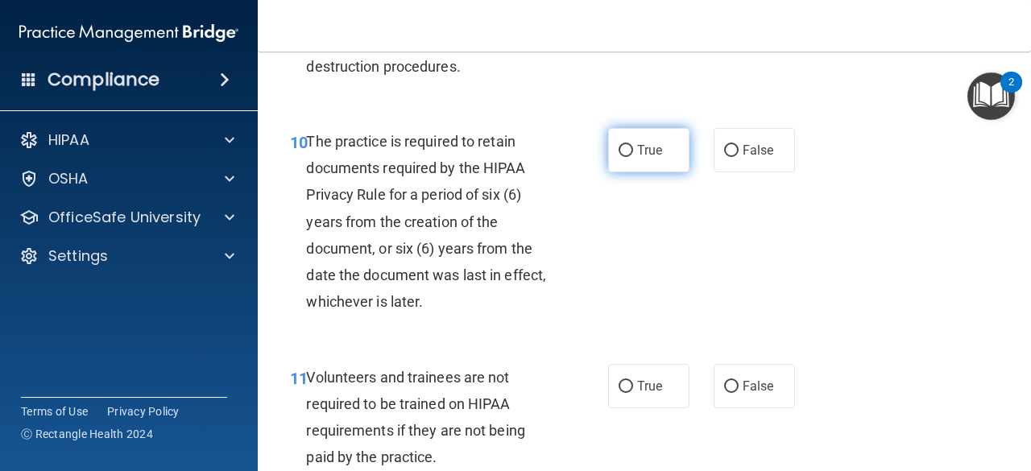
click at [669, 172] on label "True" at bounding box center [648, 150] width 81 height 44
click at [633, 157] on input "True" at bounding box center [626, 151] width 15 height 12
radio input "true"
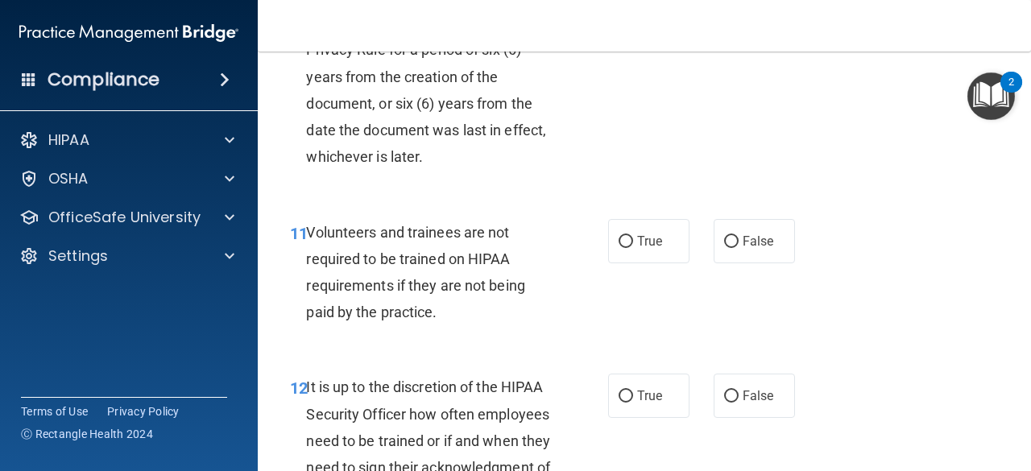
scroll to position [2014, 0]
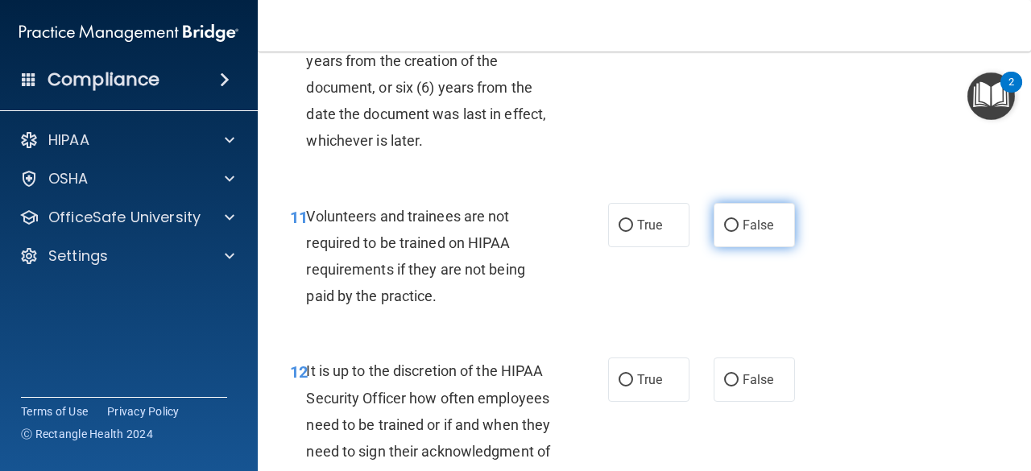
click at [740, 247] on label "False" at bounding box center [754, 225] width 81 height 44
click at [739, 232] on input "False" at bounding box center [731, 226] width 15 height 12
radio input "true"
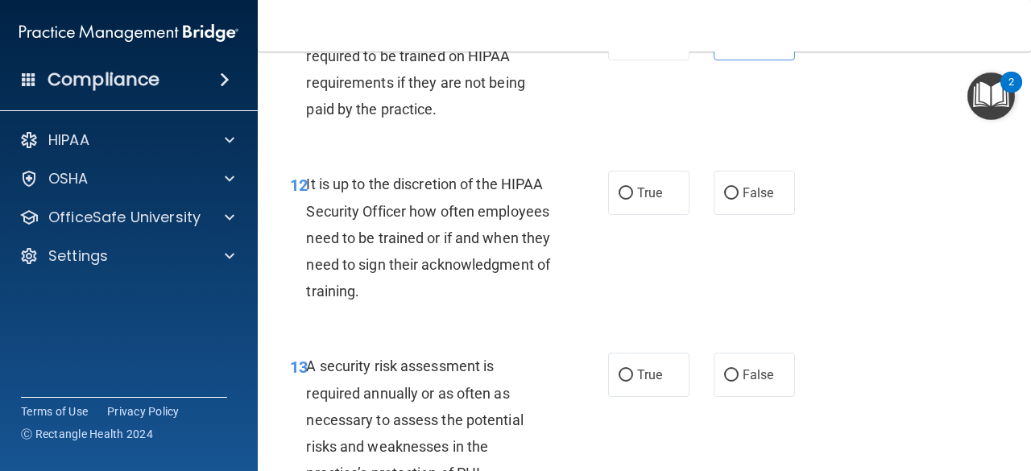
scroll to position [2256, 0]
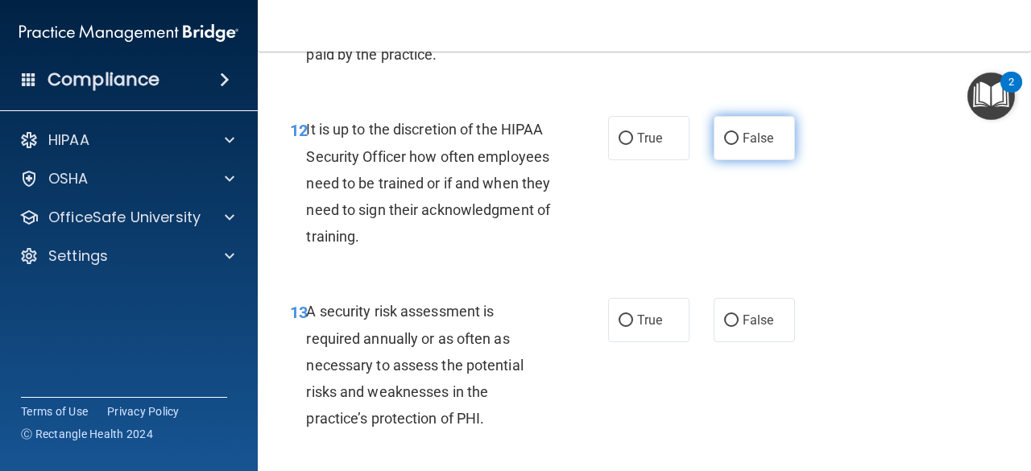
click at [765, 146] on span "False" at bounding box center [758, 138] width 31 height 15
click at [739, 145] on input "False" at bounding box center [731, 139] width 15 height 12
radio input "true"
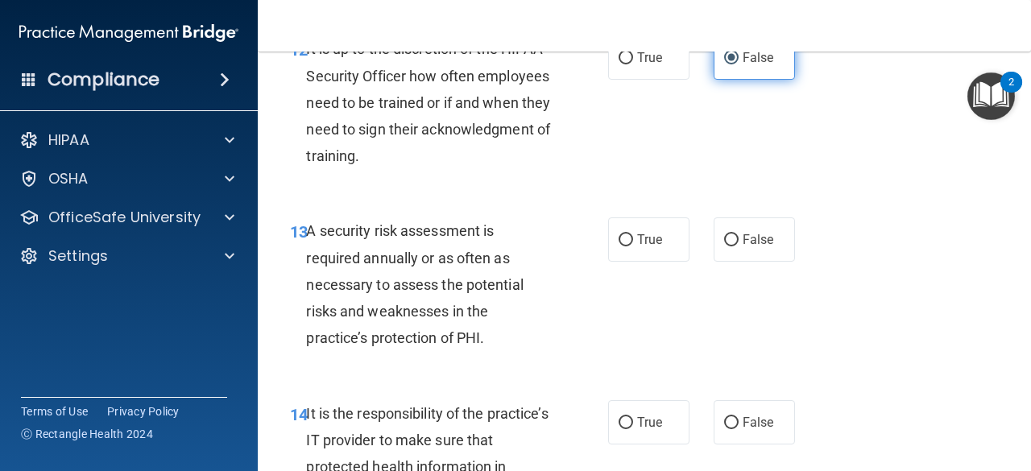
scroll to position [2417, 0]
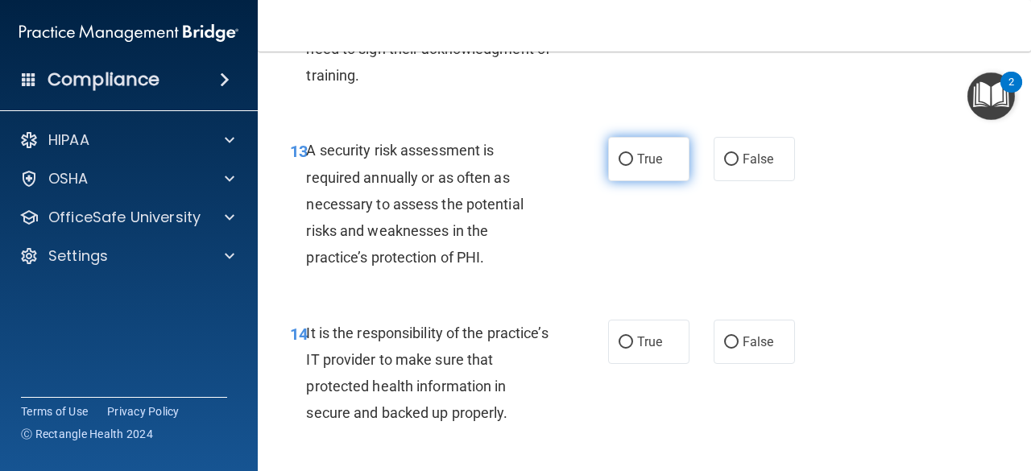
click at [641, 181] on label "True" at bounding box center [648, 159] width 81 height 44
click at [633, 166] on input "True" at bounding box center [626, 160] width 15 height 12
radio input "true"
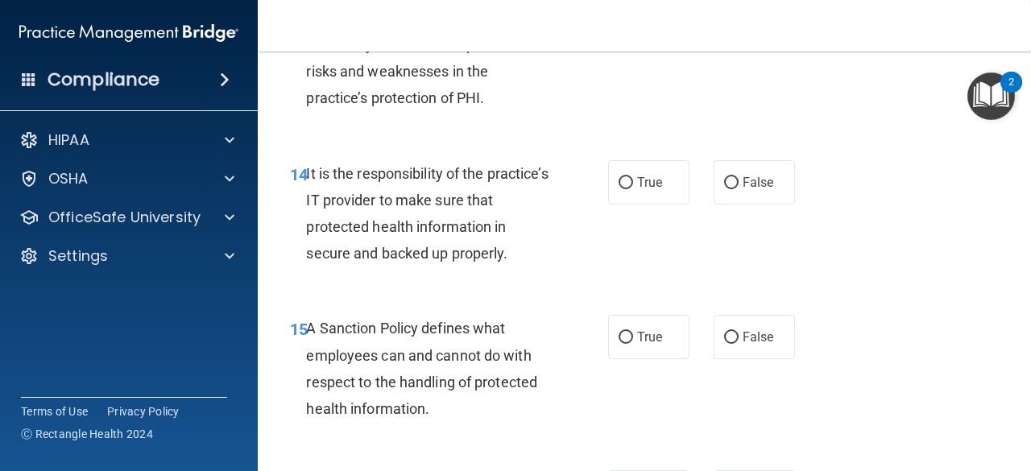
scroll to position [2578, 0]
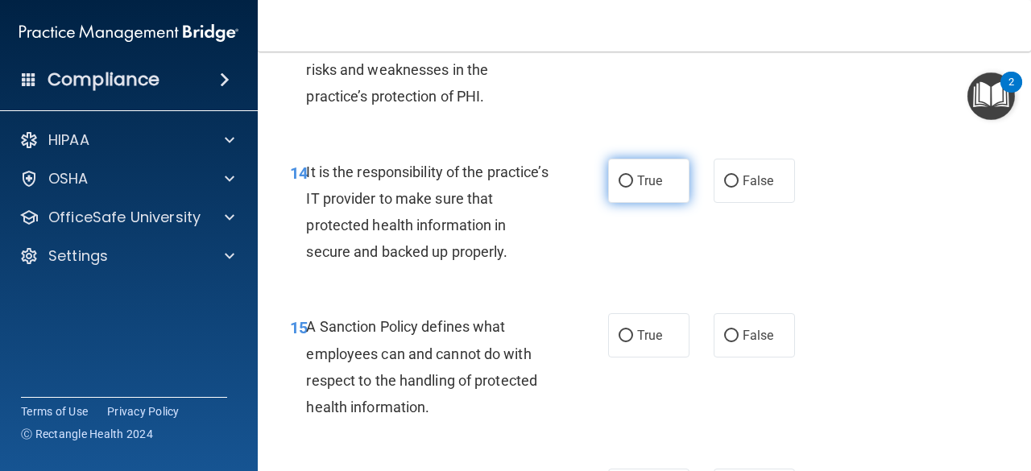
click at [624, 188] on input "True" at bounding box center [626, 182] width 15 height 12
radio input "true"
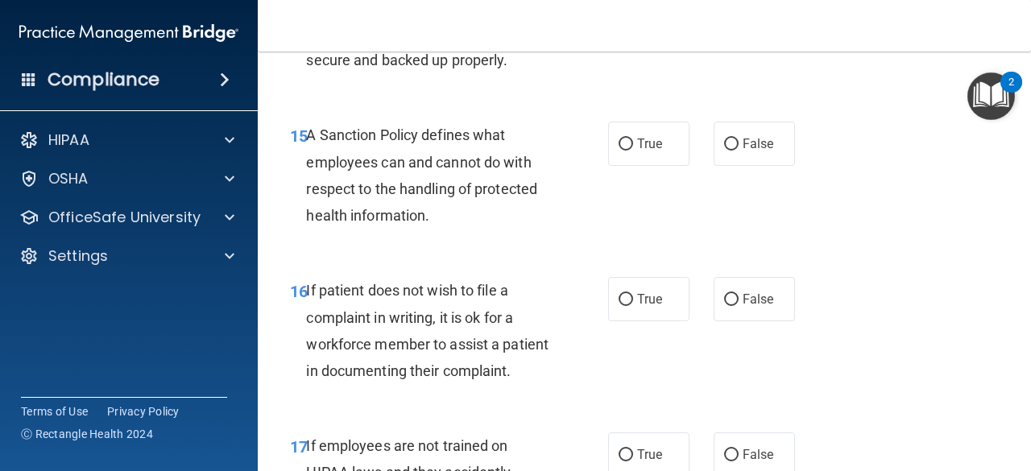
scroll to position [2820, 0]
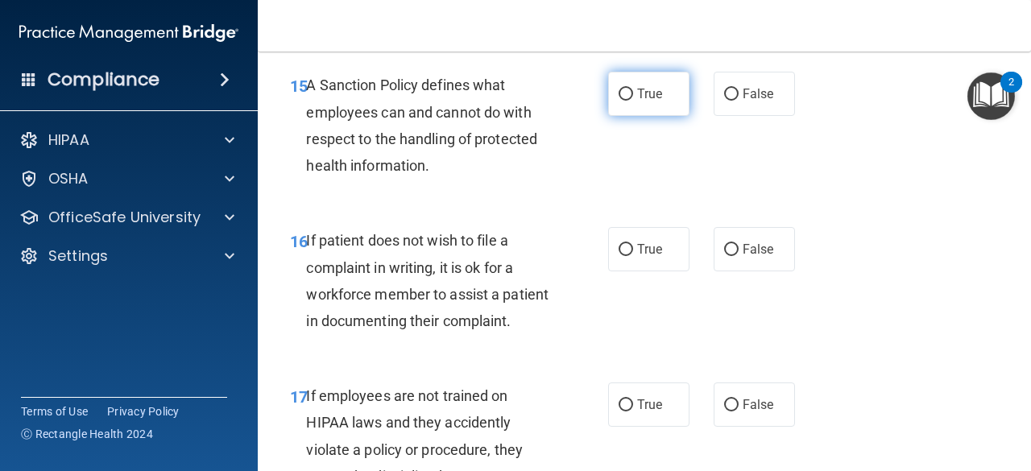
click at [637, 102] on span "True" at bounding box center [649, 93] width 25 height 15
click at [633, 101] on input "True" at bounding box center [626, 95] width 15 height 12
radio input "true"
click at [661, 271] on label "True" at bounding box center [648, 249] width 81 height 44
click at [633, 256] on input "True" at bounding box center [626, 250] width 15 height 12
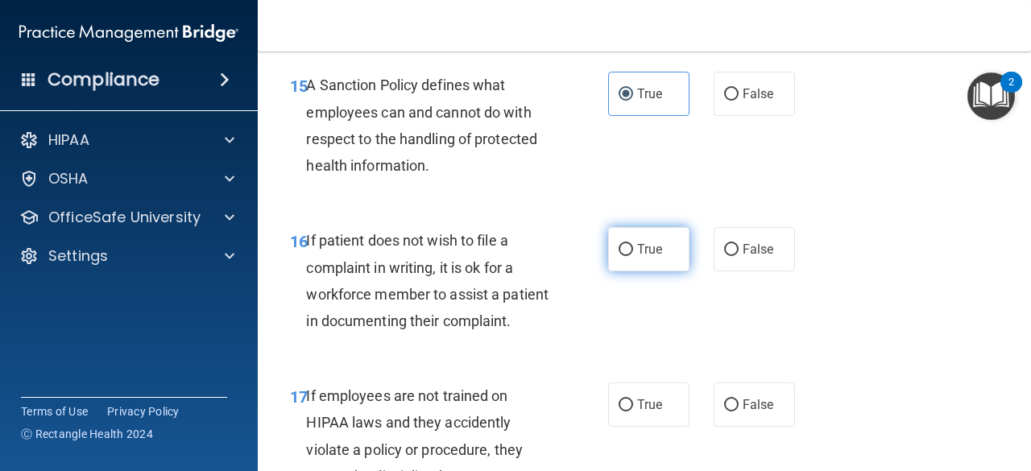
radio input "true"
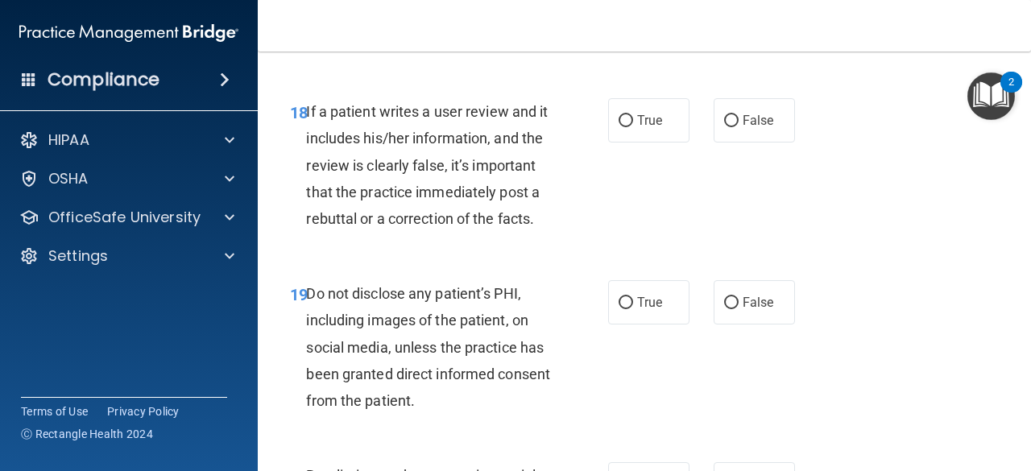
scroll to position [3061, 0]
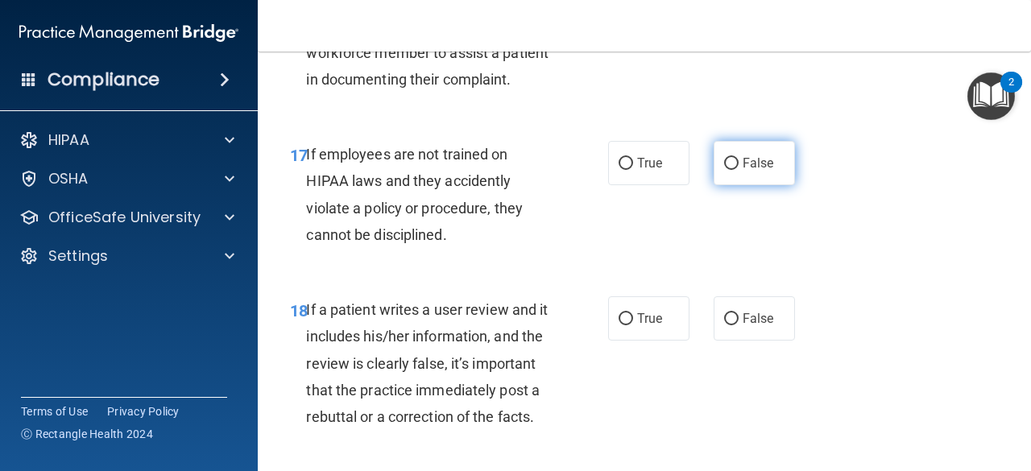
click at [749, 171] on span "False" at bounding box center [758, 162] width 31 height 15
click at [739, 170] on input "False" at bounding box center [731, 164] width 15 height 12
radio input "true"
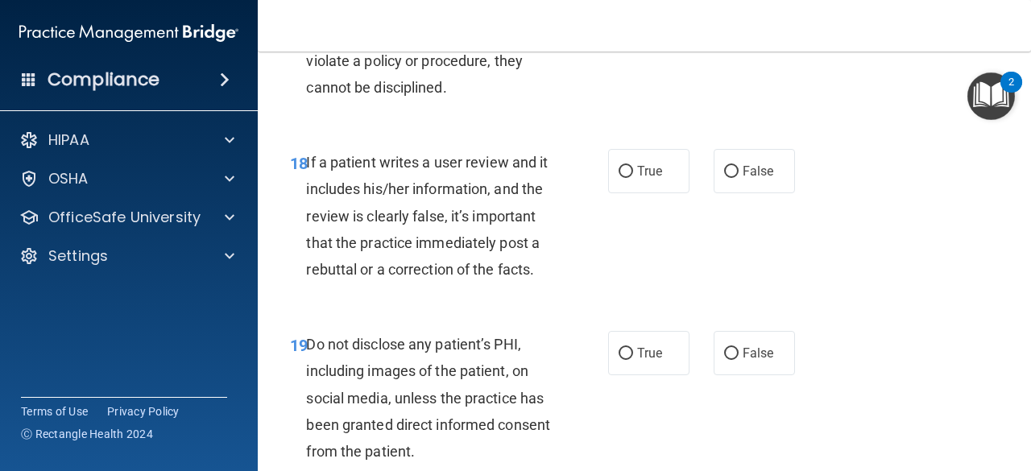
scroll to position [3223, 0]
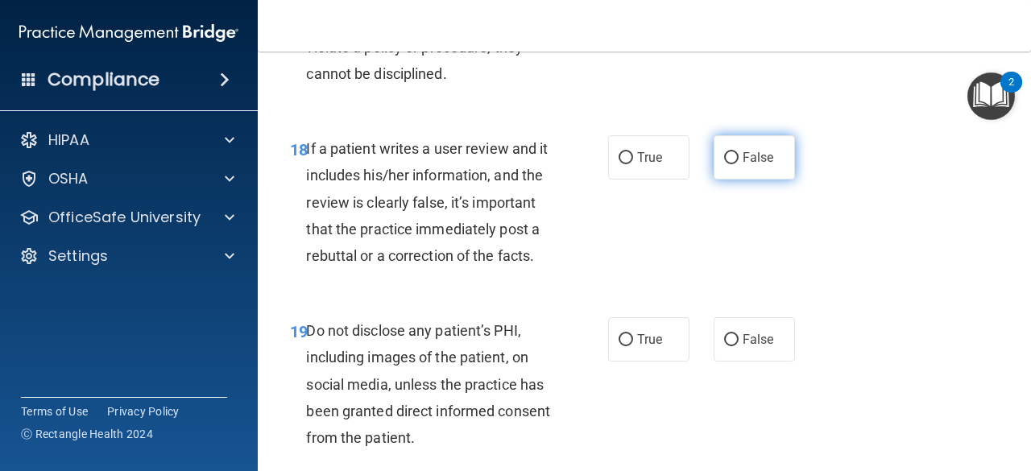
click at [756, 180] on label "False" at bounding box center [754, 157] width 81 height 44
click at [739, 164] on input "False" at bounding box center [731, 158] width 15 height 12
radio input "true"
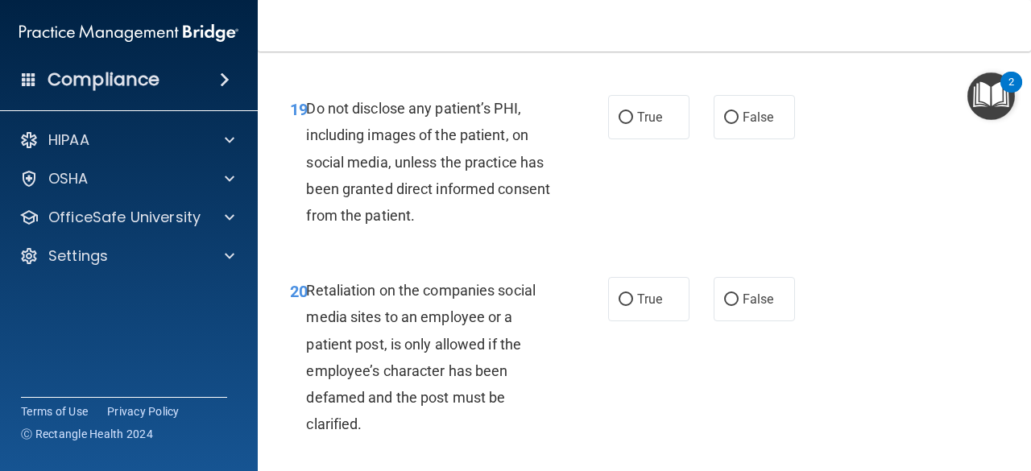
scroll to position [3464, 0]
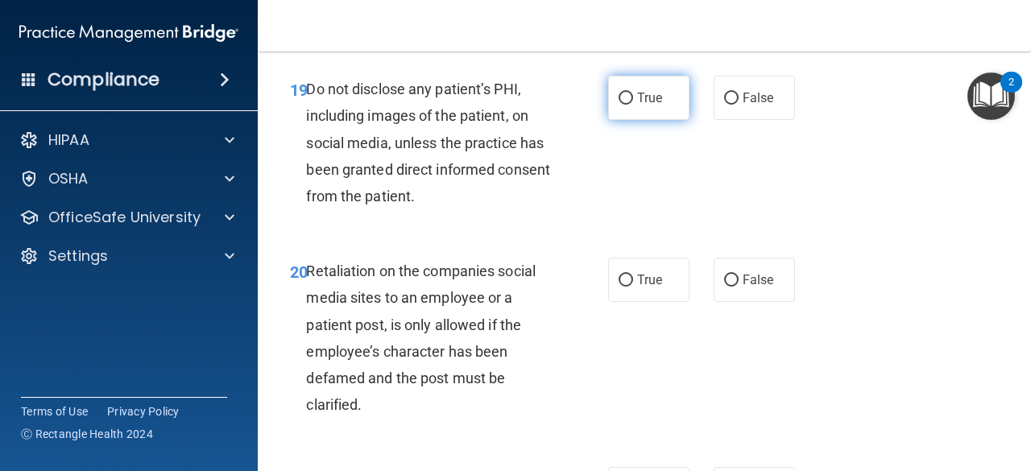
click at [657, 120] on label "True" at bounding box center [648, 98] width 81 height 44
click at [633, 105] on input "True" at bounding box center [626, 99] width 15 height 12
radio input "true"
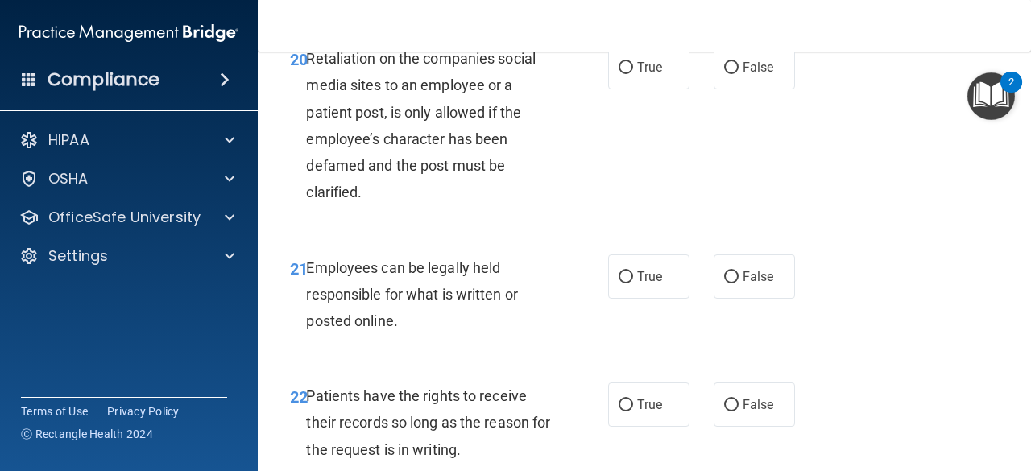
scroll to position [3706, 0]
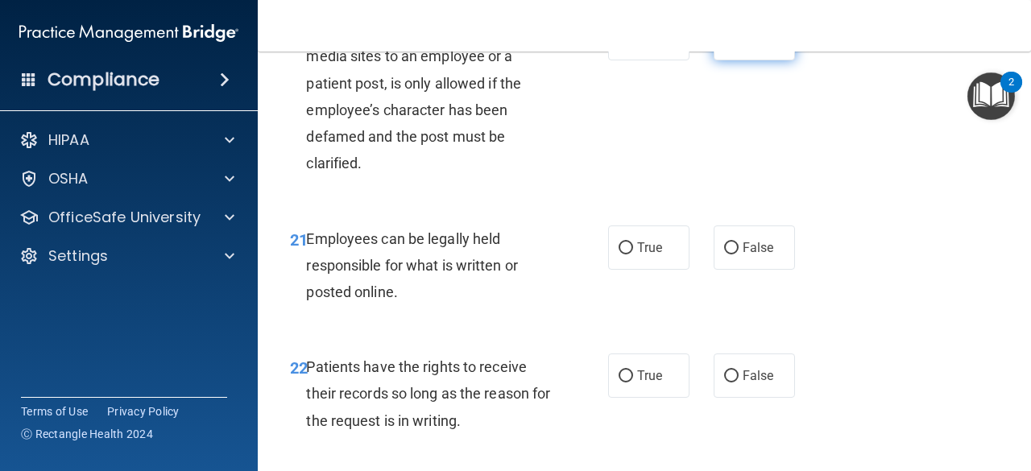
click at [719, 60] on label "False" at bounding box center [754, 38] width 81 height 44
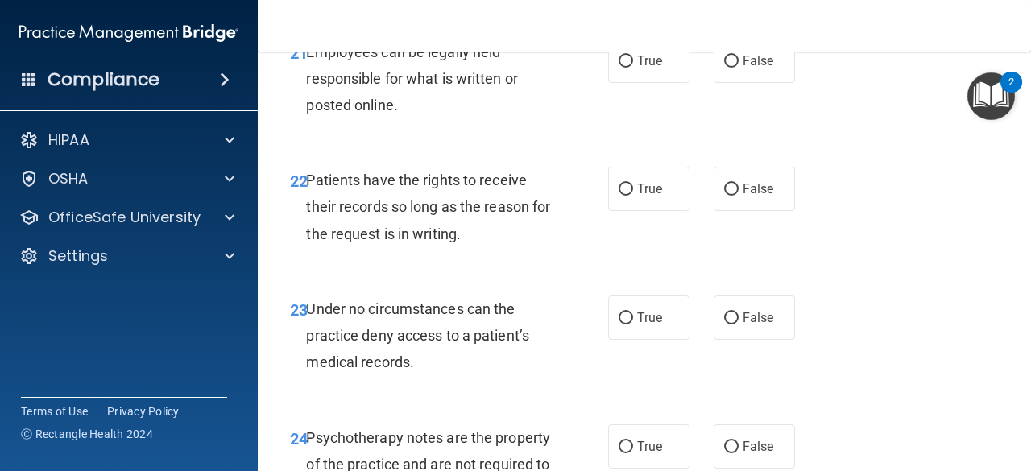
scroll to position [3948, 0]
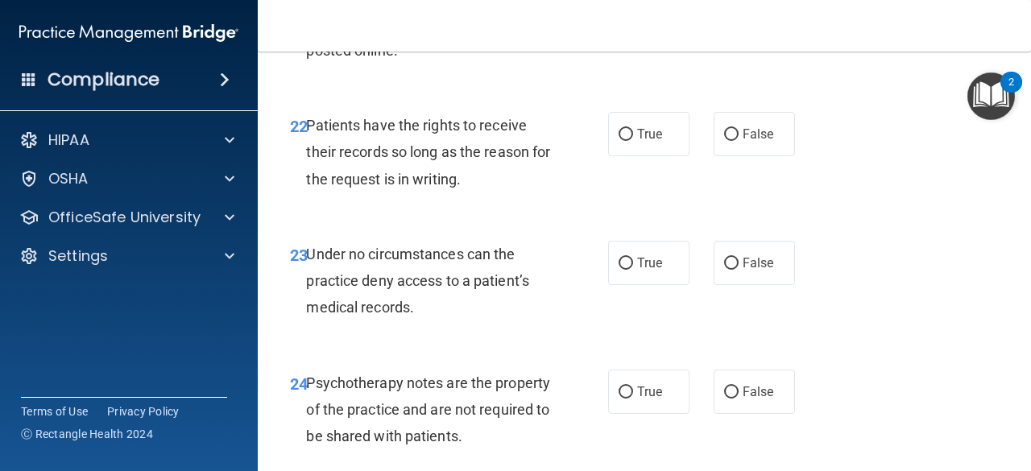
click at [643, 14] on span "True" at bounding box center [649, 5] width 25 height 15
click at [633, 13] on input "True" at bounding box center [626, 7] width 15 height 12
radio input "true"
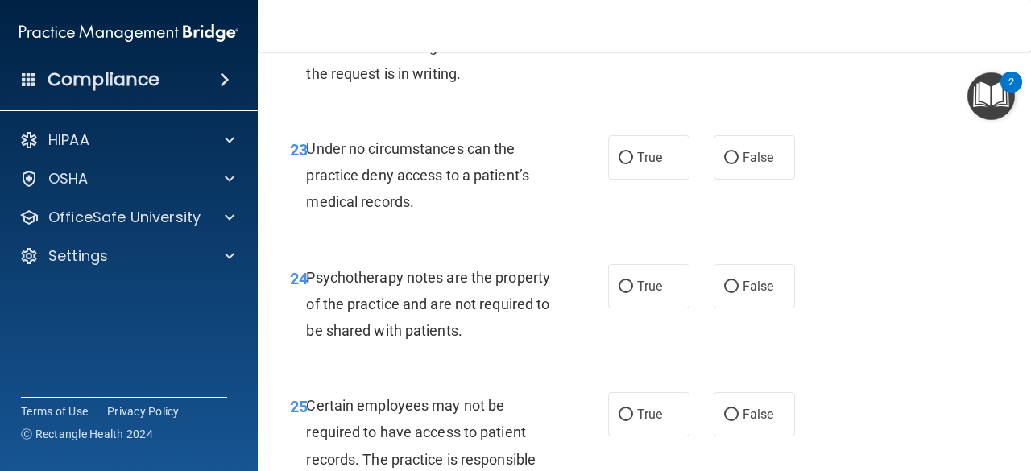
scroll to position [4028, 0]
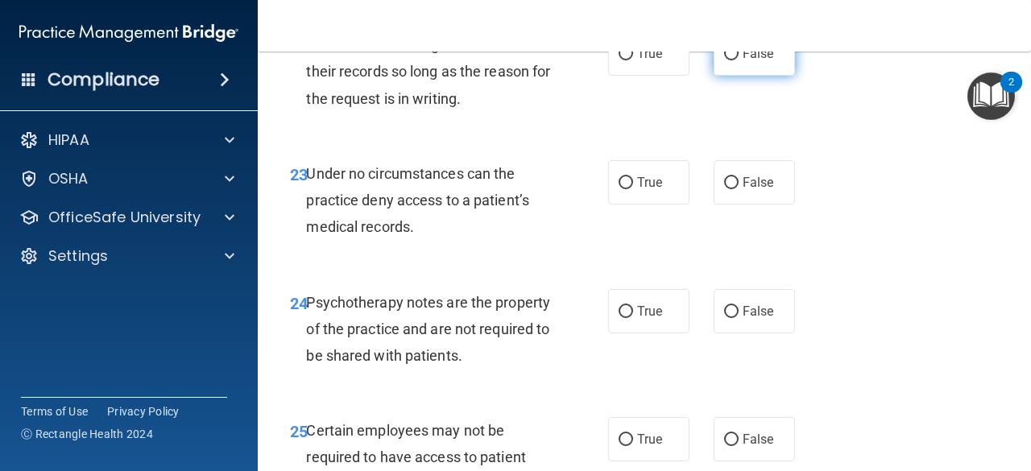
click at [759, 76] on label "False" at bounding box center [754, 53] width 81 height 44
click at [739, 60] on input "False" at bounding box center [731, 54] width 15 height 12
radio input "true"
click at [632, 205] on label "True" at bounding box center [648, 182] width 81 height 44
click at [632, 189] on input "True" at bounding box center [626, 183] width 15 height 12
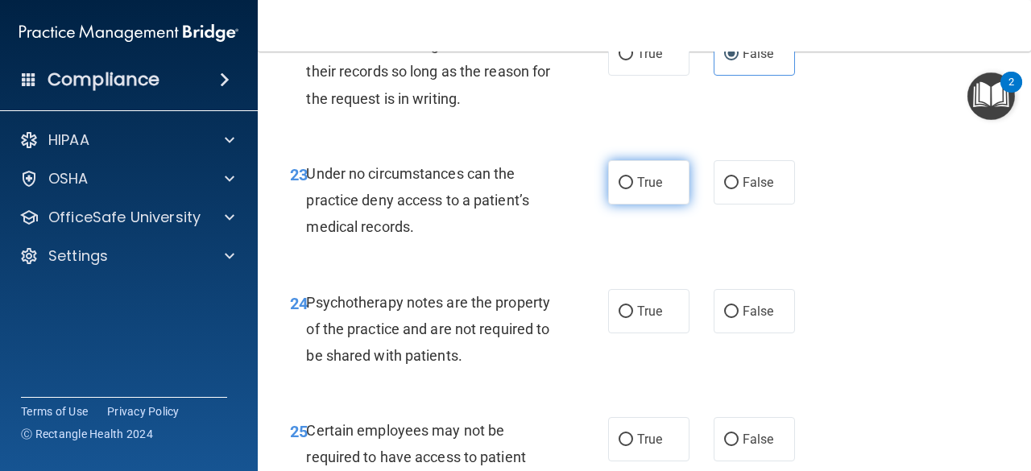
radio input "true"
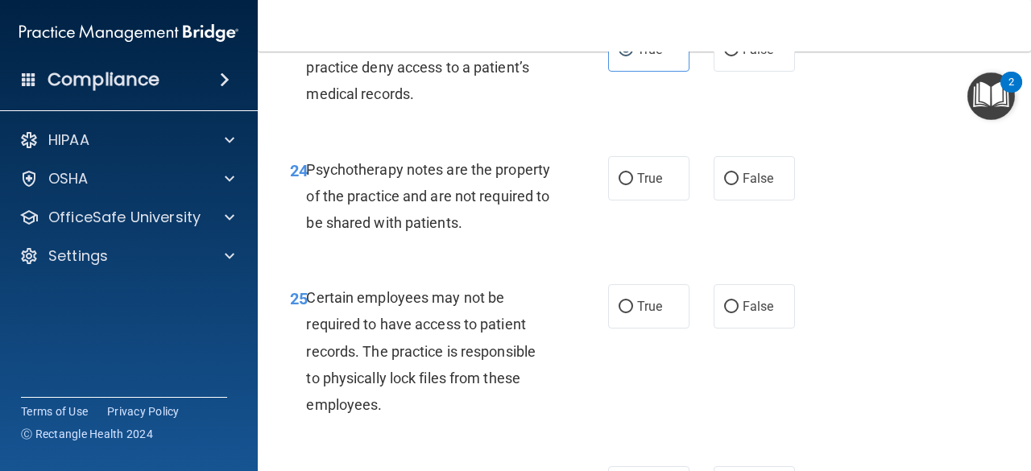
scroll to position [4189, 0]
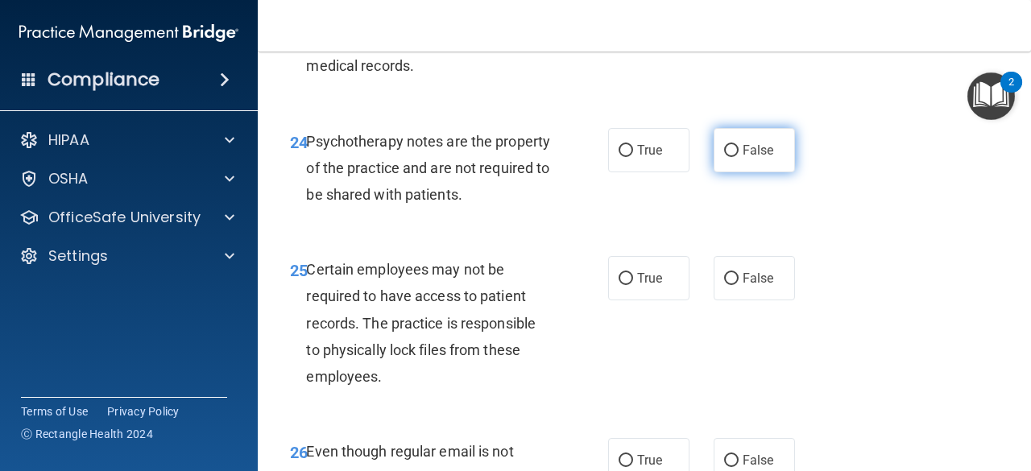
click at [744, 158] on span "False" at bounding box center [758, 150] width 31 height 15
click at [739, 157] on input "False" at bounding box center [731, 151] width 15 height 12
radio input "true"
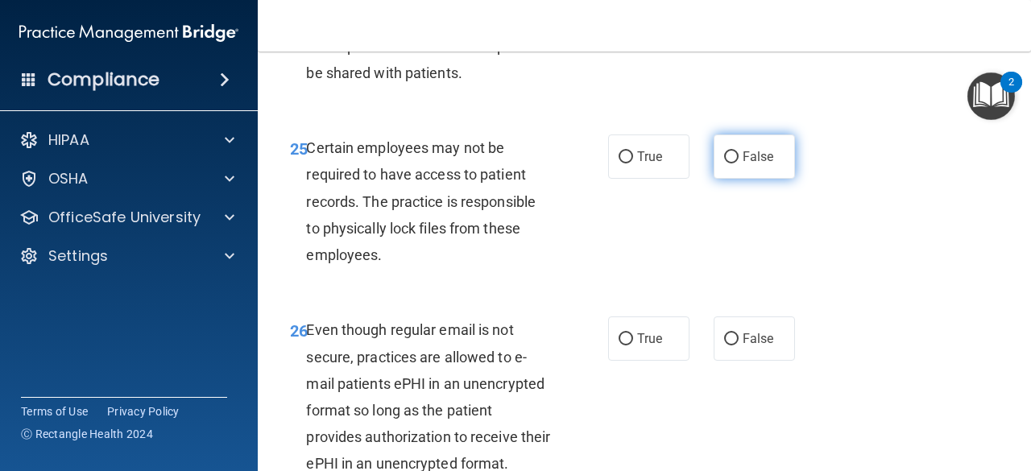
scroll to position [4350, 0]
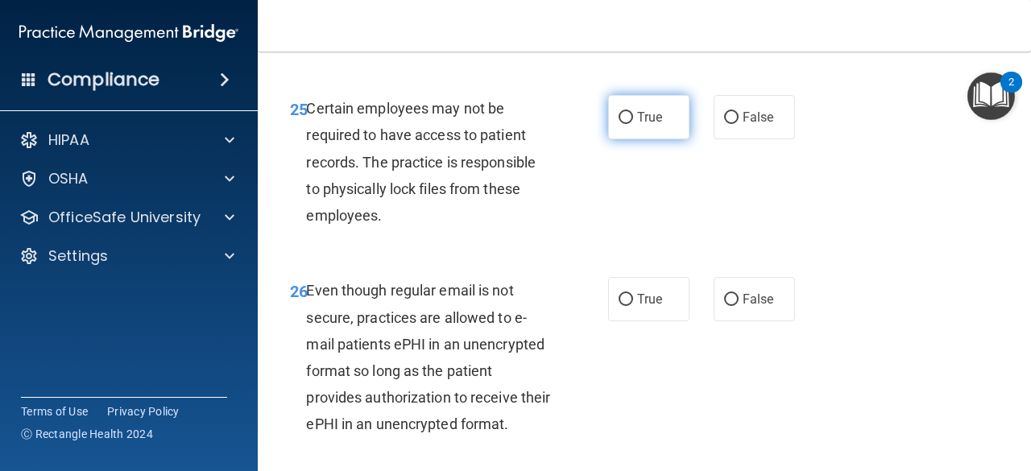
click at [629, 139] on label "True" at bounding box center [648, 117] width 81 height 44
click at [629, 124] on input "True" at bounding box center [626, 118] width 15 height 12
radio input "true"
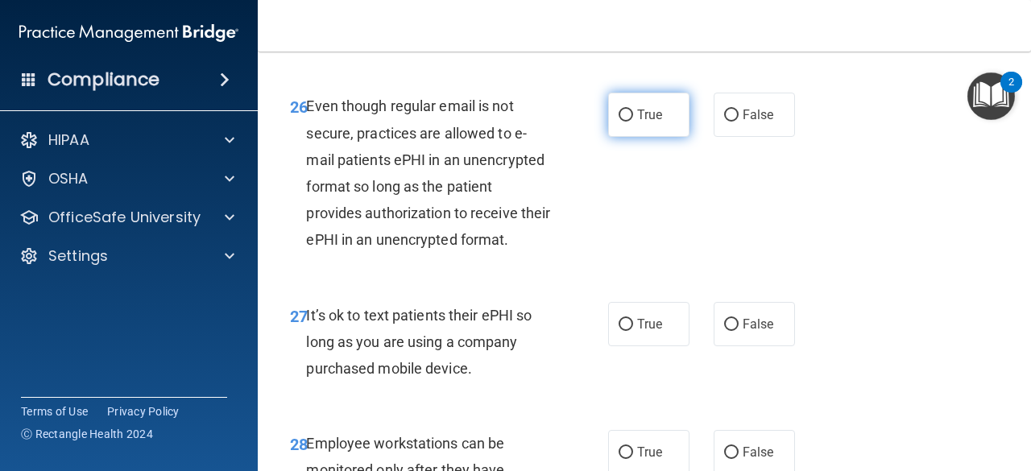
scroll to position [4592, 0]
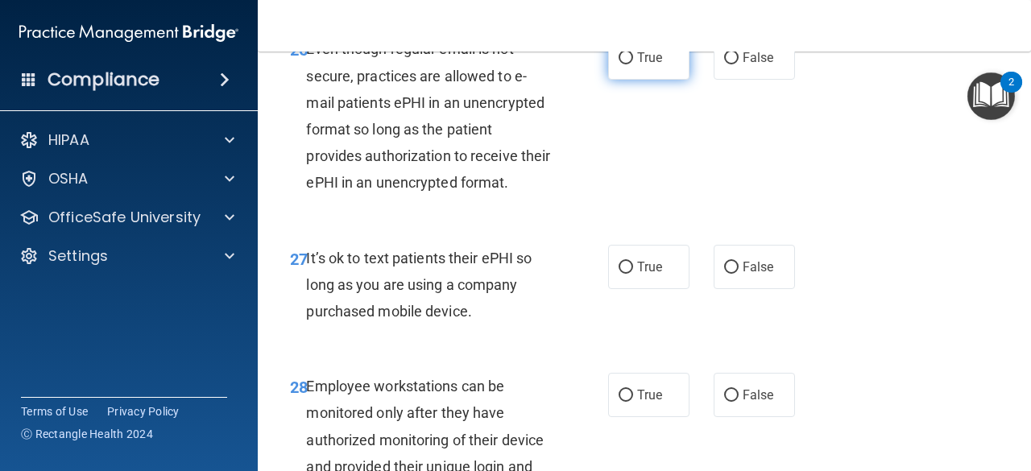
click at [630, 80] on label "True" at bounding box center [648, 57] width 81 height 44
click at [630, 64] on input "True" at bounding box center [626, 58] width 15 height 12
radio input "true"
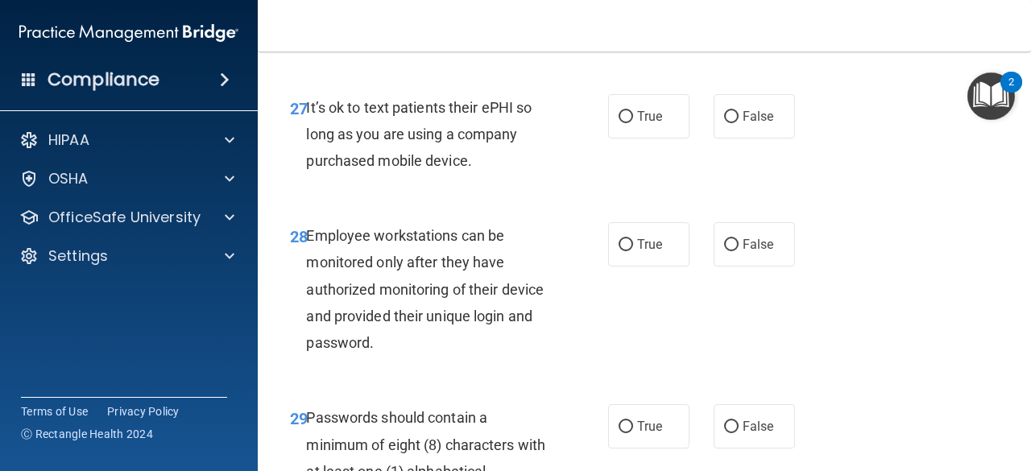
scroll to position [4753, 0]
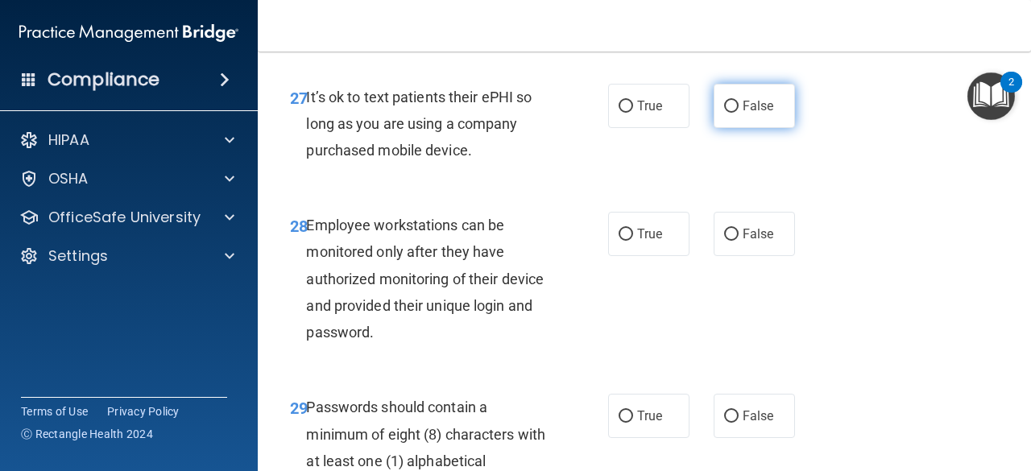
click at [769, 128] on label "False" at bounding box center [754, 106] width 81 height 44
click at [739, 113] on input "False" at bounding box center [731, 107] width 15 height 12
radio input "true"
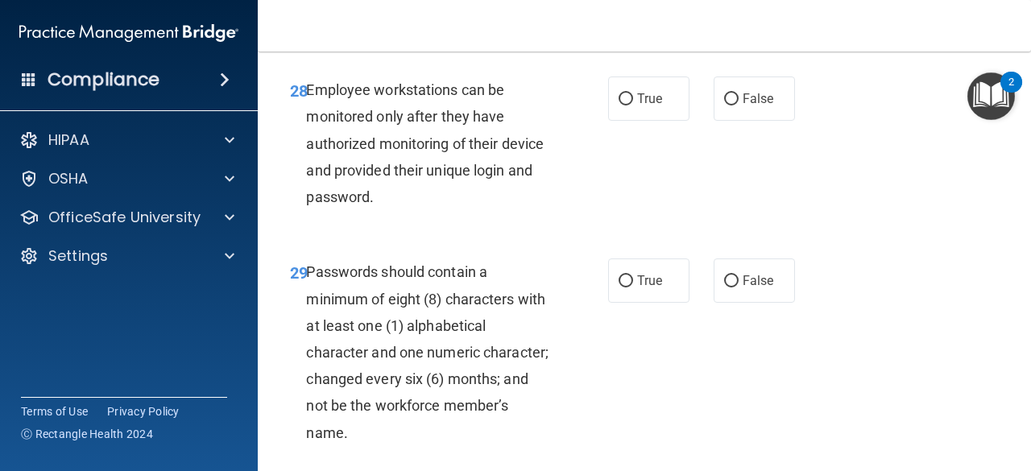
scroll to position [4914, 0]
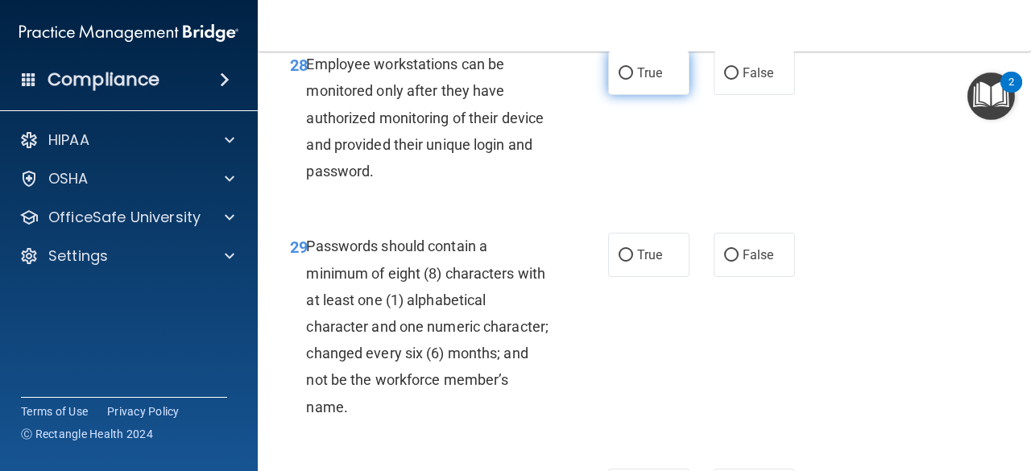
click at [668, 95] on label "True" at bounding box center [648, 73] width 81 height 44
click at [633, 80] on input "True" at bounding box center [626, 74] width 15 height 12
radio input "true"
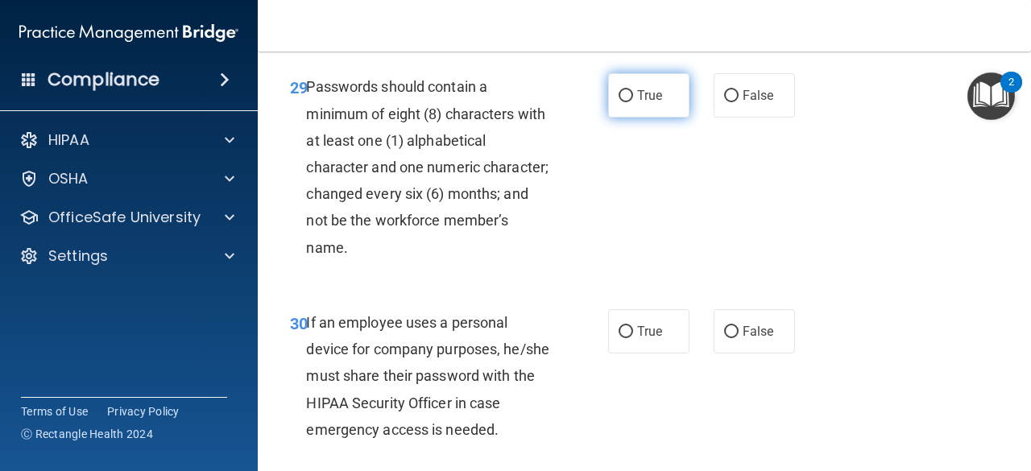
scroll to position [5076, 0]
click at [637, 102] on span "True" at bounding box center [649, 93] width 25 height 15
click at [633, 101] on input "True" at bounding box center [626, 95] width 15 height 12
radio input "true"
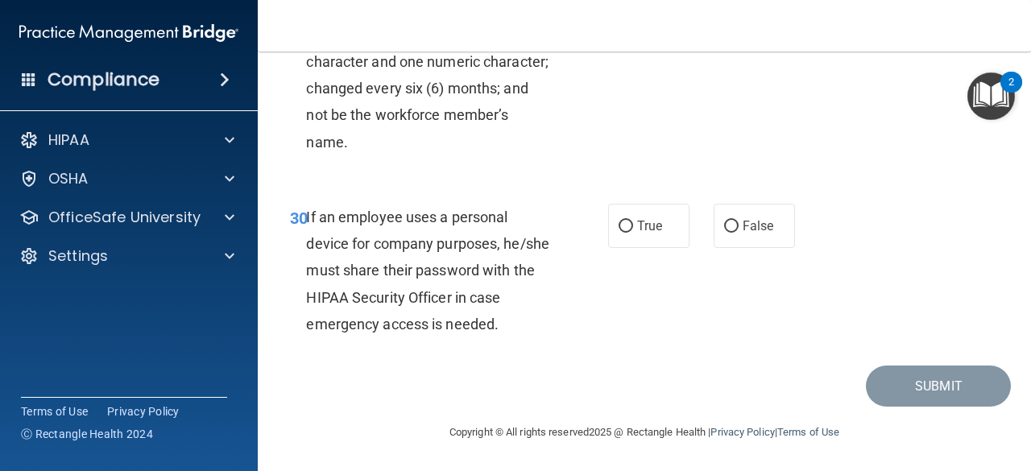
scroll to position [5286, 0]
click at [728, 226] on input "False" at bounding box center [731, 227] width 15 height 12
radio input "true"
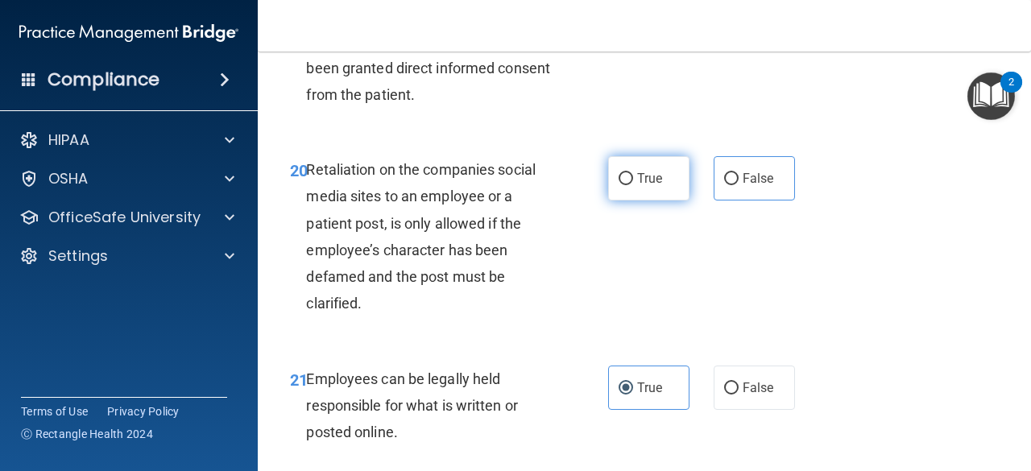
scroll to position [3594, 0]
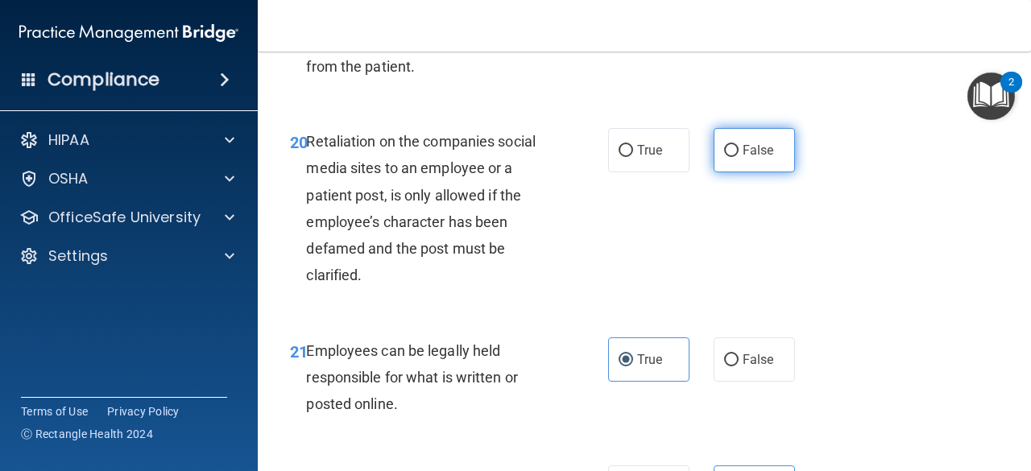
click at [747, 158] on span "False" at bounding box center [758, 150] width 31 height 15
click at [739, 157] on input "False" at bounding box center [731, 151] width 15 height 12
radio input "true"
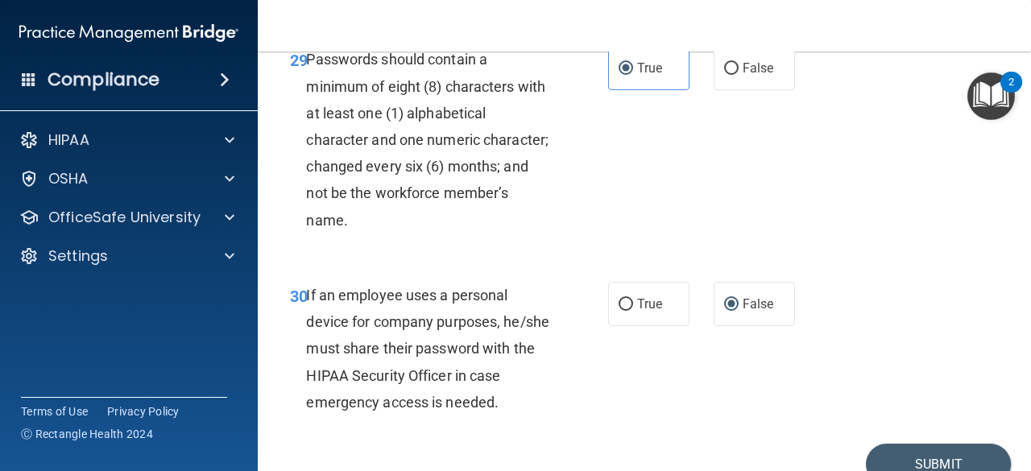
scroll to position [5286, 0]
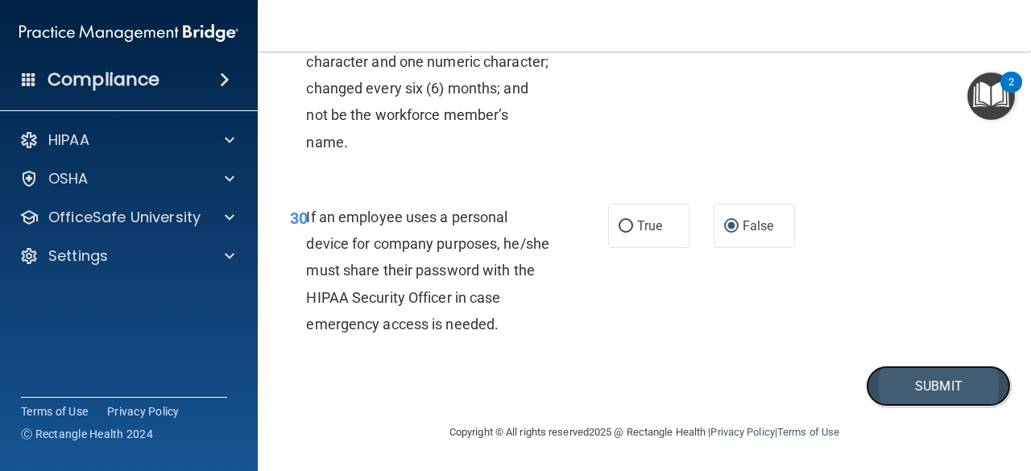
click at [924, 392] on button "Submit" at bounding box center [938, 386] width 145 height 41
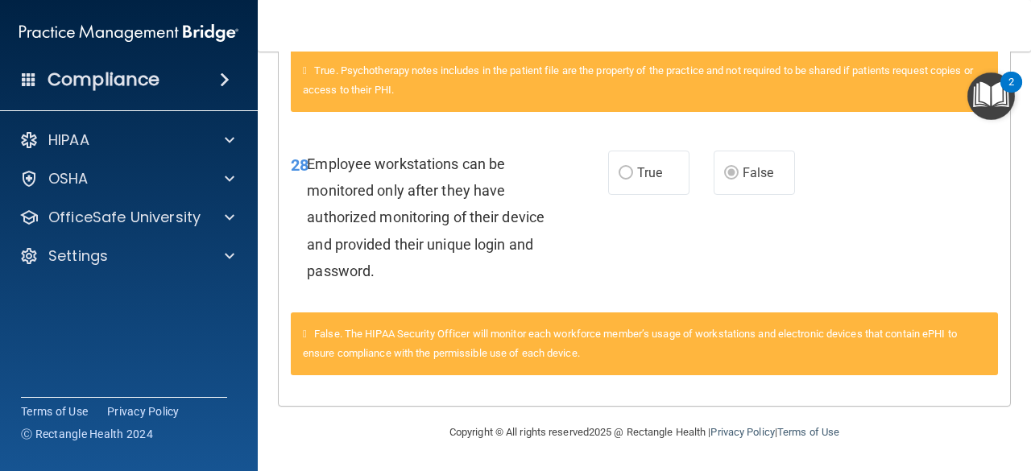
scroll to position [2439, 0]
drag, startPoint x: 622, startPoint y: 276, endPoint x: 385, endPoint y: 395, distance: 264.8
drag, startPoint x: 385, startPoint y: 395, endPoint x: 342, endPoint y: 417, distance: 48.6
click at [350, 417] on div "Copyright © All rights reserved 2025 @ Rectangle Health | Privacy Policy | Term…" at bounding box center [644, 433] width 588 height 52
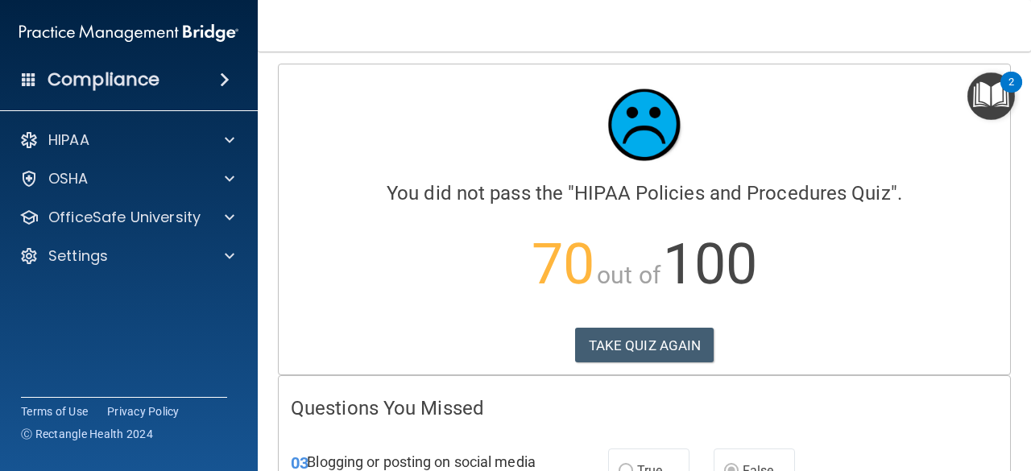
scroll to position [0, 0]
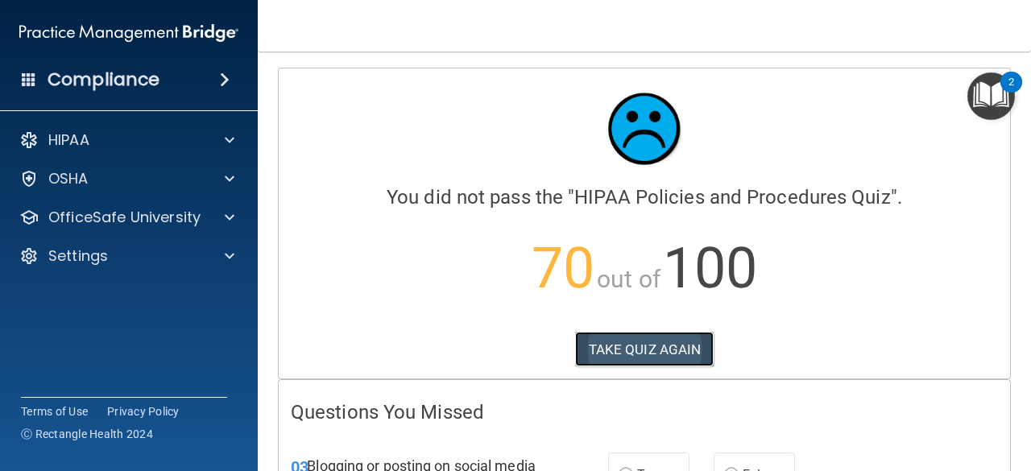
click at [653, 354] on button "TAKE QUIZ AGAIN" at bounding box center [644, 349] width 139 height 35
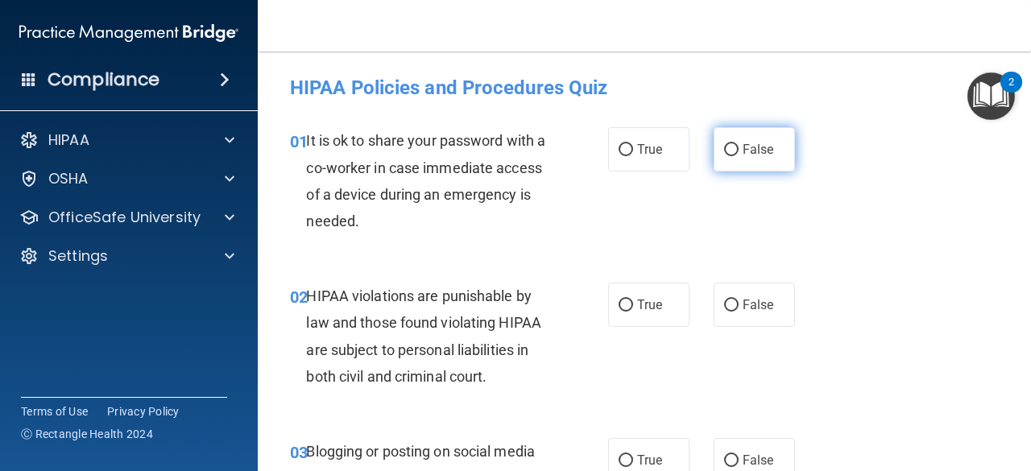
click at [745, 140] on label "False" at bounding box center [754, 149] width 81 height 44
click at [739, 144] on input "False" at bounding box center [731, 150] width 15 height 12
radio input "true"
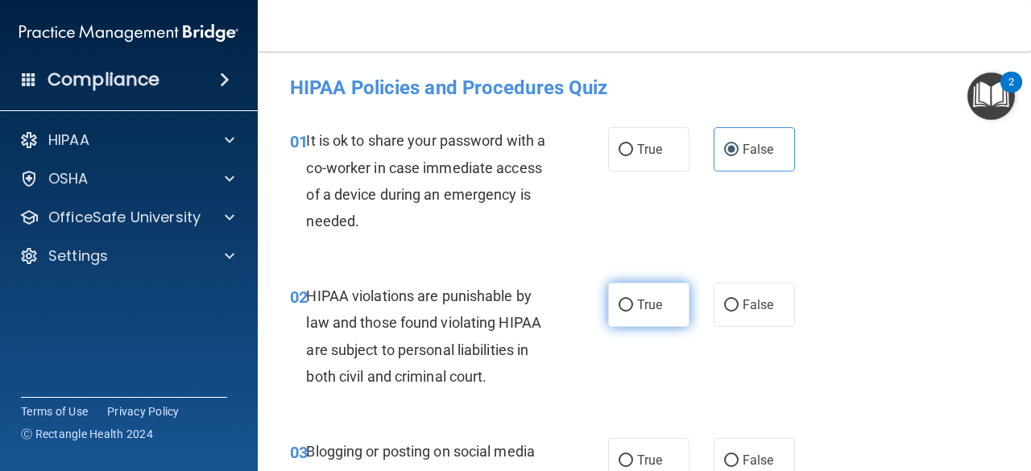
click at [643, 312] on span "True" at bounding box center [649, 304] width 25 height 15
click at [633, 312] on input "True" at bounding box center [626, 306] width 15 height 12
radio input "true"
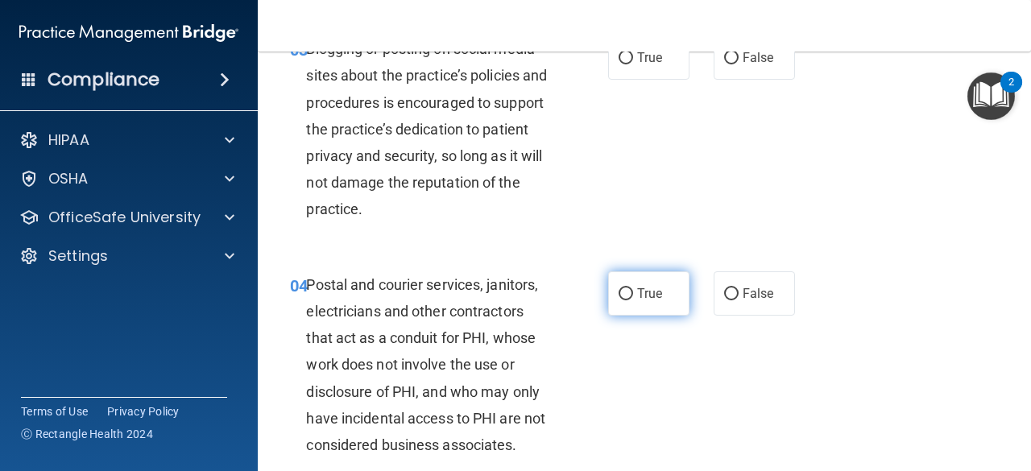
scroll to position [322, 0]
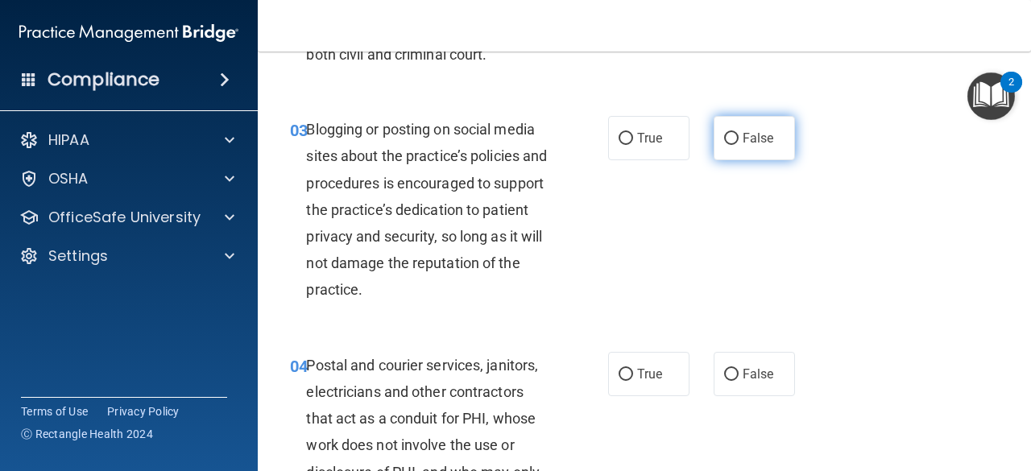
click at [743, 139] on span "False" at bounding box center [758, 138] width 31 height 15
click at [737, 139] on input "False" at bounding box center [731, 139] width 15 height 12
radio input "true"
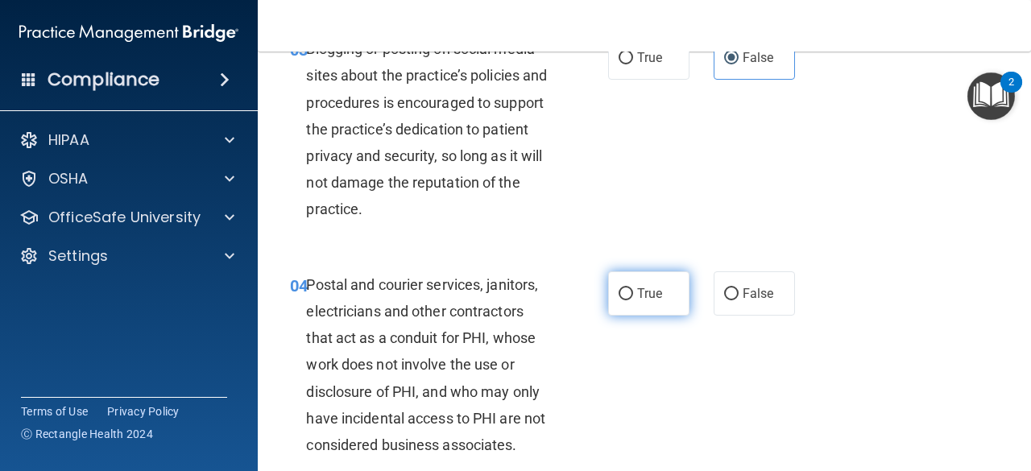
click at [661, 287] on label "True" at bounding box center [648, 293] width 81 height 44
click at [633, 288] on input "True" at bounding box center [626, 294] width 15 height 12
radio input "true"
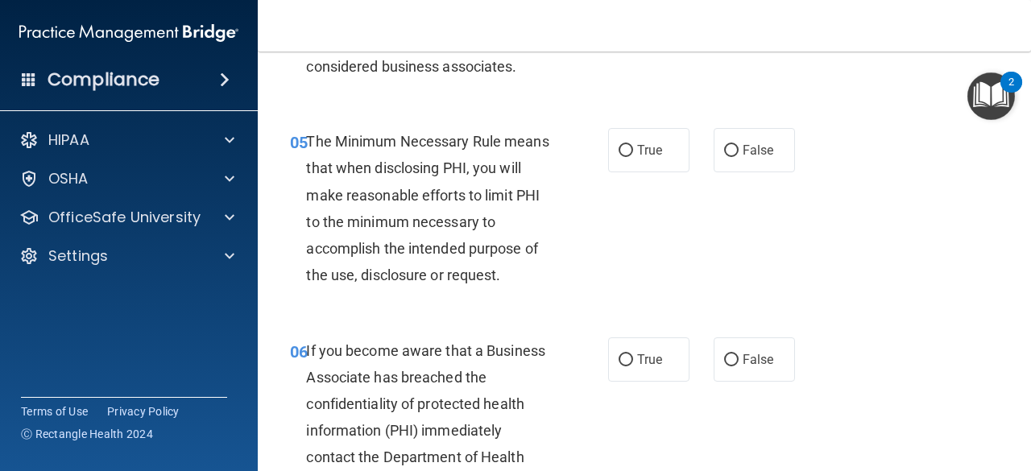
scroll to position [806, 0]
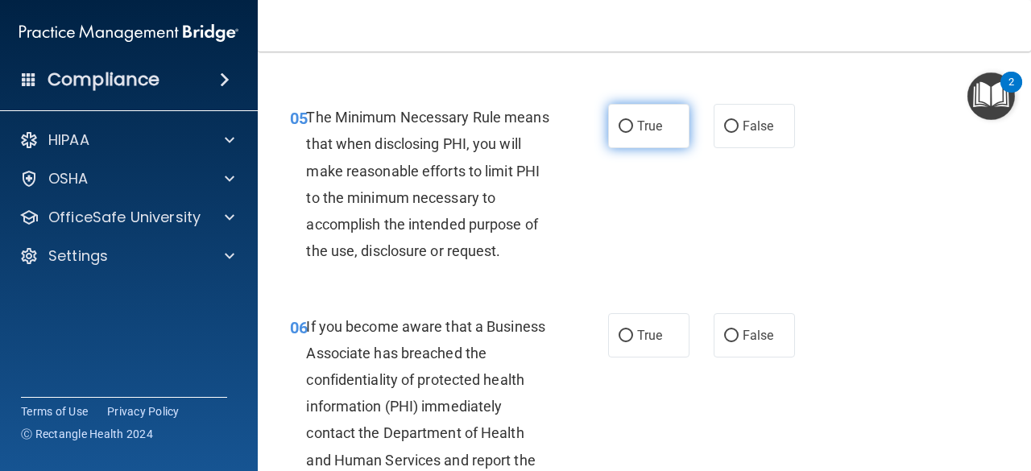
click at [637, 131] on span "True" at bounding box center [649, 125] width 25 height 15
click at [633, 131] on input "True" at bounding box center [626, 127] width 15 height 12
radio input "true"
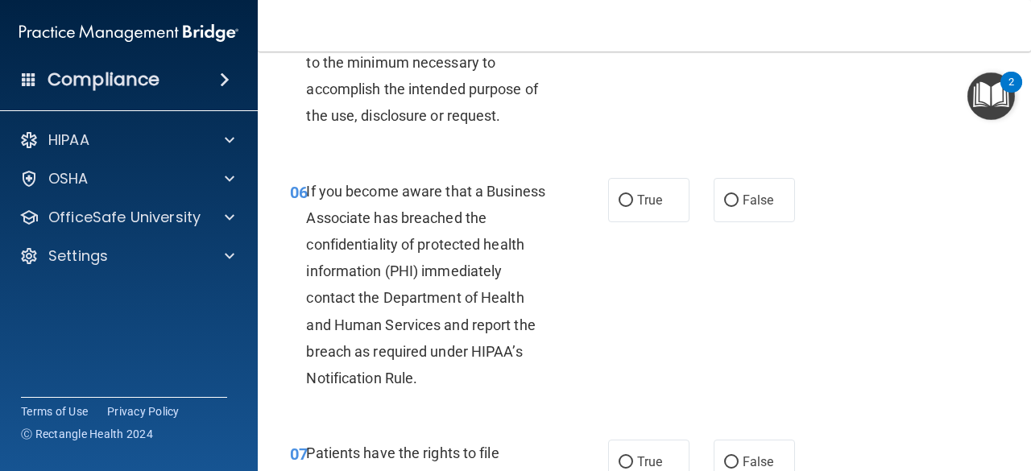
scroll to position [967, 0]
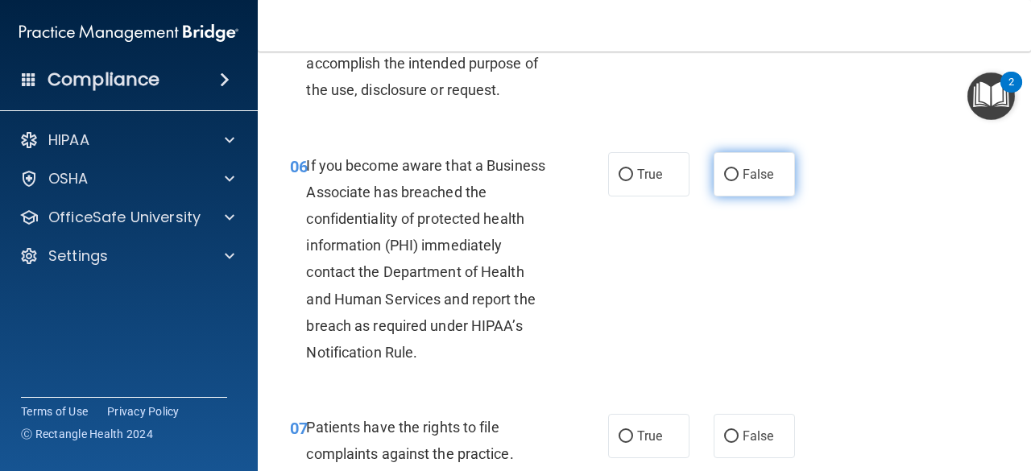
click at [727, 171] on input "False" at bounding box center [731, 175] width 15 height 12
radio input "true"
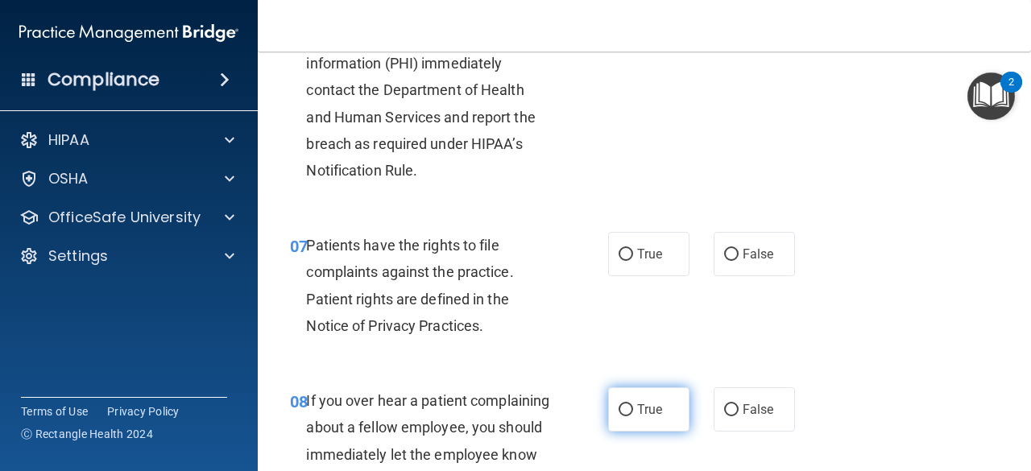
scroll to position [1289, 0]
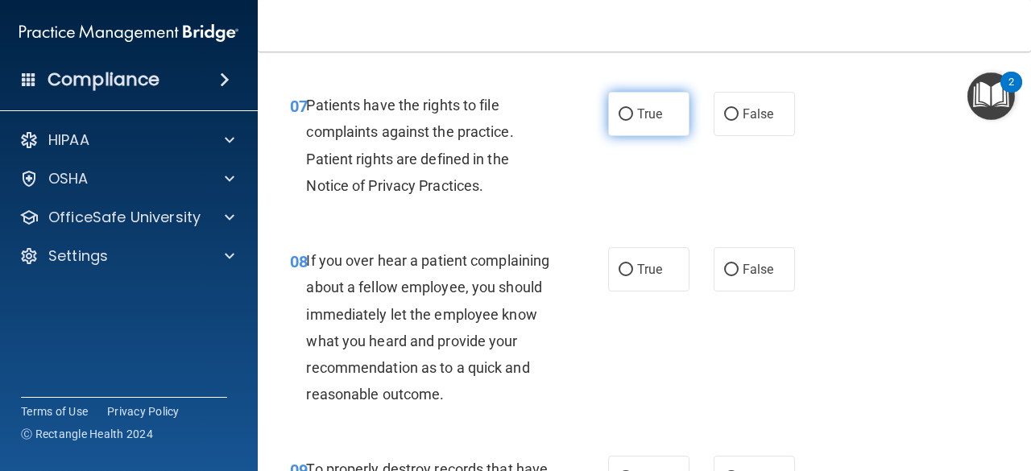
click at [641, 102] on label "True" at bounding box center [648, 114] width 81 height 44
click at [633, 109] on input "True" at bounding box center [626, 115] width 15 height 12
radio input "true"
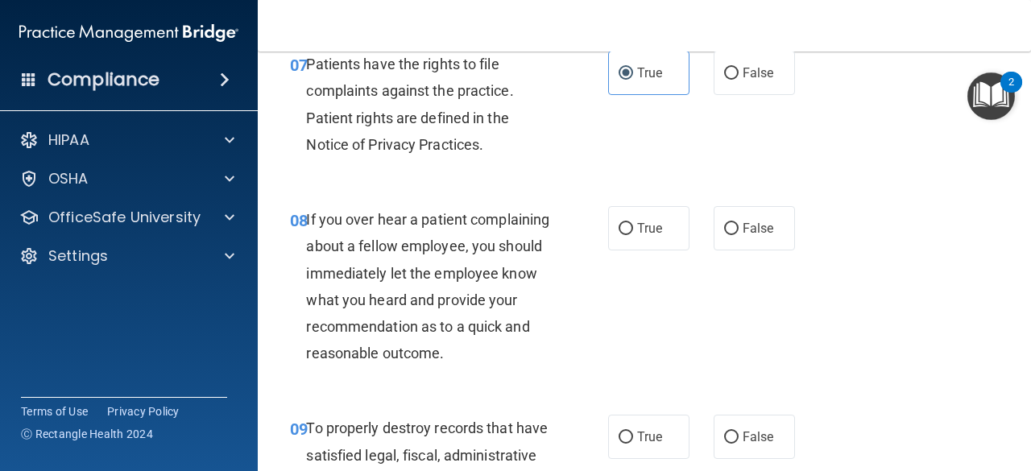
scroll to position [1370, 0]
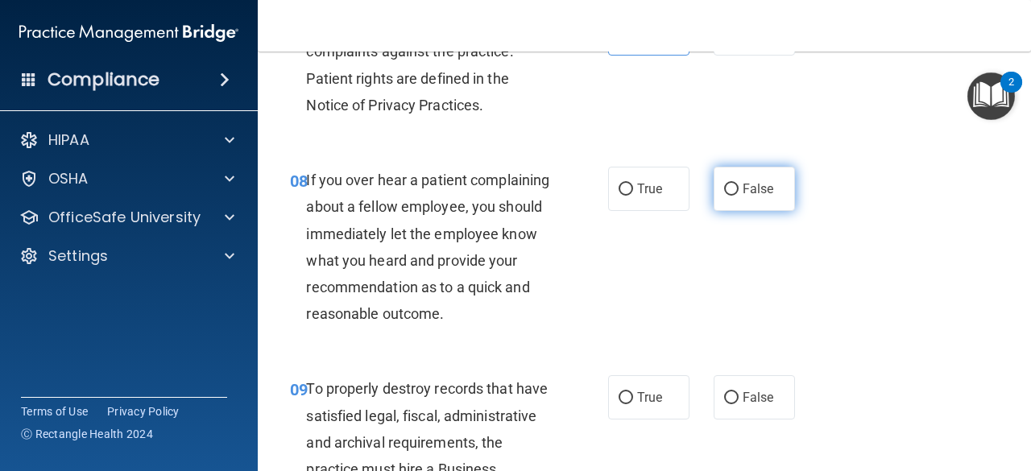
click at [743, 192] on span "False" at bounding box center [758, 188] width 31 height 15
click at [737, 192] on input "False" at bounding box center [731, 190] width 15 height 12
radio input "true"
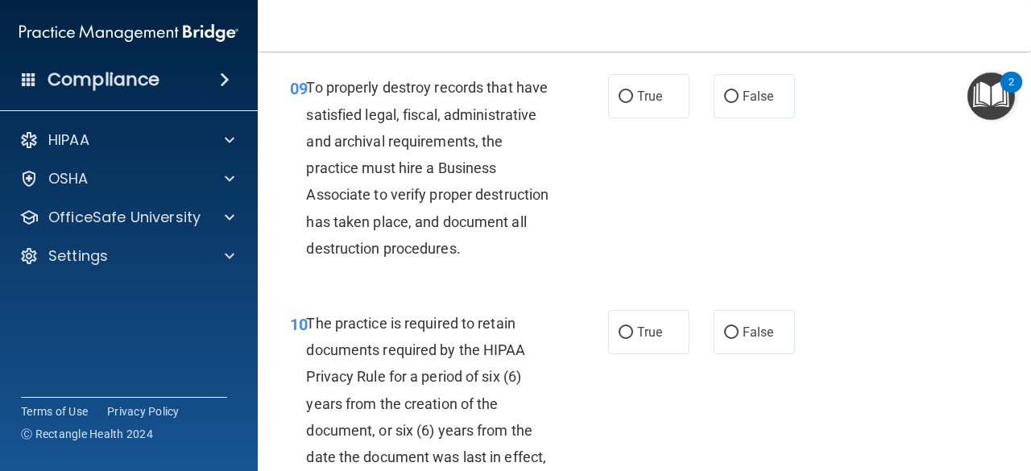
scroll to position [1692, 0]
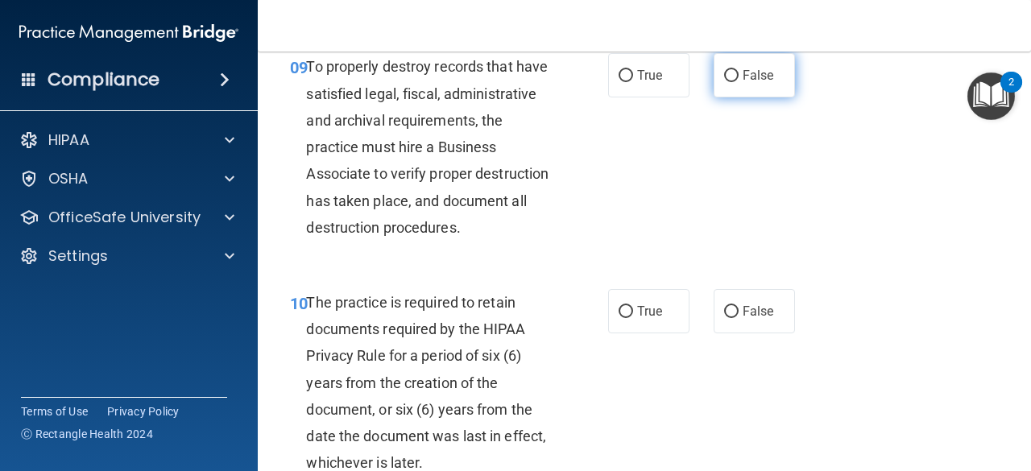
click at [753, 83] on span "False" at bounding box center [758, 75] width 31 height 15
click at [739, 82] on input "False" at bounding box center [731, 76] width 15 height 12
radio input "true"
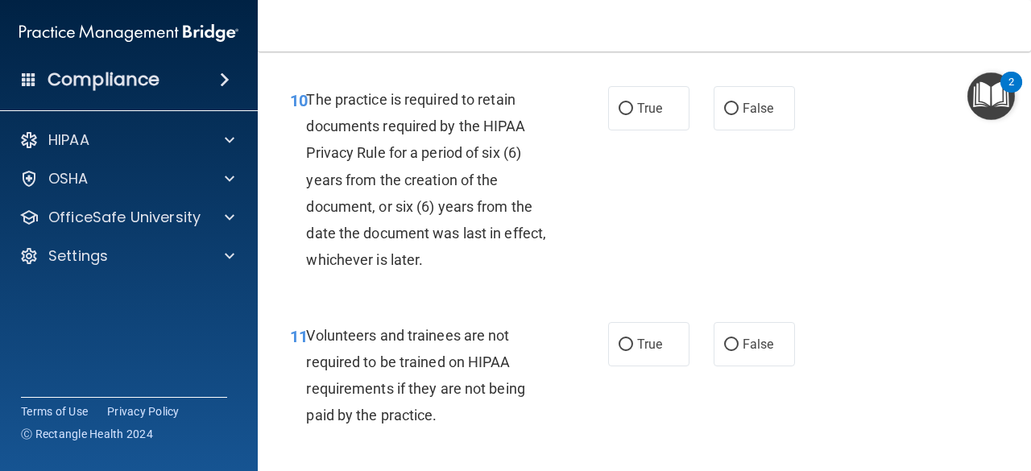
scroll to position [1934, 0]
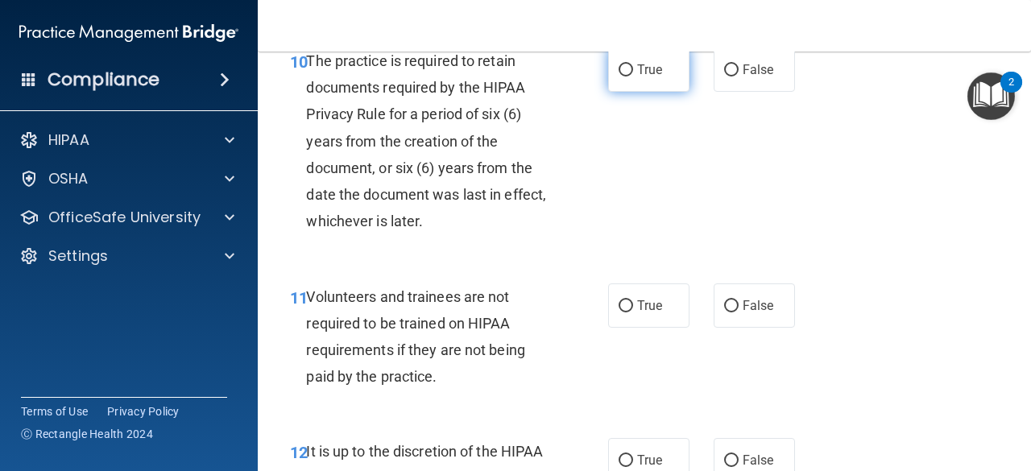
click at [640, 77] on span "True" at bounding box center [649, 69] width 25 height 15
click at [633, 77] on input "True" at bounding box center [626, 70] width 15 height 12
radio input "true"
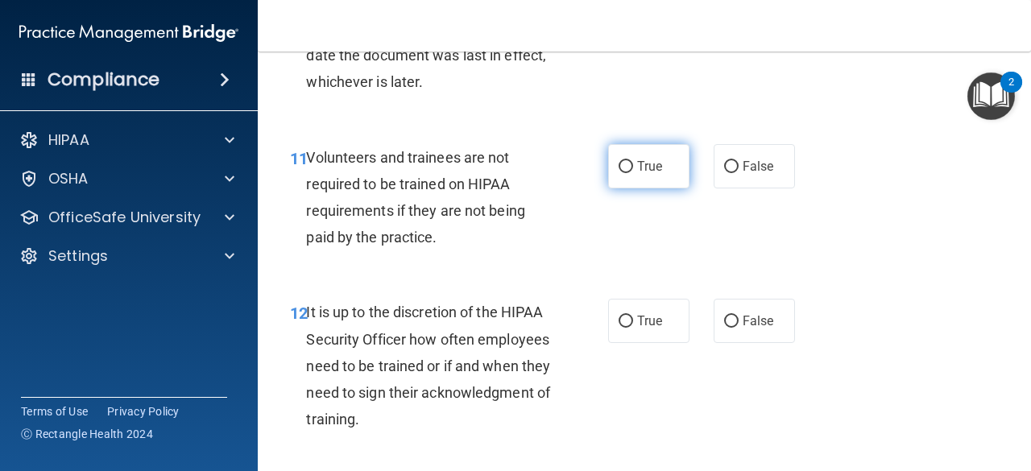
scroll to position [2095, 0]
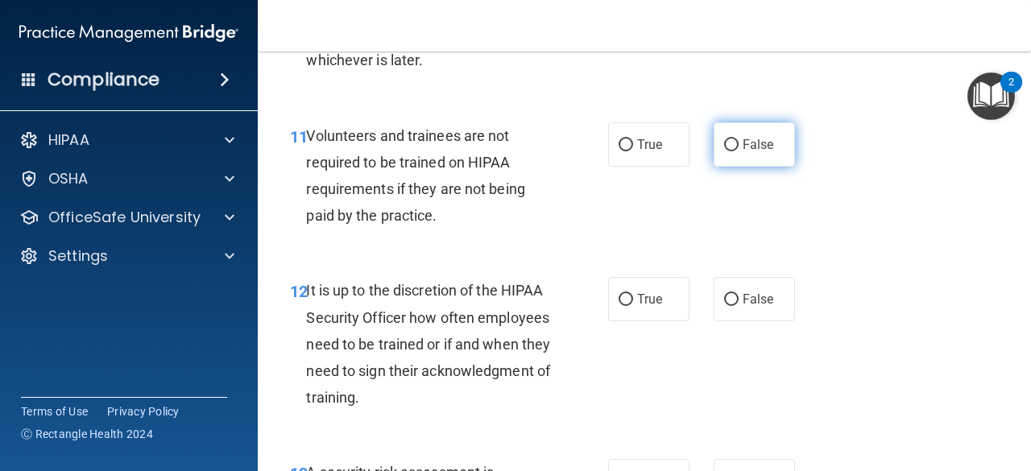
click at [750, 167] on label "False" at bounding box center [754, 144] width 81 height 44
click at [739, 151] on input "False" at bounding box center [731, 145] width 15 height 12
radio input "true"
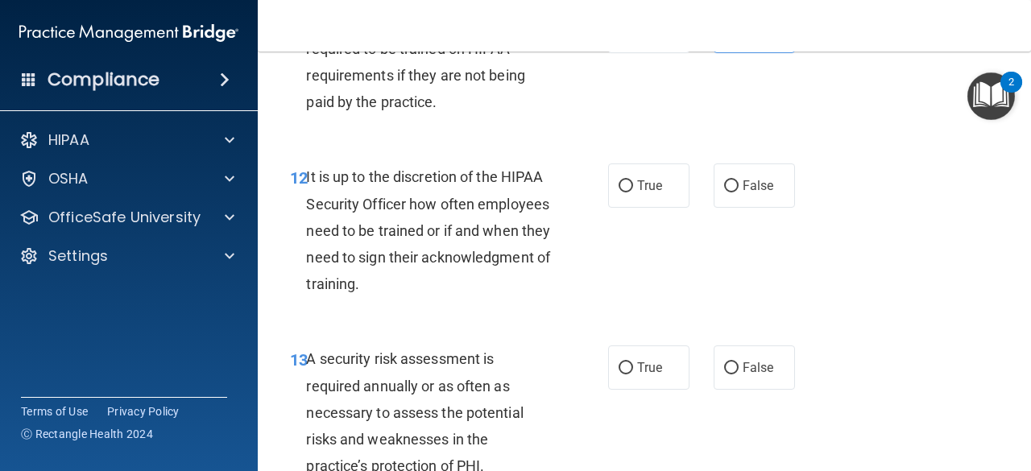
scroll to position [2256, 0]
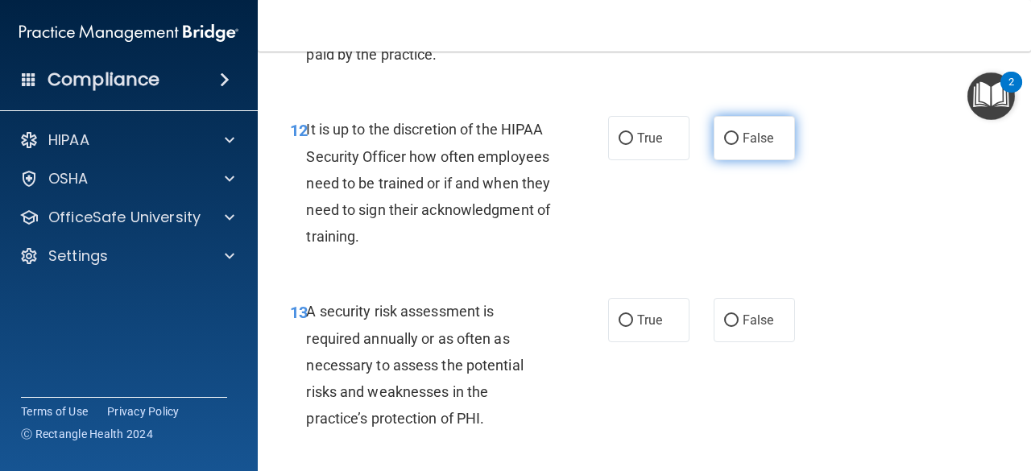
click at [729, 145] on input "False" at bounding box center [731, 139] width 15 height 12
radio input "true"
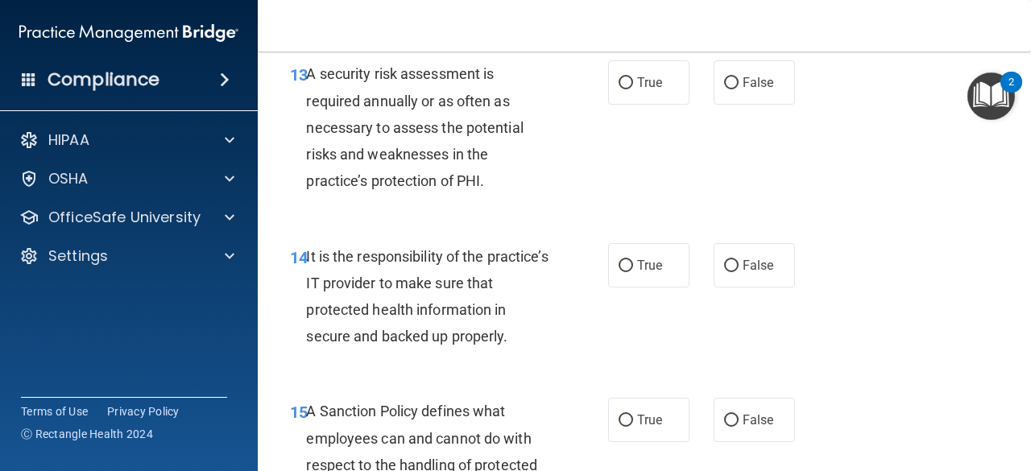
scroll to position [2497, 0]
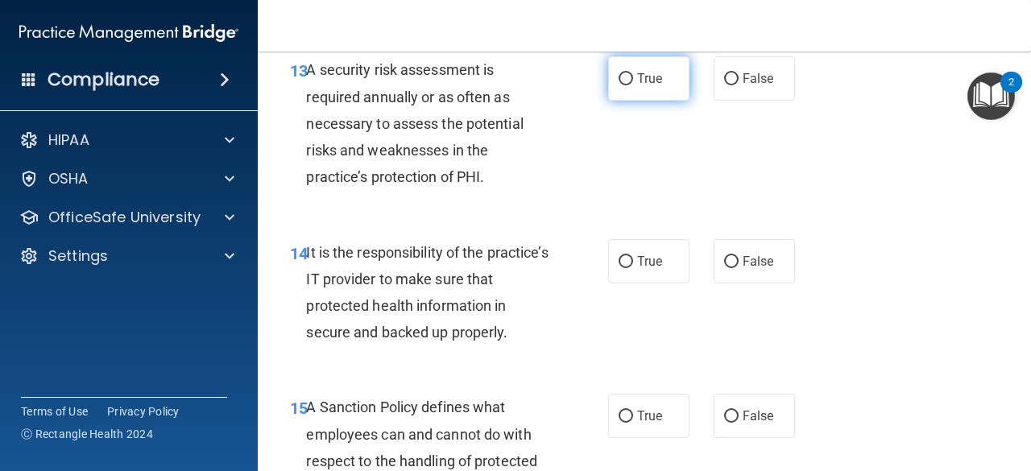
click at [624, 85] on input "True" at bounding box center [626, 79] width 15 height 12
radio input "true"
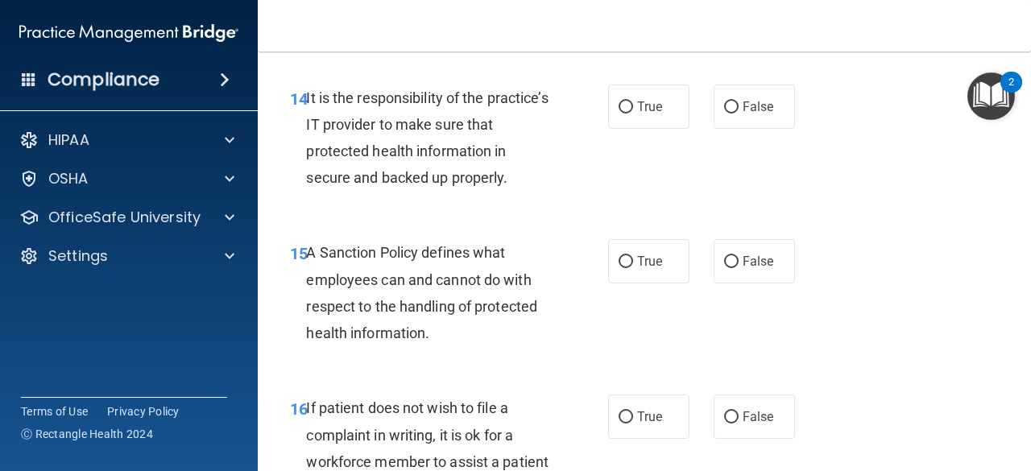
scroll to position [2659, 0]
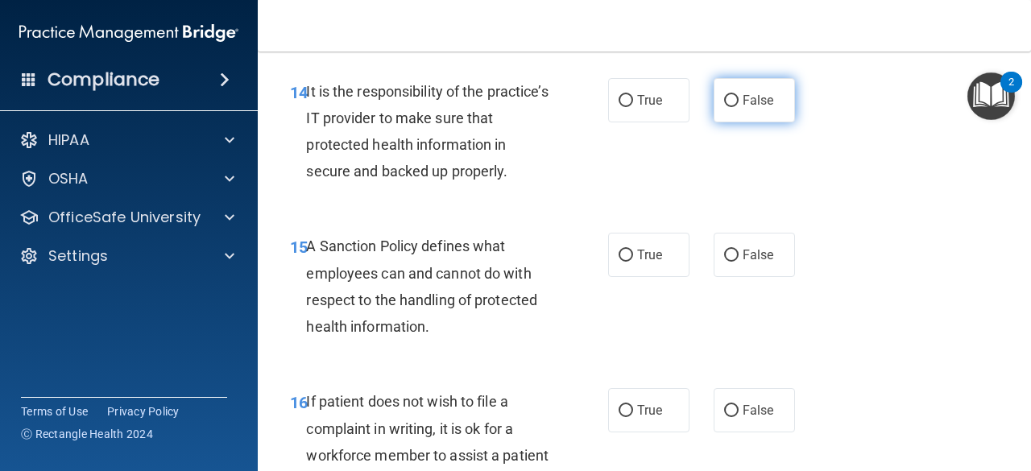
click at [767, 122] on label "False" at bounding box center [754, 100] width 81 height 44
click at [739, 107] on input "False" at bounding box center [731, 101] width 15 height 12
radio input "true"
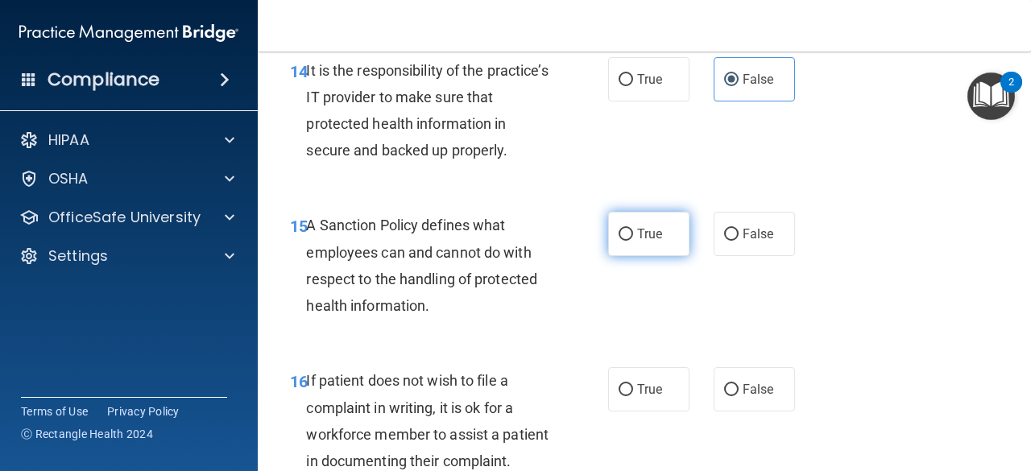
scroll to position [2739, 0]
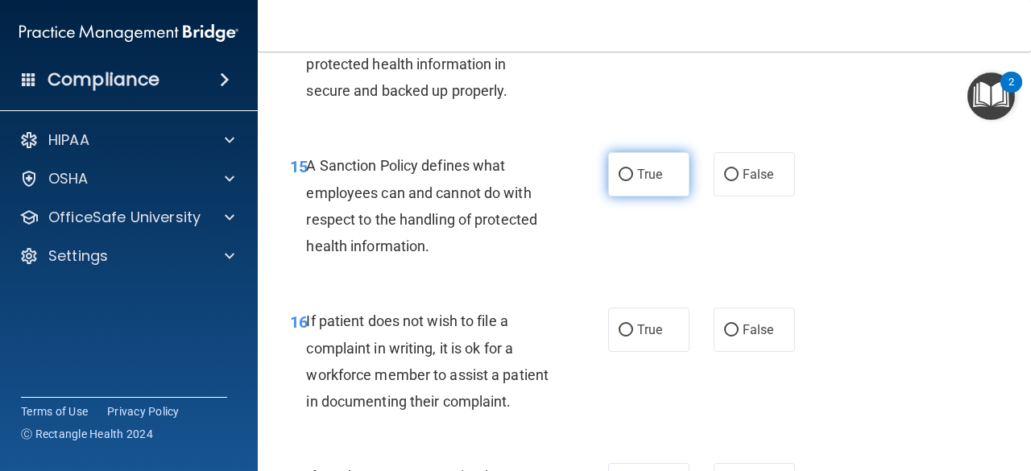
click at [670, 197] on label "True" at bounding box center [648, 174] width 81 height 44
click at [633, 181] on input "True" at bounding box center [626, 175] width 15 height 12
radio input "true"
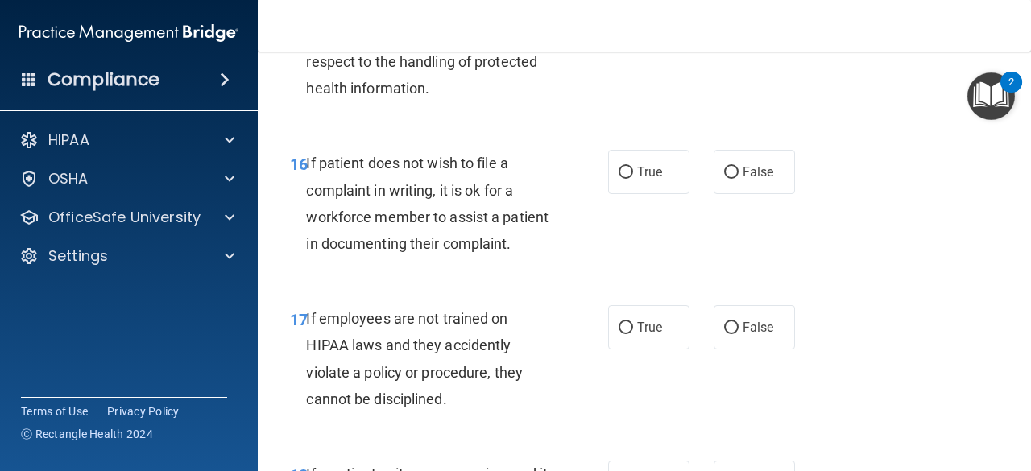
scroll to position [2900, 0]
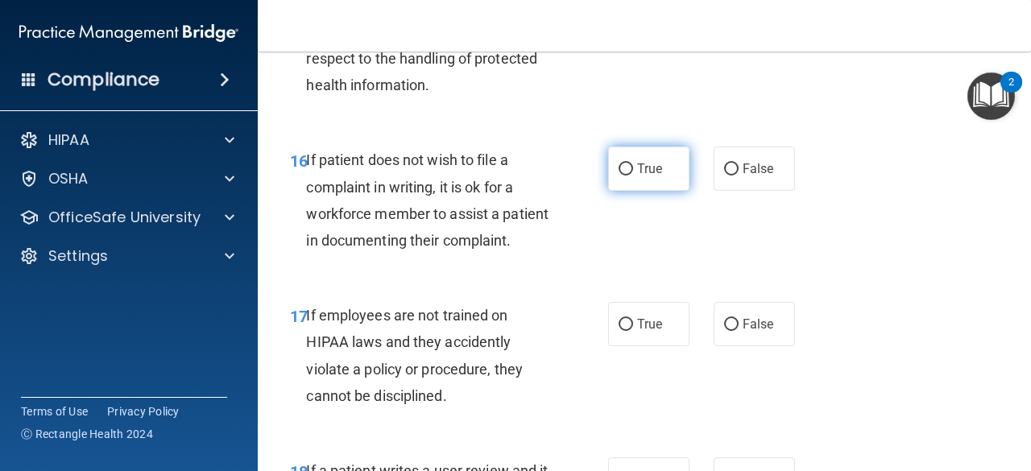
click at [658, 191] on label "True" at bounding box center [648, 169] width 81 height 44
click at [633, 176] on input "True" at bounding box center [626, 170] width 15 height 12
radio input "true"
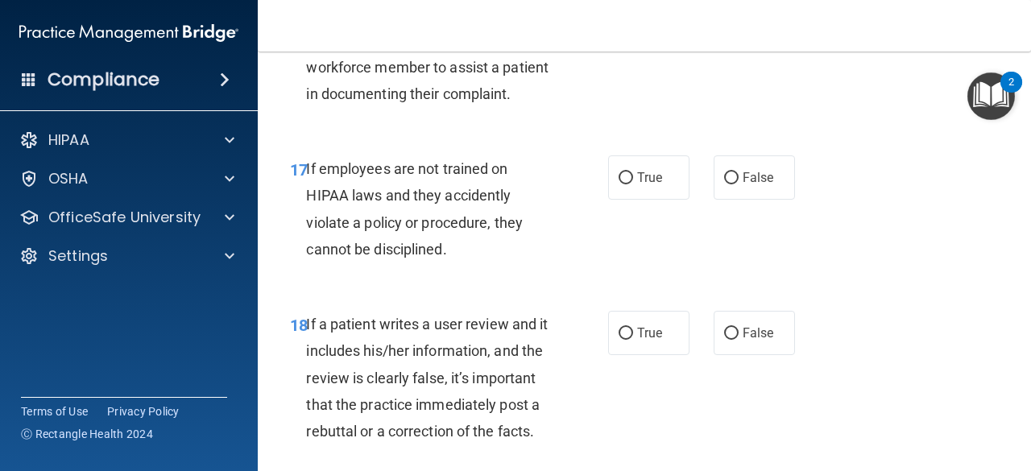
scroll to position [3061, 0]
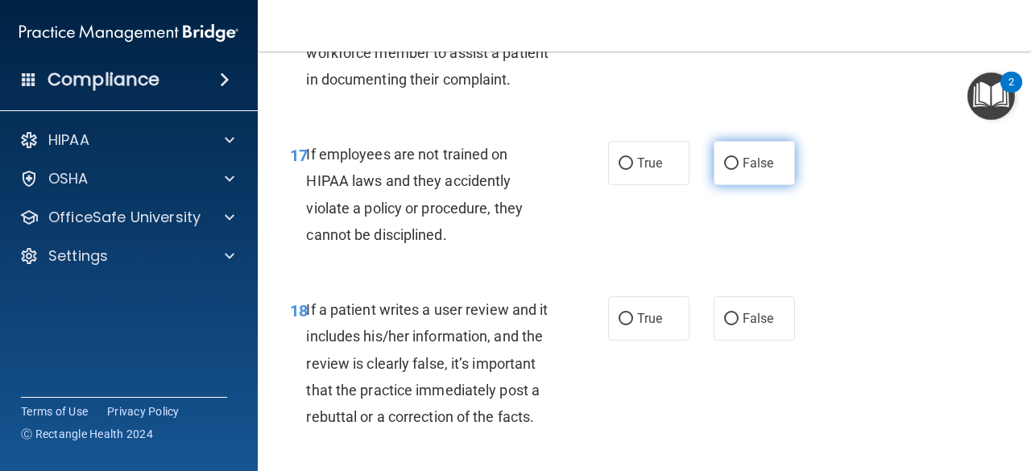
click at [729, 170] on input "False" at bounding box center [731, 164] width 15 height 12
radio input "true"
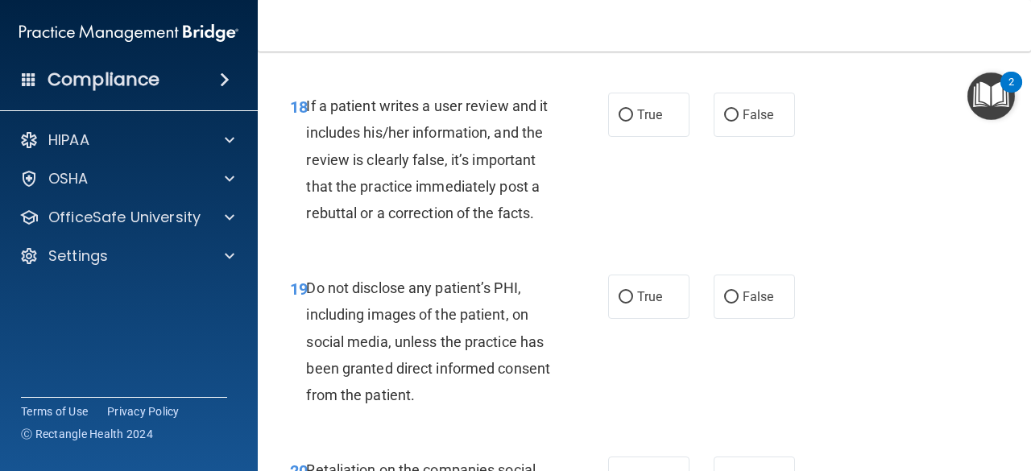
scroll to position [3303, 0]
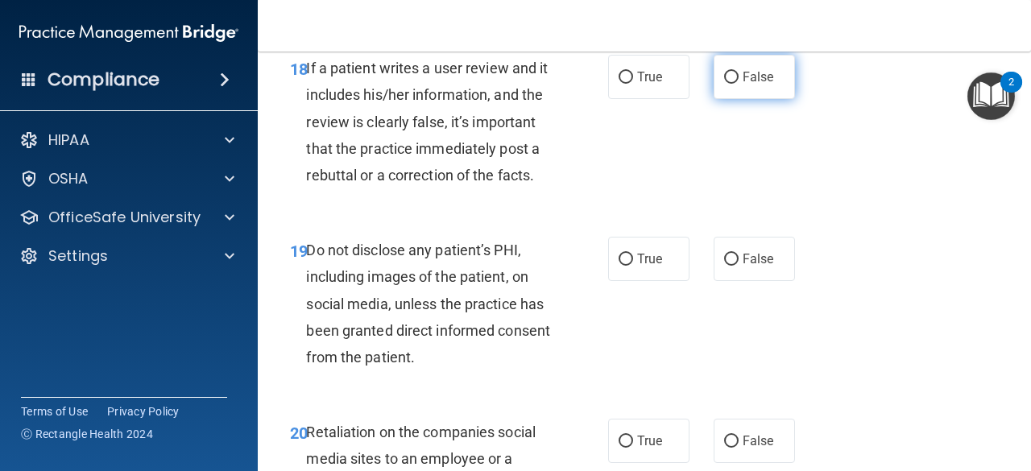
click at [752, 99] on label "False" at bounding box center [754, 77] width 81 height 44
click at [739, 84] on input "False" at bounding box center [731, 78] width 15 height 12
radio input "true"
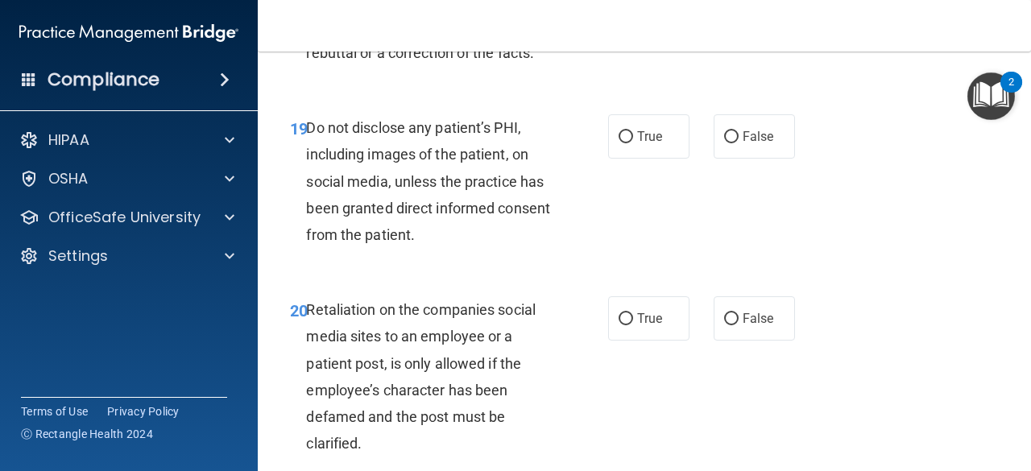
scroll to position [3464, 0]
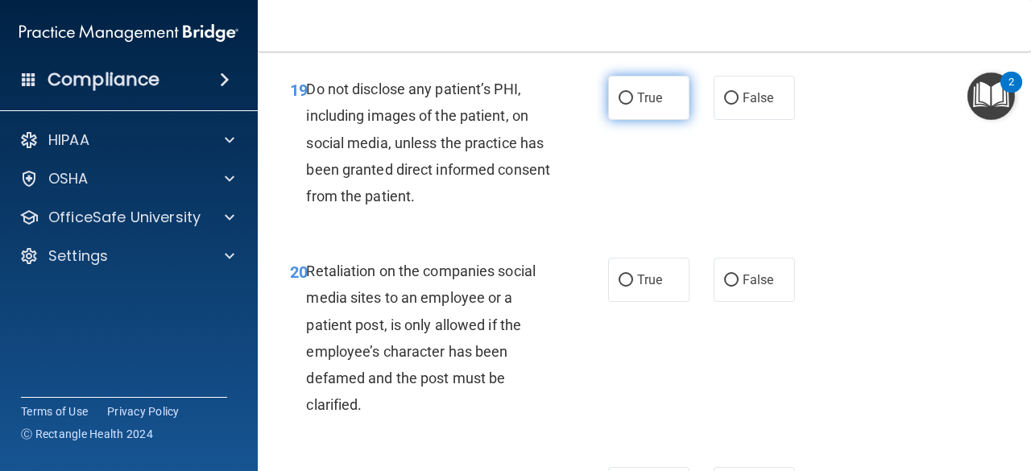
click at [651, 106] on span "True" at bounding box center [649, 97] width 25 height 15
click at [633, 105] on input "True" at bounding box center [626, 99] width 15 height 12
radio input "true"
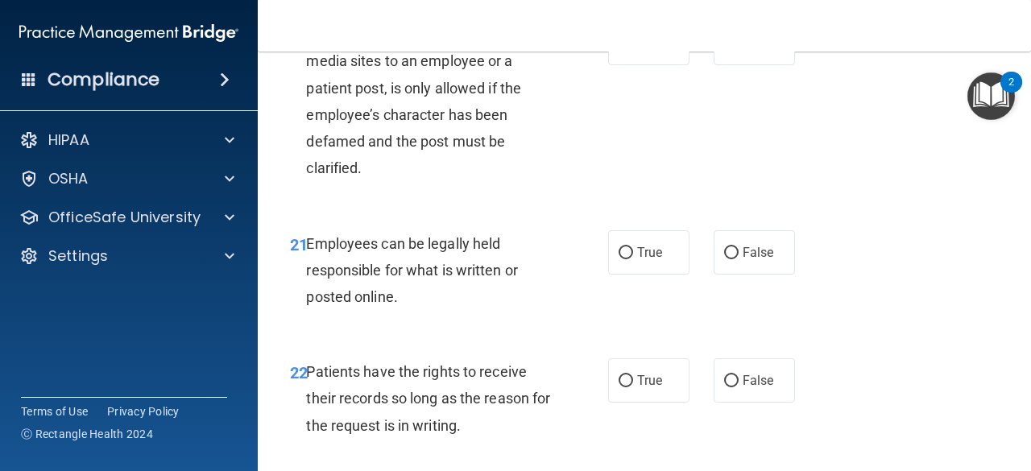
scroll to position [3706, 0]
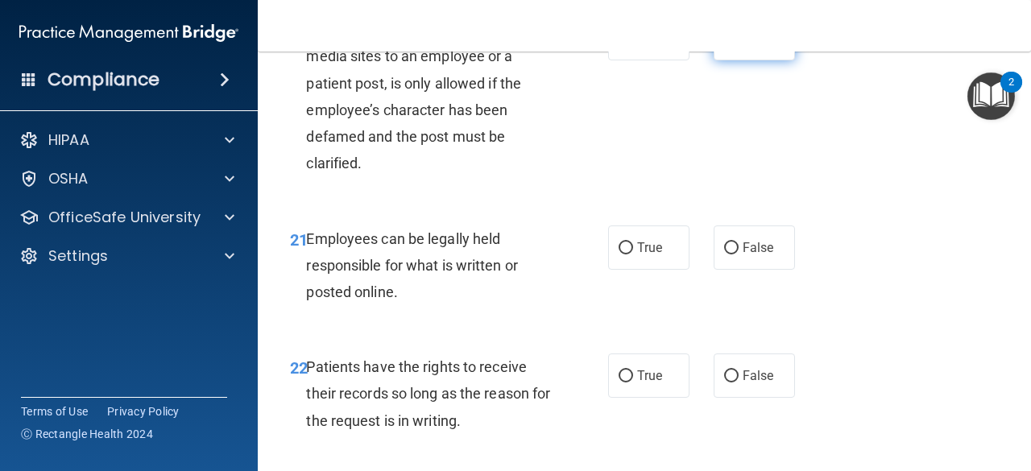
click at [744, 60] on label "False" at bounding box center [754, 38] width 81 height 44
click at [739, 45] on input "False" at bounding box center [731, 39] width 15 height 12
radio input "true"
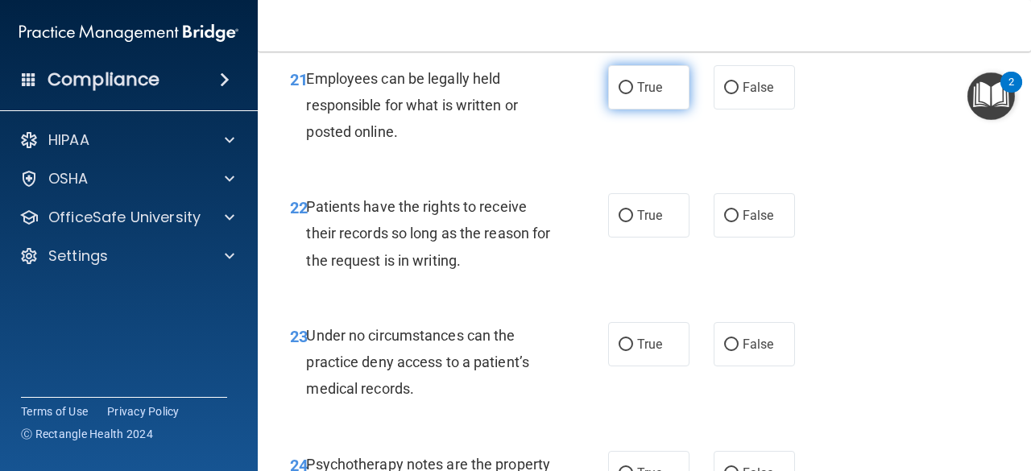
scroll to position [3867, 0]
click at [646, 94] on span "True" at bounding box center [649, 86] width 25 height 15
click at [633, 93] on input "True" at bounding box center [626, 87] width 15 height 12
radio input "true"
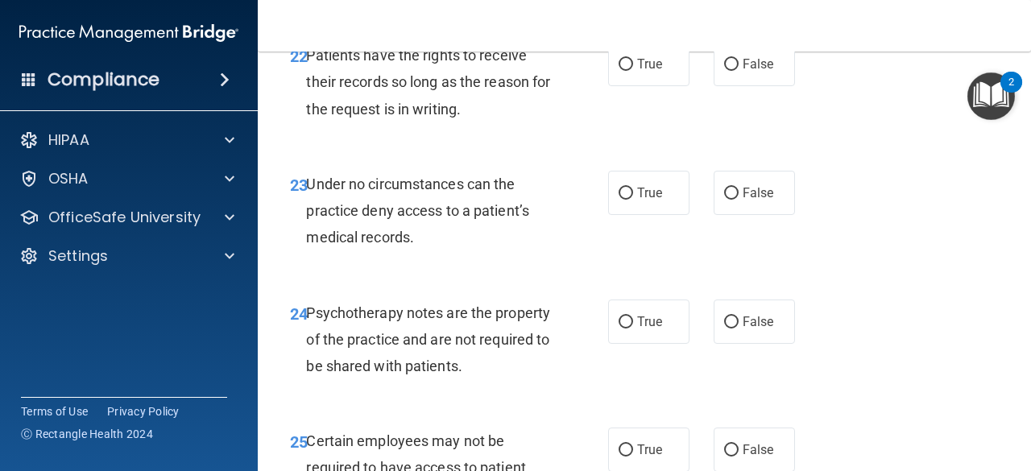
scroll to position [4028, 0]
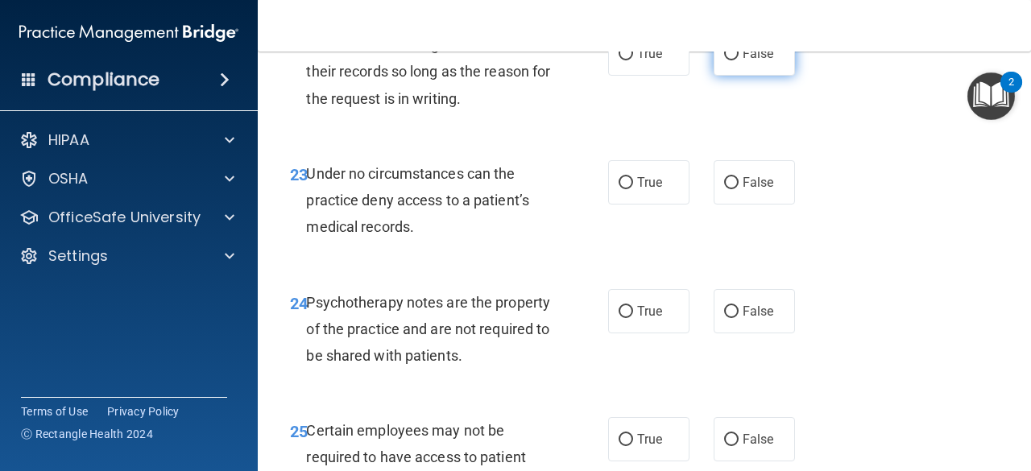
click at [747, 61] on span "False" at bounding box center [758, 53] width 31 height 15
click at [739, 60] on input "False" at bounding box center [731, 54] width 15 height 12
radio input "true"
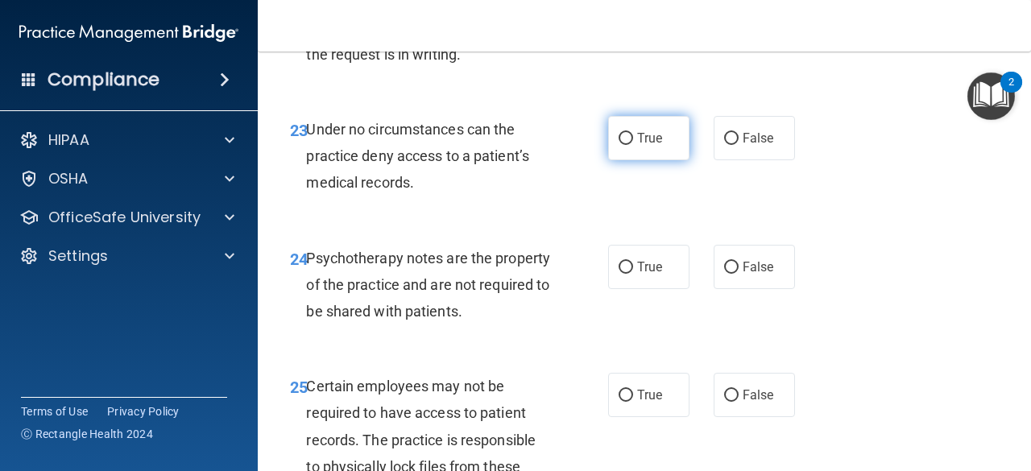
scroll to position [4109, 0]
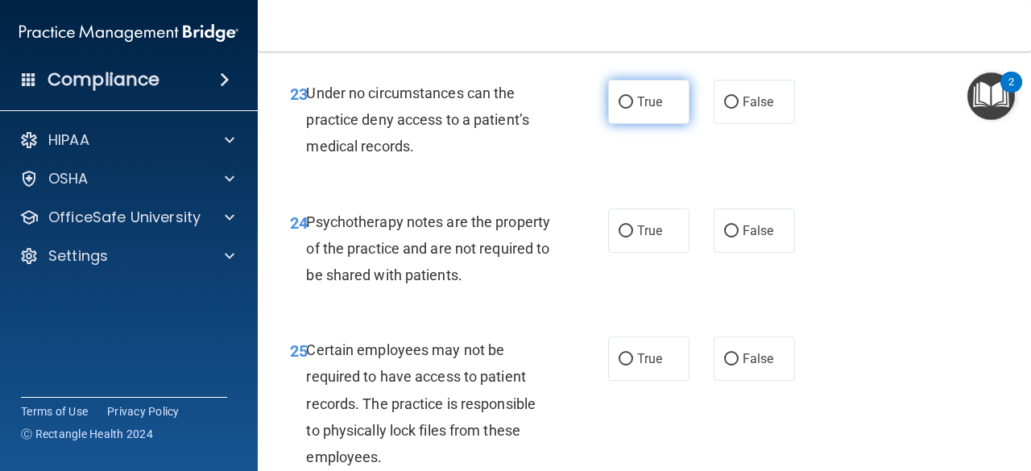
click at [657, 124] on label "True" at bounding box center [648, 102] width 81 height 44
click at [633, 109] on input "True" at bounding box center [626, 103] width 15 height 12
radio input "true"
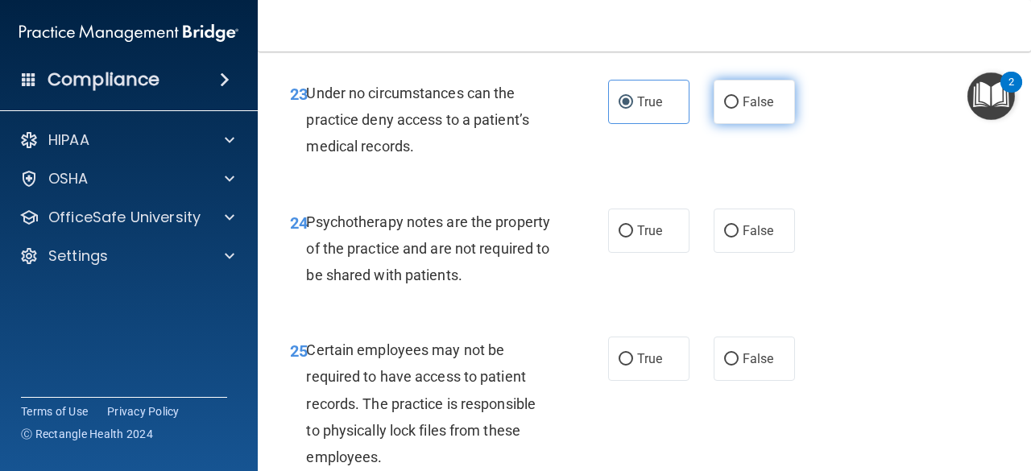
click at [730, 109] on input "False" at bounding box center [731, 103] width 15 height 12
radio input "true"
radio input "false"
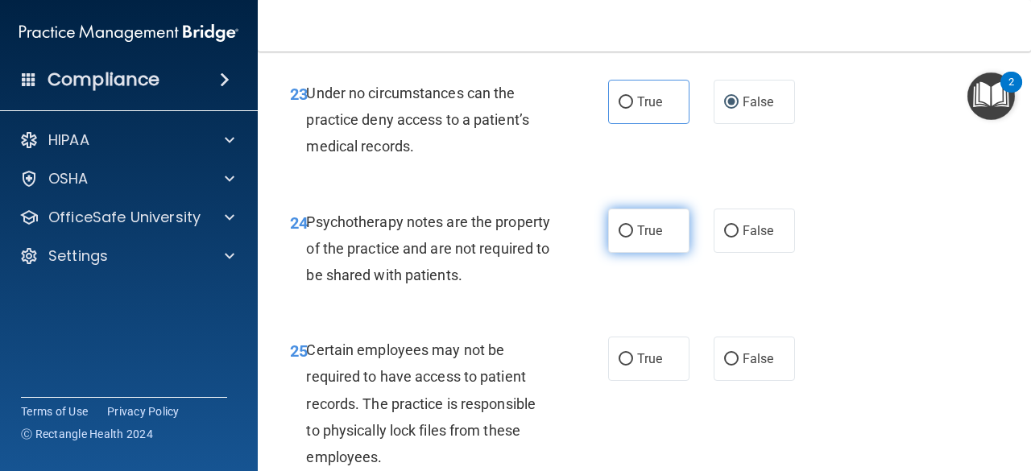
click at [650, 253] on label "True" at bounding box center [648, 231] width 81 height 44
click at [633, 238] on input "True" at bounding box center [626, 232] width 15 height 12
radio input "true"
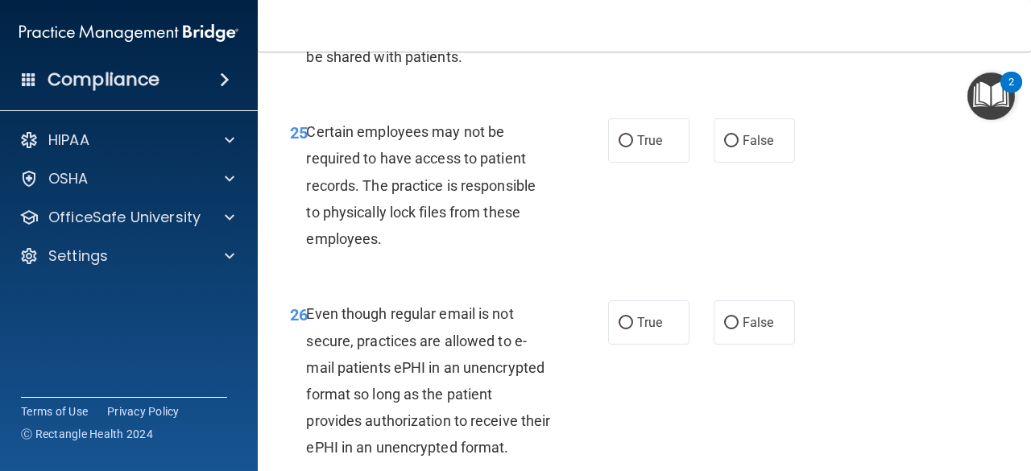
scroll to position [4350, 0]
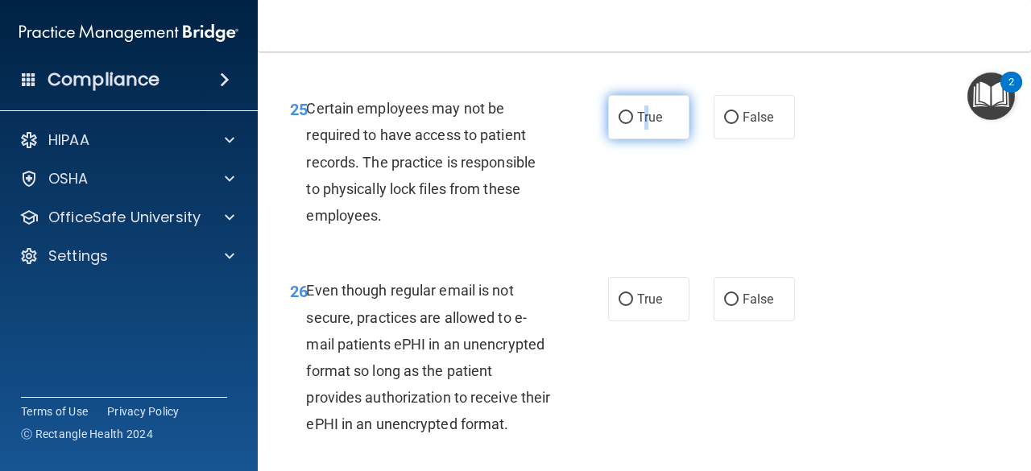
click at [640, 139] on label "True" at bounding box center [648, 117] width 81 height 44
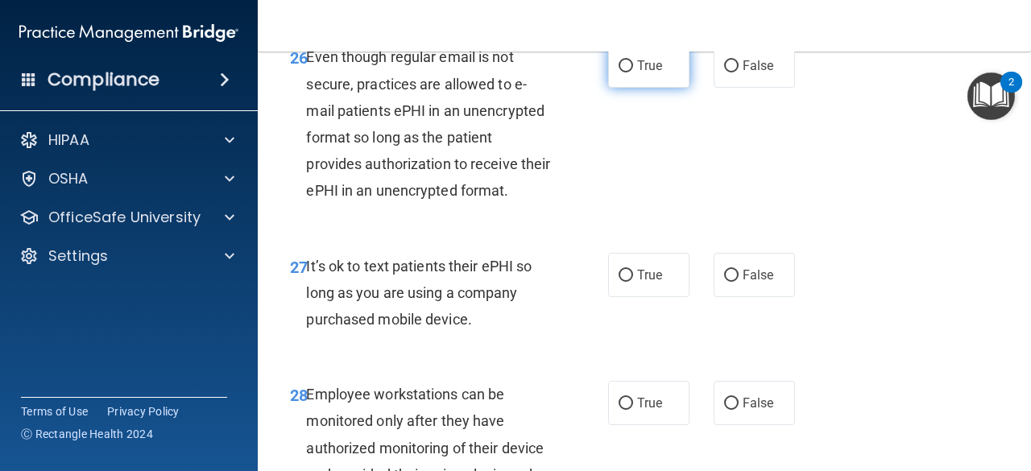
scroll to position [4592, 0]
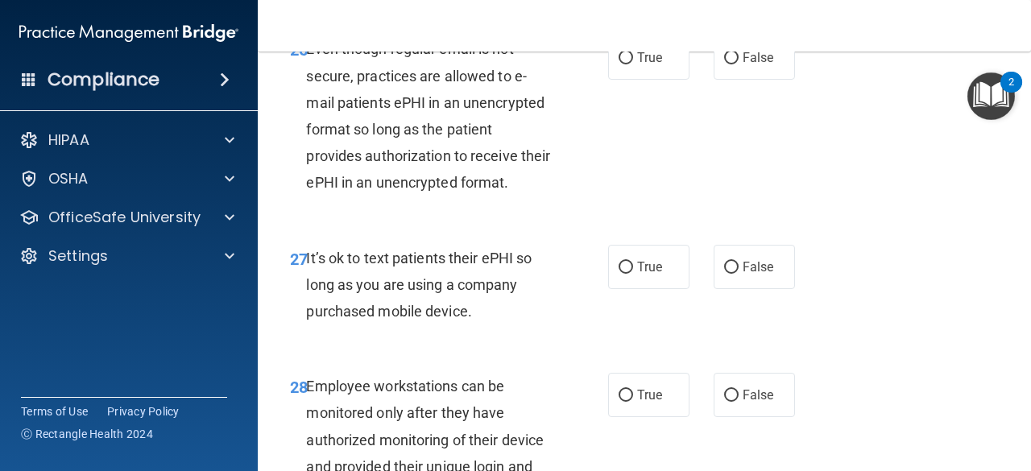
drag, startPoint x: 608, startPoint y: 237, endPoint x: 571, endPoint y: 333, distance: 102.8
click at [571, 333] on div "27 It’s ok to text patients their ePHI so long as you are using a company purch…" at bounding box center [644, 289] width 733 height 129
click at [669, 80] on label "True" at bounding box center [648, 57] width 81 height 44
click at [633, 64] on input "True" at bounding box center [626, 58] width 15 height 12
radio input "true"
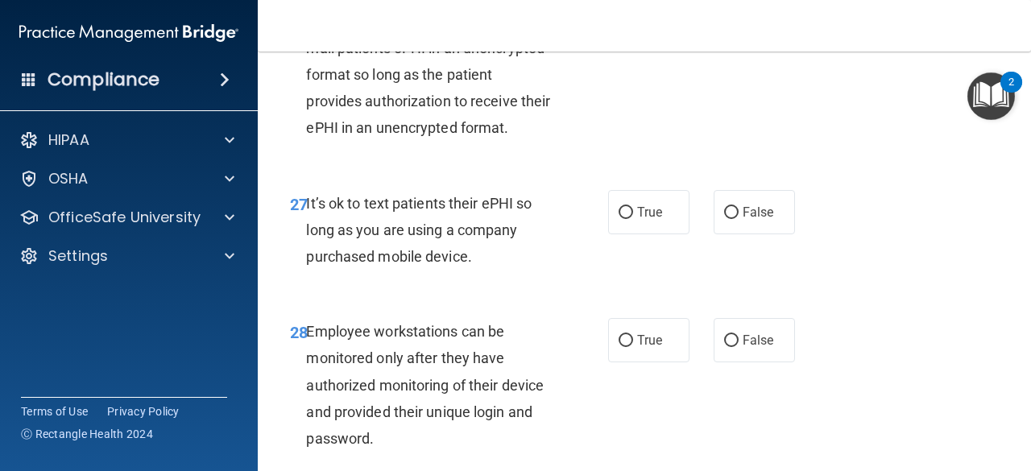
scroll to position [4753, 0]
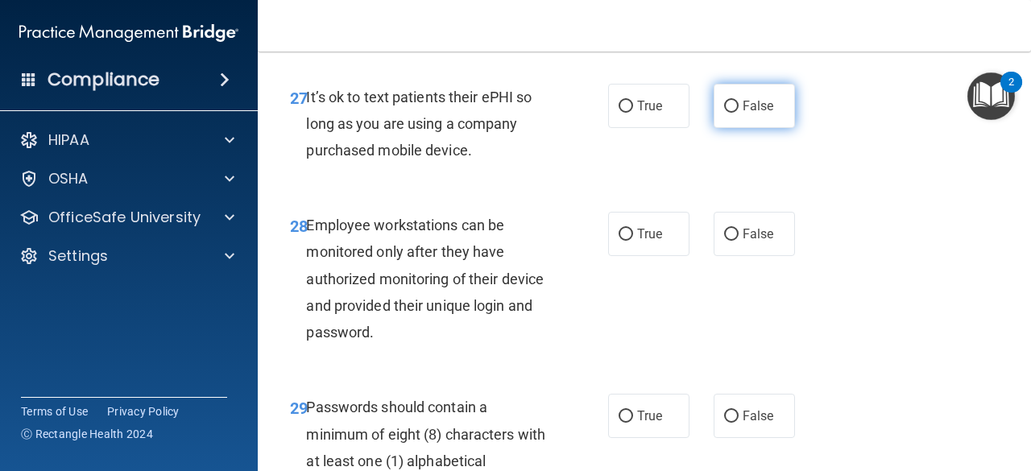
drag, startPoint x: 769, startPoint y: 209, endPoint x: 762, endPoint y: 216, distance: 9.7
click at [768, 128] on label "False" at bounding box center [754, 106] width 81 height 44
click at [739, 113] on input "False" at bounding box center [731, 107] width 15 height 12
radio input "true"
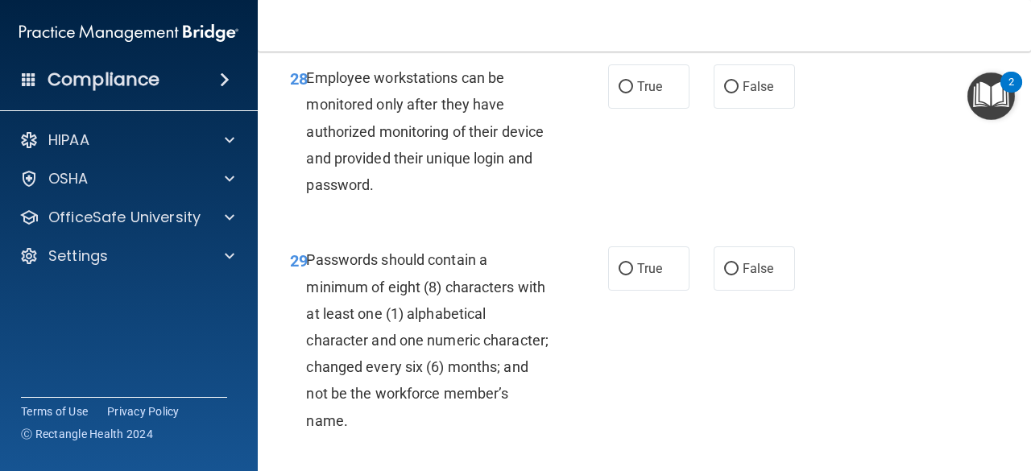
scroll to position [4914, 0]
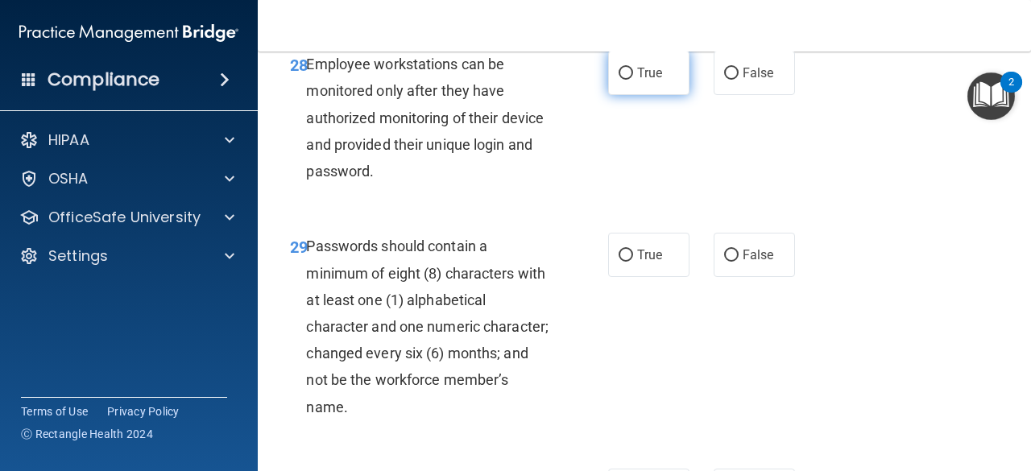
click at [647, 95] on label "True" at bounding box center [648, 73] width 81 height 44
click at [633, 80] on input "True" at bounding box center [626, 74] width 15 height 12
radio input "true"
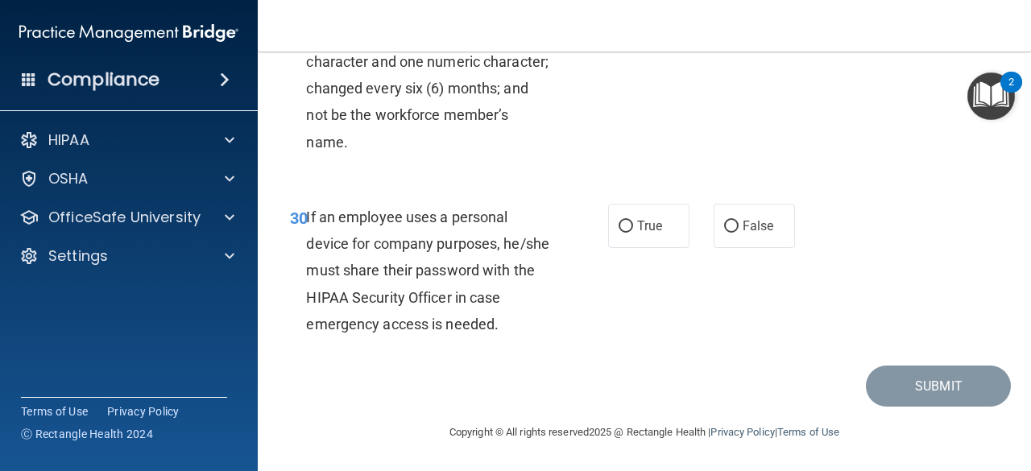
scroll to position [5156, 0]
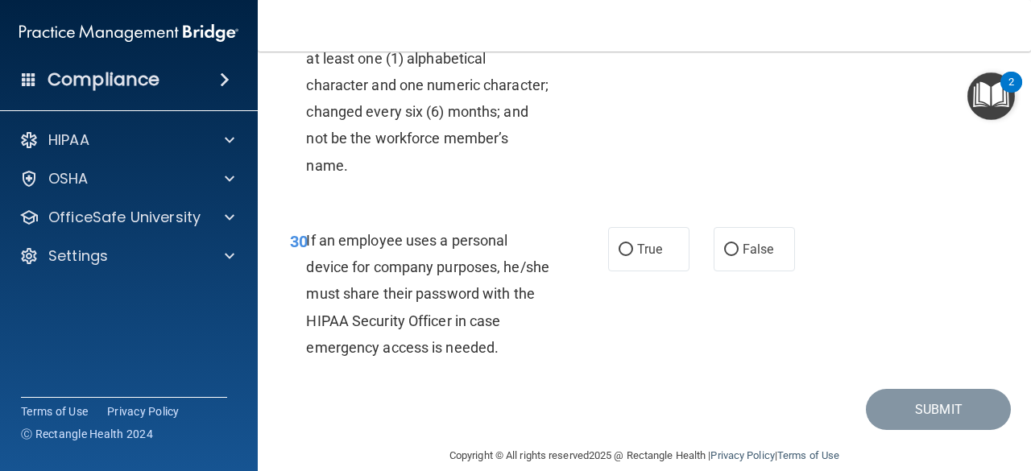
click at [640, 35] on label "True" at bounding box center [648, 13] width 81 height 44
click at [633, 20] on input "True" at bounding box center [626, 14] width 15 height 12
radio input "true"
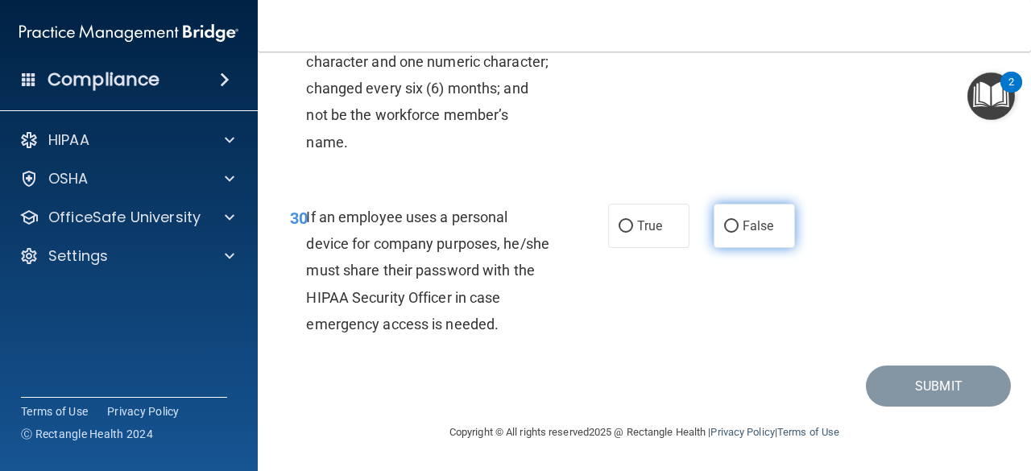
click at [724, 248] on label "False" at bounding box center [754, 226] width 81 height 44
click at [724, 233] on input "False" at bounding box center [731, 227] width 15 height 12
radio input "true"
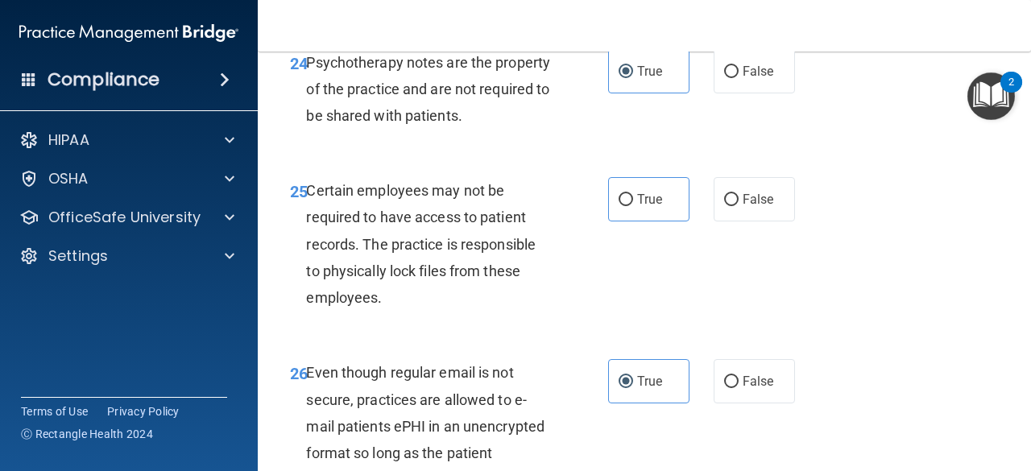
scroll to position [4270, 0]
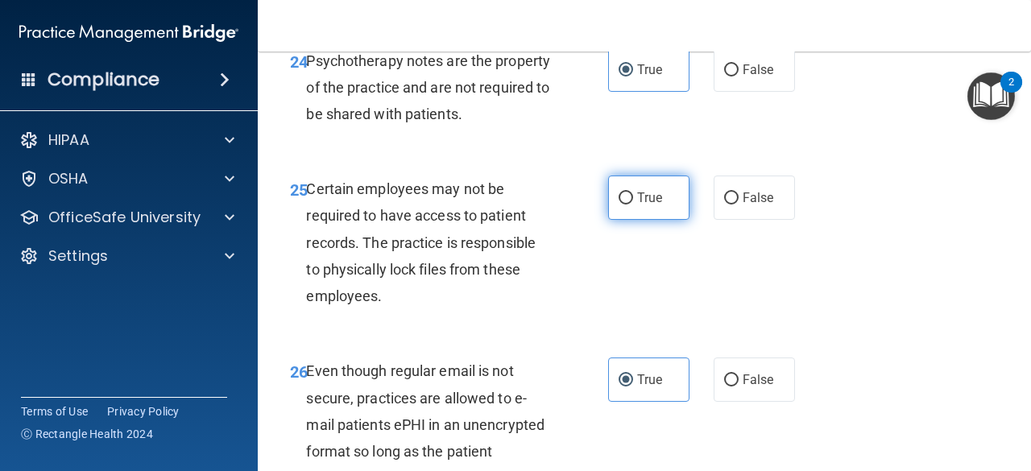
click at [657, 220] on label "True" at bounding box center [648, 198] width 81 height 44
click at [633, 205] on input "True" at bounding box center [626, 199] width 15 height 12
radio input "true"
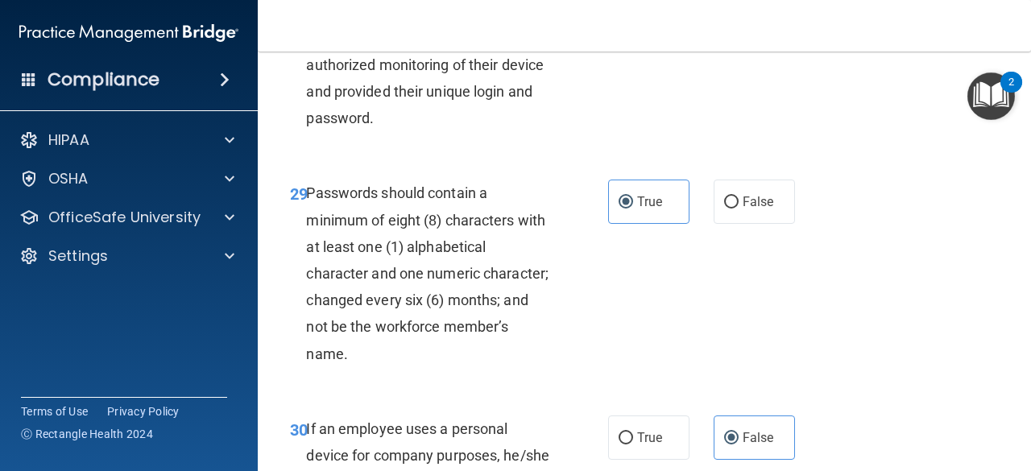
scroll to position [5286, 0]
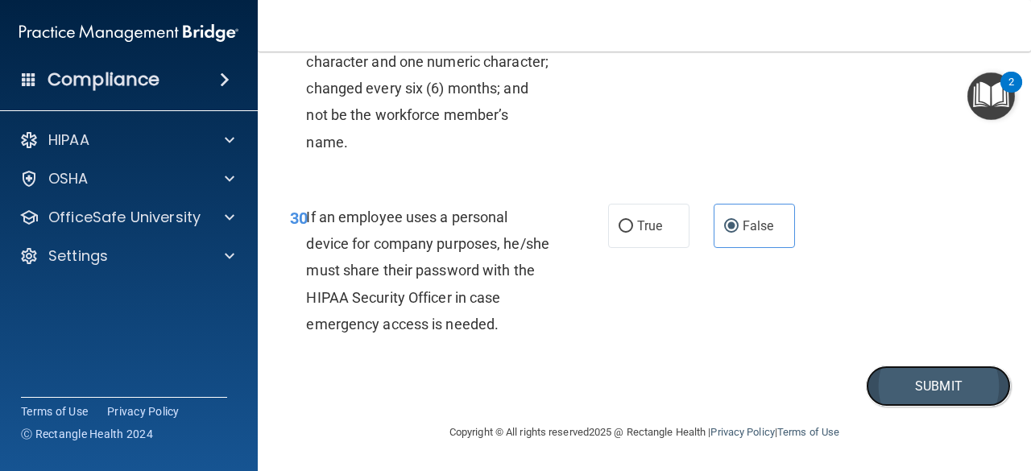
click at [893, 382] on button "Submit" at bounding box center [938, 386] width 145 height 41
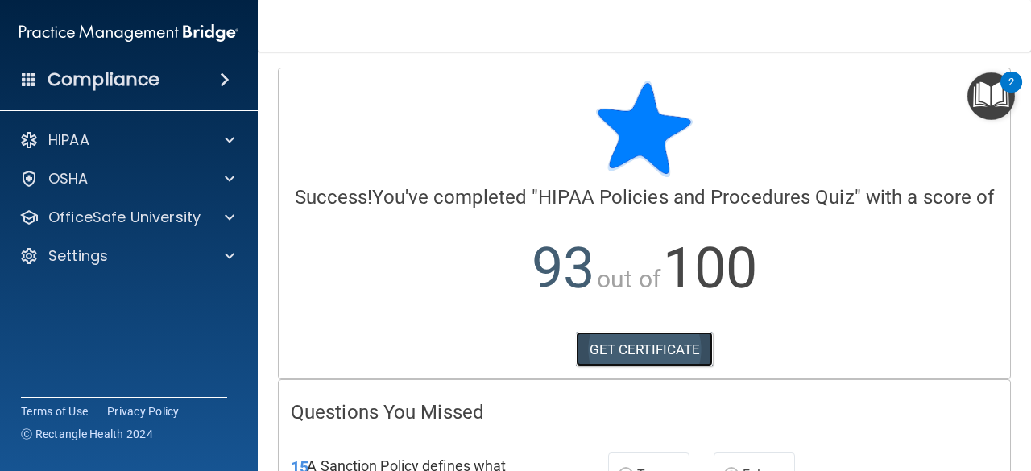
click at [639, 367] on link "GET CERTIFICATE" at bounding box center [645, 349] width 138 height 35
click at [1014, 92] on div "2" at bounding box center [1012, 92] width 6 height 21
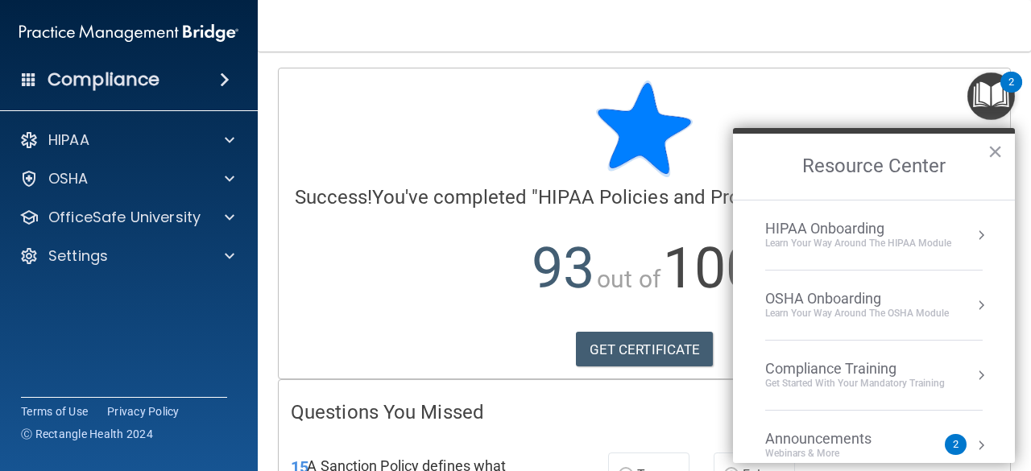
click at [905, 230] on div "HIPAA Onboarding" at bounding box center [858, 229] width 186 height 18
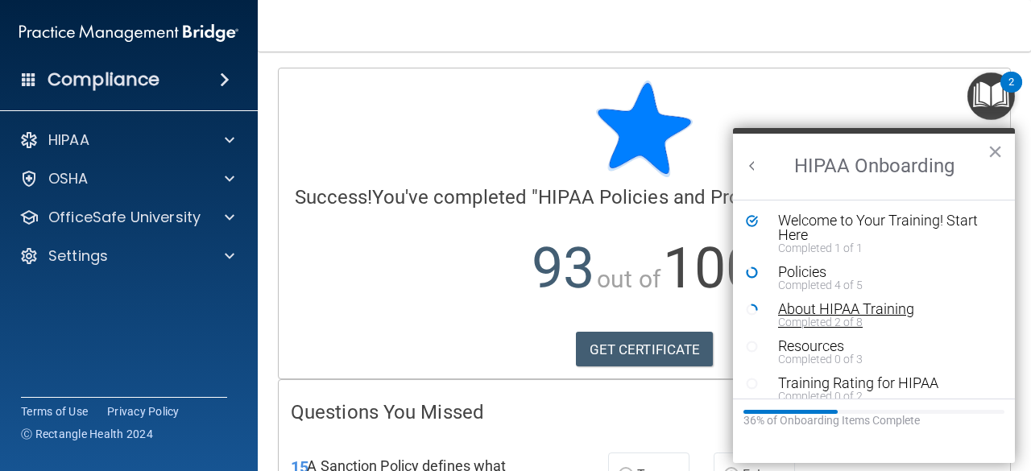
click at [844, 320] on div "Completed 2 of 8" at bounding box center [880, 322] width 204 height 11
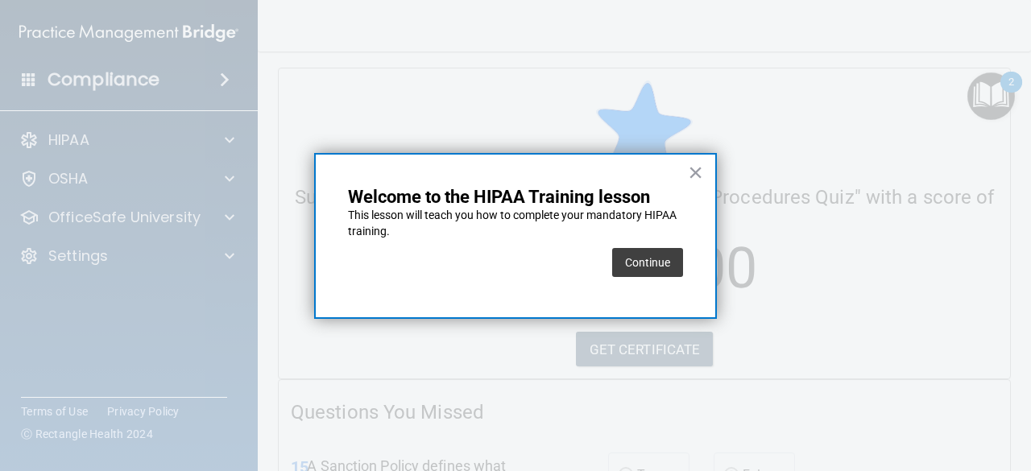
click at [666, 259] on button "Continue" at bounding box center [647, 262] width 71 height 29
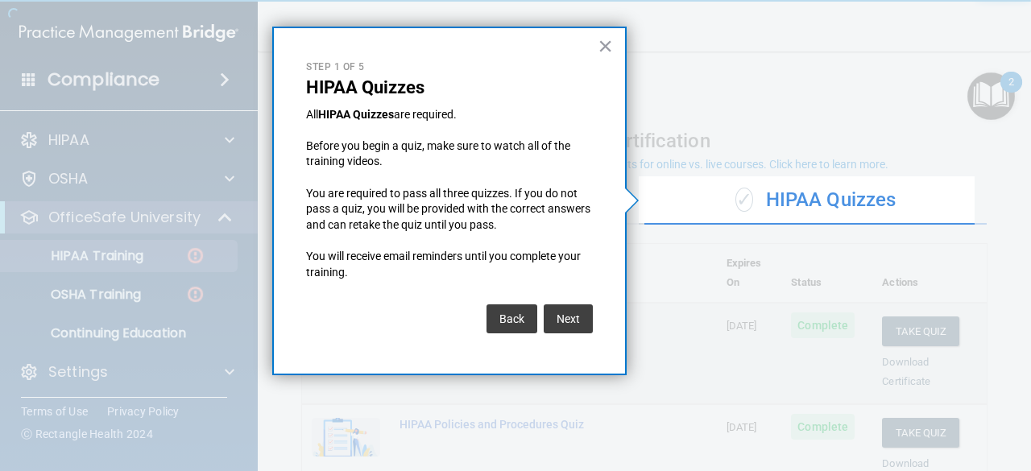
click at [581, 319] on button "Next" at bounding box center [568, 319] width 49 height 29
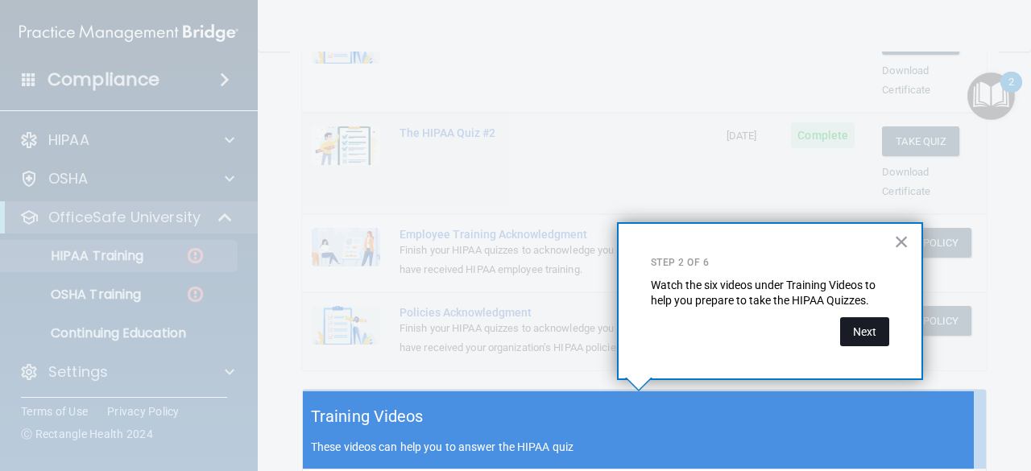
click at [855, 322] on button "Next" at bounding box center [864, 331] width 49 height 29
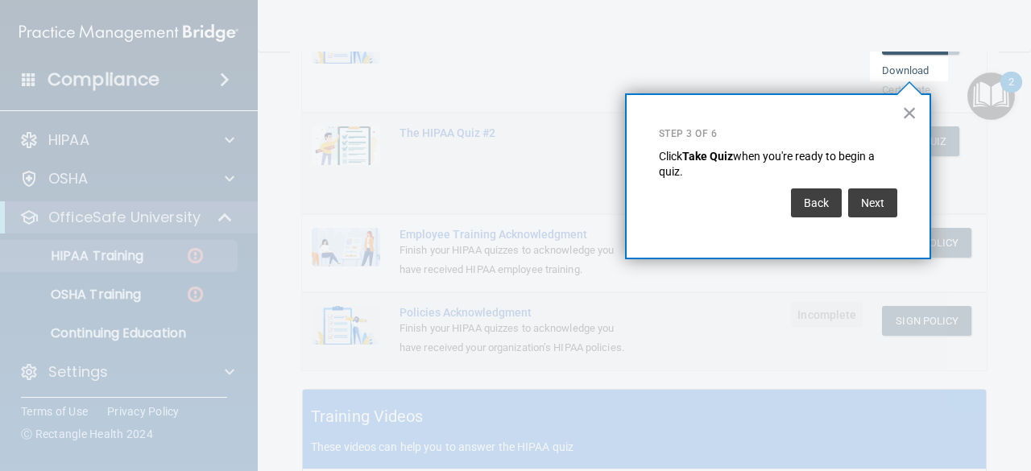
scroll to position [246, 0]
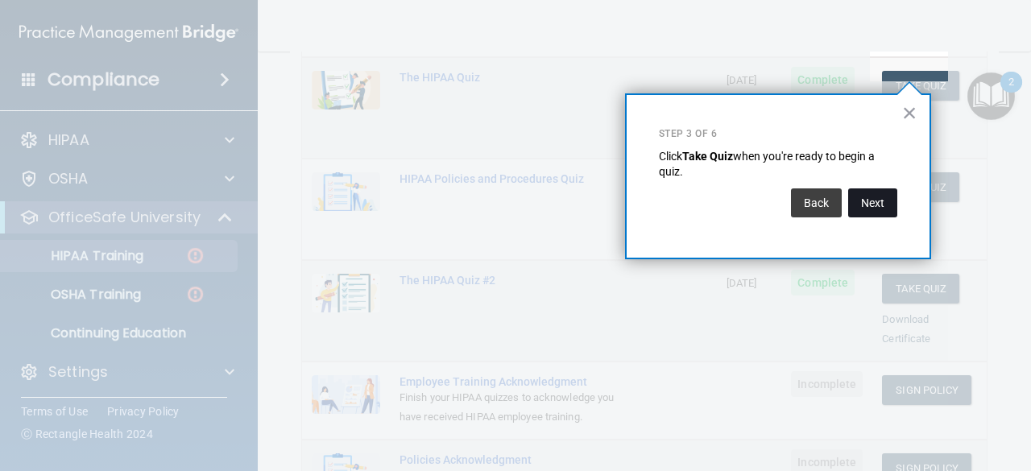
click at [867, 203] on button "Next" at bounding box center [872, 203] width 49 height 29
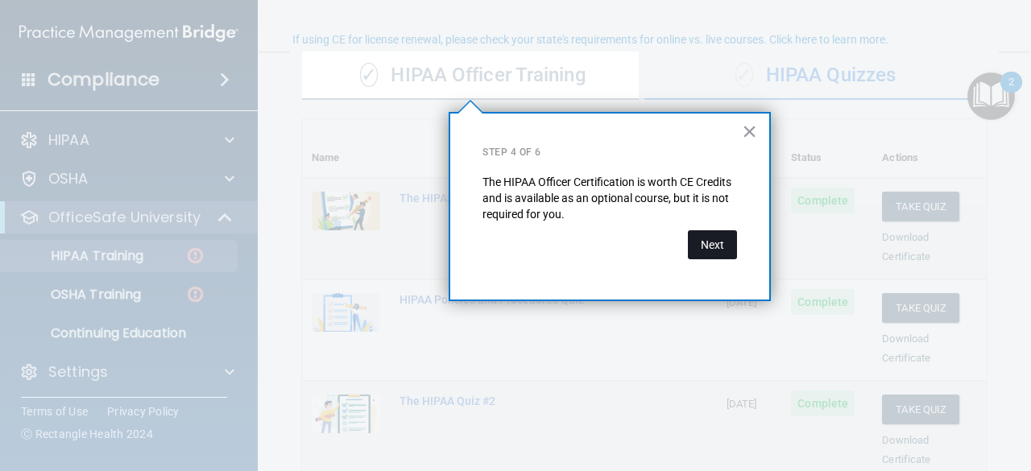
click at [712, 254] on button "Next" at bounding box center [712, 244] width 49 height 29
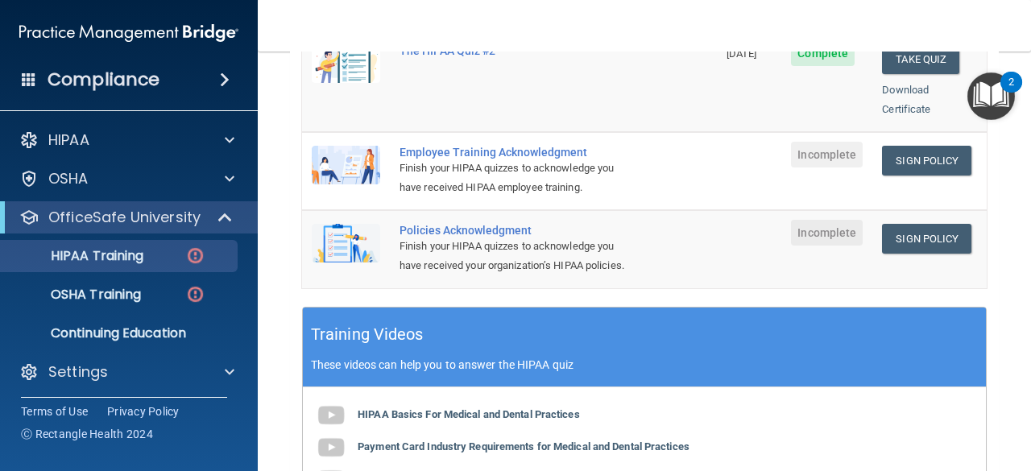
scroll to position [447, 0]
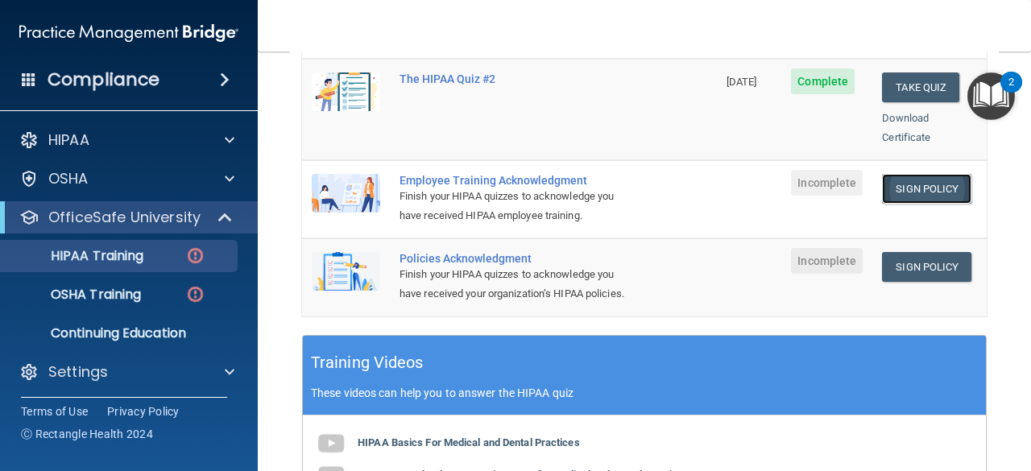
click at [939, 174] on link "Sign Policy" at bounding box center [926, 189] width 89 height 30
click at [905, 252] on link "Sign Policy" at bounding box center [926, 267] width 89 height 30
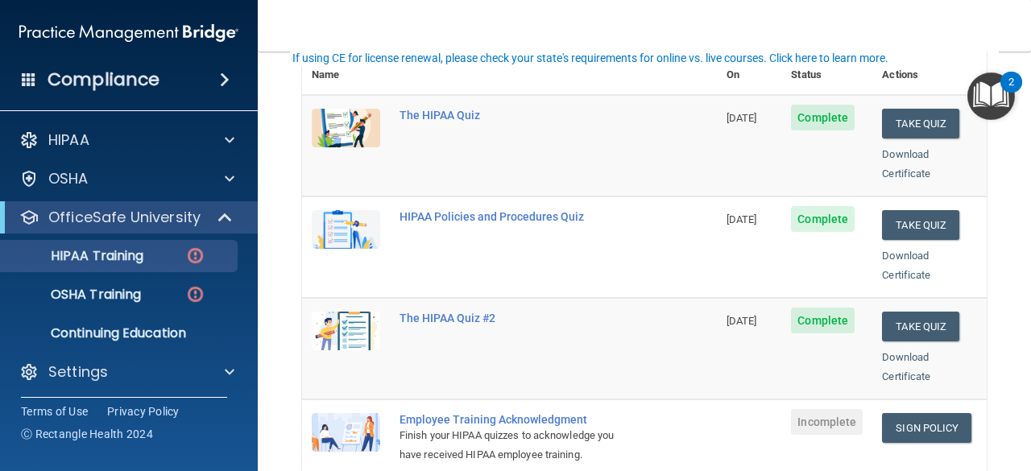
scroll to position [249, 0]
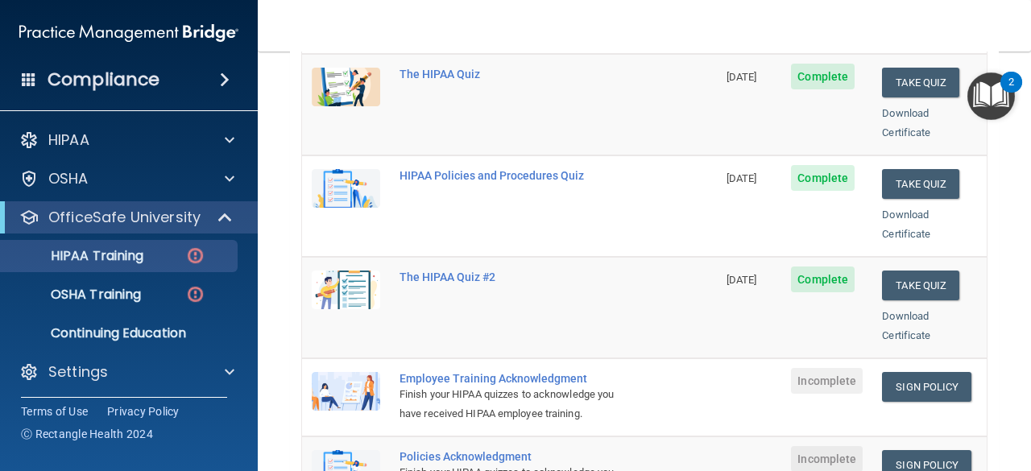
click at [992, 79] on img "Open Resource Center, 2 new notifications" at bounding box center [992, 97] width 48 height 48
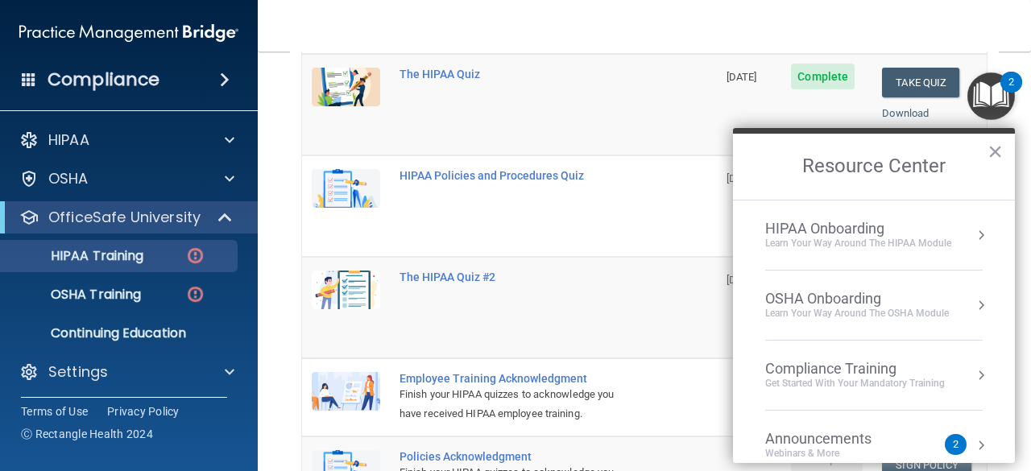
click at [854, 235] on div "HIPAA Onboarding" at bounding box center [858, 229] width 186 height 18
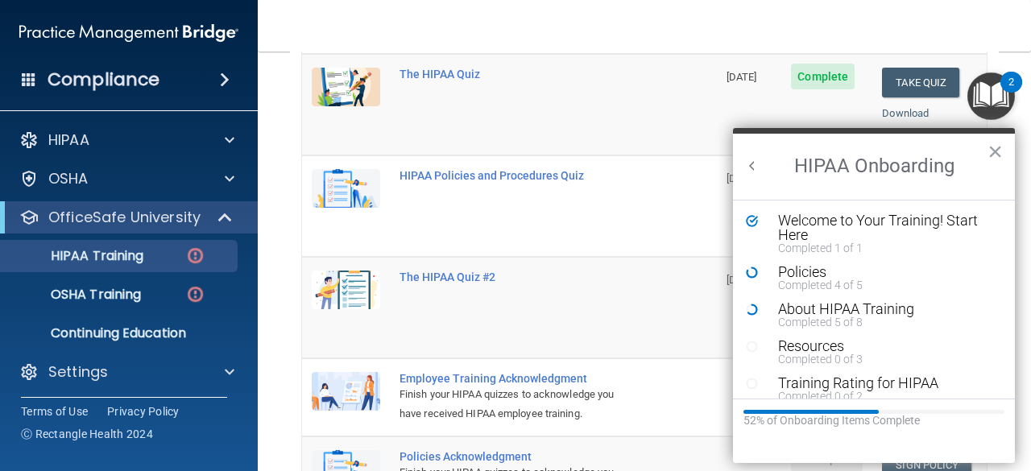
scroll to position [0, 0]
click at [817, 348] on div "Resources" at bounding box center [880, 346] width 204 height 15
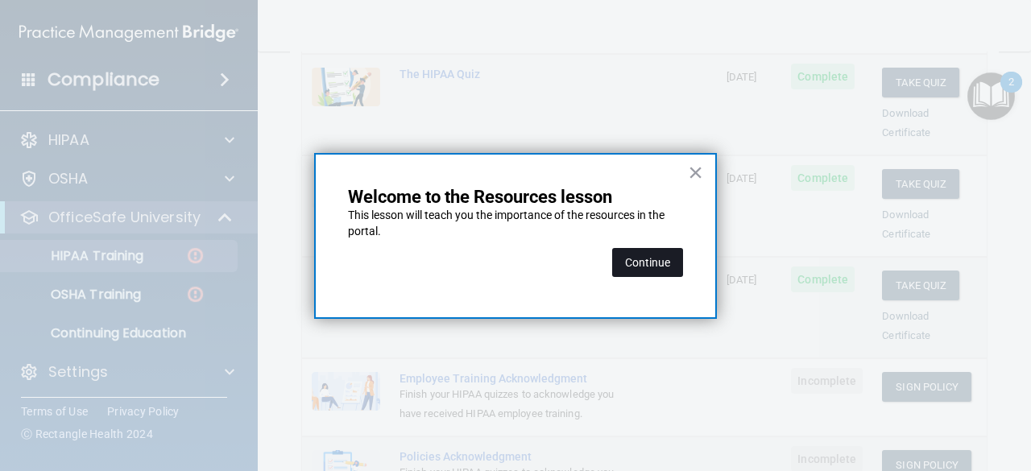
click at [680, 264] on button "Continue" at bounding box center [647, 262] width 71 height 29
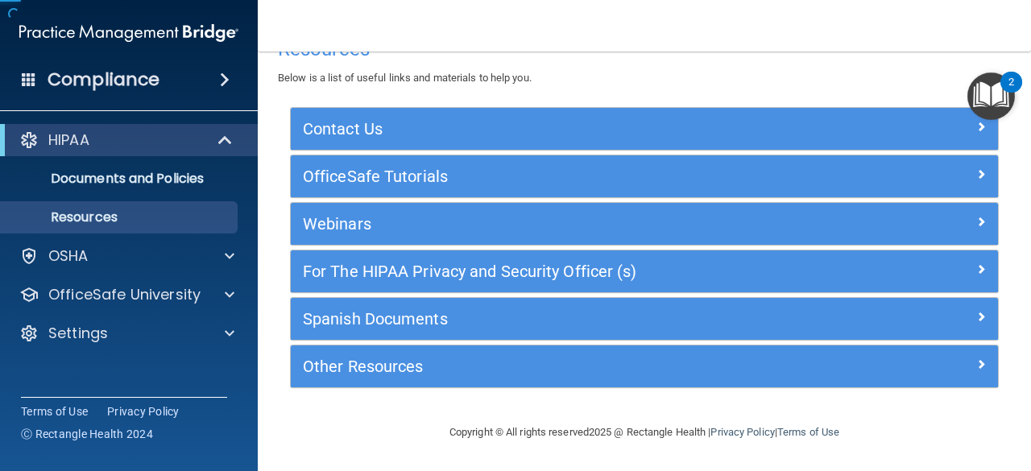
scroll to position [39, 0]
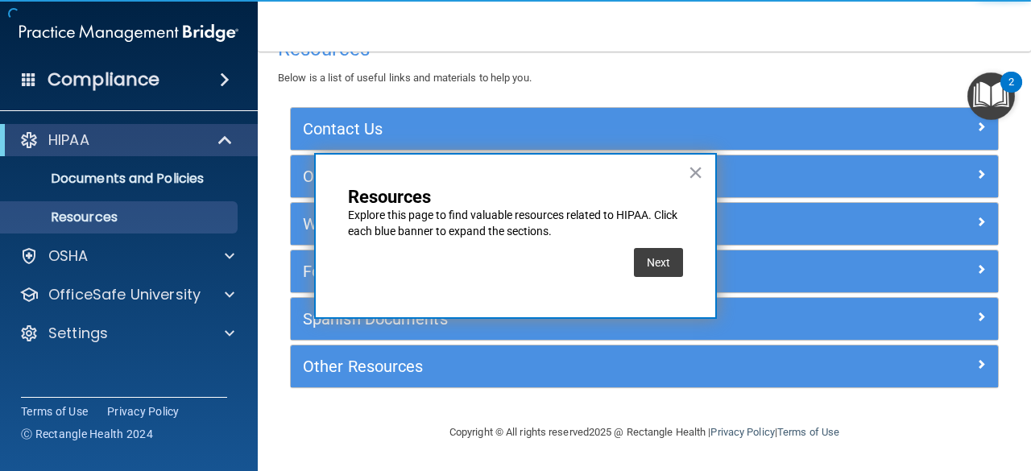
click at [687, 173] on div "× Resources Explore this page to find valuable resources related to HIPAA. Clic…" at bounding box center [515, 236] width 403 height 166
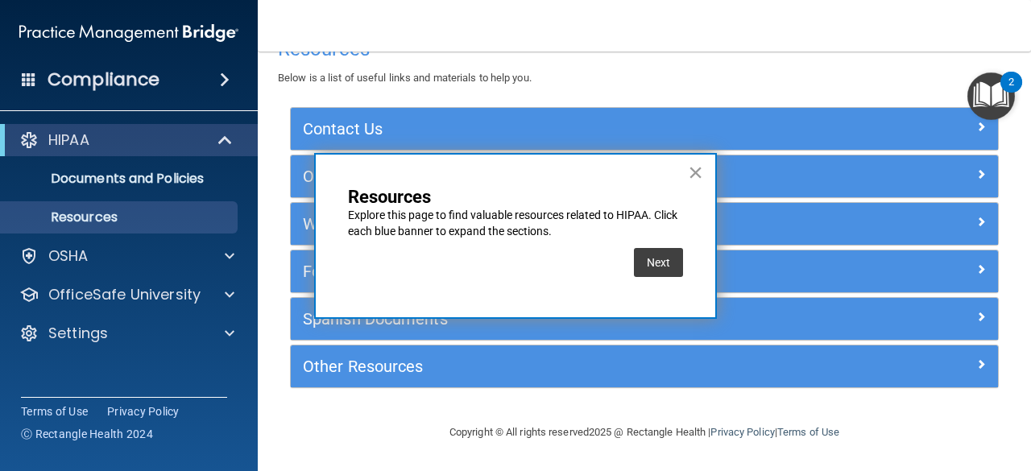
click at [700, 166] on button "×" at bounding box center [695, 173] width 15 height 26
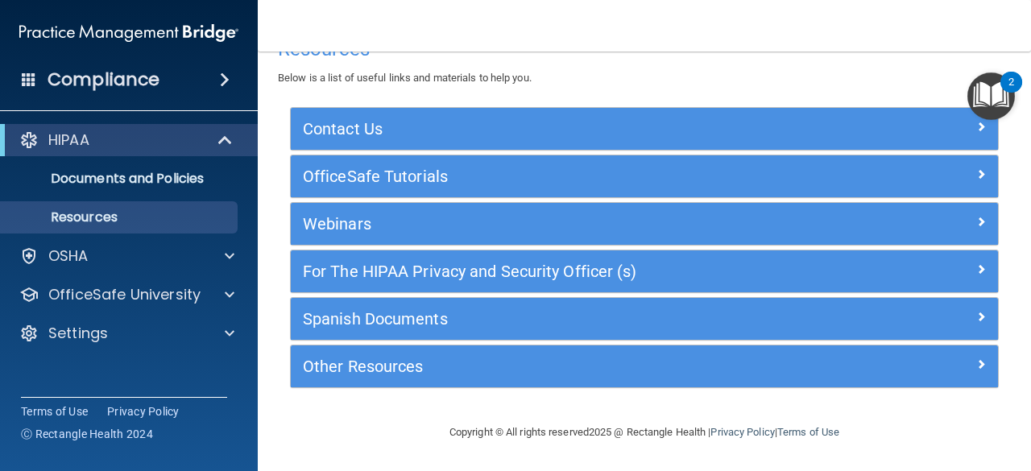
click at [1002, 94] on img "Open Resource Center, 2 new notifications" at bounding box center [992, 97] width 48 height 48
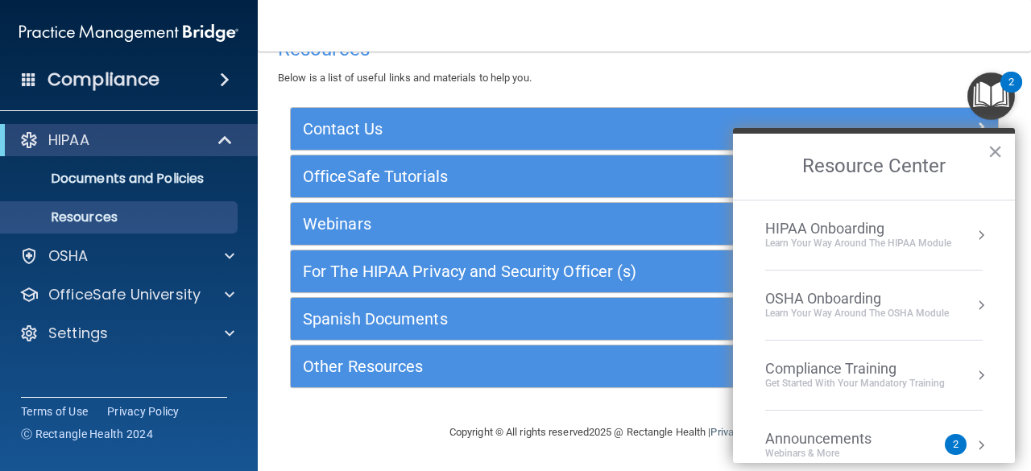
click at [923, 230] on div "HIPAA Onboarding" at bounding box center [858, 229] width 186 height 18
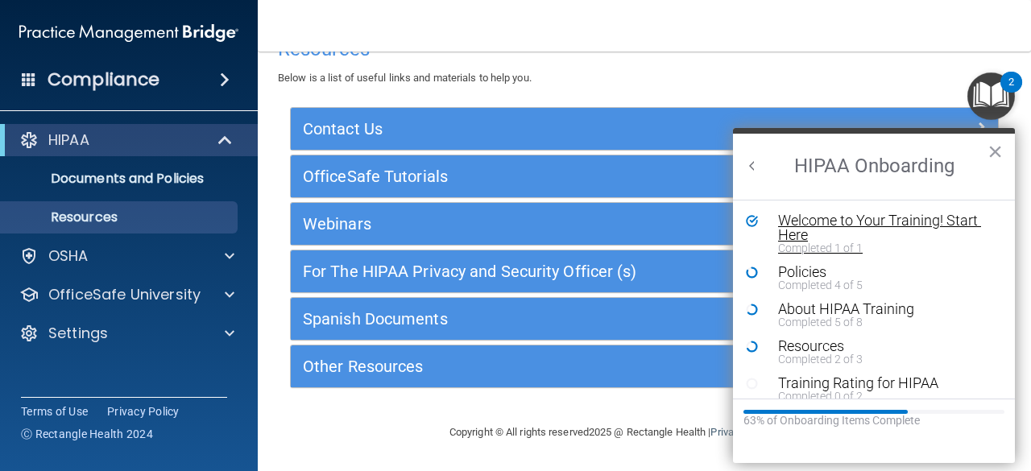
scroll to position [0, 0]
click at [855, 386] on div "Training Rating for HIPAA" at bounding box center [880, 383] width 204 height 15
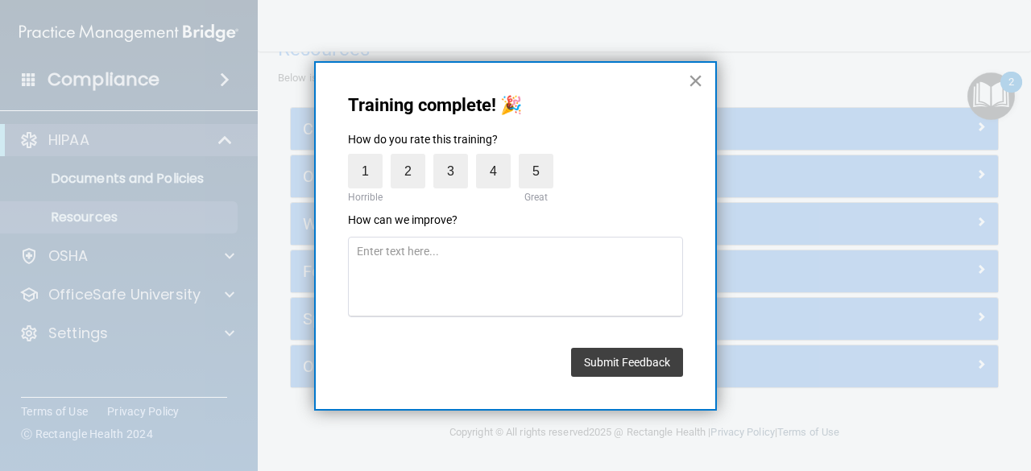
click at [696, 68] on button "×" at bounding box center [695, 81] width 15 height 26
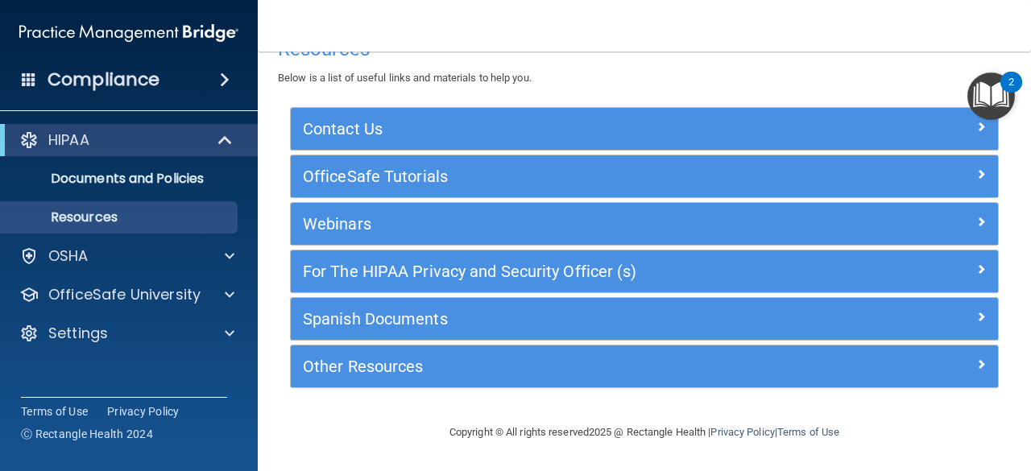
click at [993, 103] on img "Open Resource Center, 2 new notifications" at bounding box center [992, 97] width 48 height 48
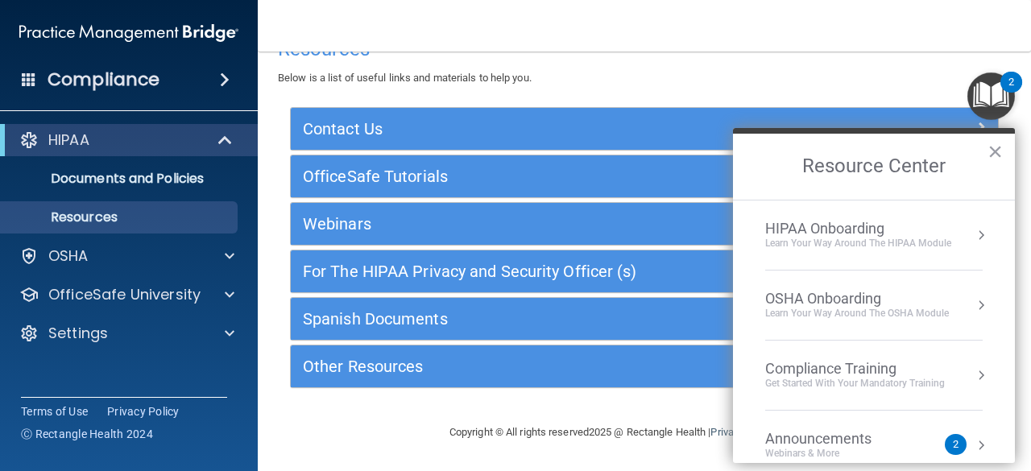
click at [924, 237] on div "Learn Your Way around the HIPAA module" at bounding box center [858, 244] width 186 height 14
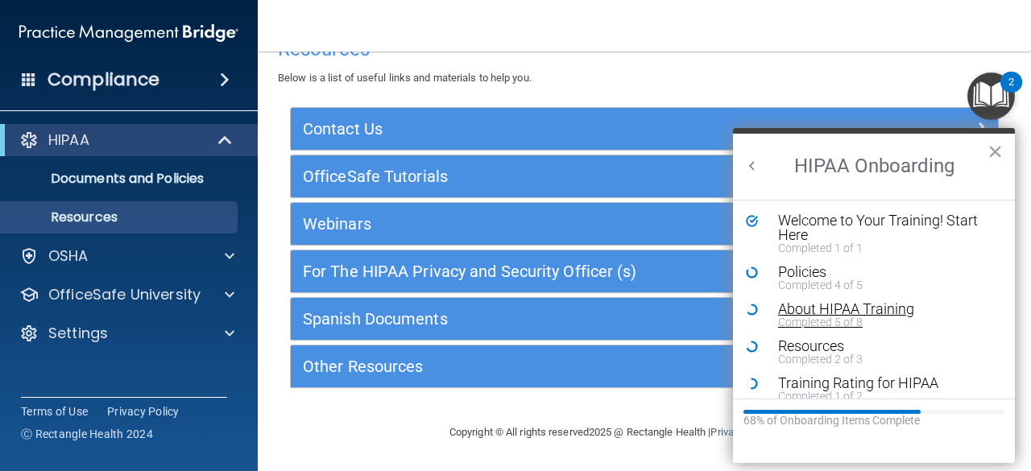
click at [835, 308] on div "About HIPAA Training" at bounding box center [880, 309] width 204 height 15
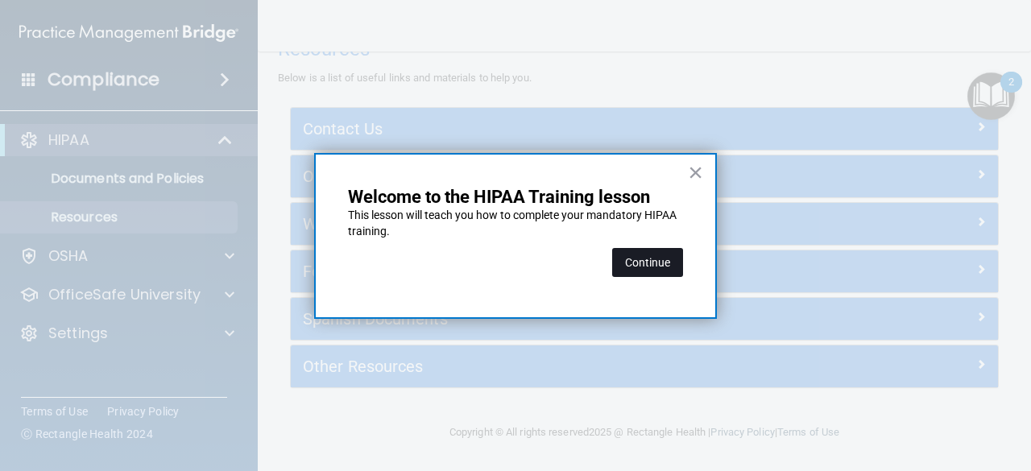
click at [669, 253] on button "Continue" at bounding box center [647, 262] width 71 height 29
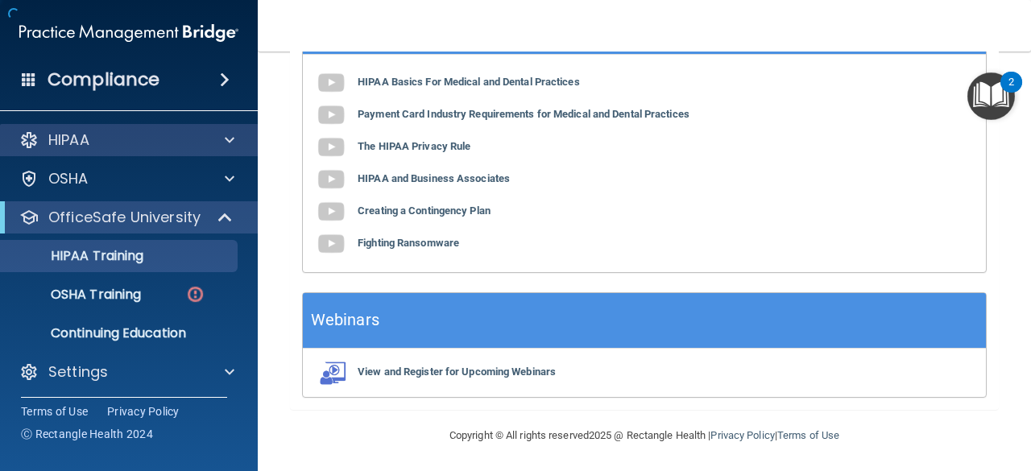
scroll to position [125, 0]
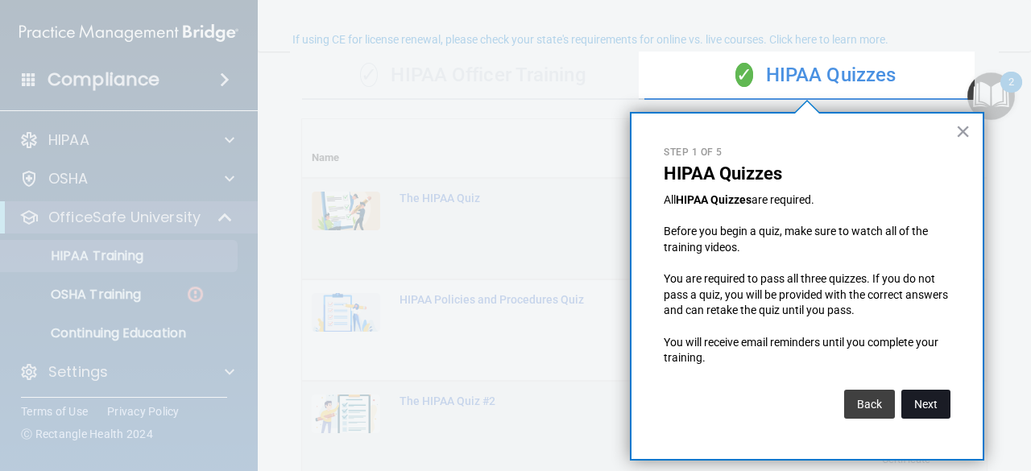
click at [929, 404] on button "Next" at bounding box center [926, 404] width 49 height 29
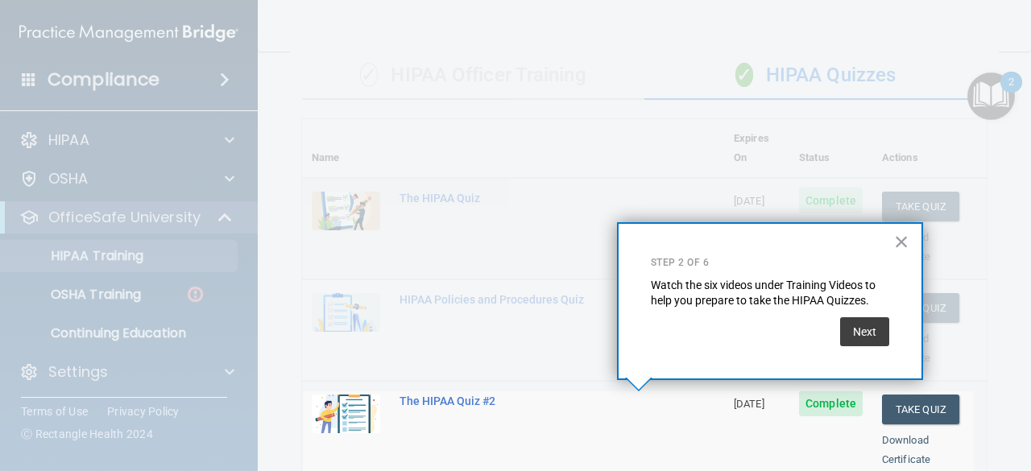
scroll to position [396, 0]
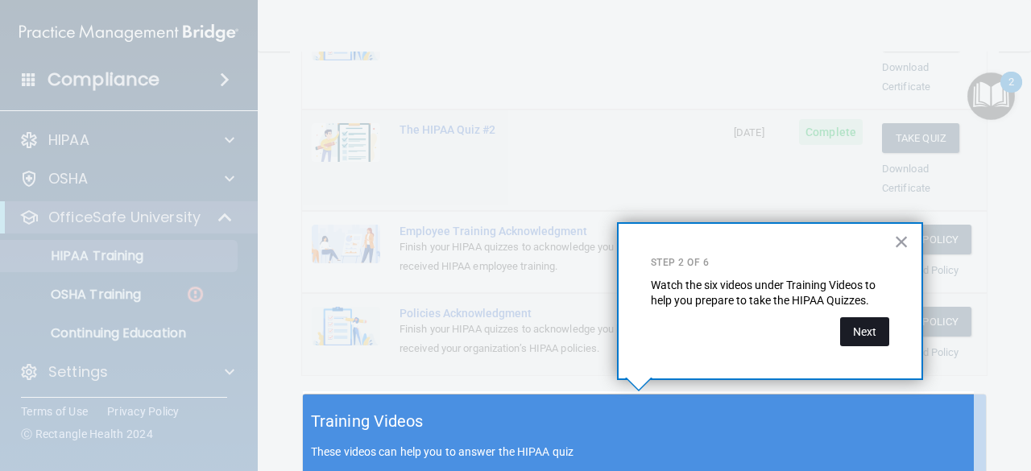
click at [865, 334] on button "Next" at bounding box center [864, 331] width 49 height 29
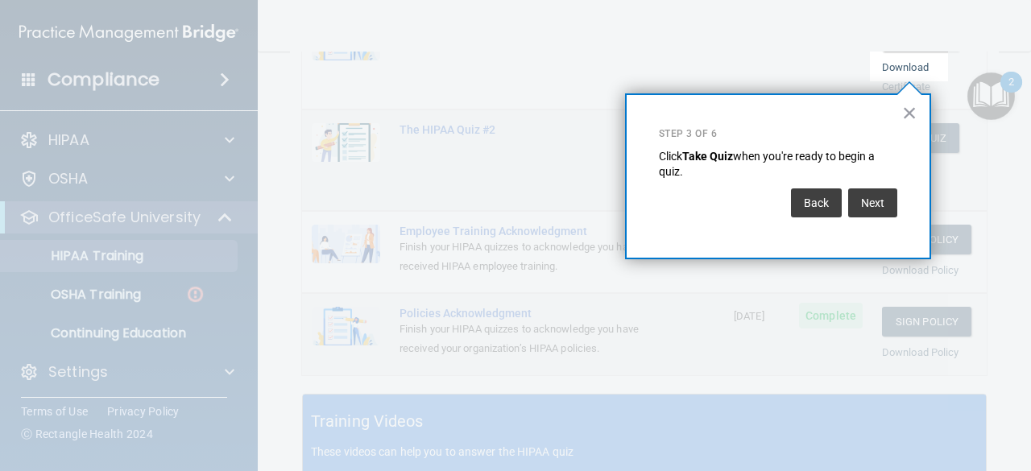
scroll to position [246, 0]
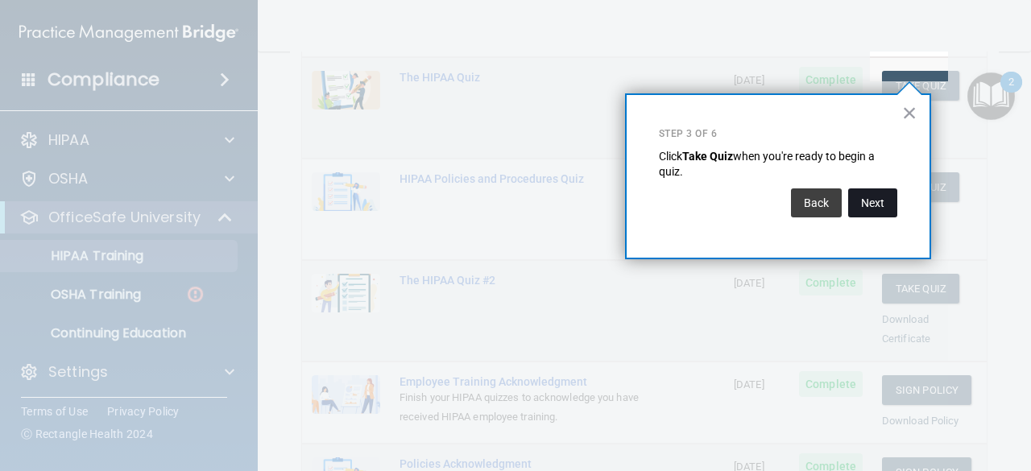
click at [881, 213] on button "Next" at bounding box center [872, 203] width 49 height 29
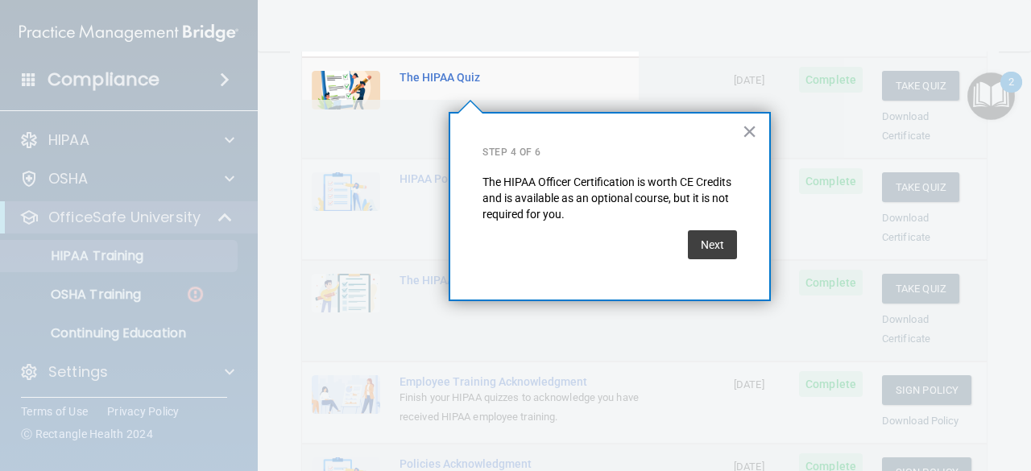
scroll to position [125, 0]
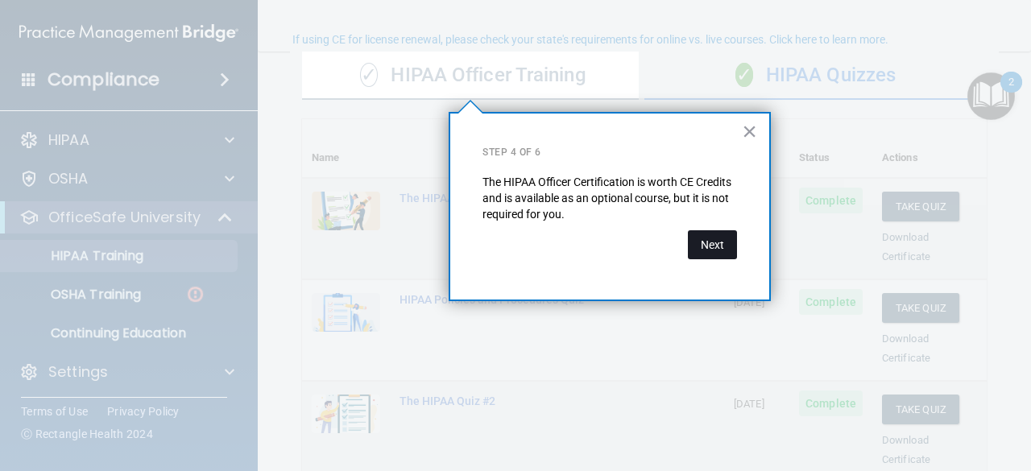
click at [717, 247] on button "Next" at bounding box center [712, 244] width 49 height 29
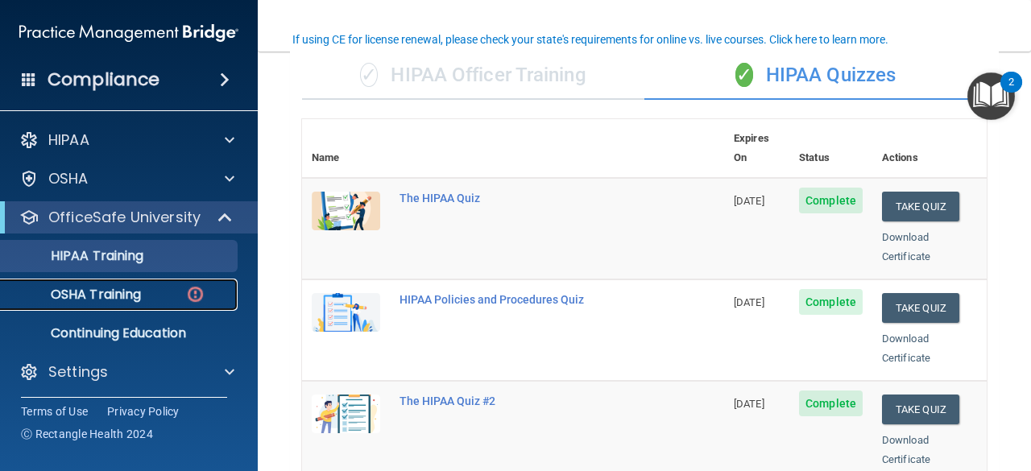
click at [187, 295] on img at bounding box center [195, 294] width 20 height 20
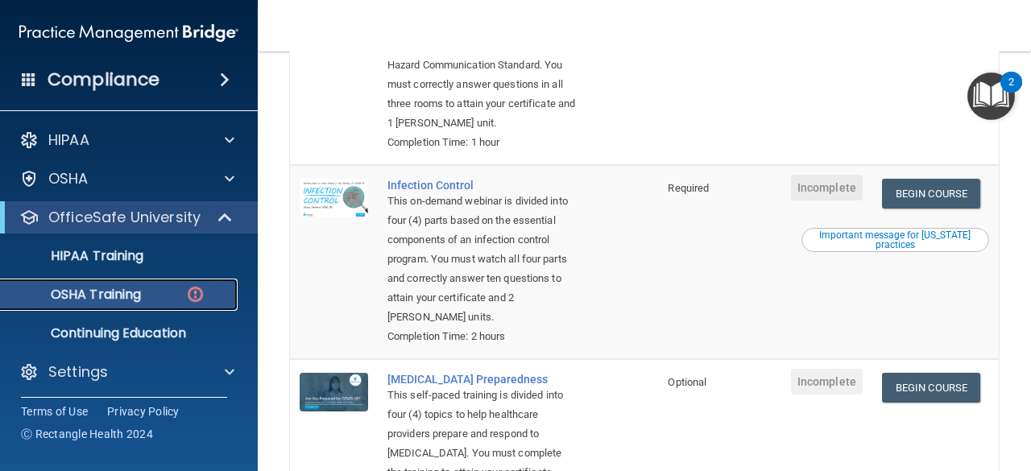
scroll to position [176, 0]
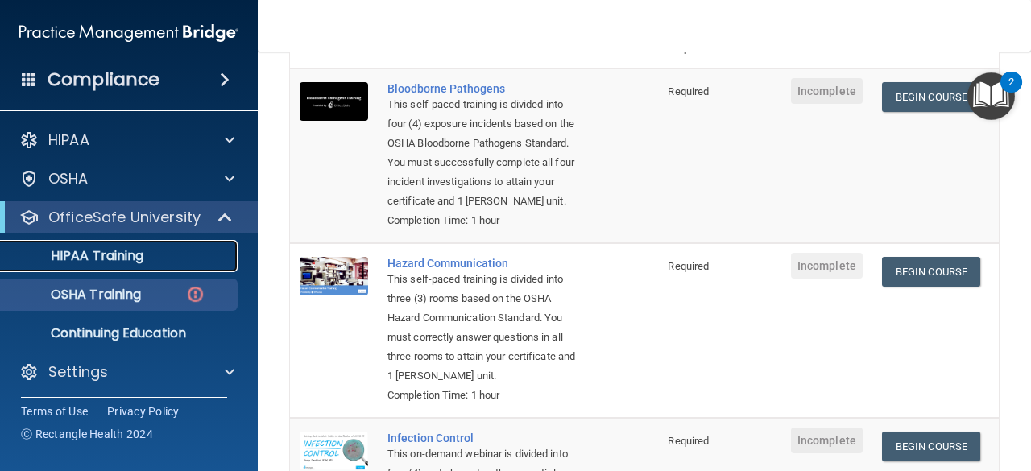
click at [191, 255] on div "HIPAA Training" at bounding box center [120, 256] width 220 height 16
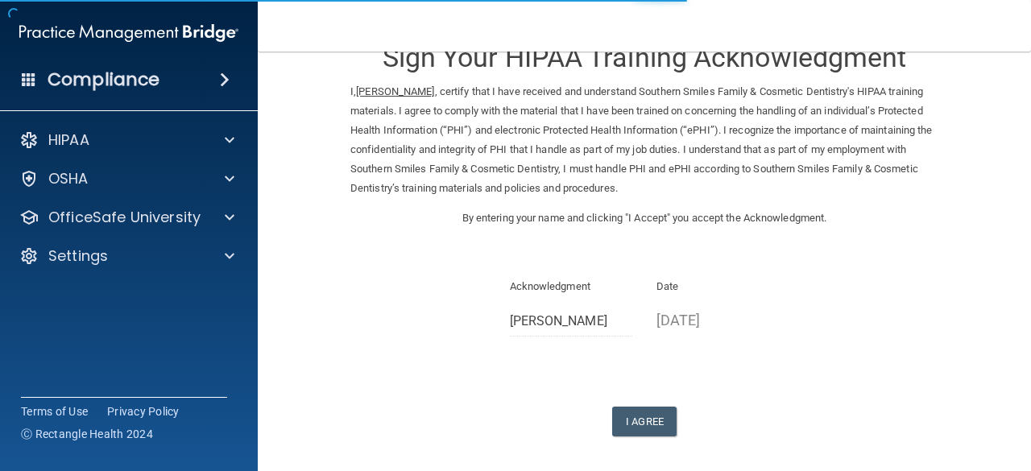
scroll to position [81, 0]
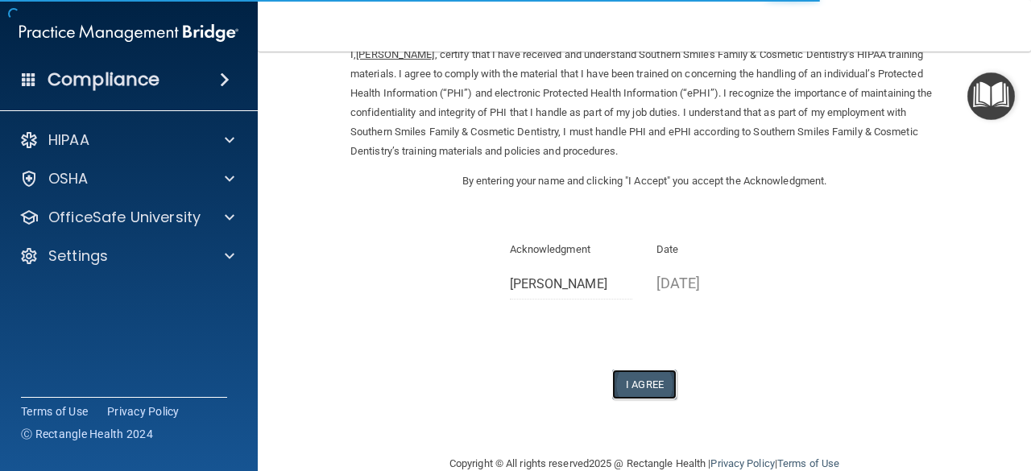
click at [664, 375] on button "I Agree" at bounding box center [644, 385] width 64 height 30
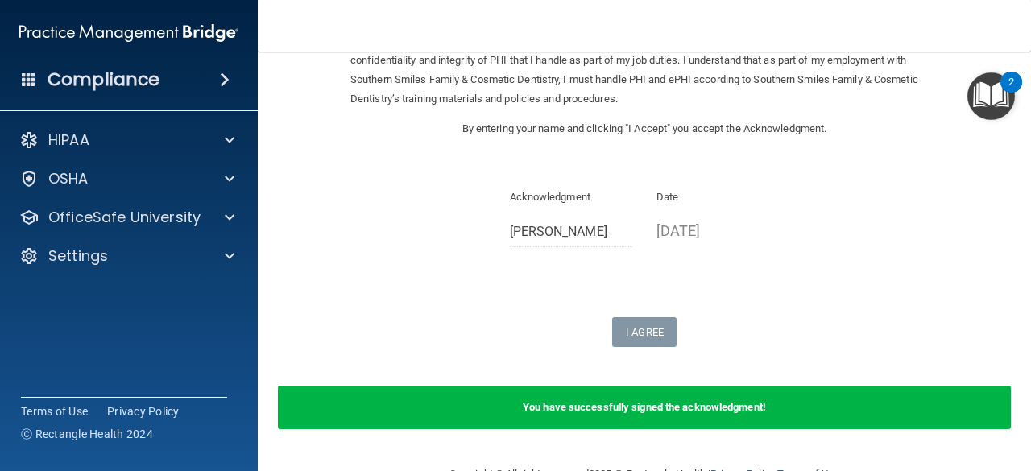
scroll to position [175, 0]
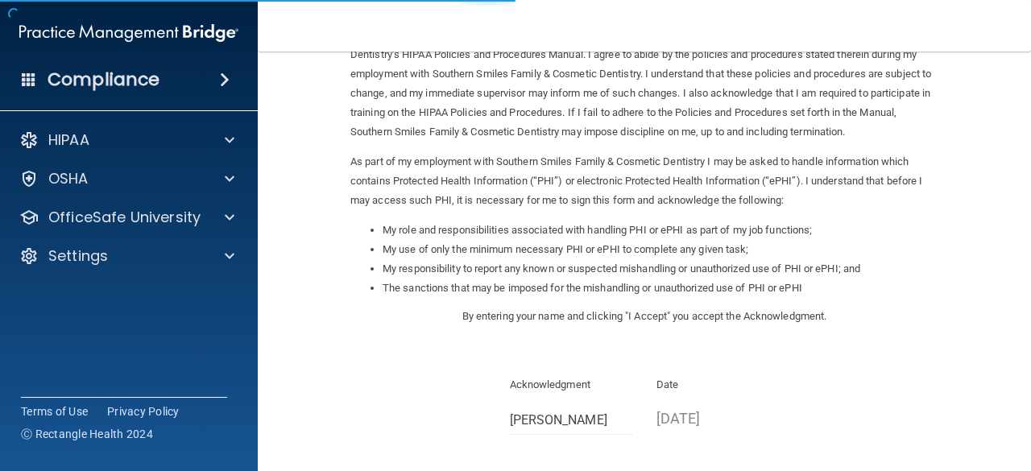
scroll to position [267, 0]
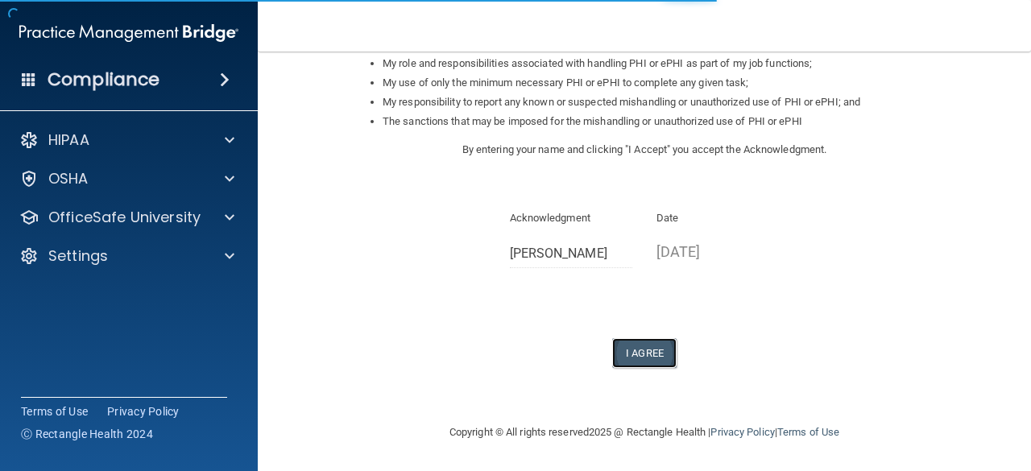
click at [632, 354] on button "I Agree" at bounding box center [644, 353] width 64 height 30
